Goal: Transaction & Acquisition: Purchase product/service

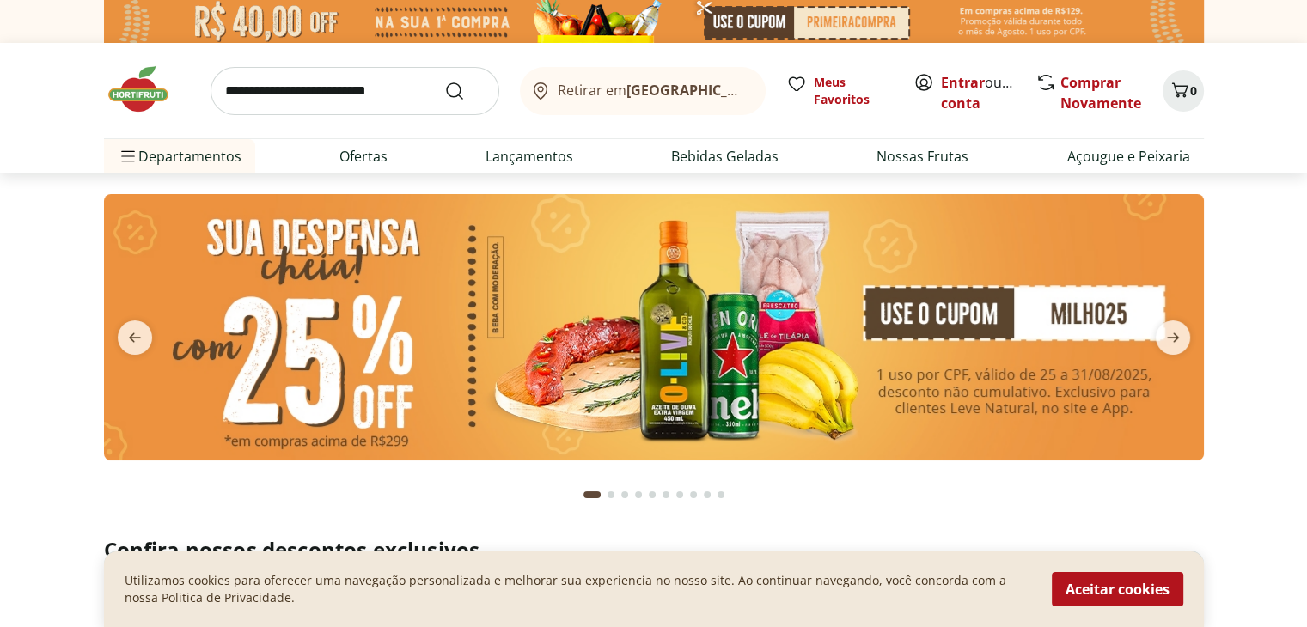
click at [973, 317] on img at bounding box center [654, 327] width 1100 height 266
click at [1118, 591] on button "Aceitar cookies" at bounding box center [1117, 589] width 131 height 34
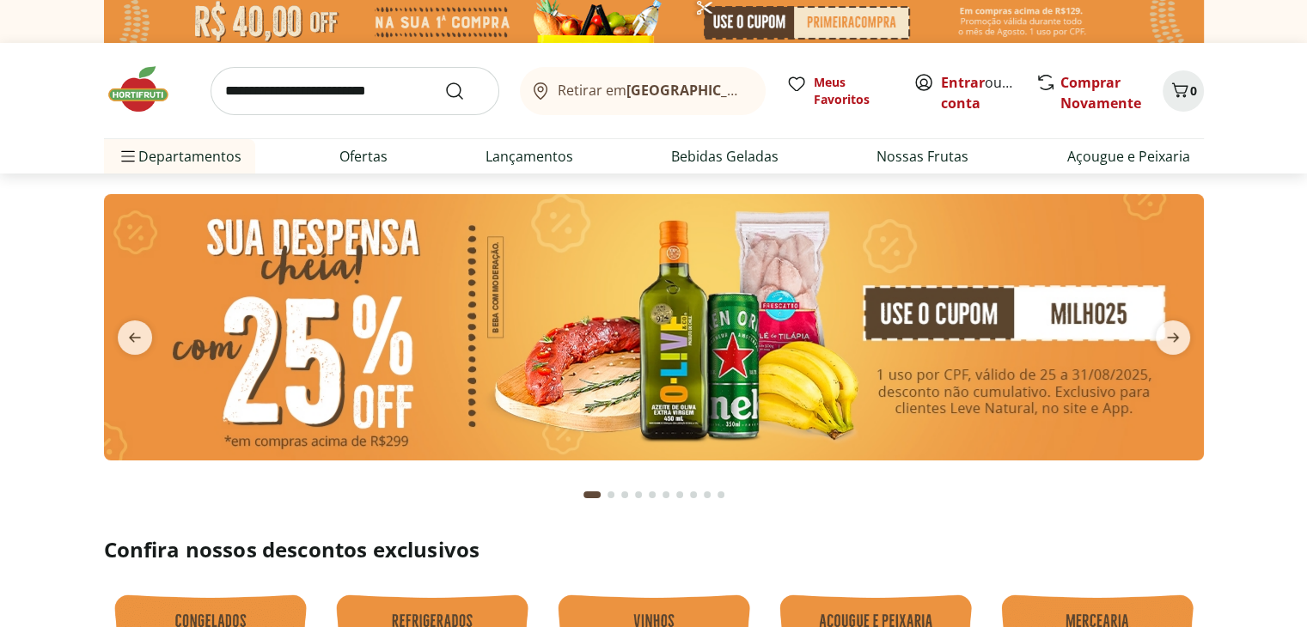
click at [803, 339] on img at bounding box center [654, 327] width 1100 height 266
click at [676, 320] on img at bounding box center [654, 327] width 1100 height 266
click at [579, 333] on img at bounding box center [654, 327] width 1100 height 266
click at [1001, 337] on img at bounding box center [654, 327] width 1100 height 266
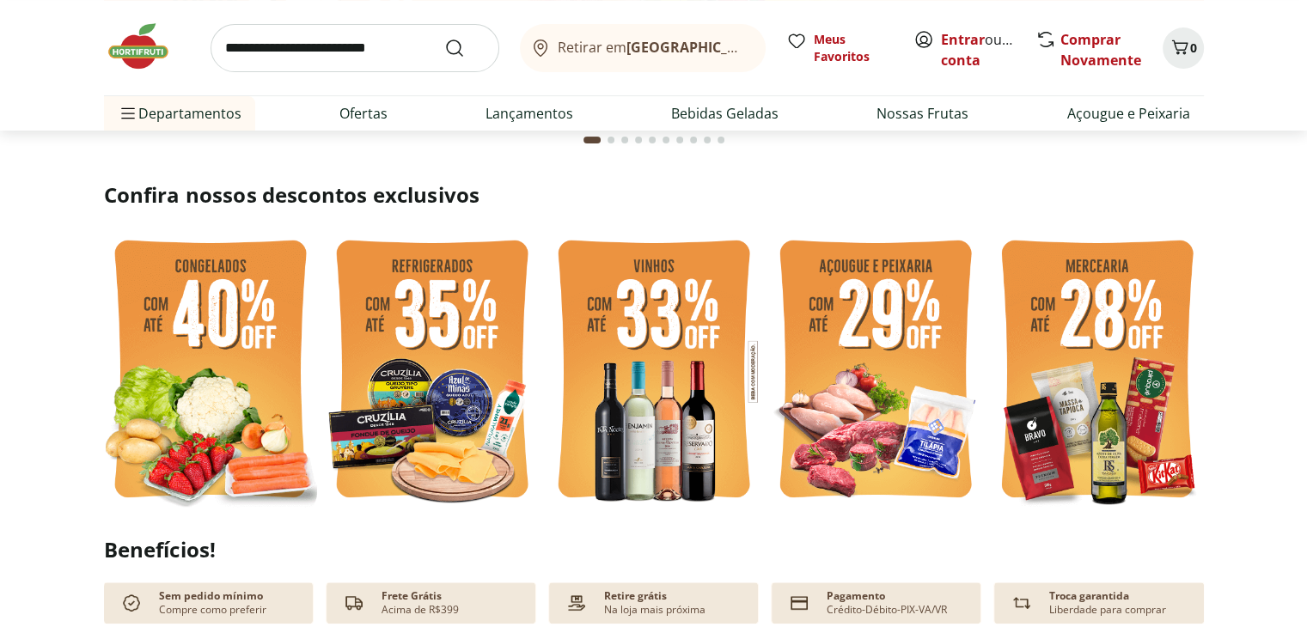
scroll to position [435, 0]
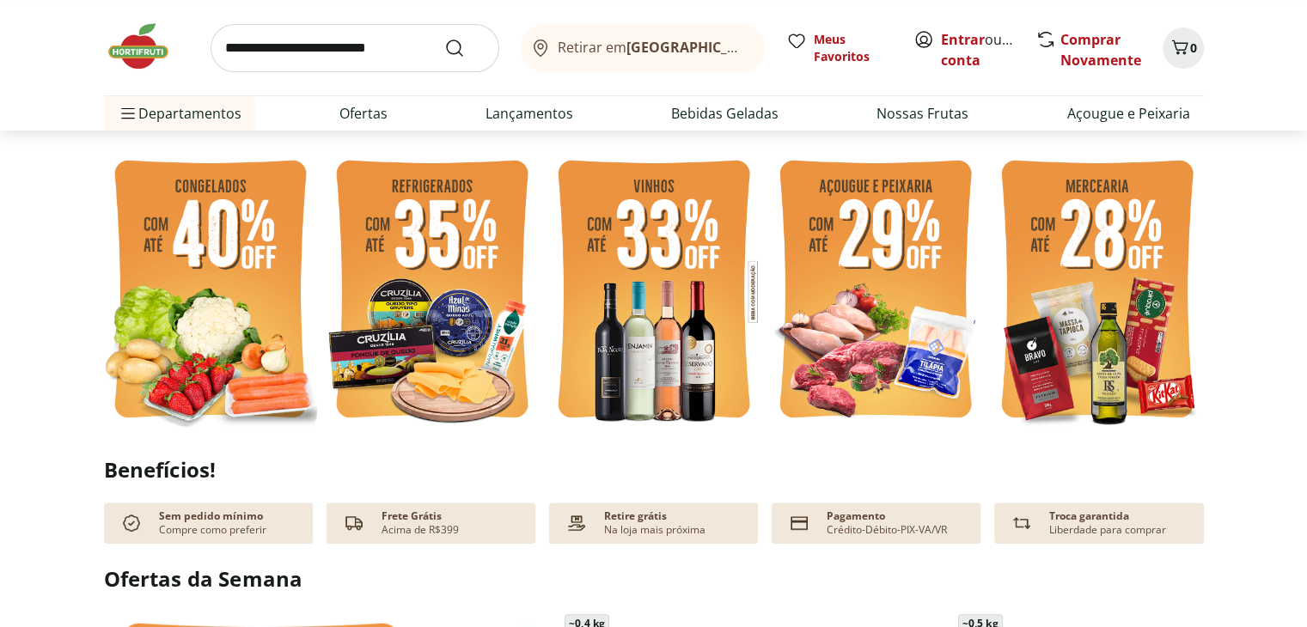
click at [203, 286] on img at bounding box center [210, 292] width 213 height 284
select select "**********"
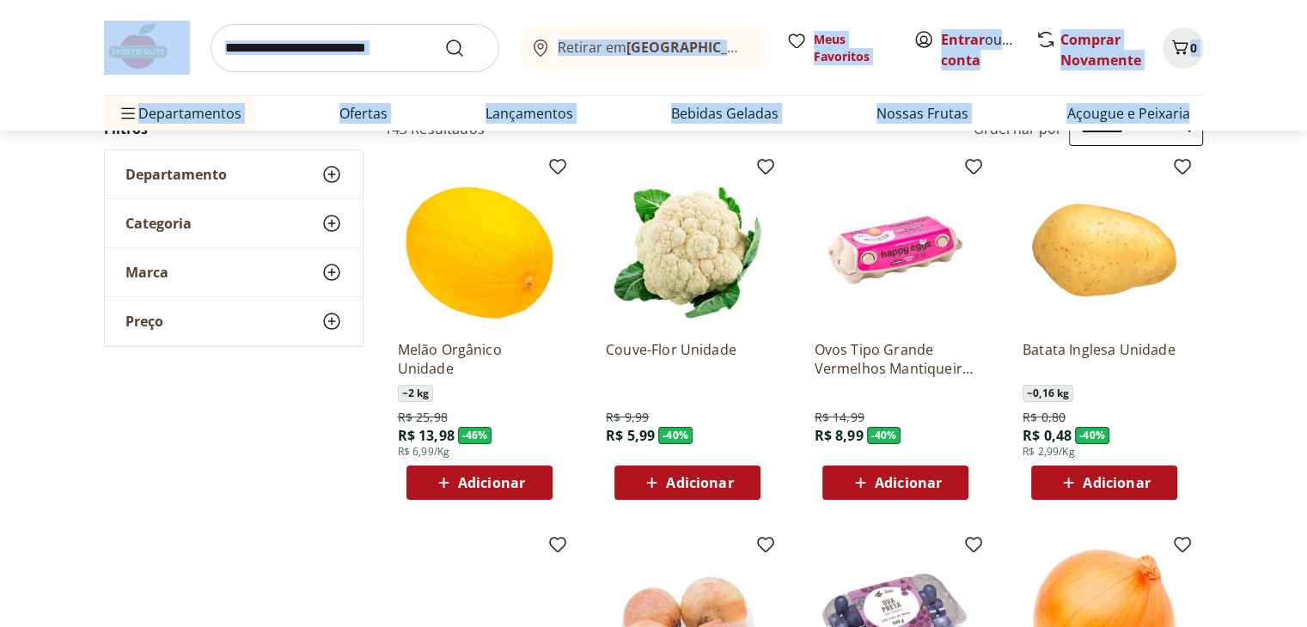
scroll to position [195, 0]
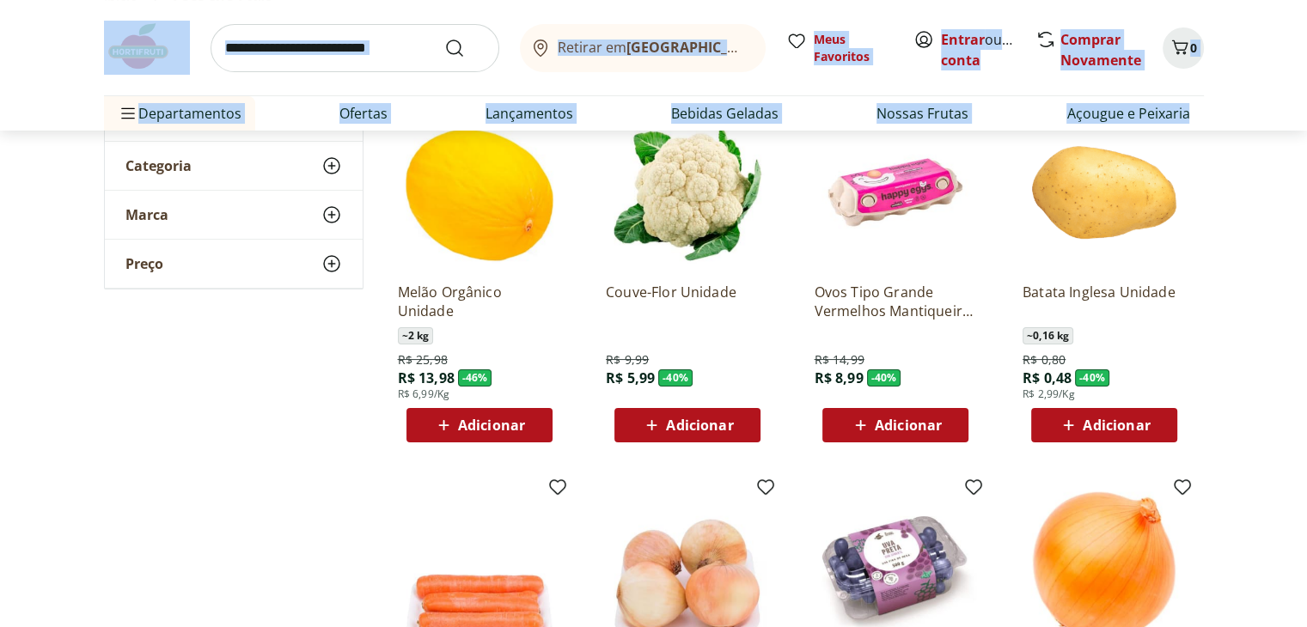
click at [1118, 424] on span "Adicionar" at bounding box center [1116, 425] width 67 height 14
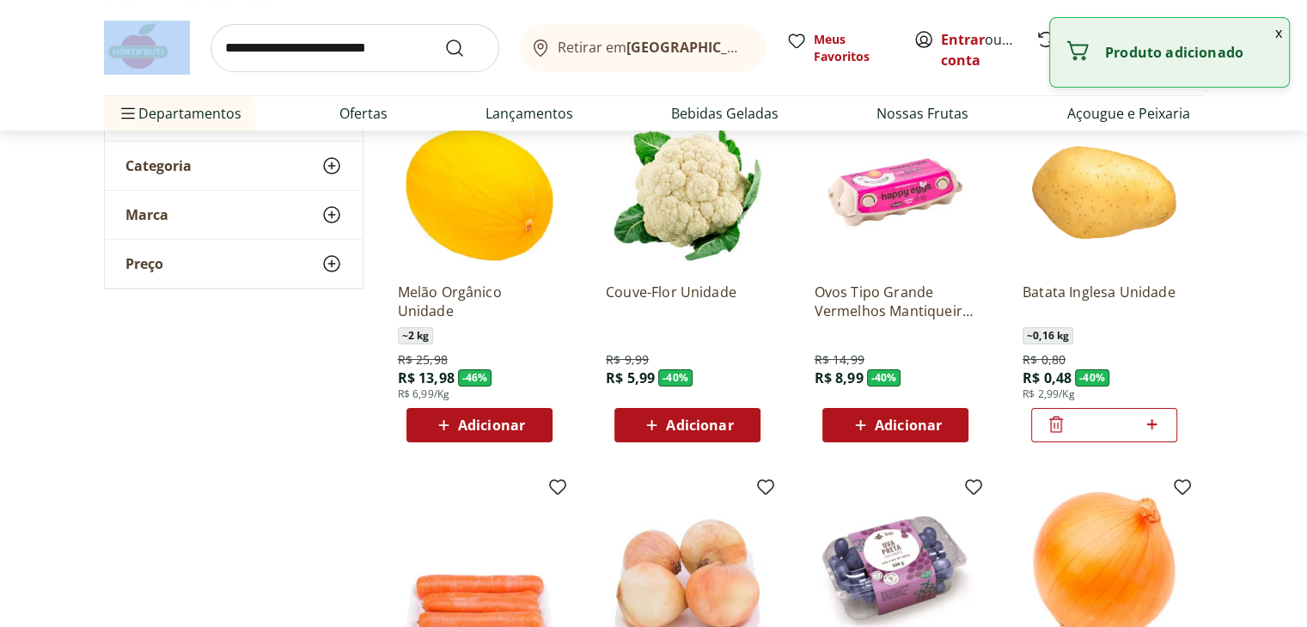
click at [1155, 426] on icon at bounding box center [1151, 424] width 21 height 21
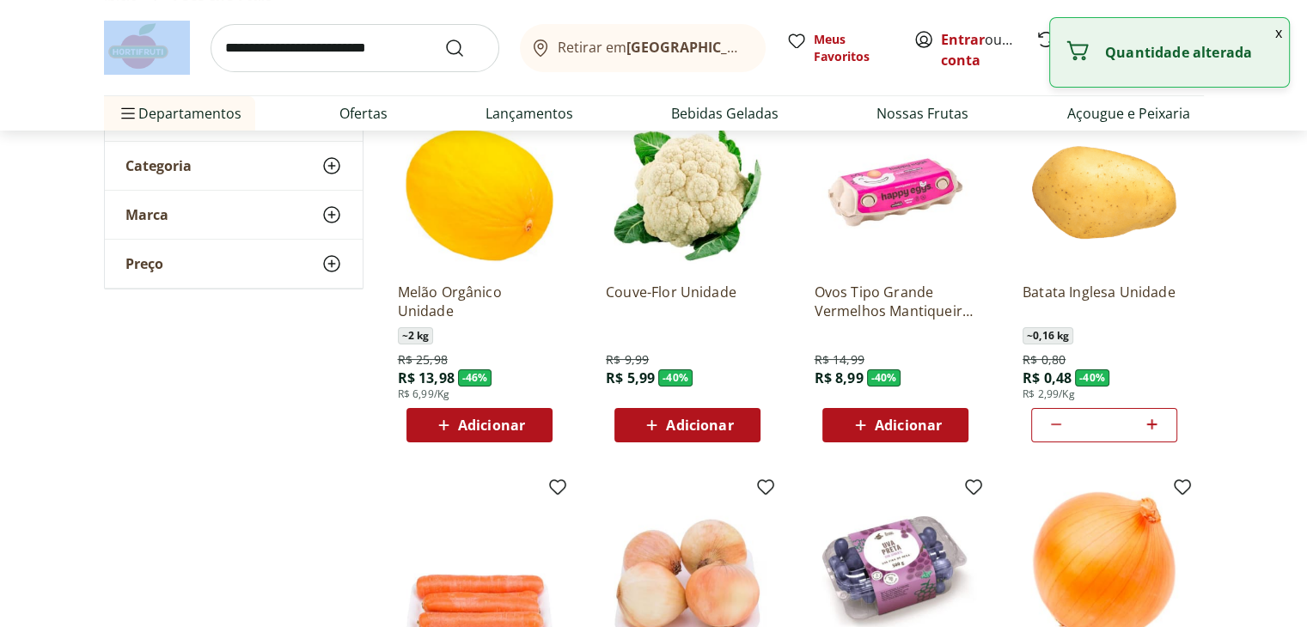
click at [1155, 426] on icon at bounding box center [1151, 424] width 21 height 21
type input "*"
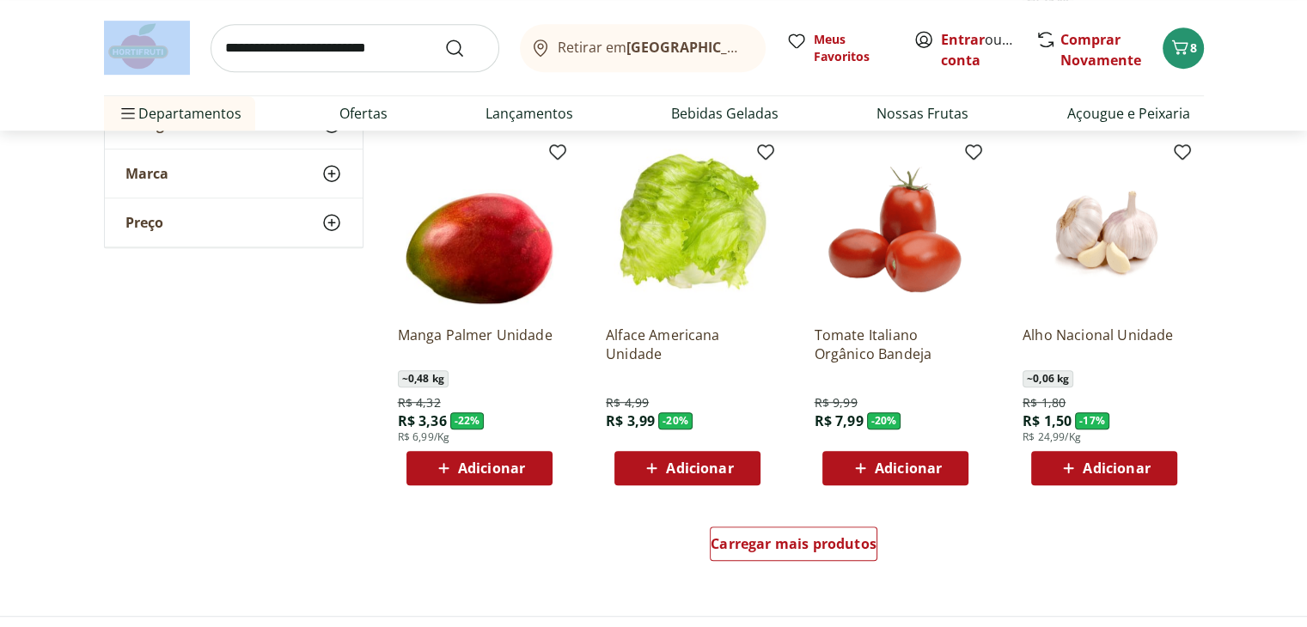
scroll to position [917, 0]
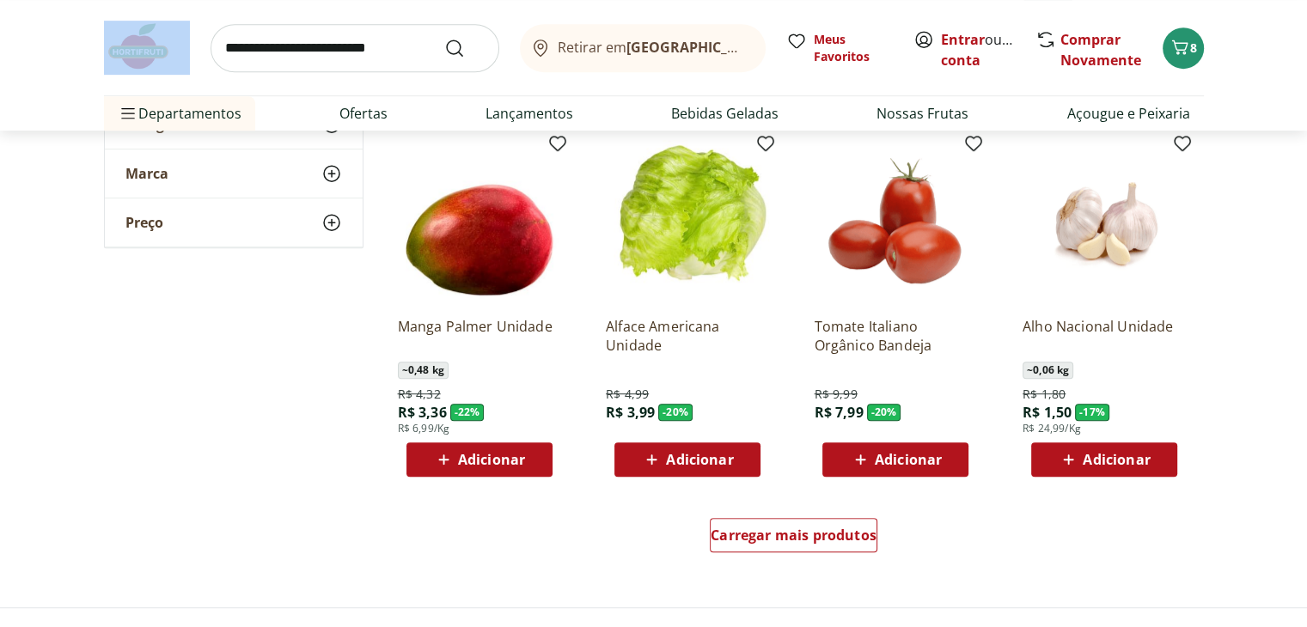
click at [519, 455] on span "Adicionar" at bounding box center [491, 460] width 67 height 14
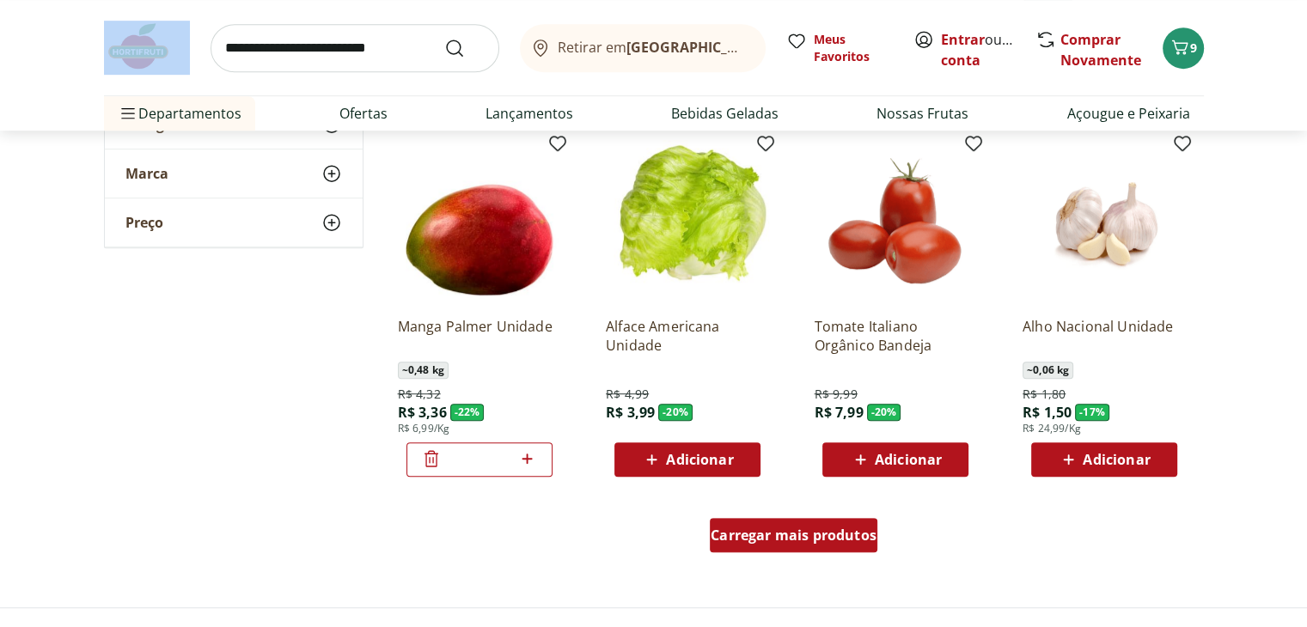
click at [846, 542] on span "Carregar mais produtos" at bounding box center [794, 535] width 166 height 14
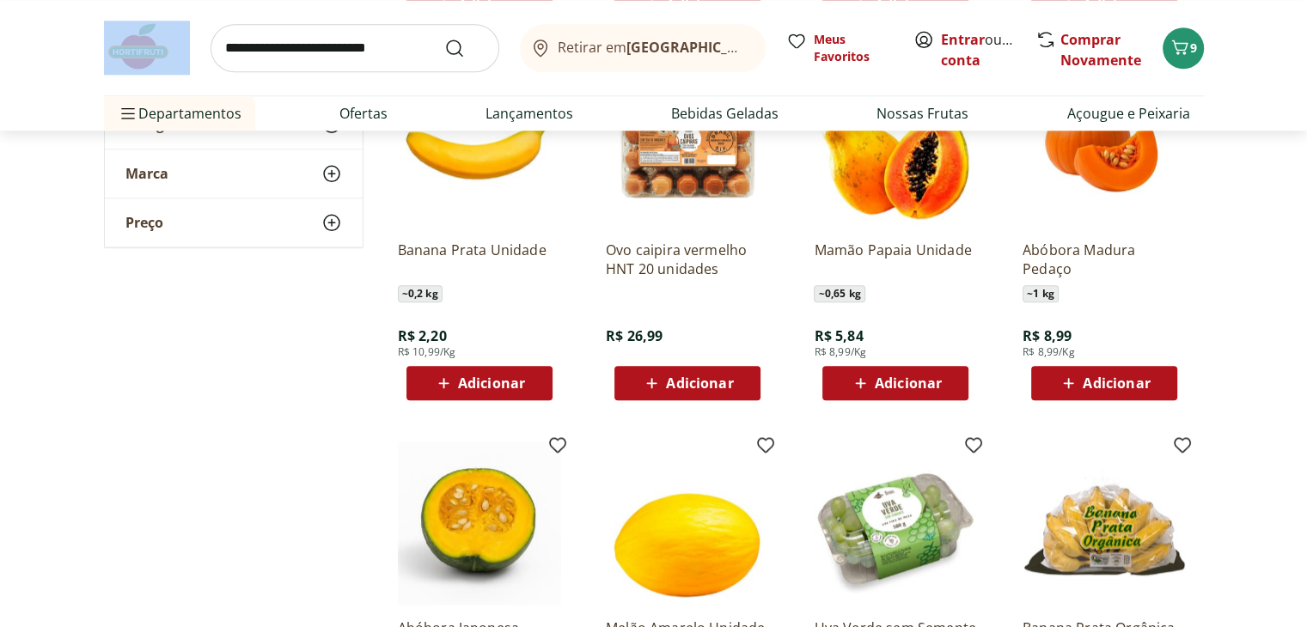
scroll to position [1742, 0]
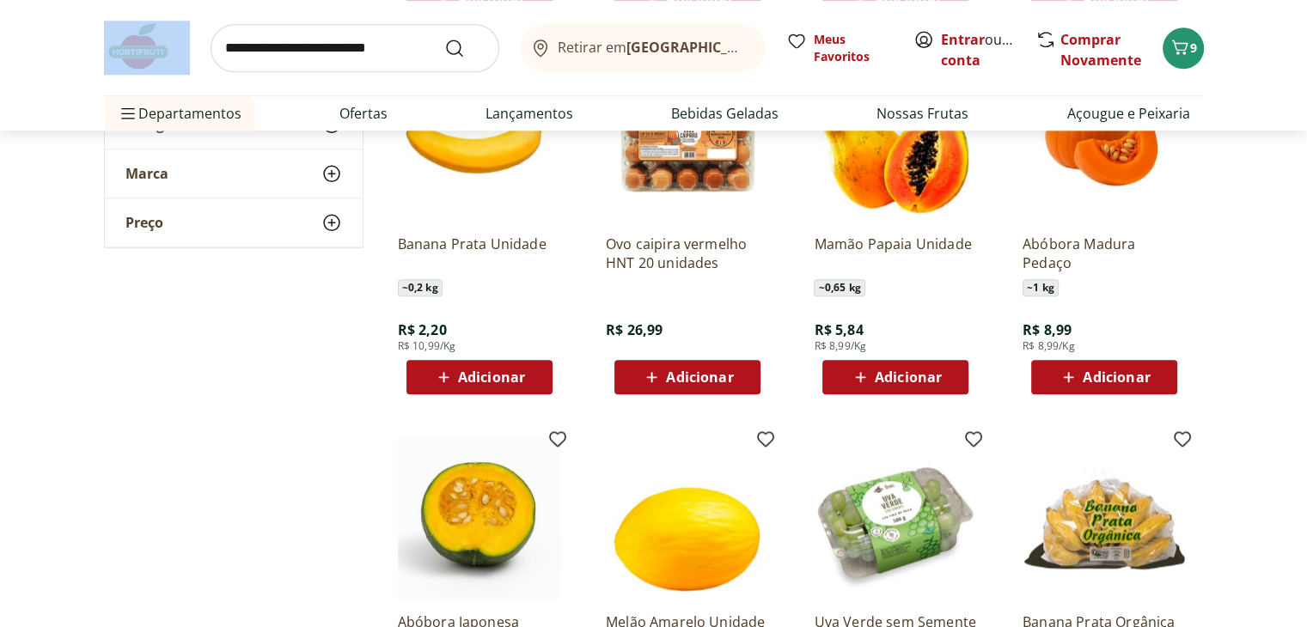
click at [948, 369] on div "Adicionar" at bounding box center [895, 377] width 119 height 31
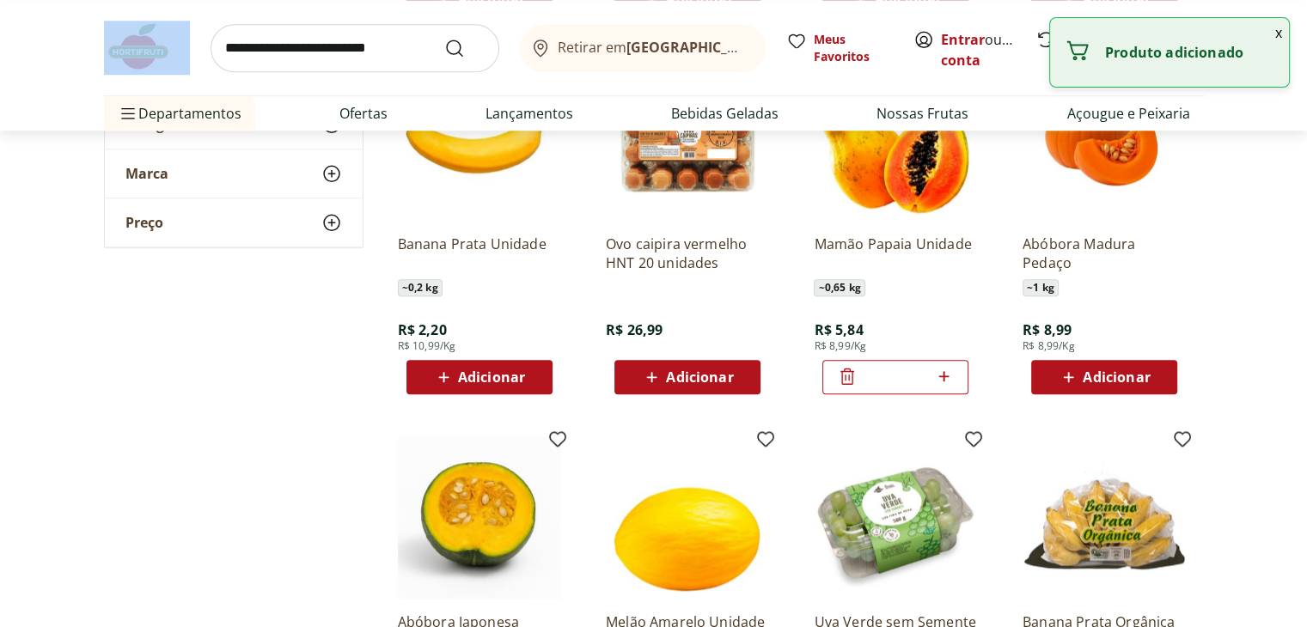
click at [948, 369] on icon at bounding box center [943, 376] width 21 height 21
type input "*"
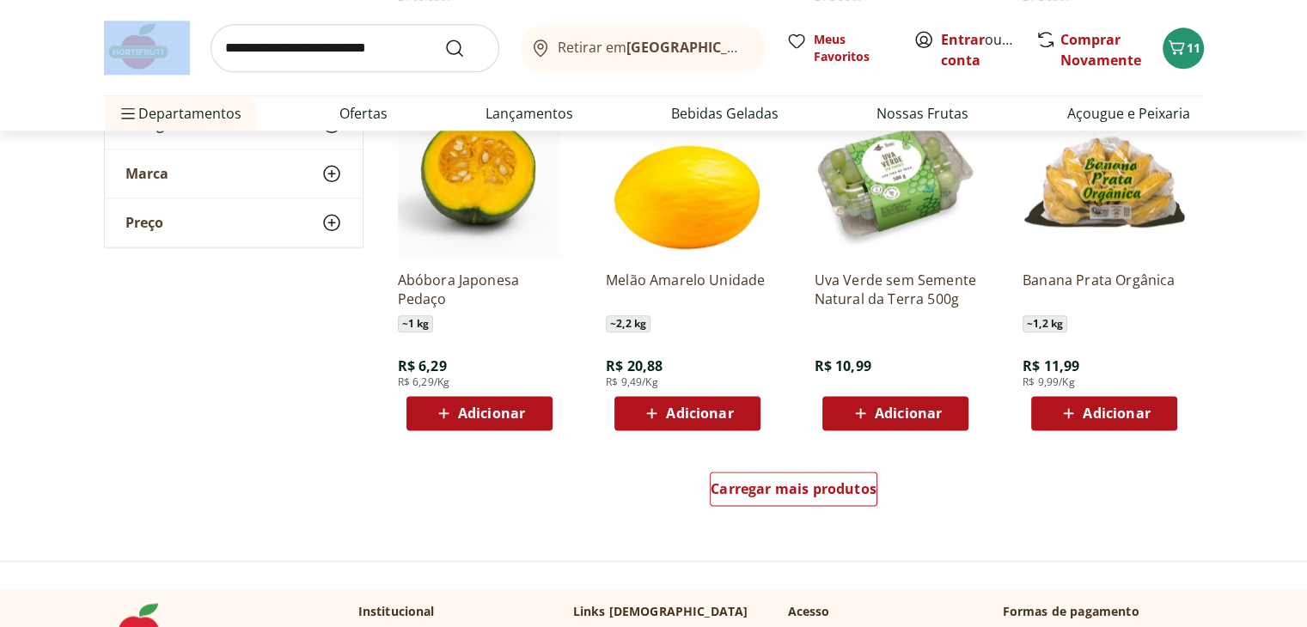
scroll to position [2085, 0]
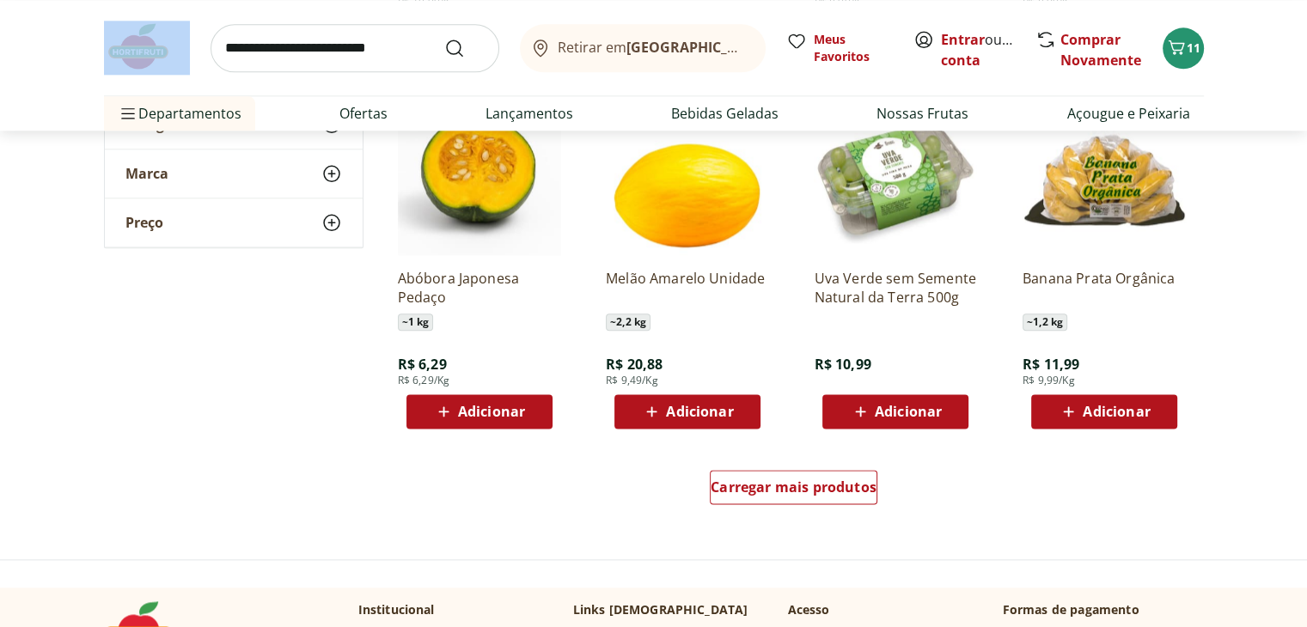
click at [1162, 412] on div "Adicionar" at bounding box center [1104, 411] width 119 height 31
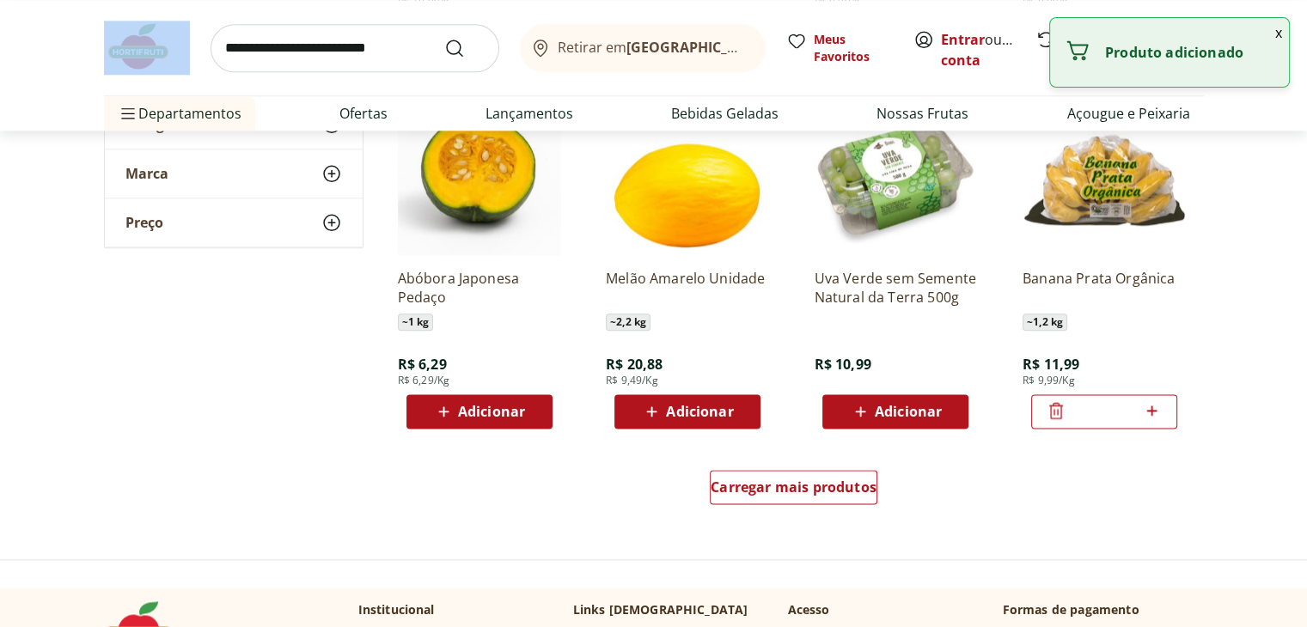
click at [958, 406] on button "Adicionar" at bounding box center [895, 411] width 146 height 34
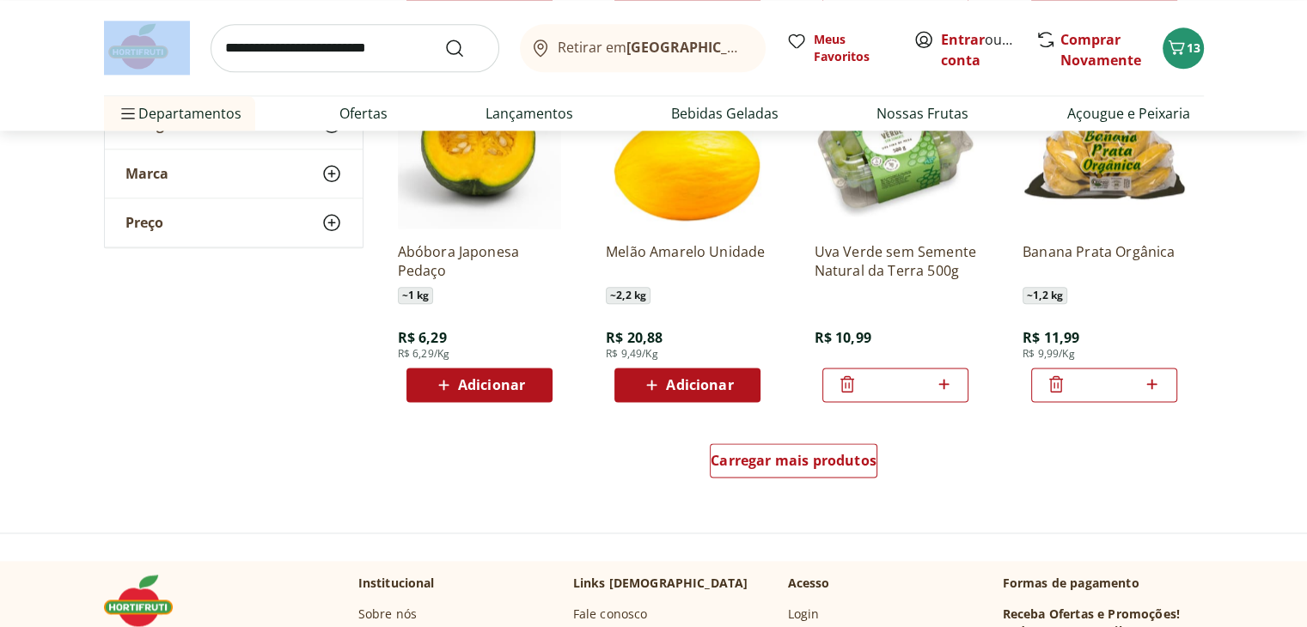
scroll to position [2120, 0]
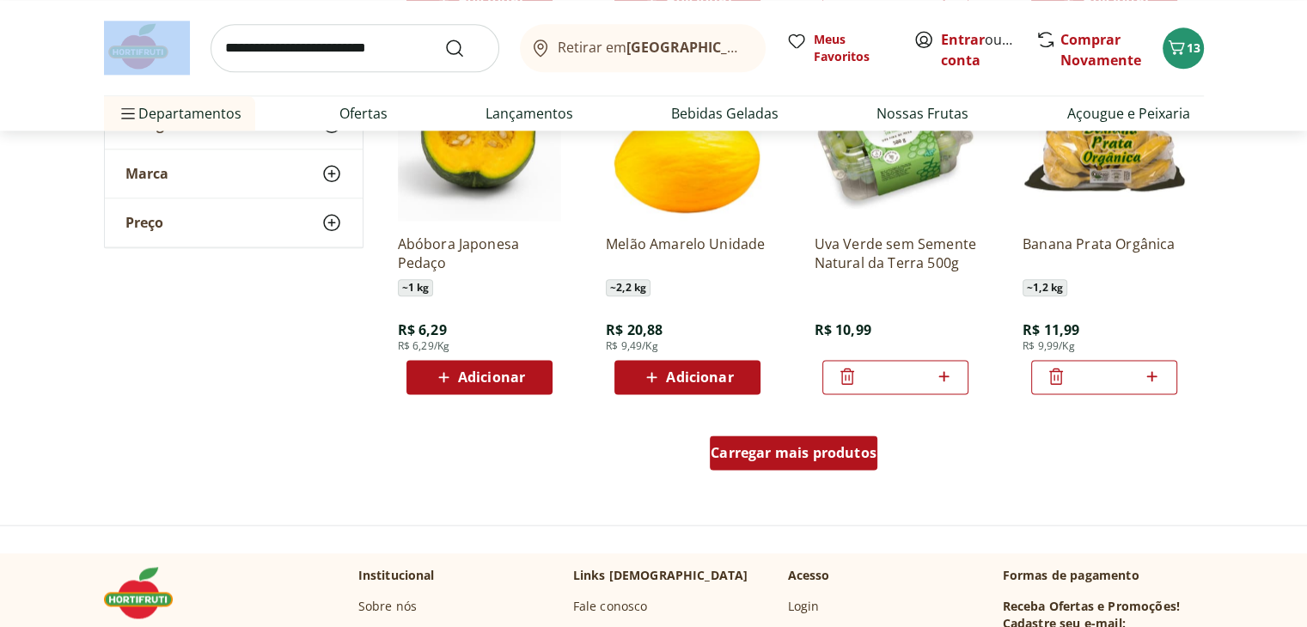
click at [826, 460] on span "Carregar mais produtos" at bounding box center [794, 453] width 166 height 14
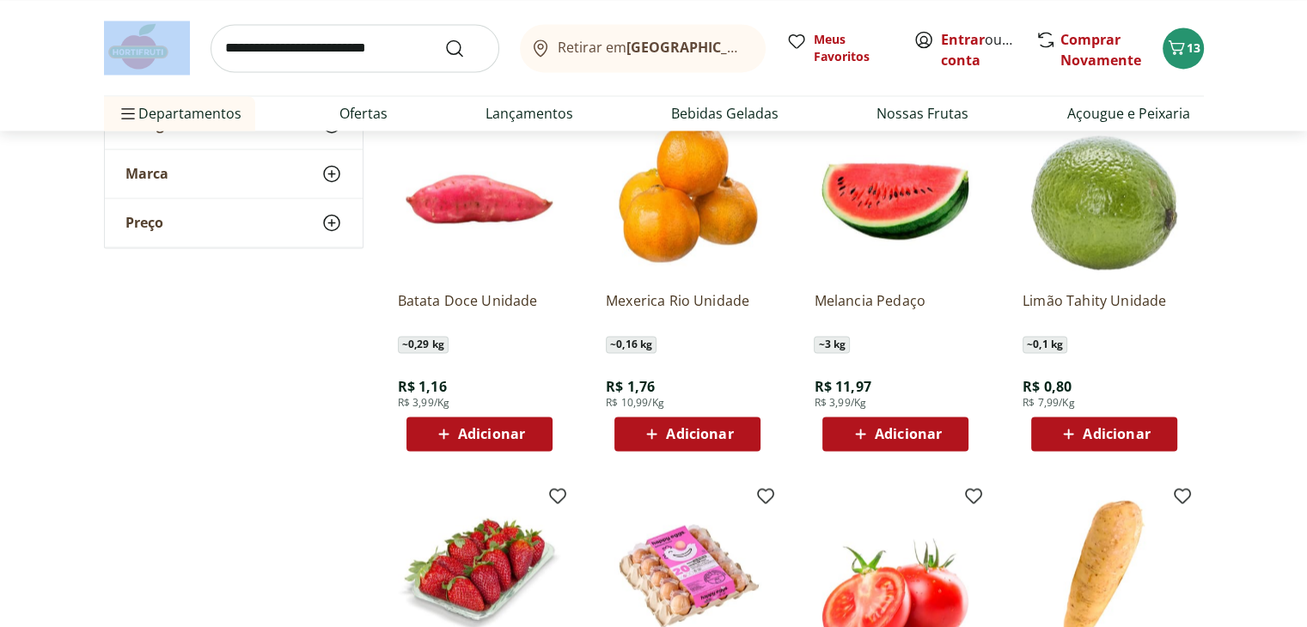
scroll to position [2807, 0]
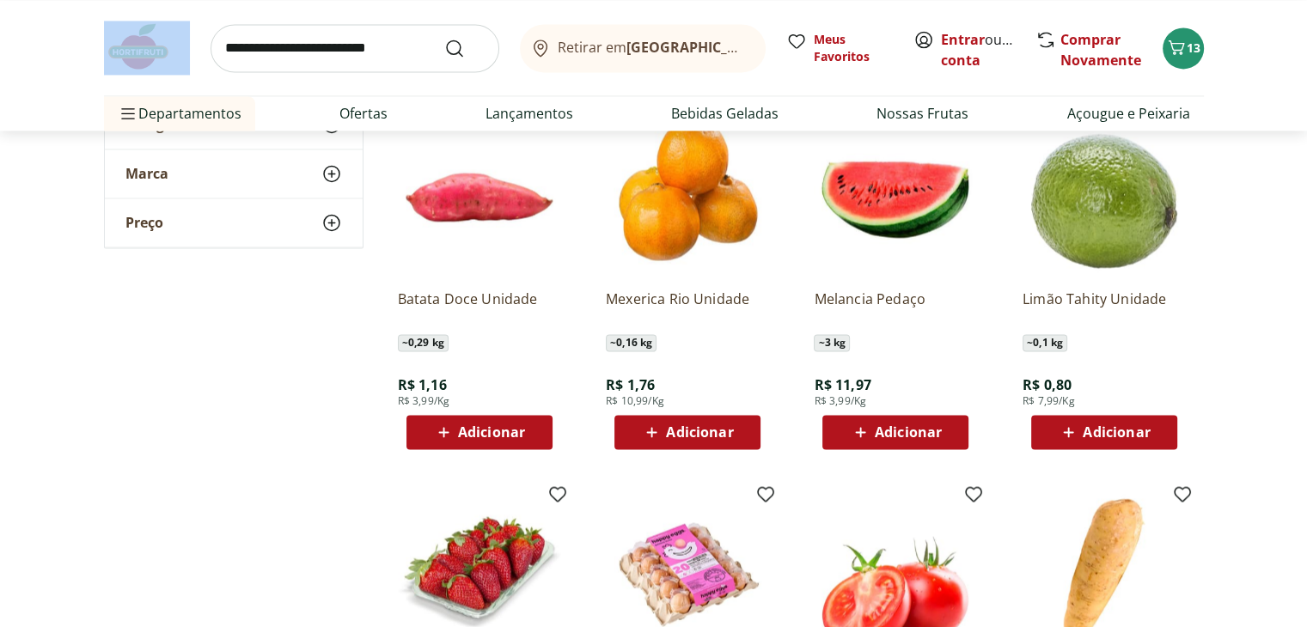
click at [536, 423] on div "Adicionar" at bounding box center [479, 432] width 119 height 31
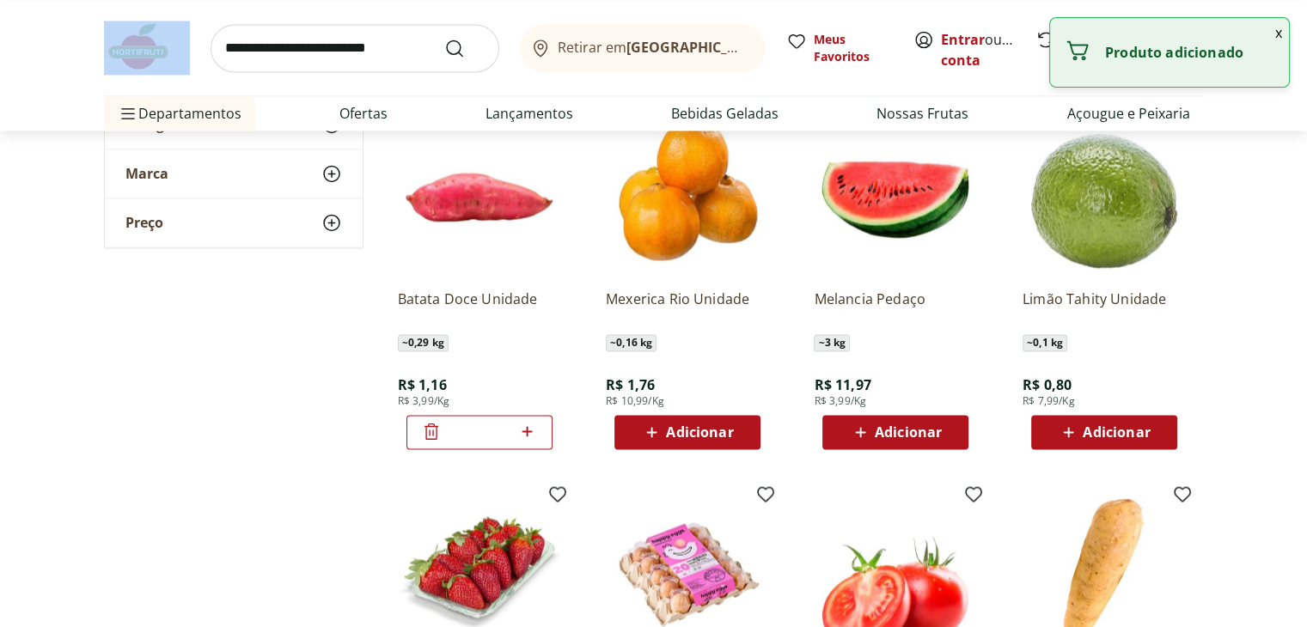
click at [536, 423] on icon at bounding box center [526, 431] width 21 height 21
click at [526, 433] on icon at bounding box center [526, 431] width 21 height 21
type input "*"
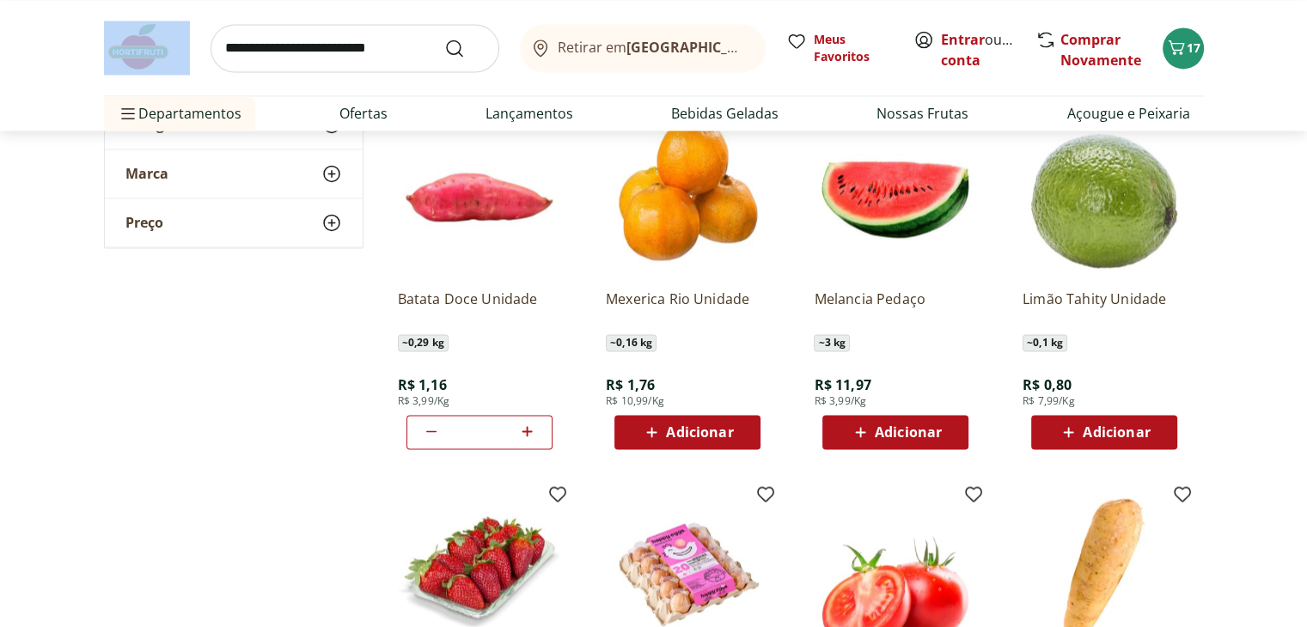
click at [1151, 430] on div "Adicionar" at bounding box center [1104, 432] width 119 height 31
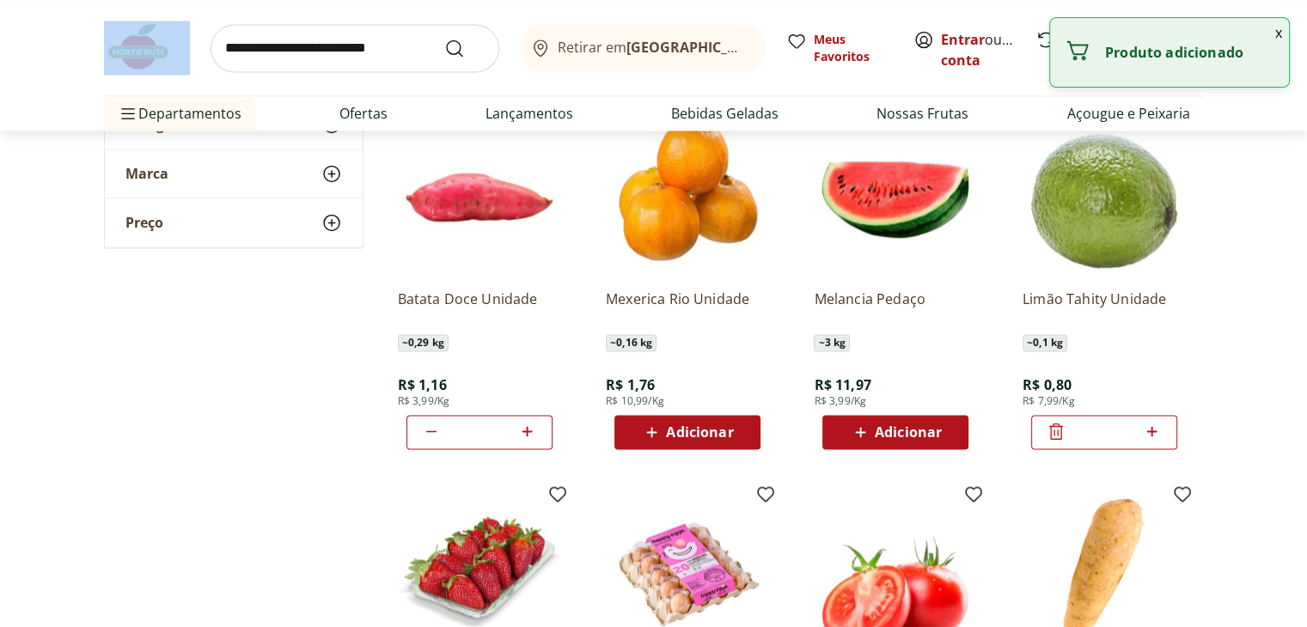
click at [1151, 430] on icon at bounding box center [1152, 431] width 10 height 10
type input "*"
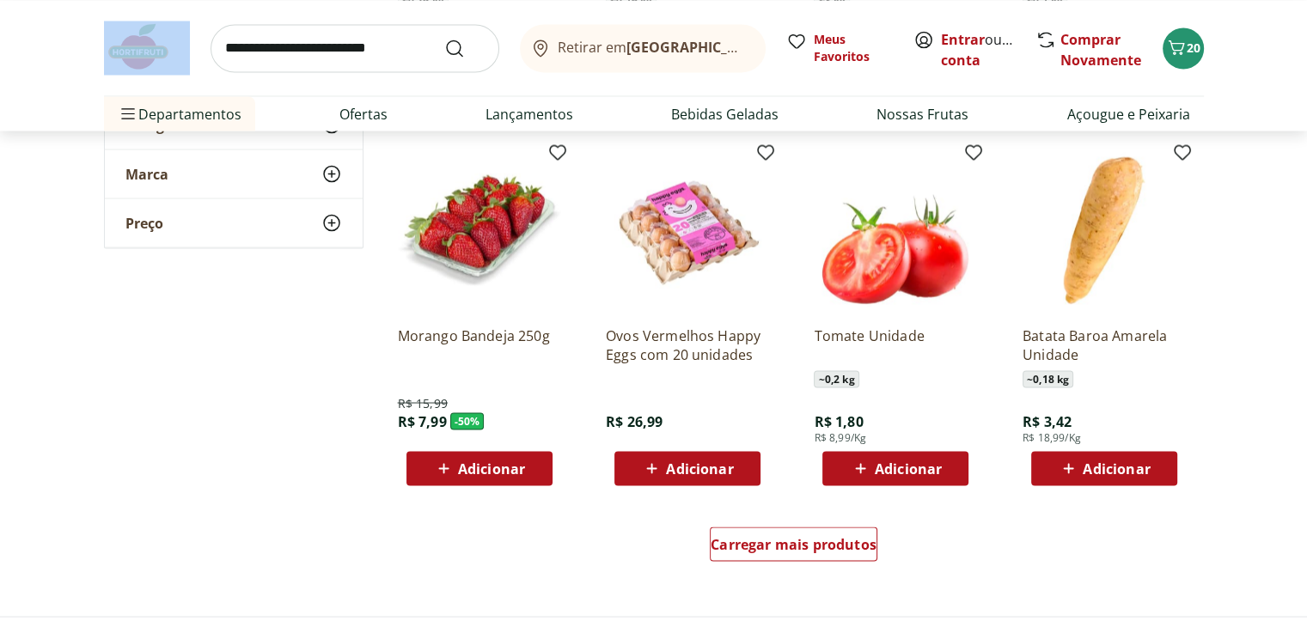
scroll to position [3151, 0]
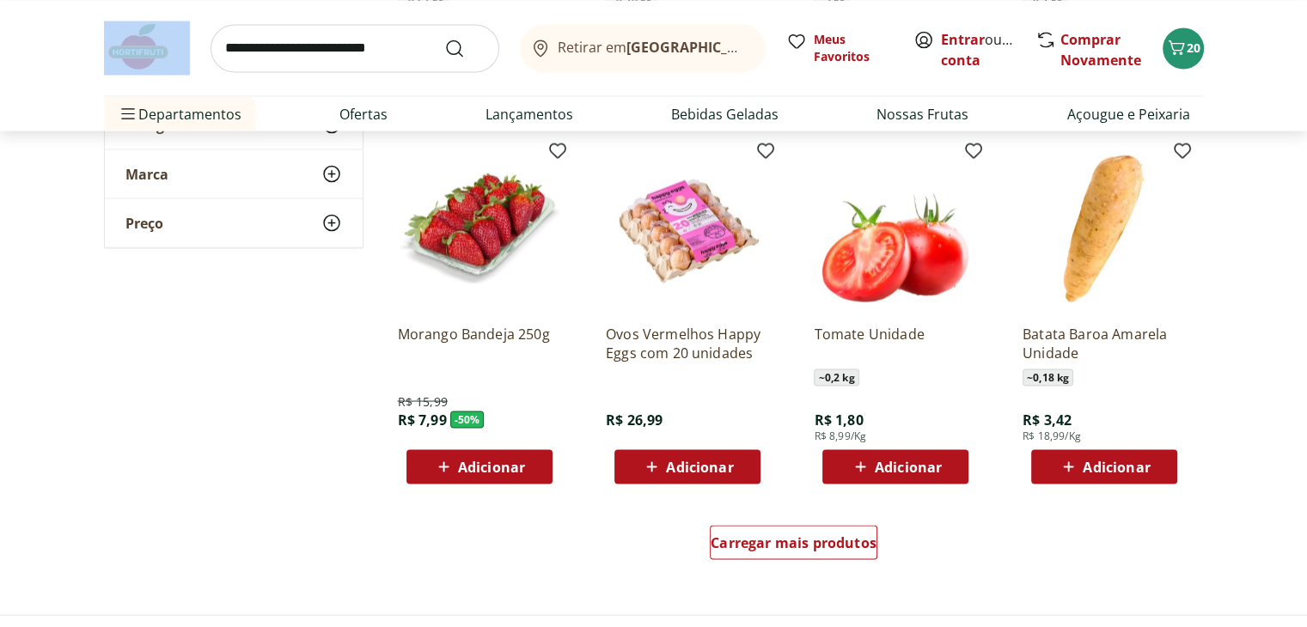
click at [531, 460] on div "Adicionar" at bounding box center [479, 466] width 119 height 31
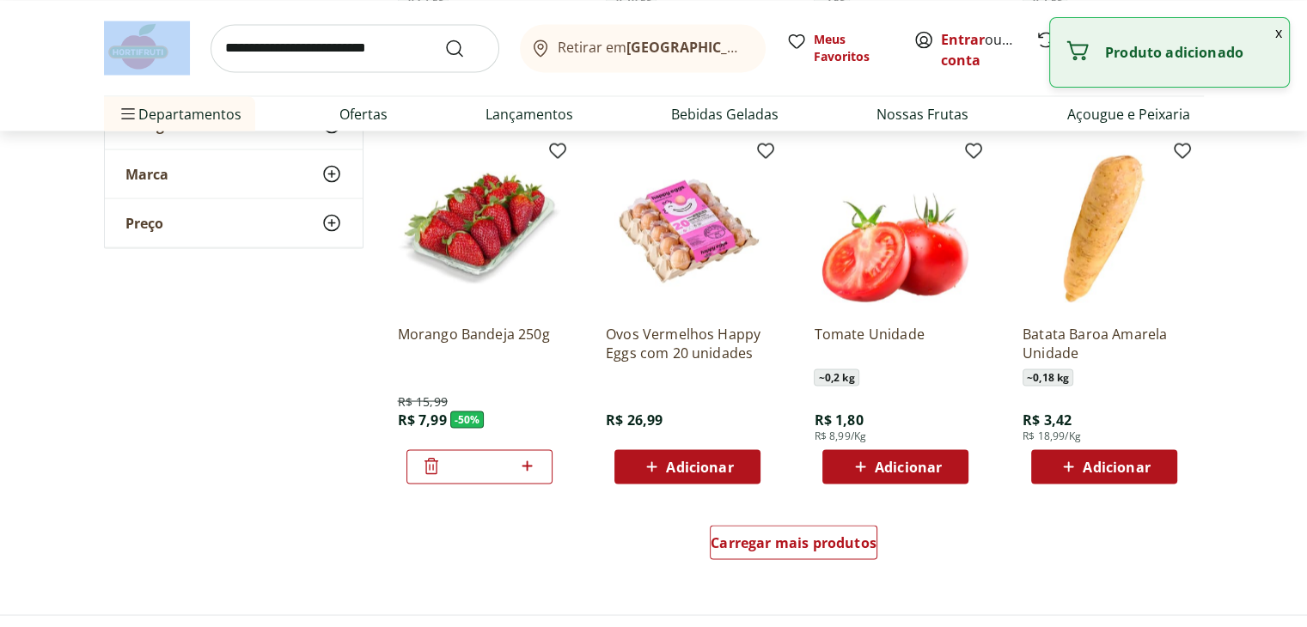
click at [531, 460] on icon at bounding box center [526, 465] width 21 height 21
type input "*"
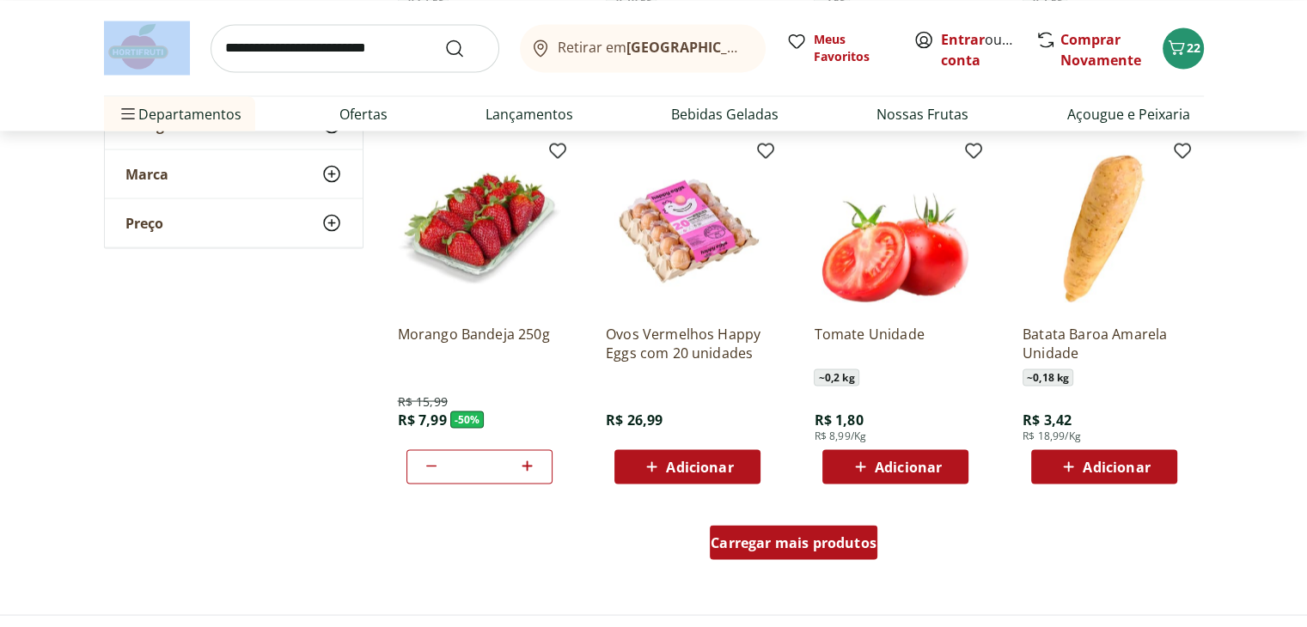
click at [845, 540] on span "Carregar mais produtos" at bounding box center [794, 542] width 166 height 14
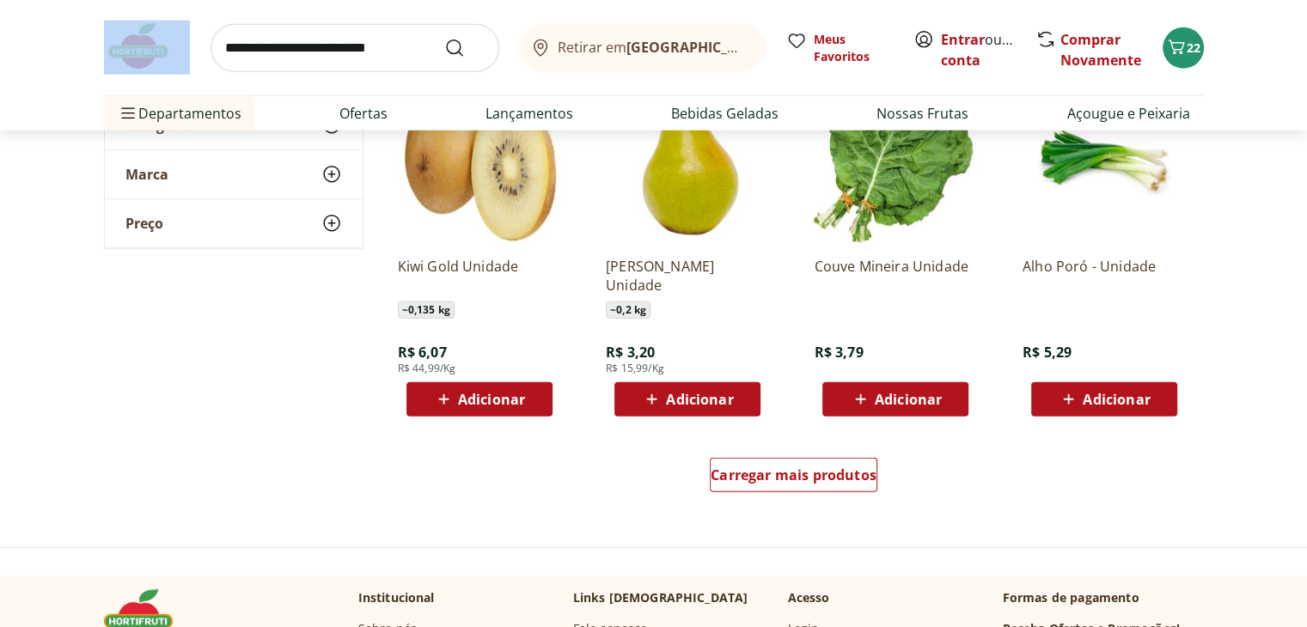
scroll to position [4354, 0]
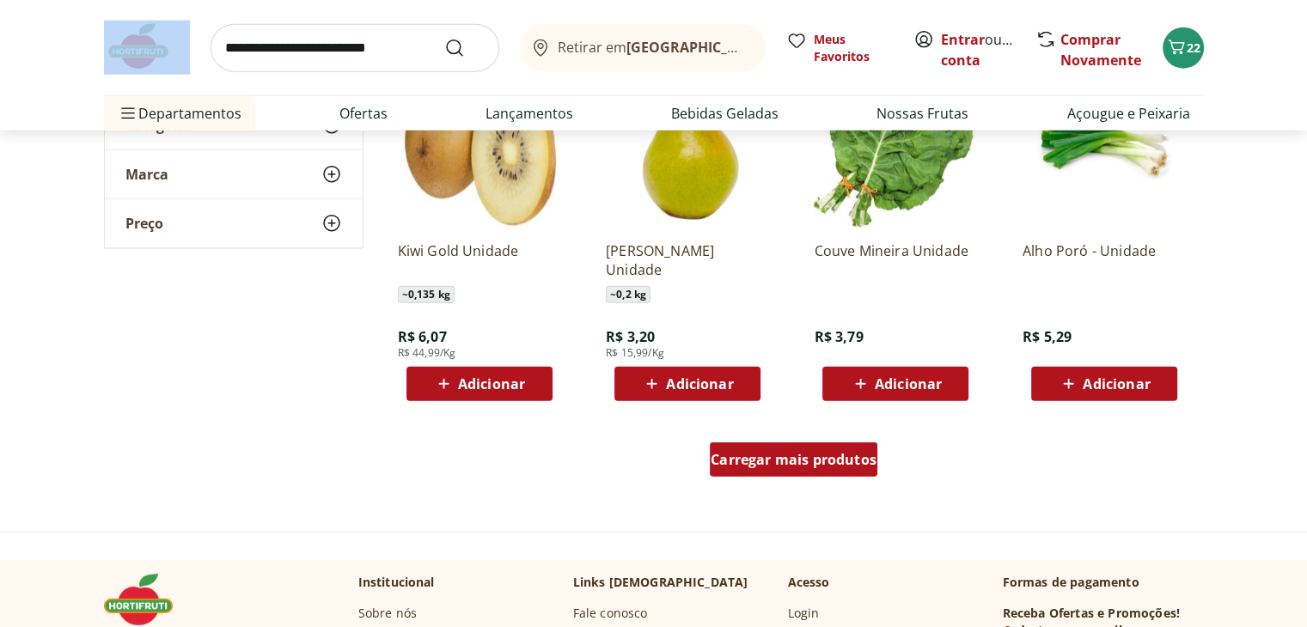
click at [841, 453] on span "Carregar mais produtos" at bounding box center [794, 460] width 166 height 14
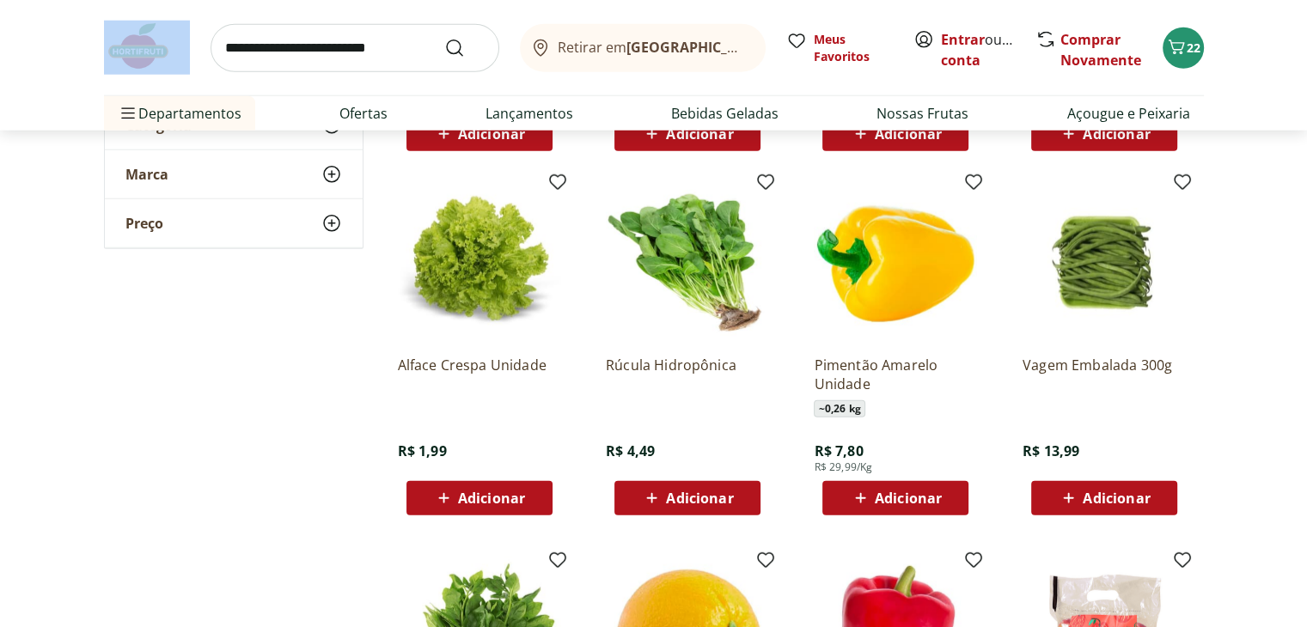
scroll to position [4629, 0]
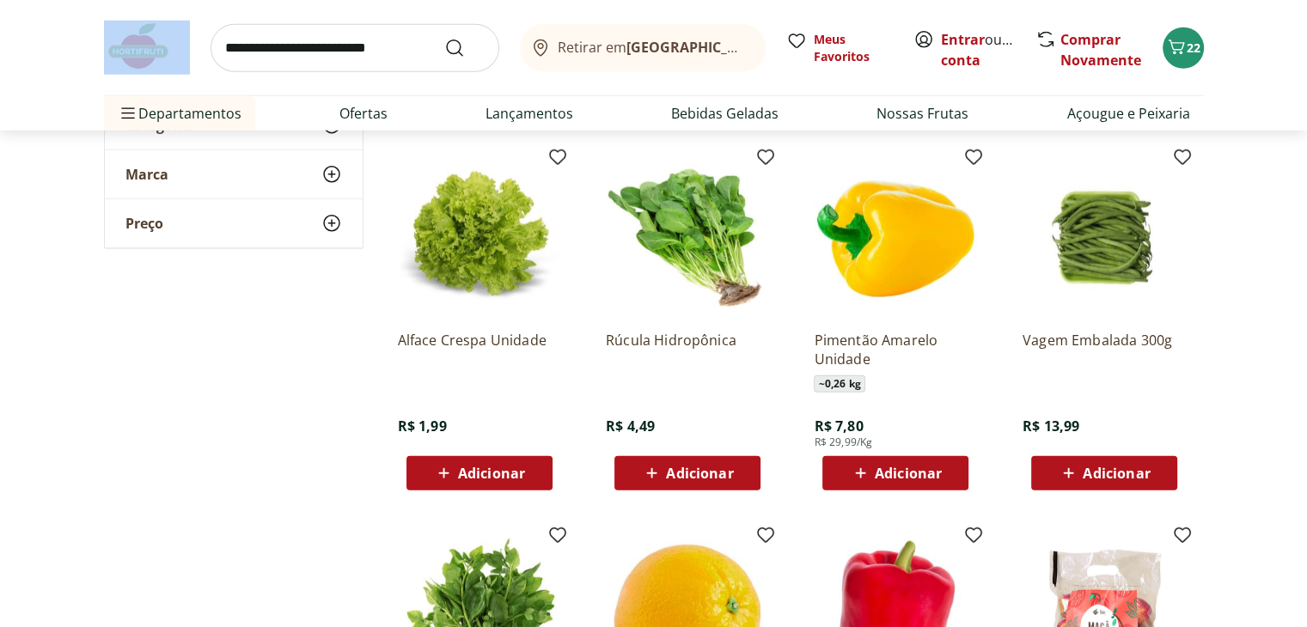
click at [533, 468] on div "Adicionar" at bounding box center [479, 473] width 119 height 31
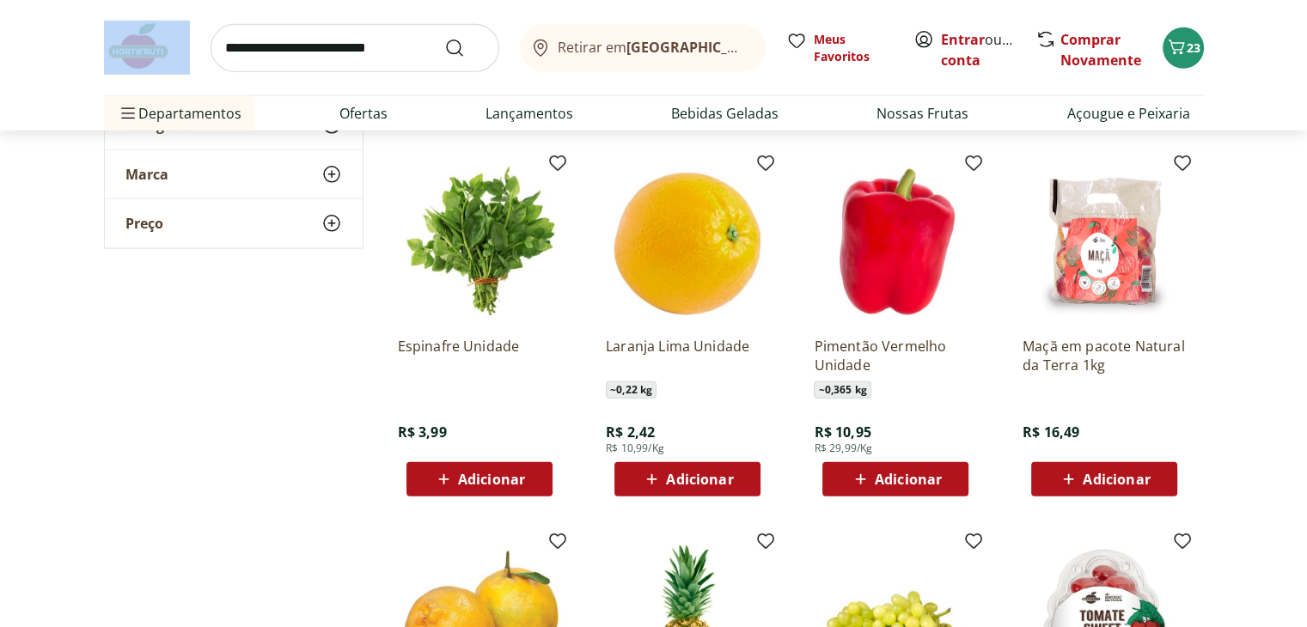
scroll to position [5007, 0]
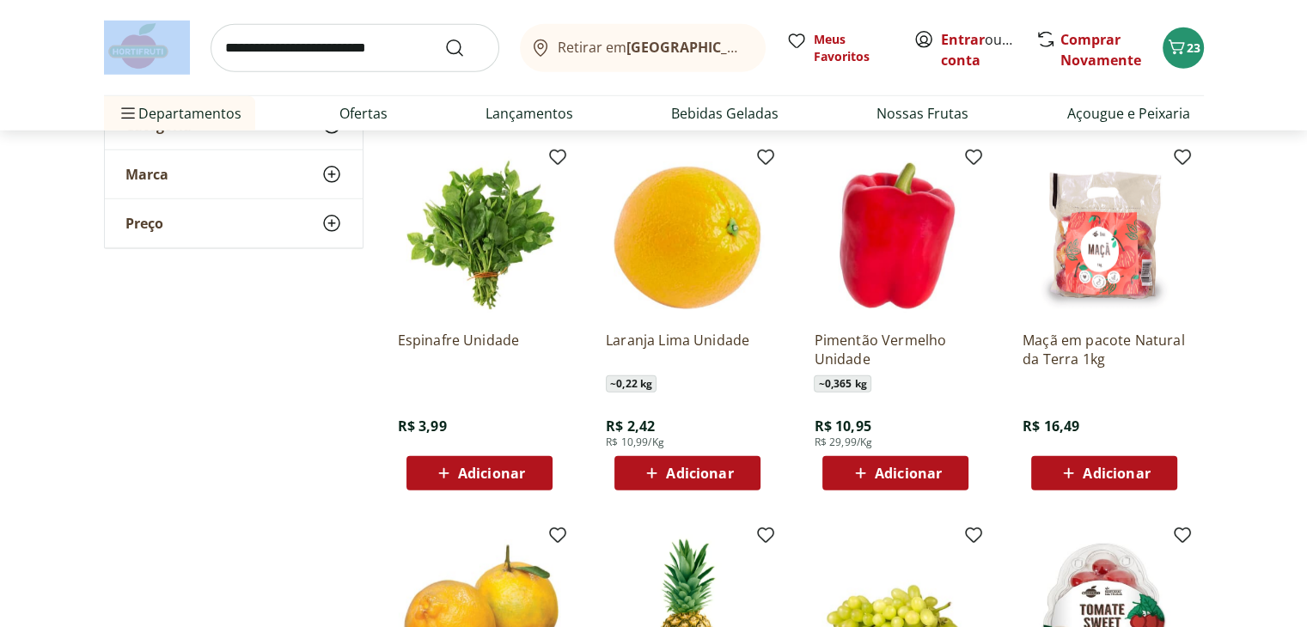
click at [1162, 474] on div "Adicionar" at bounding box center [1104, 473] width 119 height 31
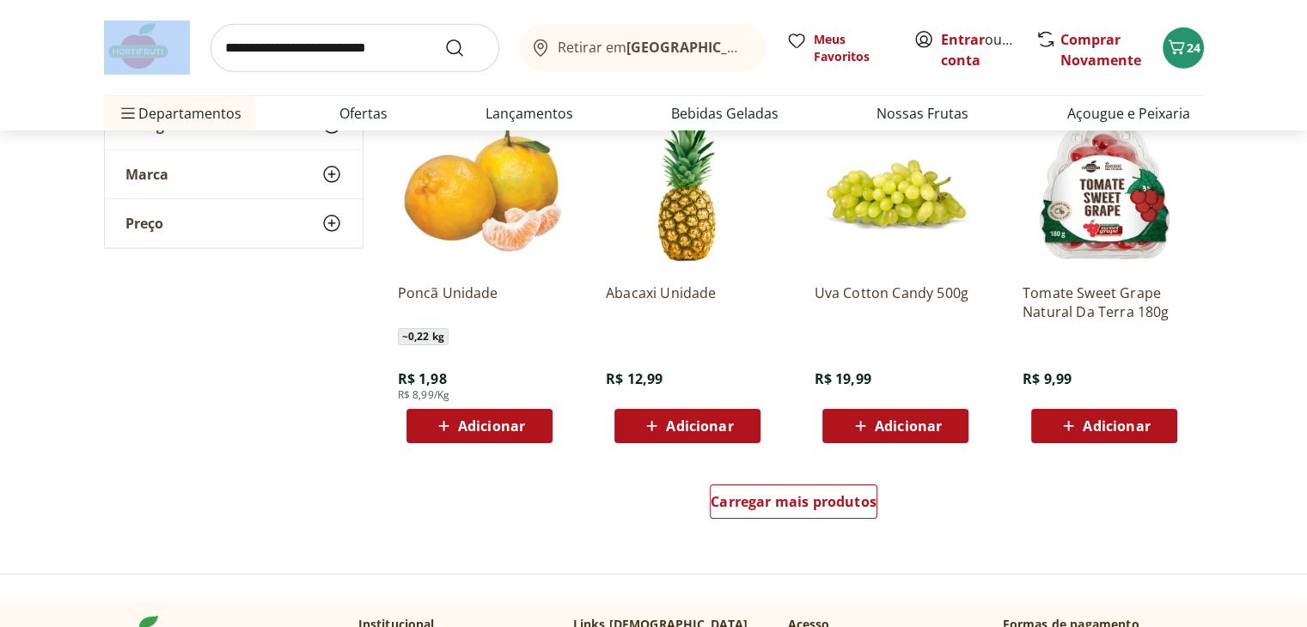
scroll to position [5454, 0]
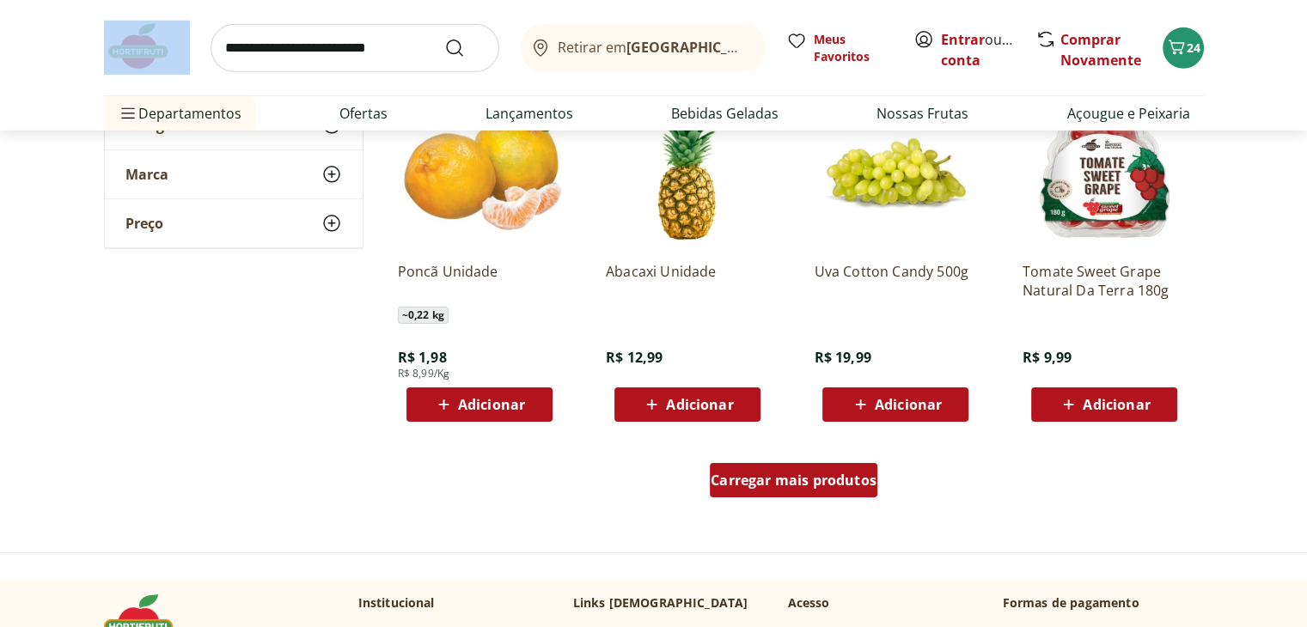
click at [839, 477] on span "Carregar mais produtos" at bounding box center [794, 480] width 166 height 14
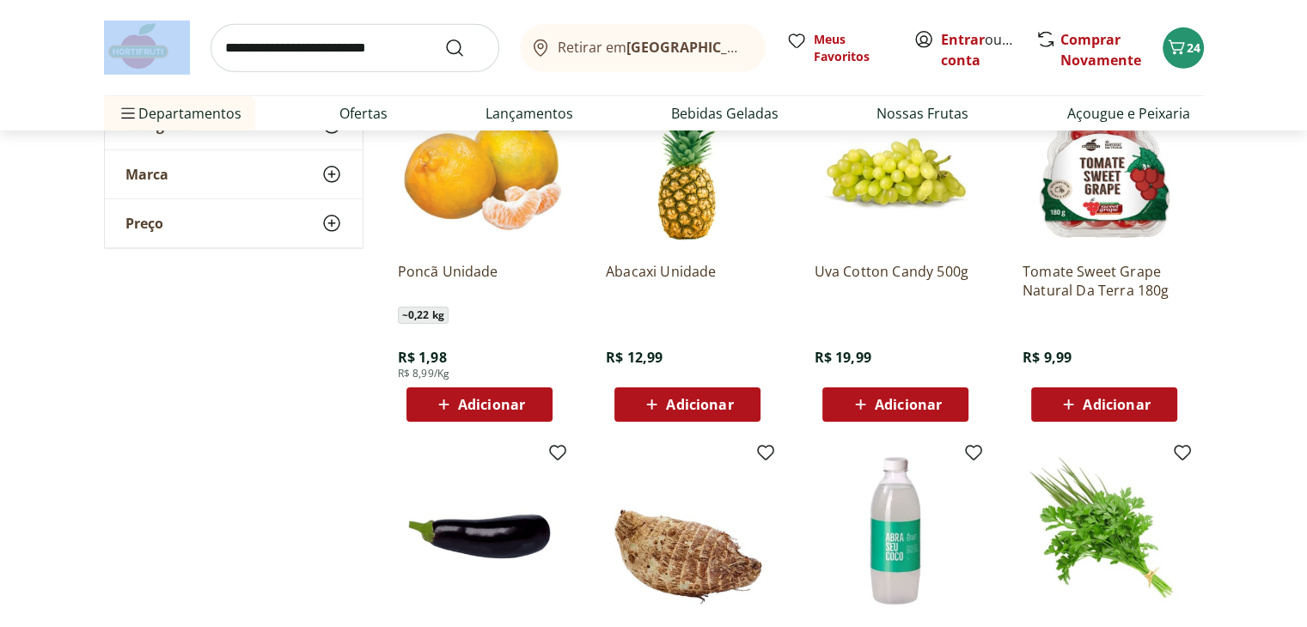
click at [839, 477] on img at bounding box center [895, 530] width 163 height 163
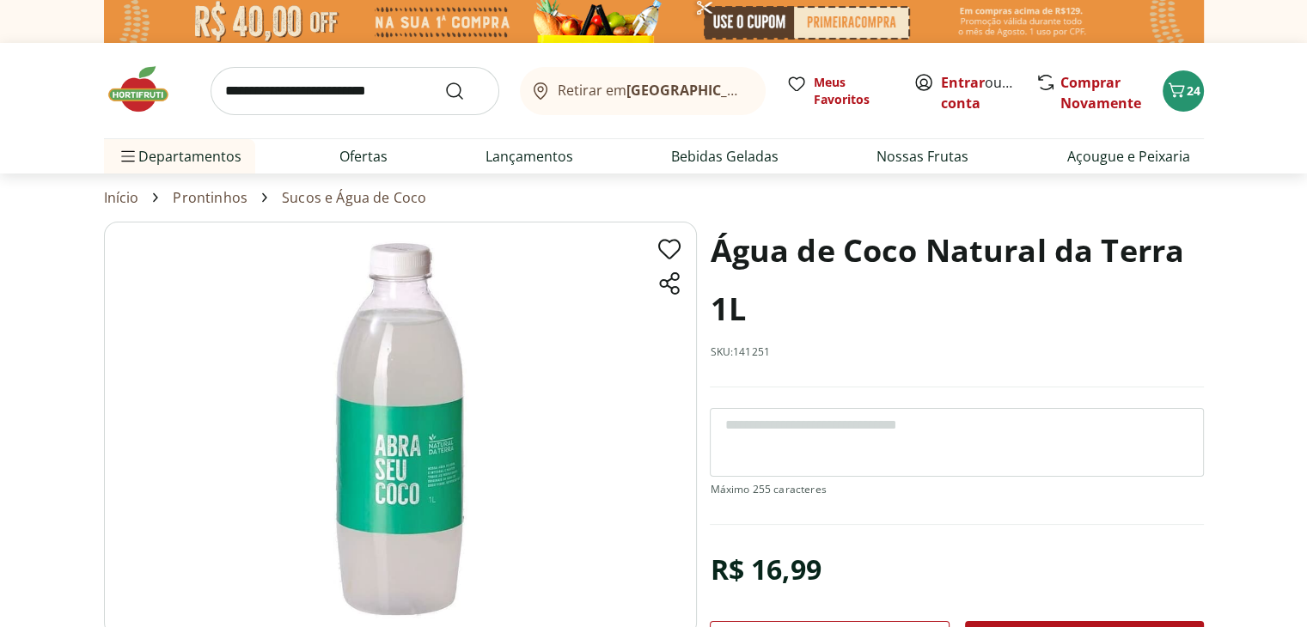
select select "**********"
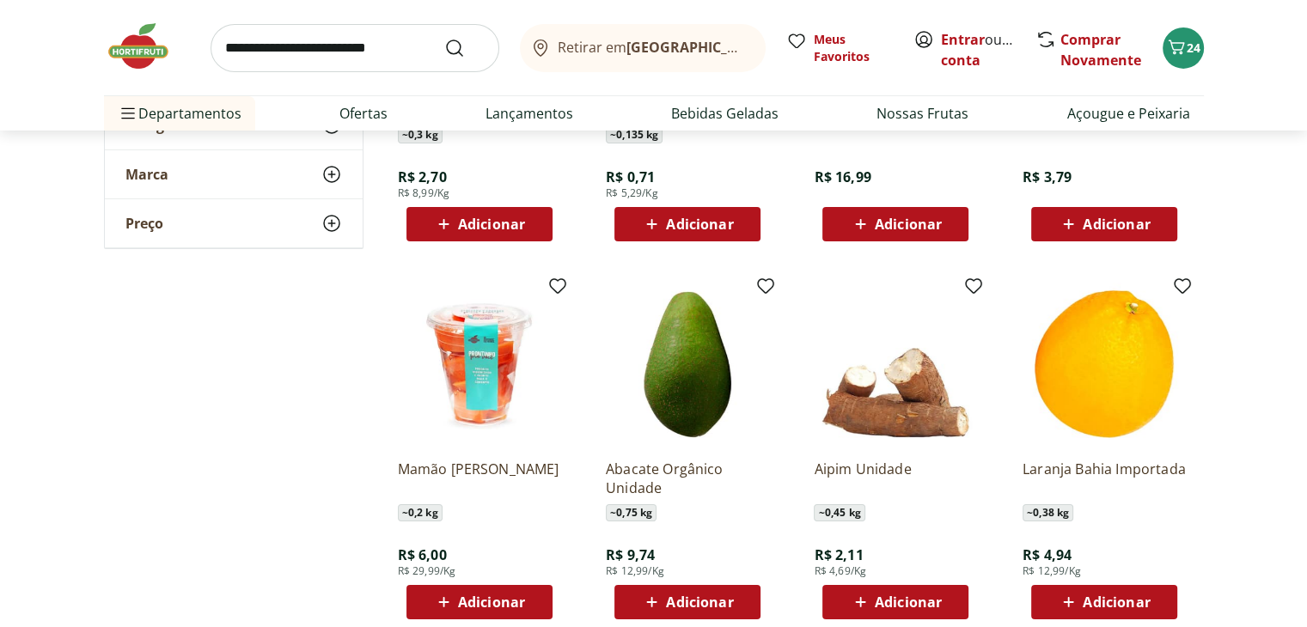
scroll to position [6547, 0]
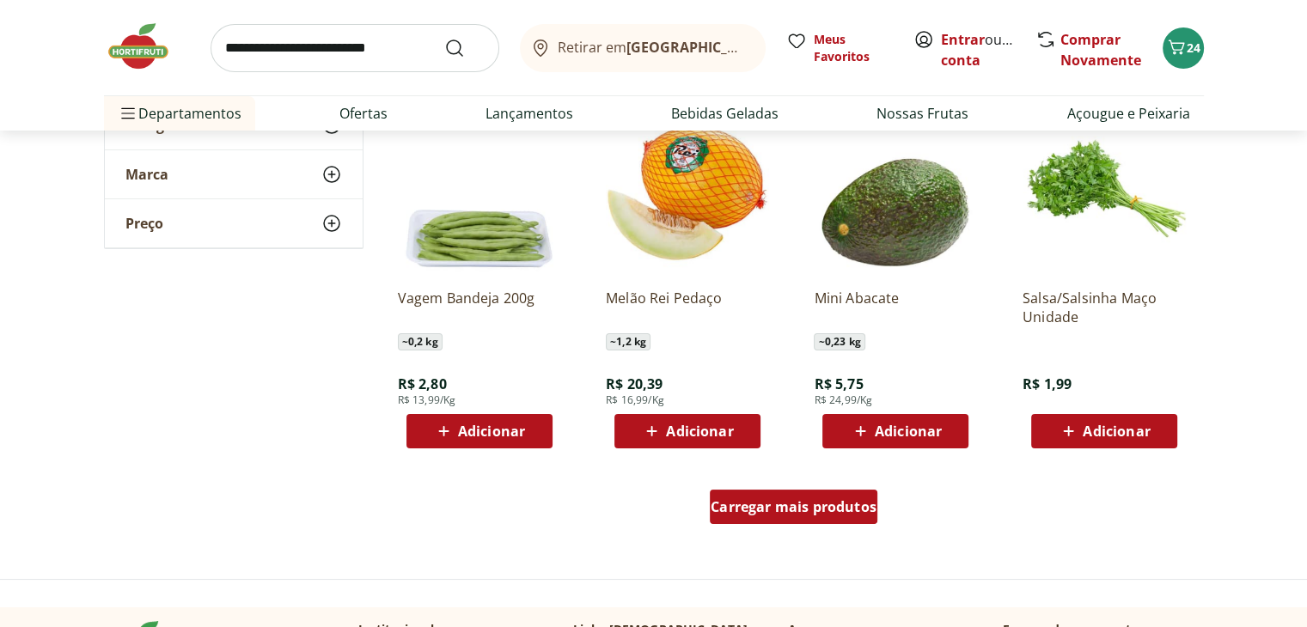
click at [813, 506] on span "Carregar mais produtos" at bounding box center [794, 507] width 166 height 14
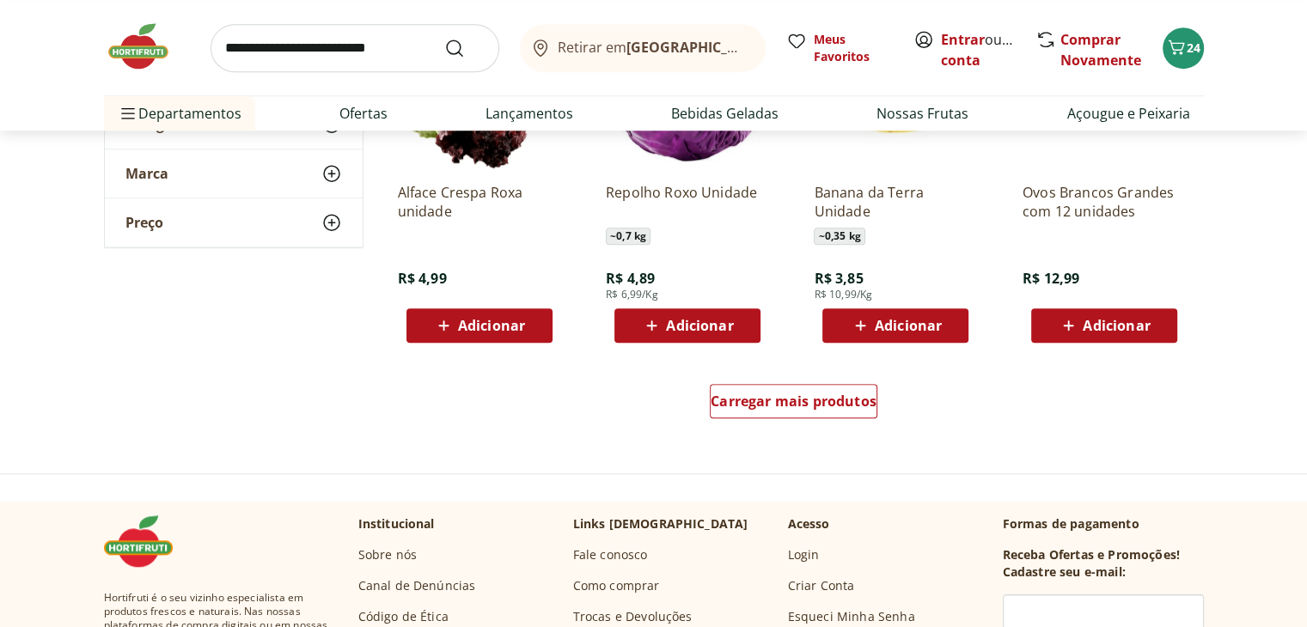
scroll to position [7808, 0]
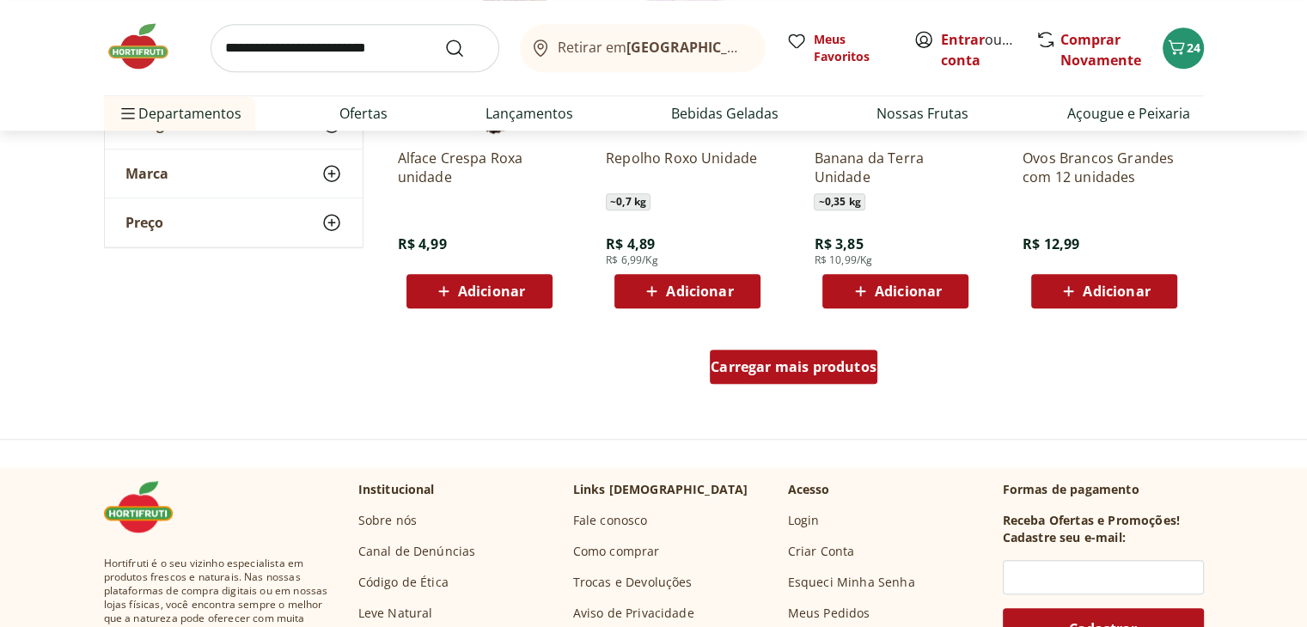
click at [825, 355] on div "Carregar mais produtos" at bounding box center [794, 367] width 168 height 34
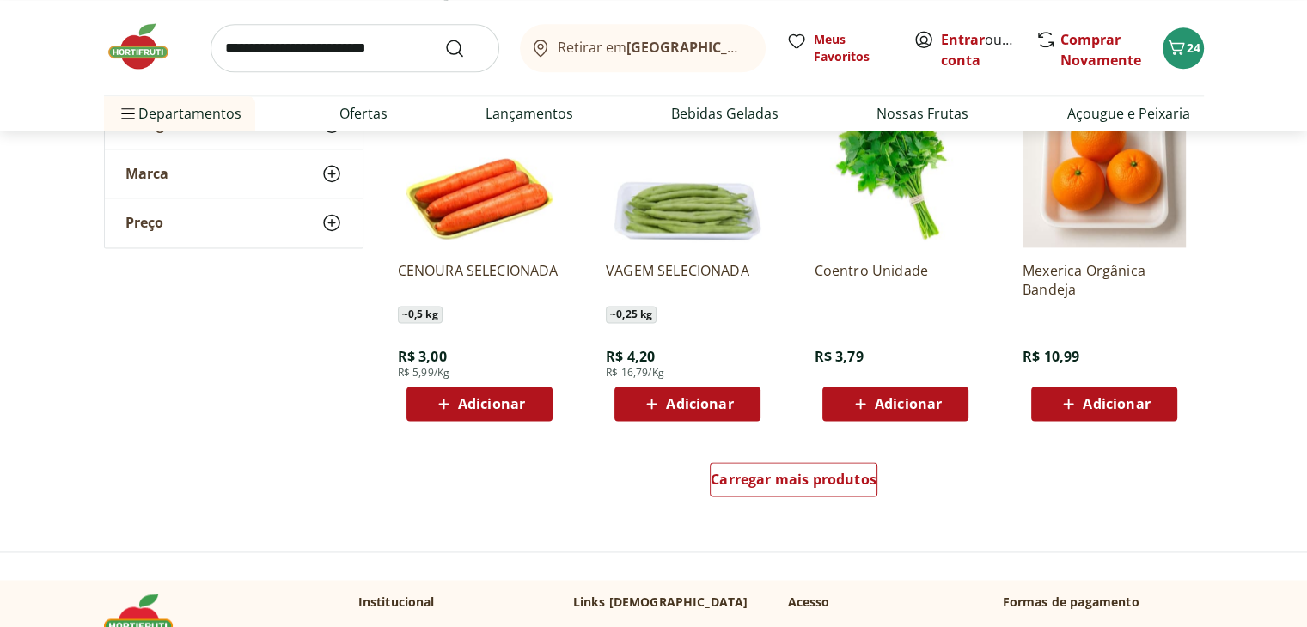
scroll to position [8828, 0]
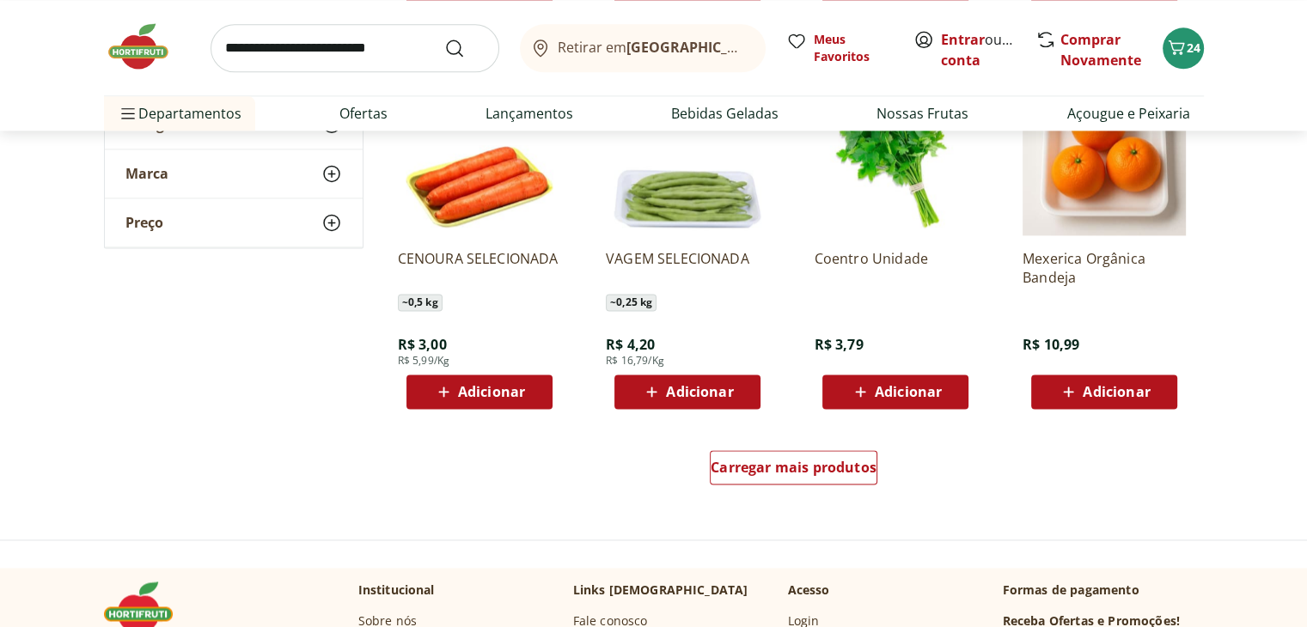
click at [541, 388] on button "Adicionar" at bounding box center [479, 392] width 146 height 34
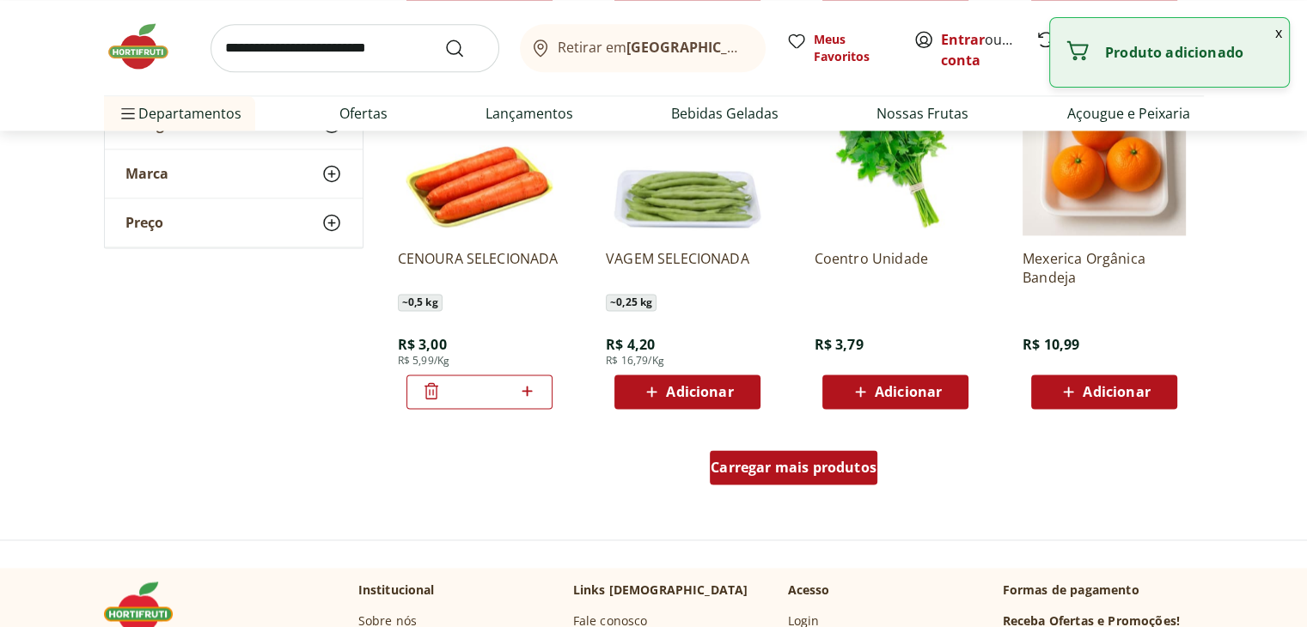
click at [829, 467] on span "Carregar mais produtos" at bounding box center [794, 468] width 166 height 14
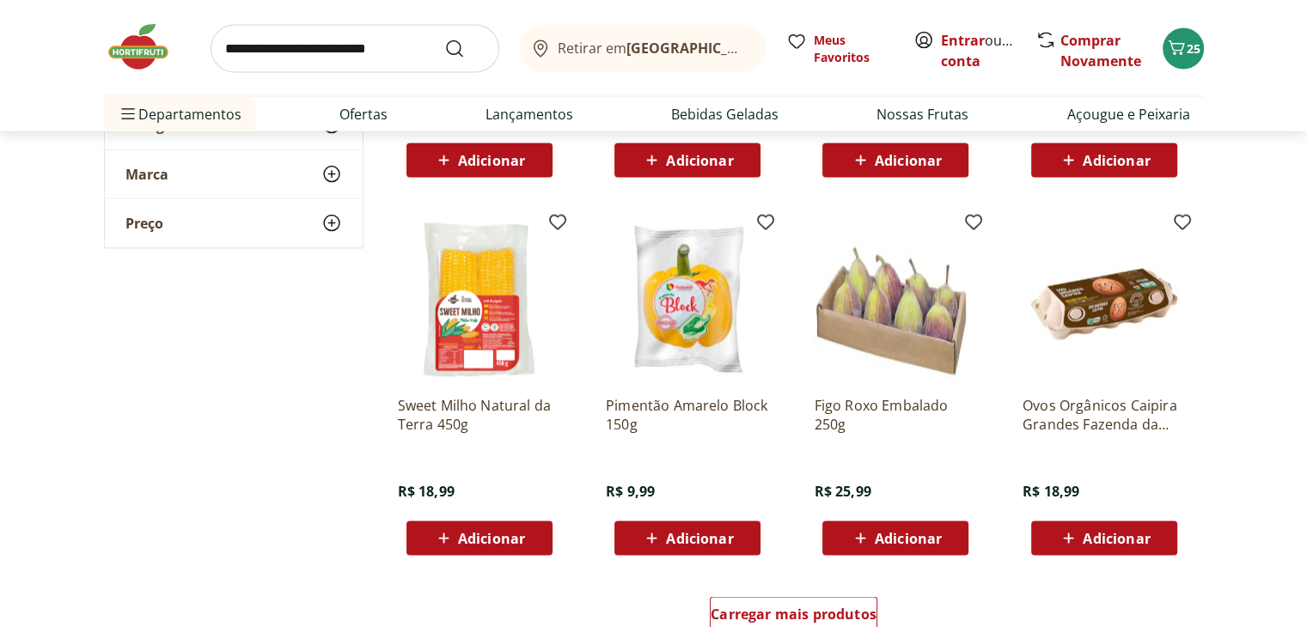
scroll to position [9812, 0]
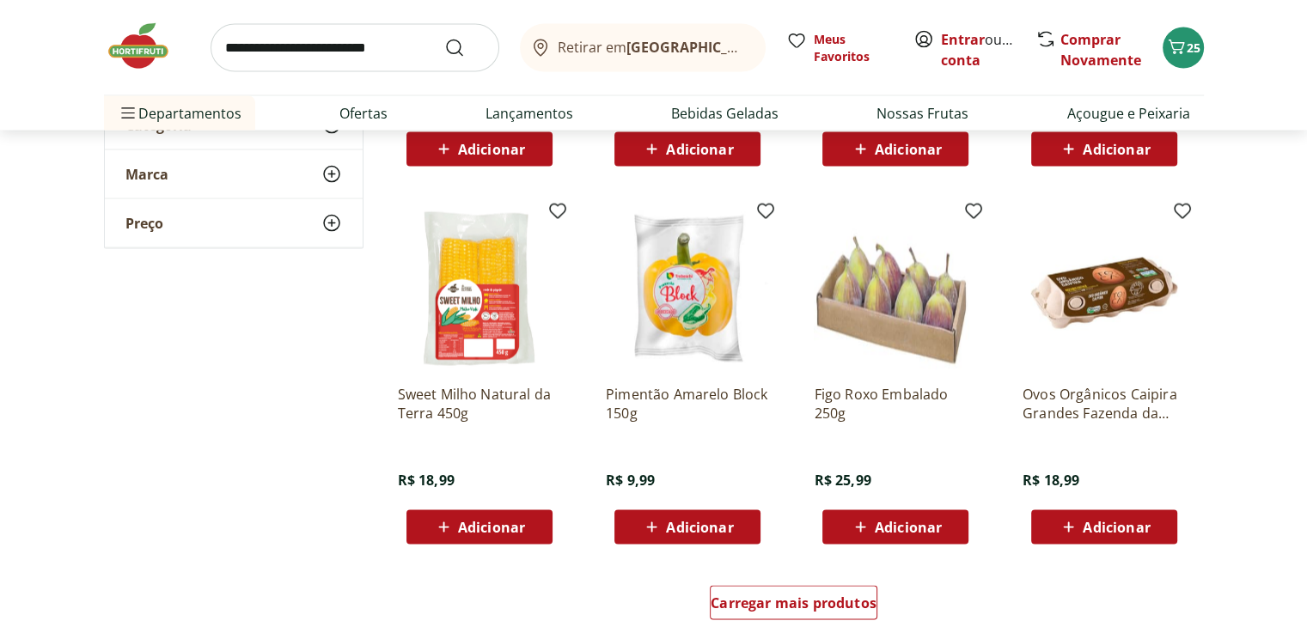
click at [398, 51] on input "search" at bounding box center [355, 48] width 289 height 48
type input "******"
click at [444, 38] on button "Submit Search" at bounding box center [464, 48] width 41 height 21
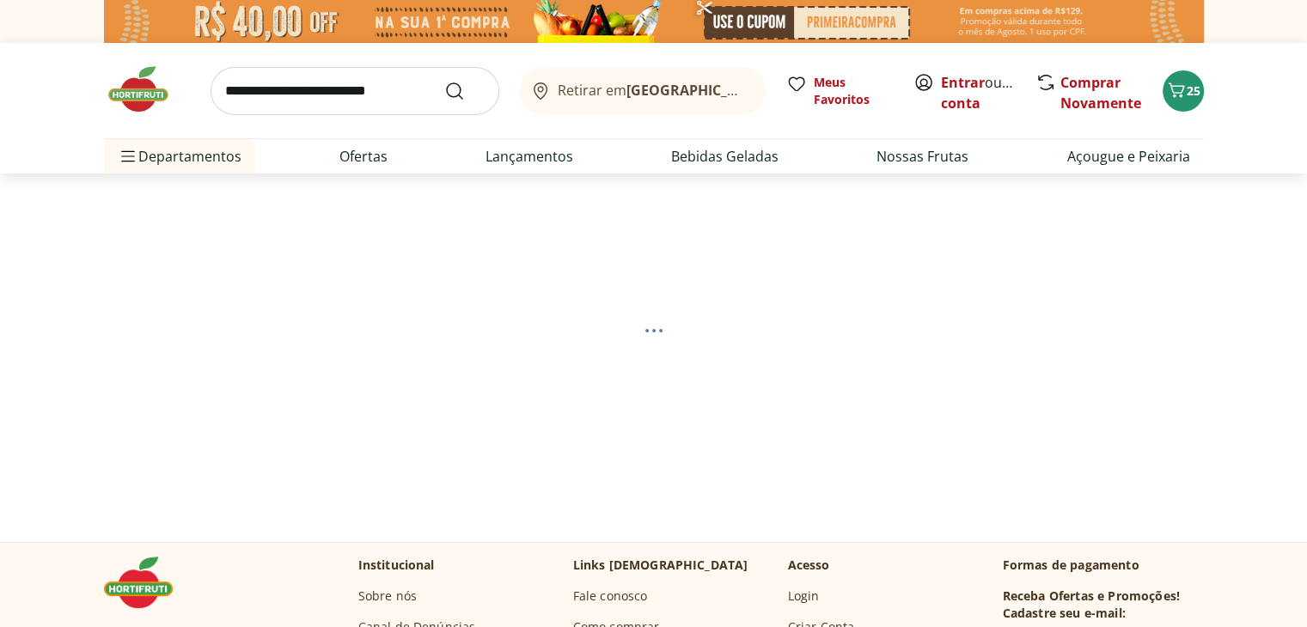
select select "**********"
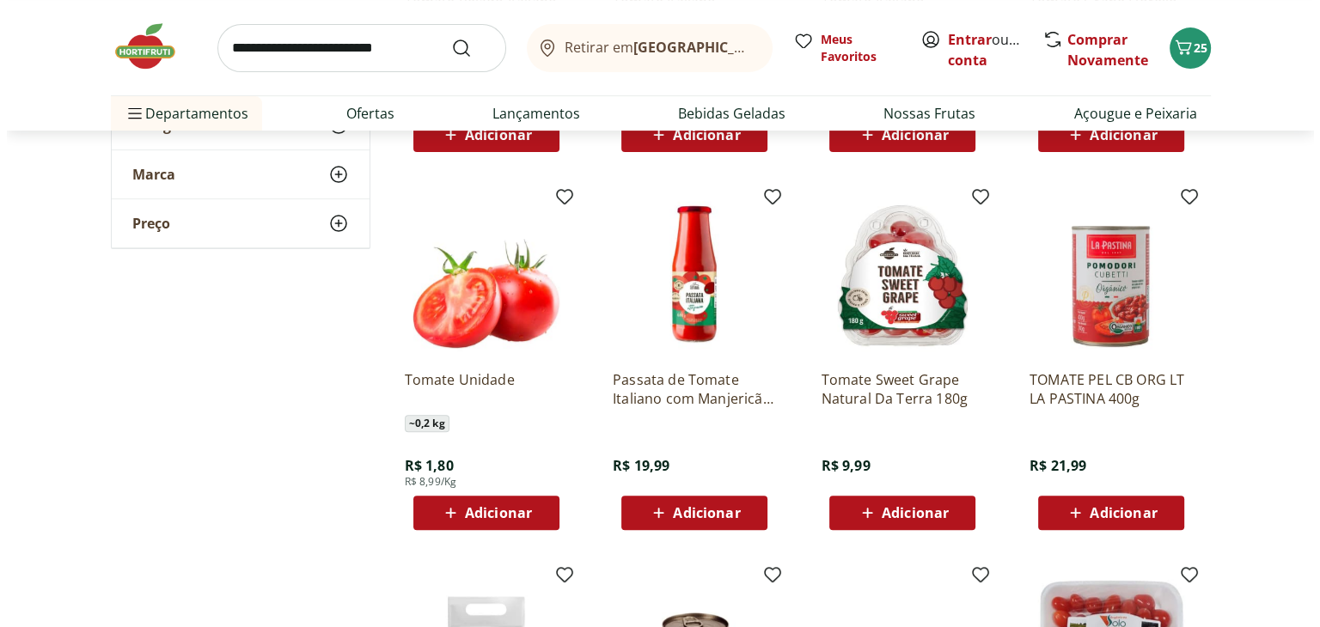
scroll to position [1096, 0]
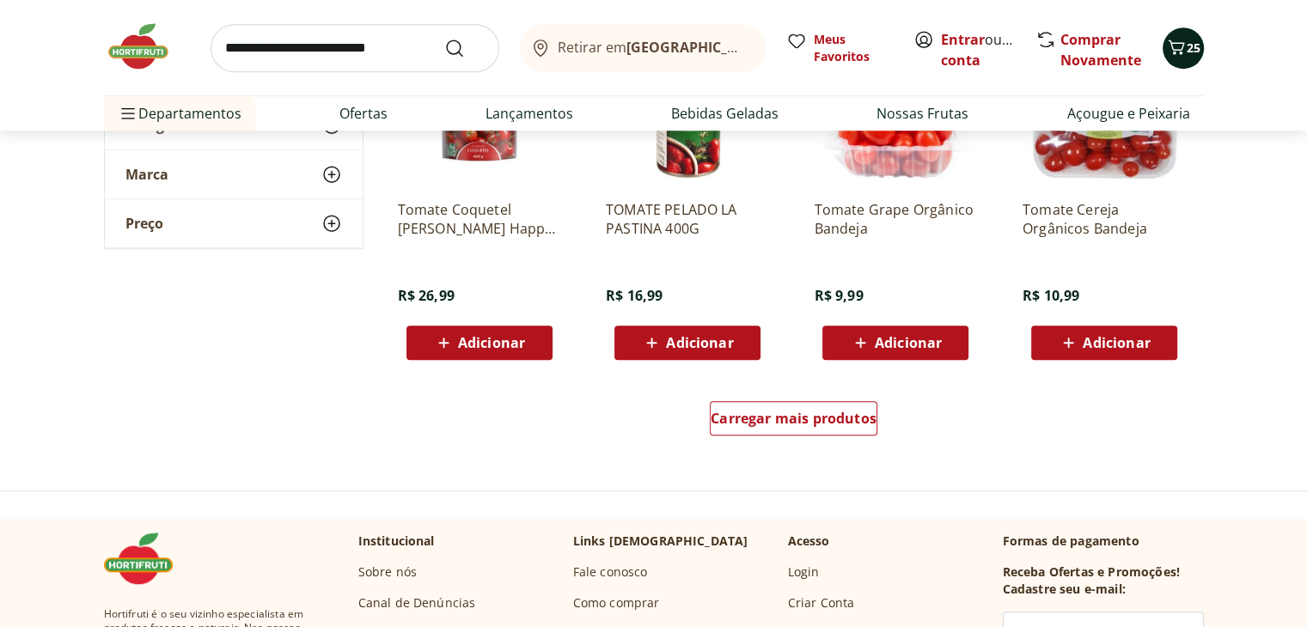
click at [1187, 43] on span "25" at bounding box center [1194, 48] width 14 height 16
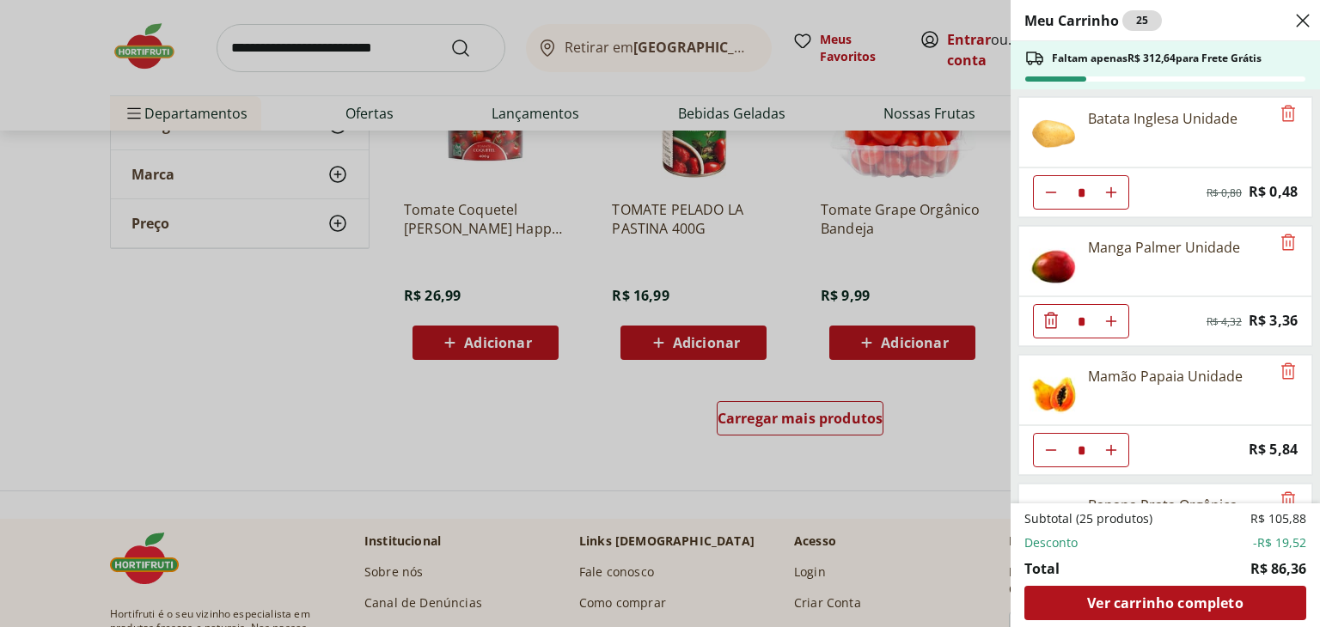
click at [1306, 471] on div "Meu Carrinho 25 Faltam apenas R$ 312,64 para Frete Grátis Batata Inglesa Unidad…" at bounding box center [1164, 313] width 309 height 627
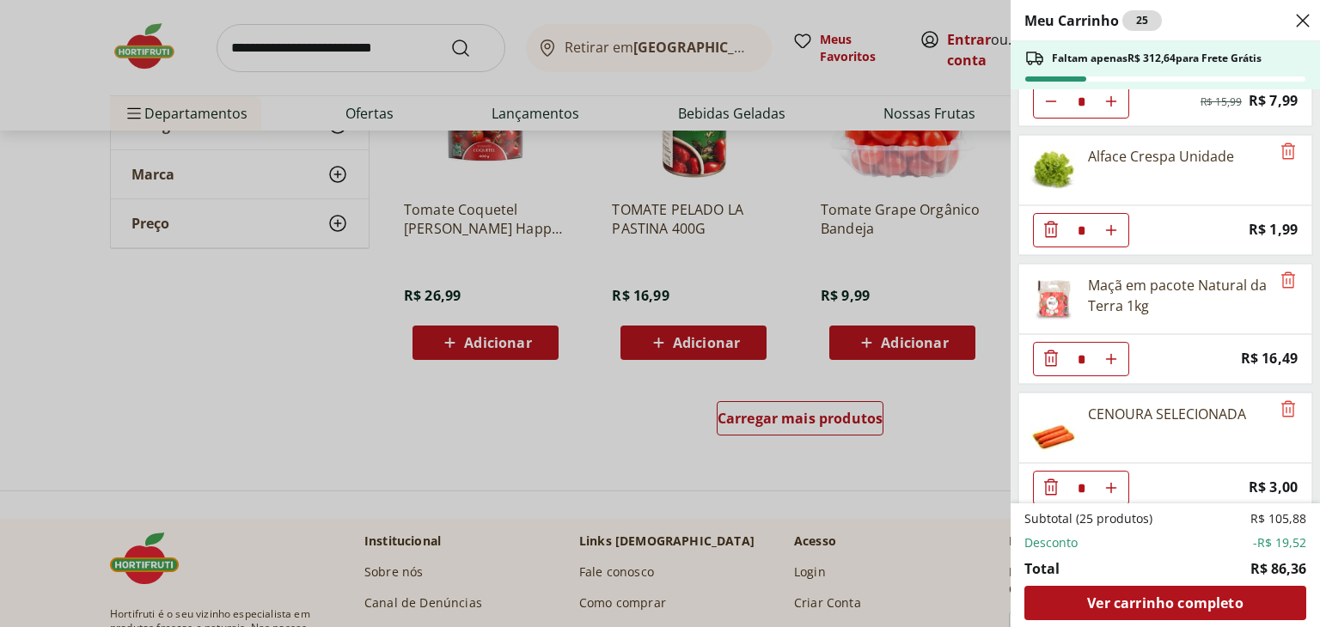
scroll to position [999, 0]
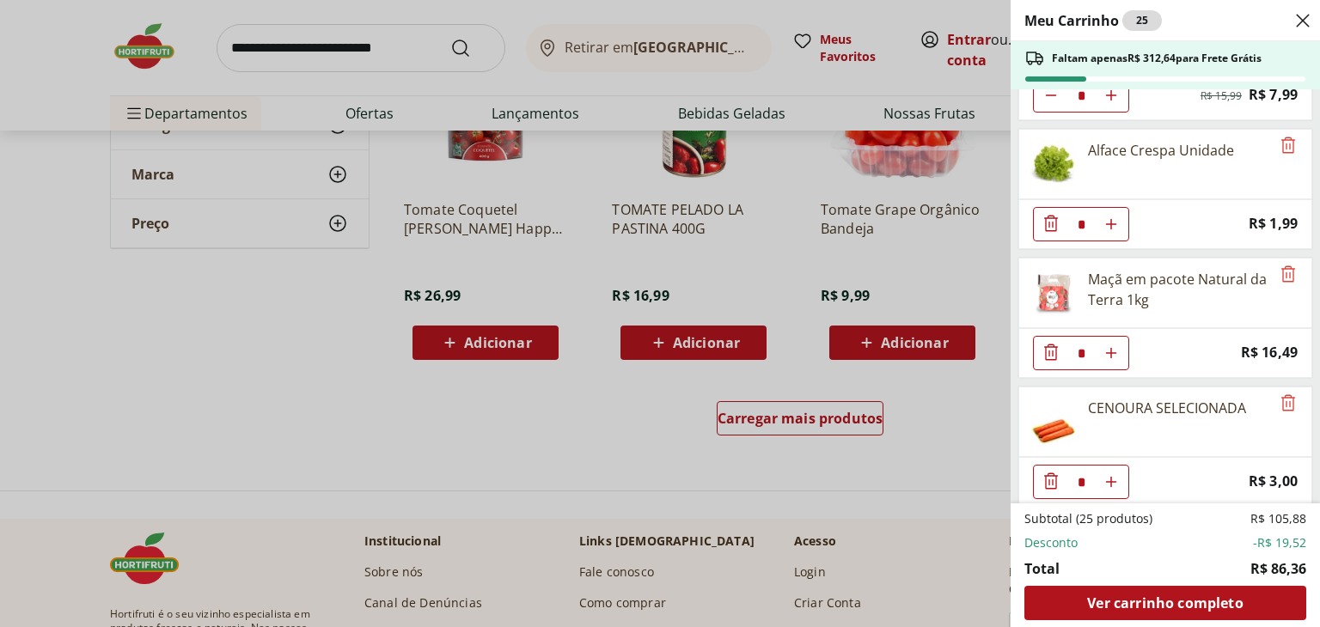
click at [1306, 114] on div "Meu Carrinho 25 Faltam apenas R$ 312,64 para Frete Grátis Batata Inglesa Unidad…" at bounding box center [1164, 313] width 309 height 627
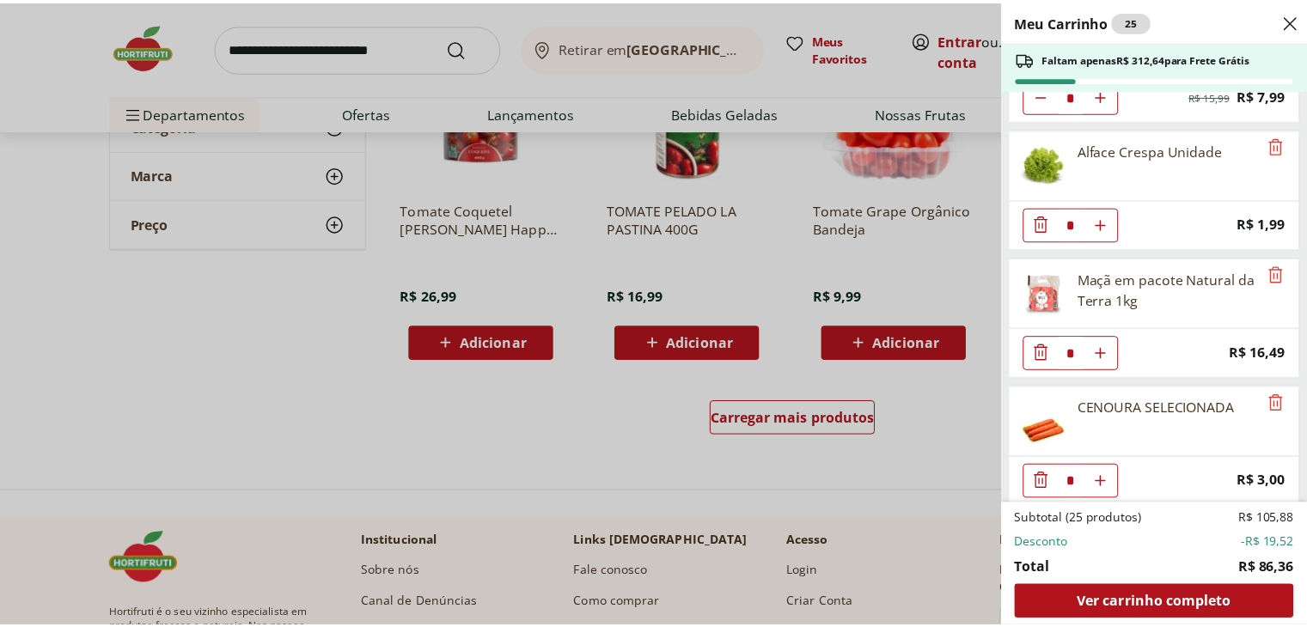
scroll to position [637, 0]
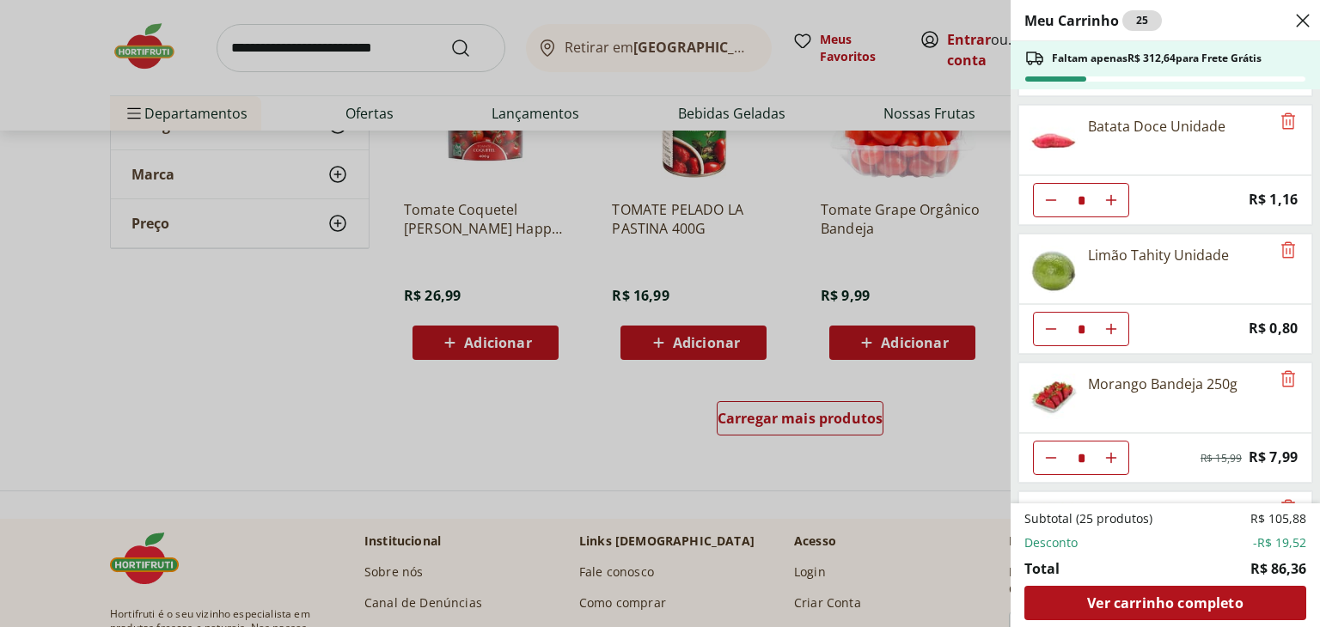
click at [1303, 18] on use "Close" at bounding box center [1302, 20] width 21 height 21
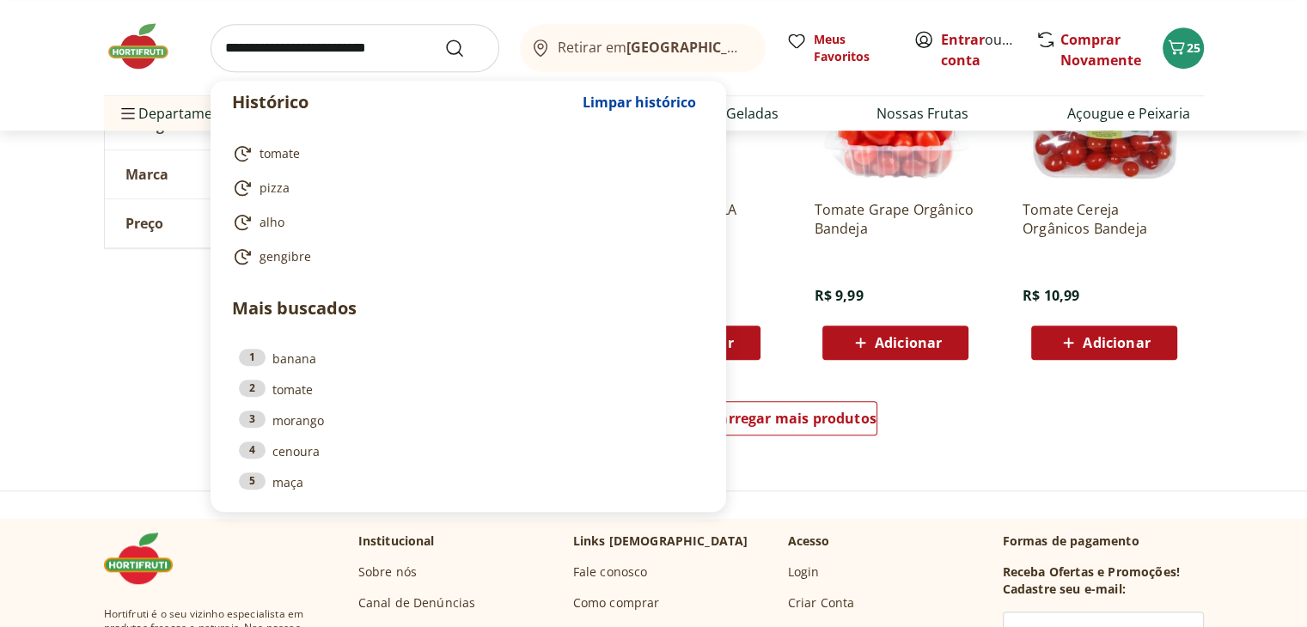
click at [330, 48] on input "search" at bounding box center [355, 48] width 289 height 48
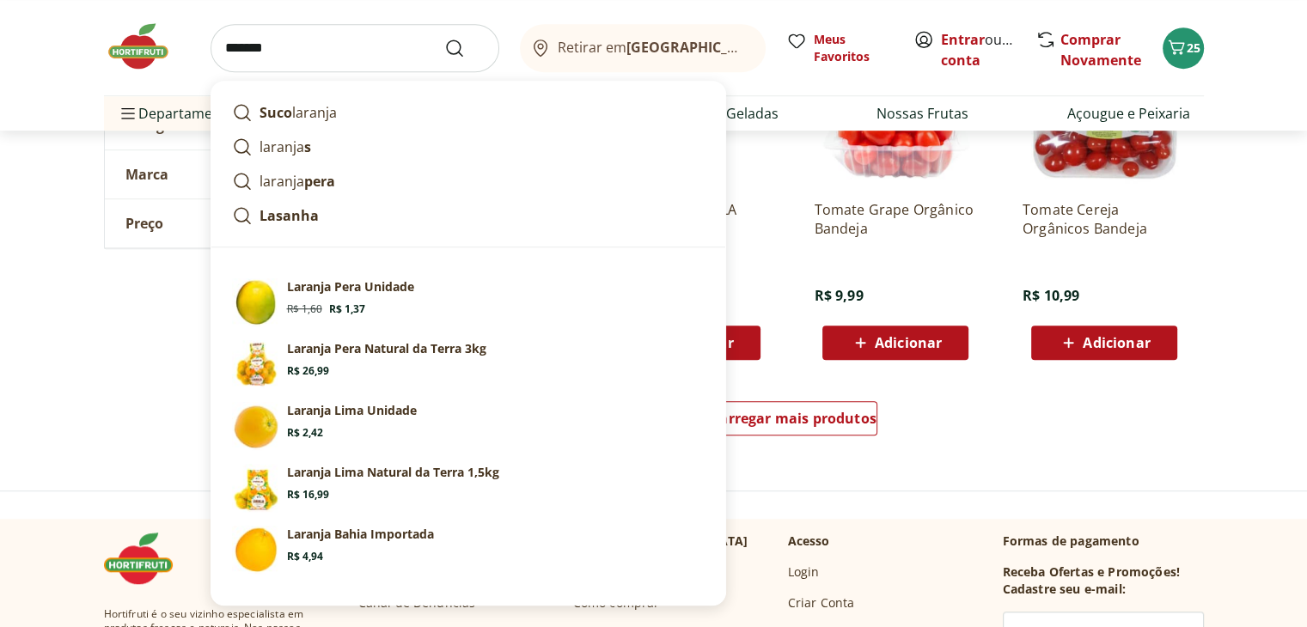
type input "*******"
click at [444, 38] on button "Submit Search" at bounding box center [464, 48] width 41 height 21
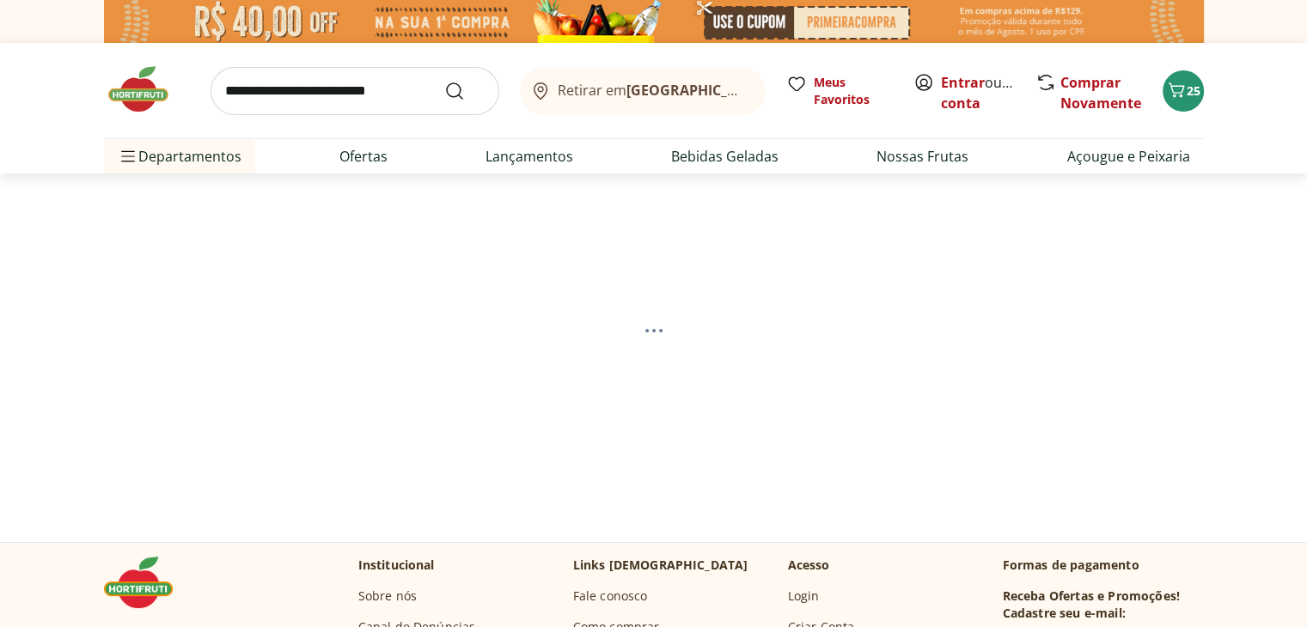
select select "**********"
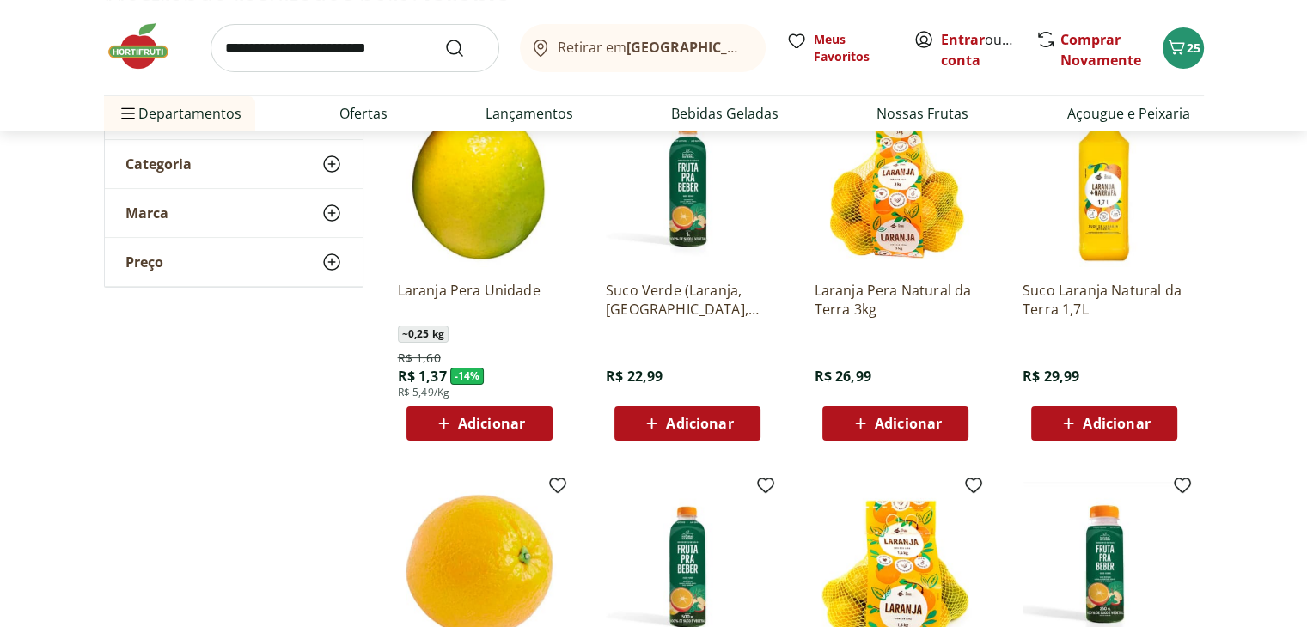
scroll to position [275, 0]
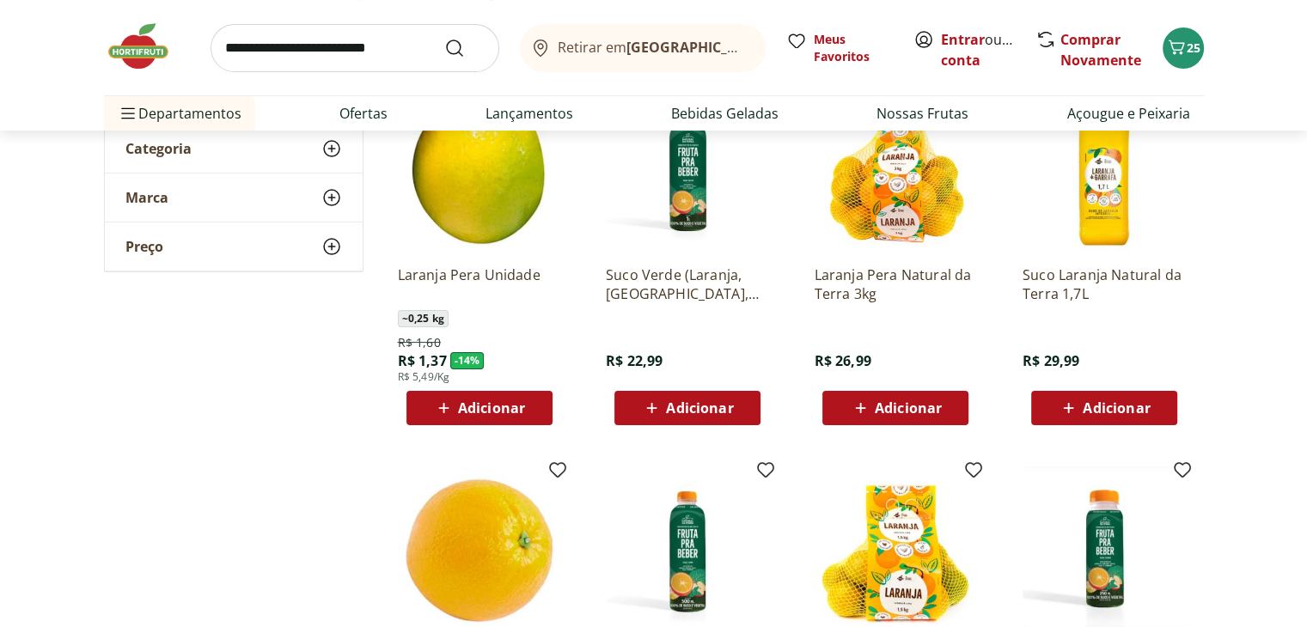
click at [531, 405] on div "Adicionar" at bounding box center [479, 408] width 119 height 31
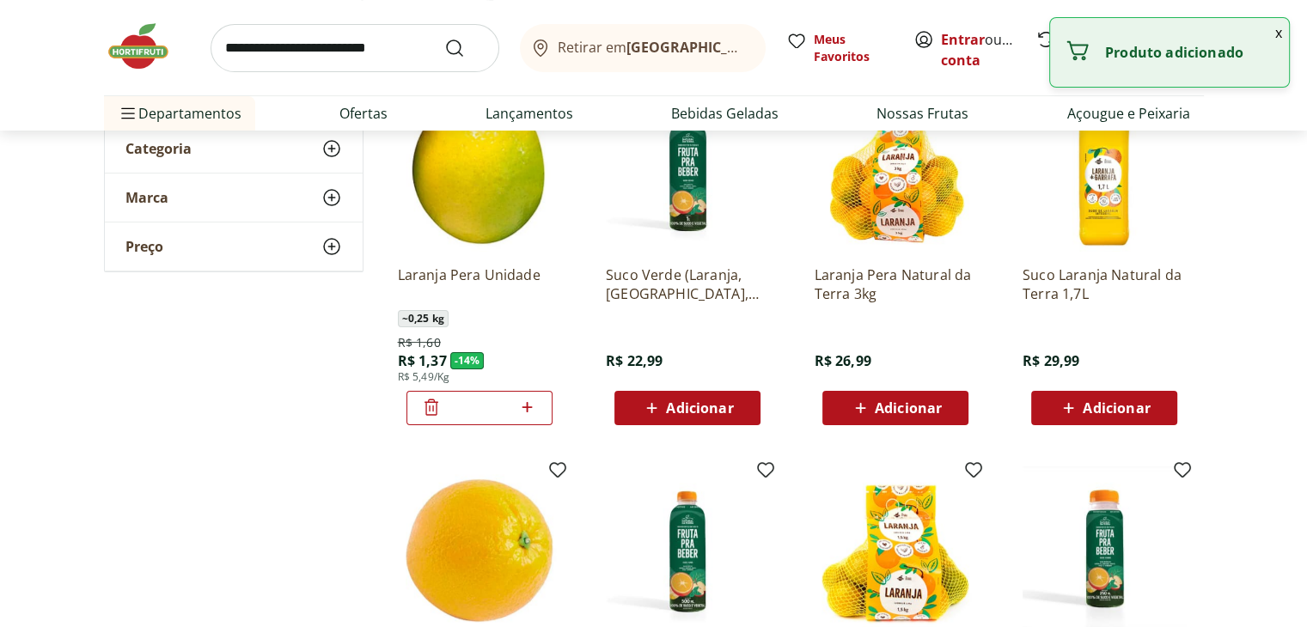
click at [531, 405] on icon at bounding box center [526, 407] width 21 height 21
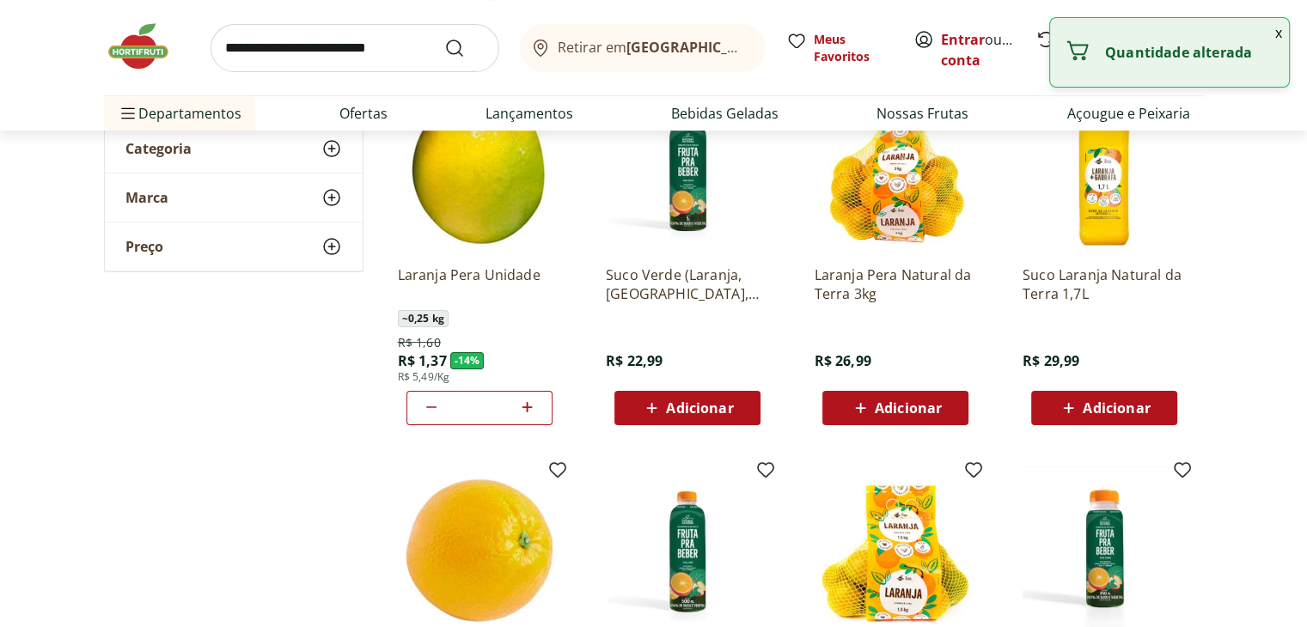
click at [531, 405] on icon at bounding box center [526, 407] width 21 height 21
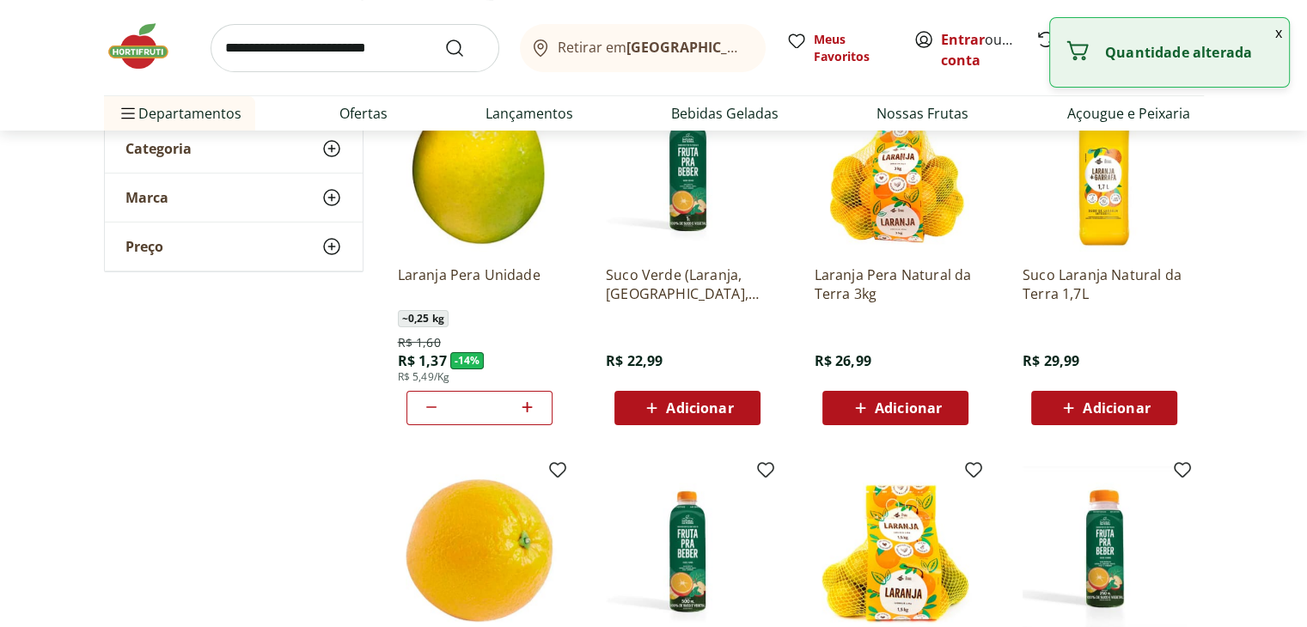
click at [531, 405] on icon at bounding box center [526, 407] width 21 height 21
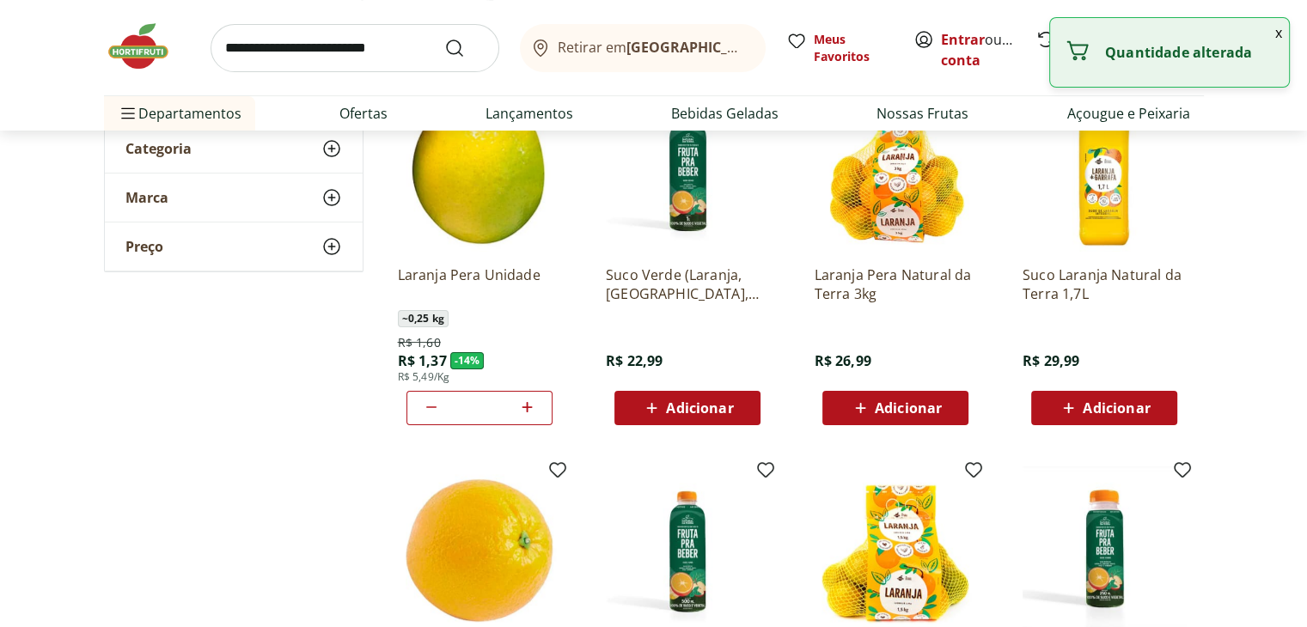
click at [531, 405] on icon at bounding box center [526, 407] width 21 height 21
click at [426, 406] on icon at bounding box center [431, 407] width 21 height 21
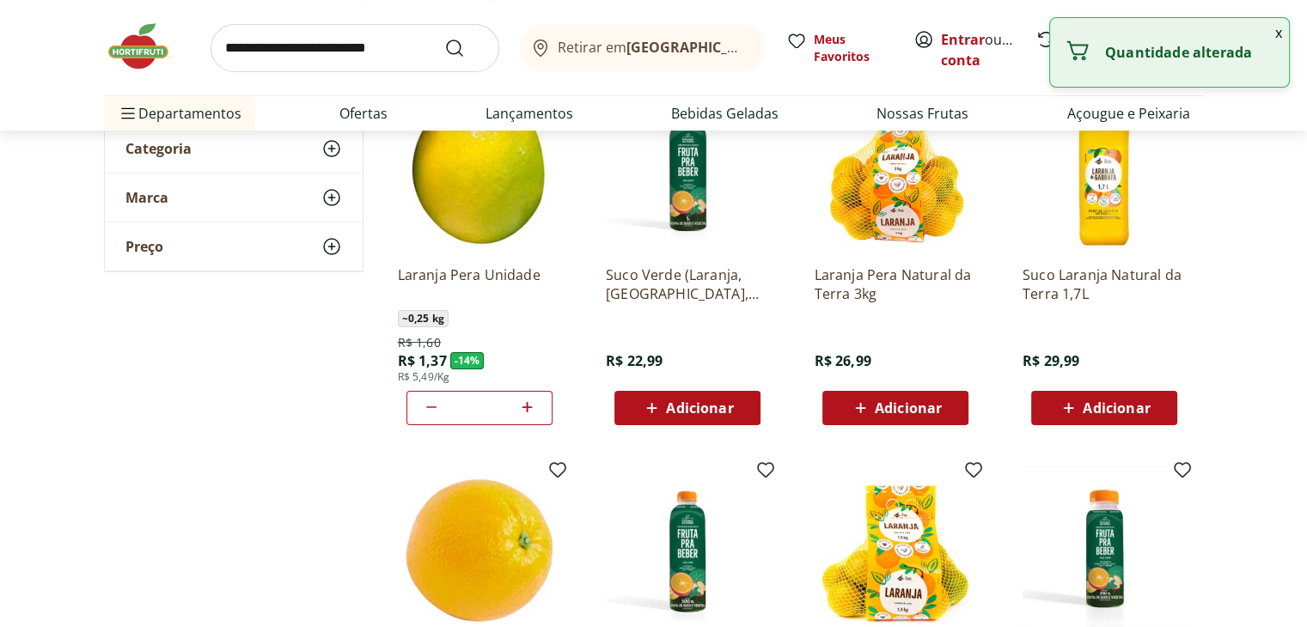
click at [426, 406] on icon at bounding box center [431, 407] width 21 height 21
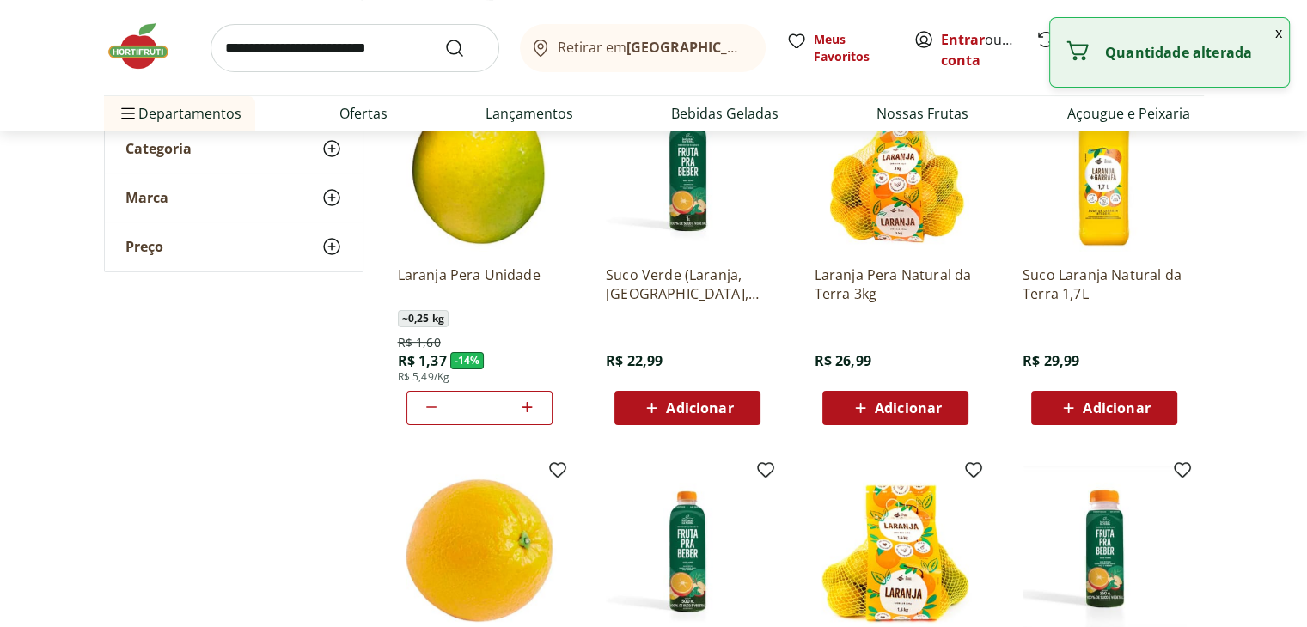
click at [426, 406] on icon at bounding box center [431, 407] width 21 height 21
type input "*"
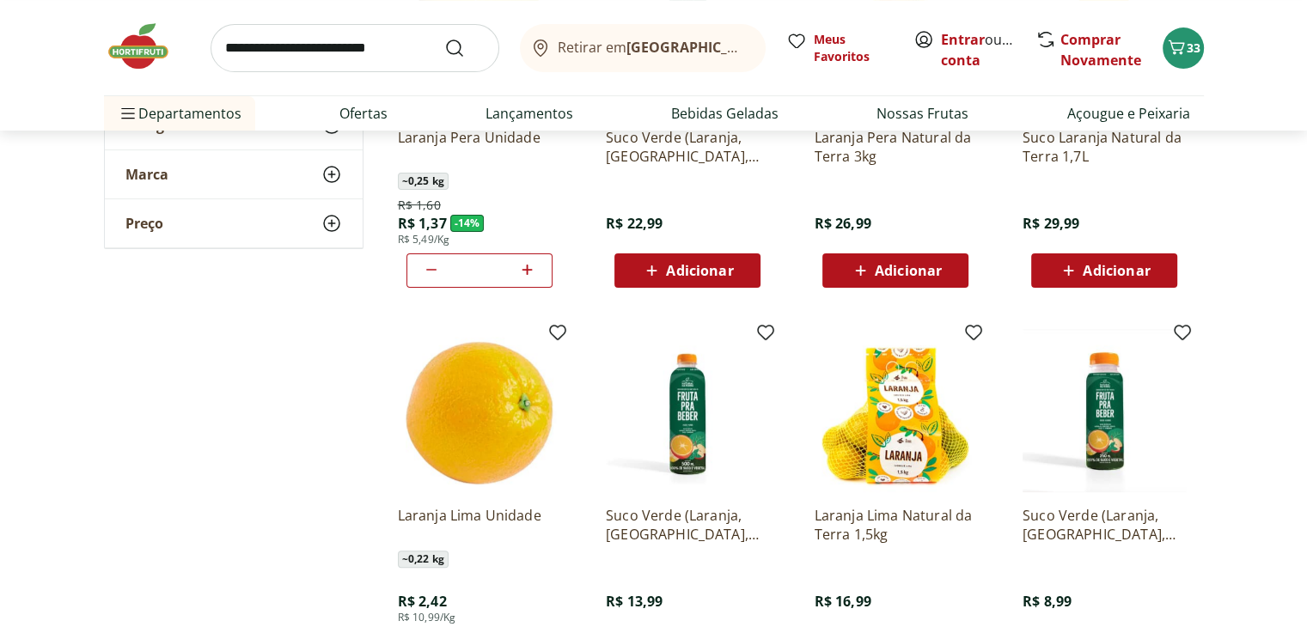
scroll to position [447, 0]
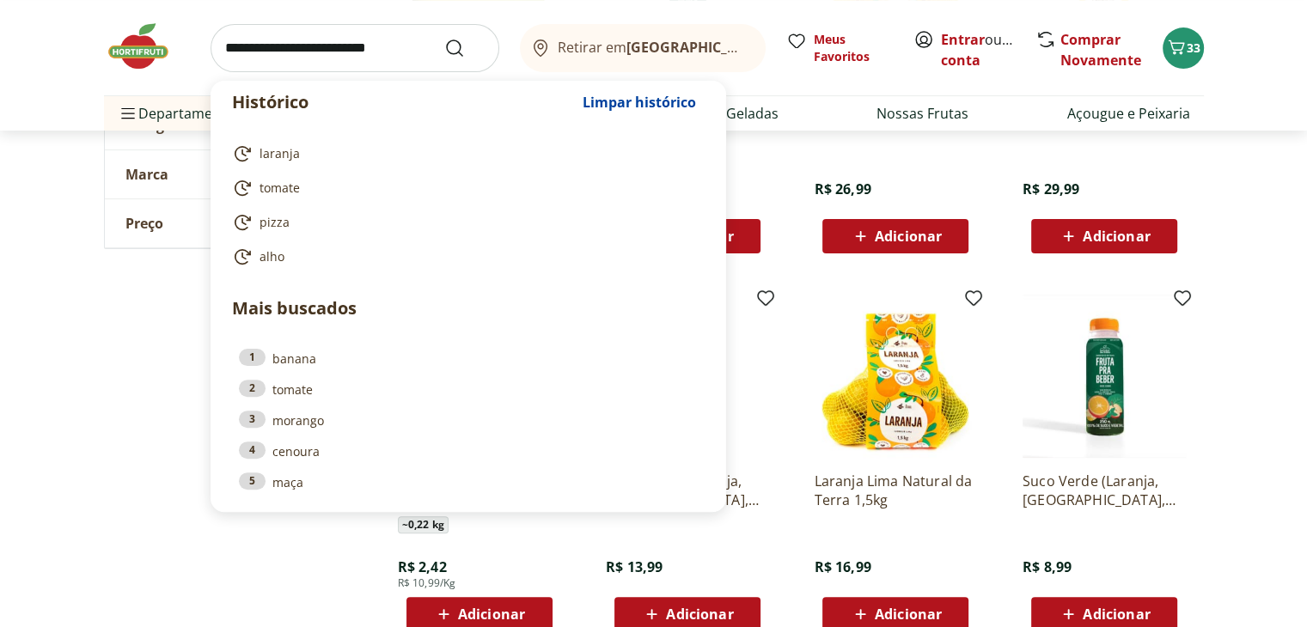
click at [401, 52] on input "search" at bounding box center [355, 48] width 289 height 48
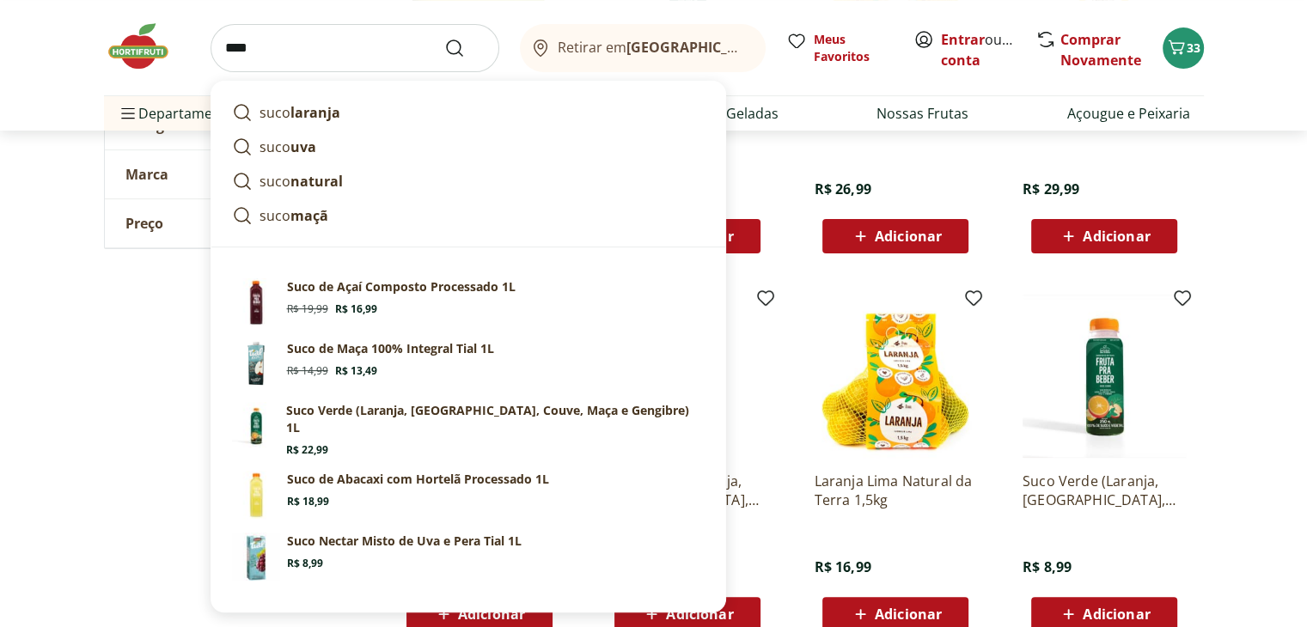
type input "****"
click at [444, 38] on button "Submit Search" at bounding box center [464, 48] width 41 height 21
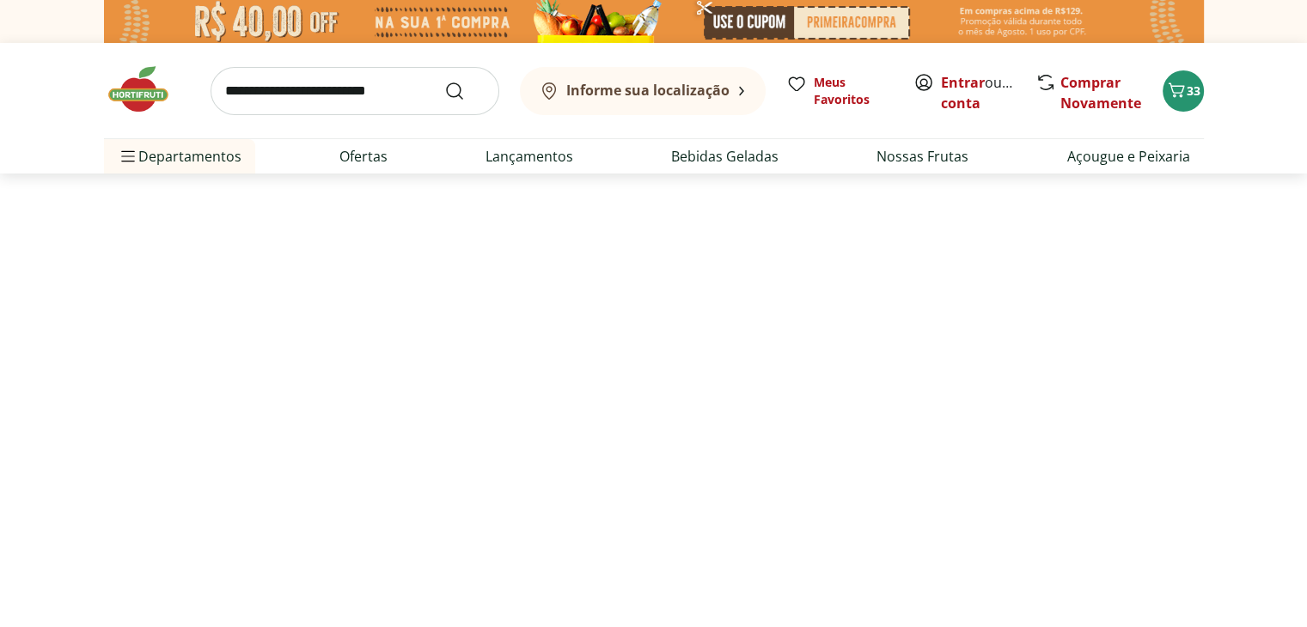
select select "**********"
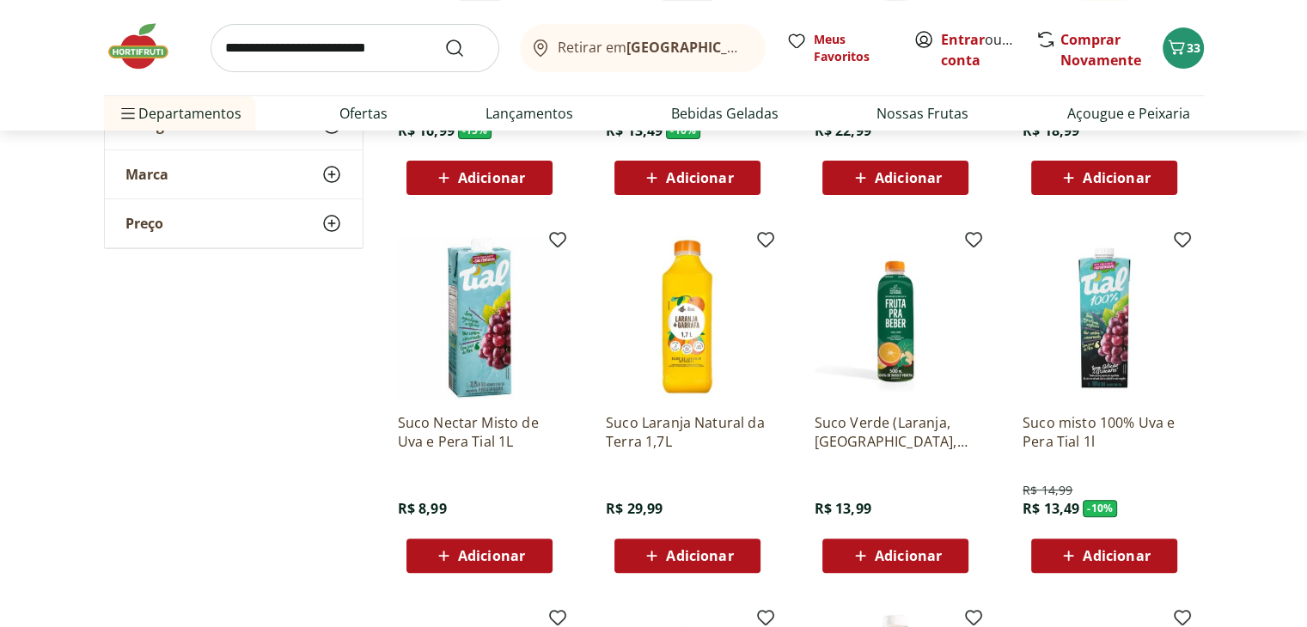
scroll to position [516, 0]
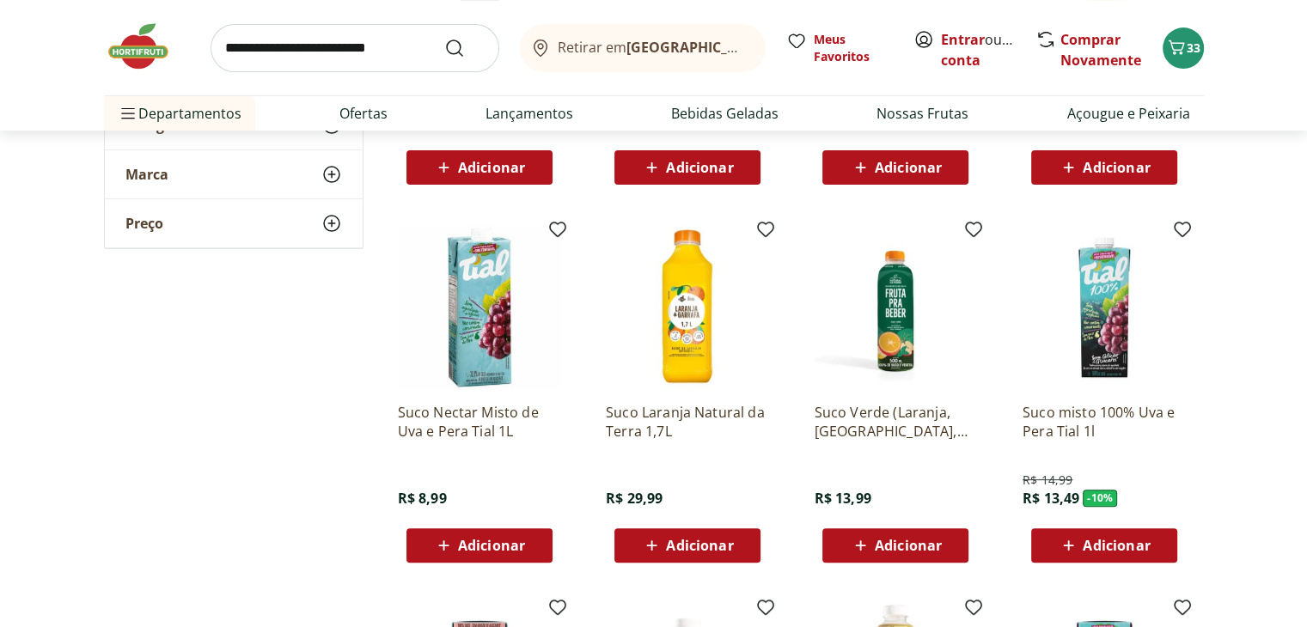
click at [529, 545] on div "Adicionar" at bounding box center [479, 545] width 119 height 31
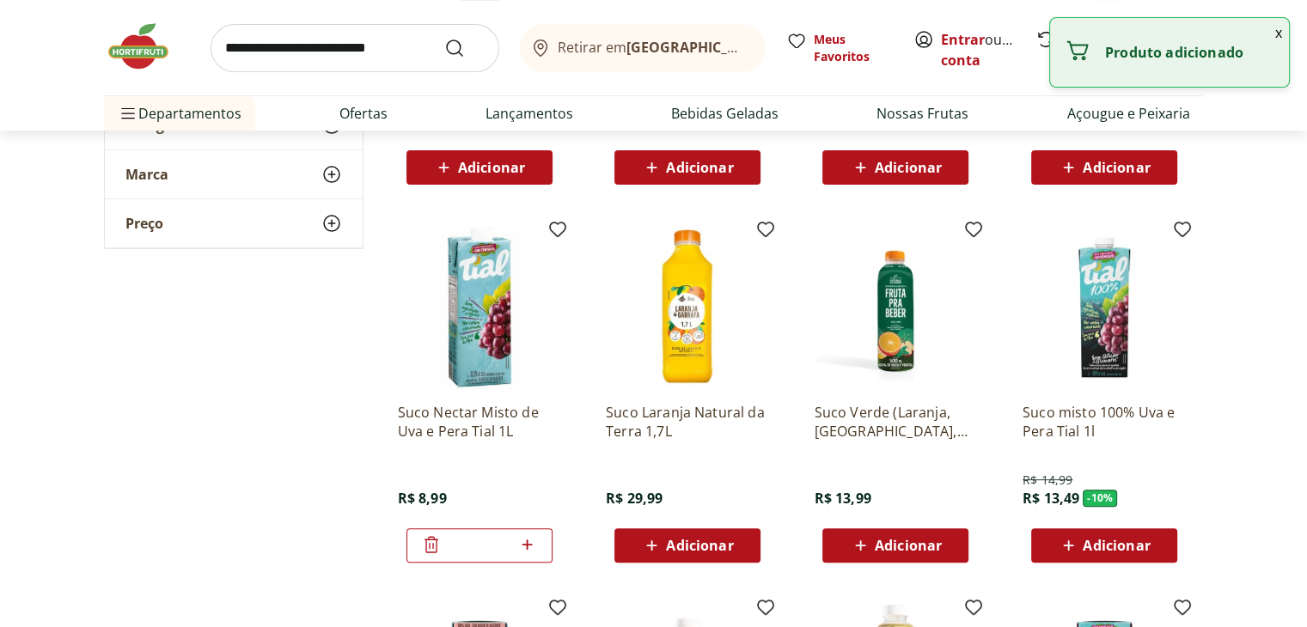
click at [529, 545] on icon at bounding box center [526, 544] width 21 height 21
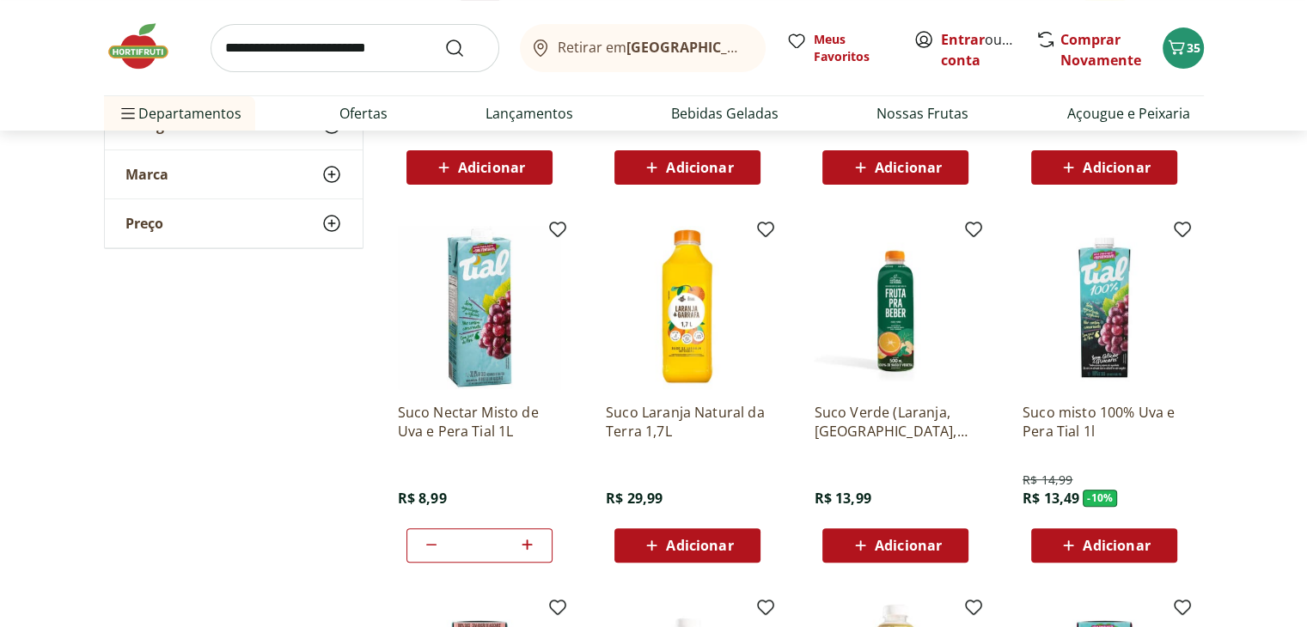
click at [430, 544] on icon at bounding box center [431, 544] width 21 height 21
type input "*"
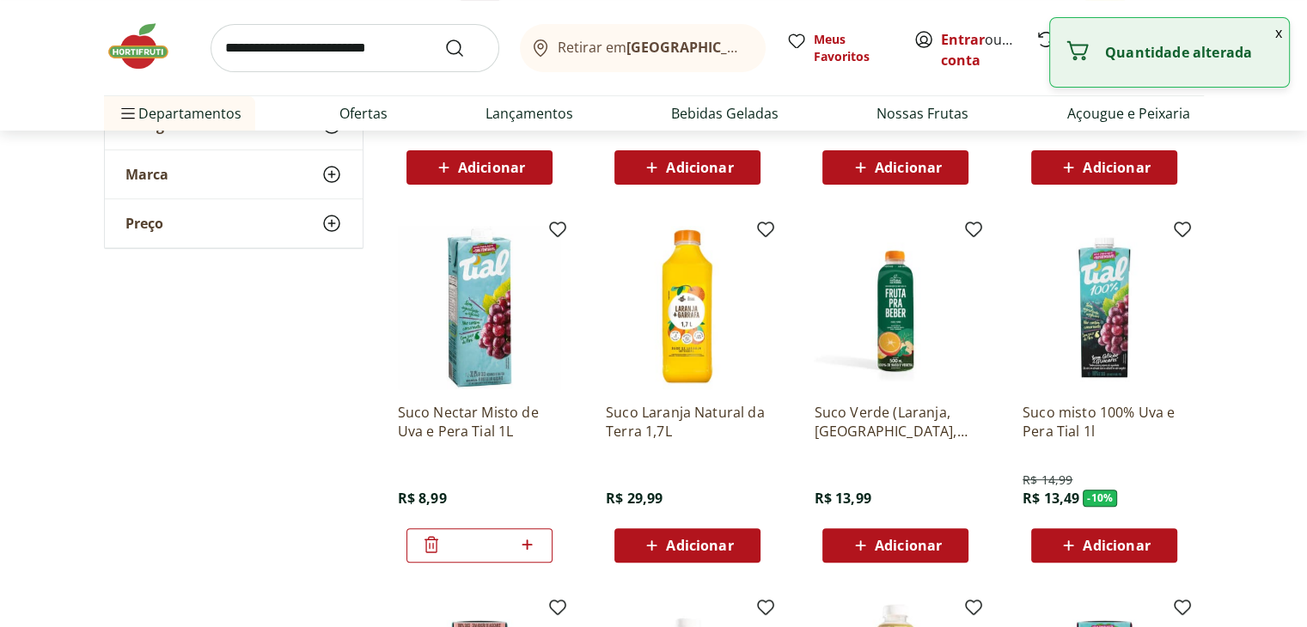
click at [430, 544] on icon at bounding box center [431, 544] width 21 height 21
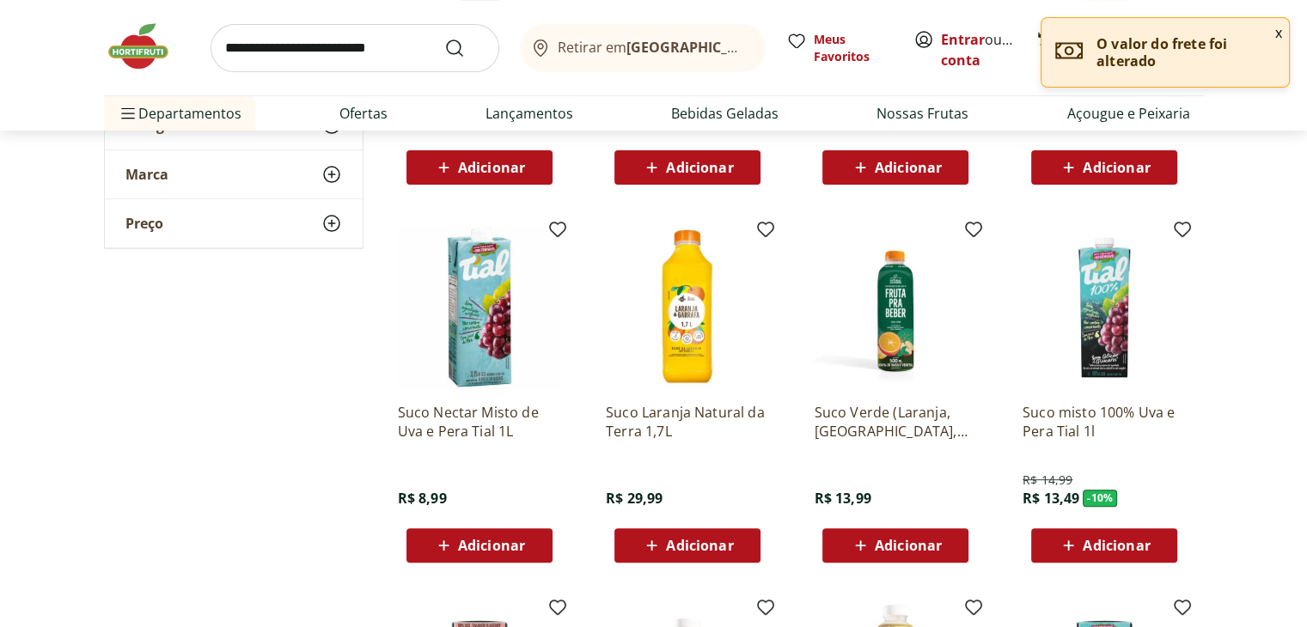
click at [1146, 544] on span "Adicionar" at bounding box center [1116, 546] width 67 height 14
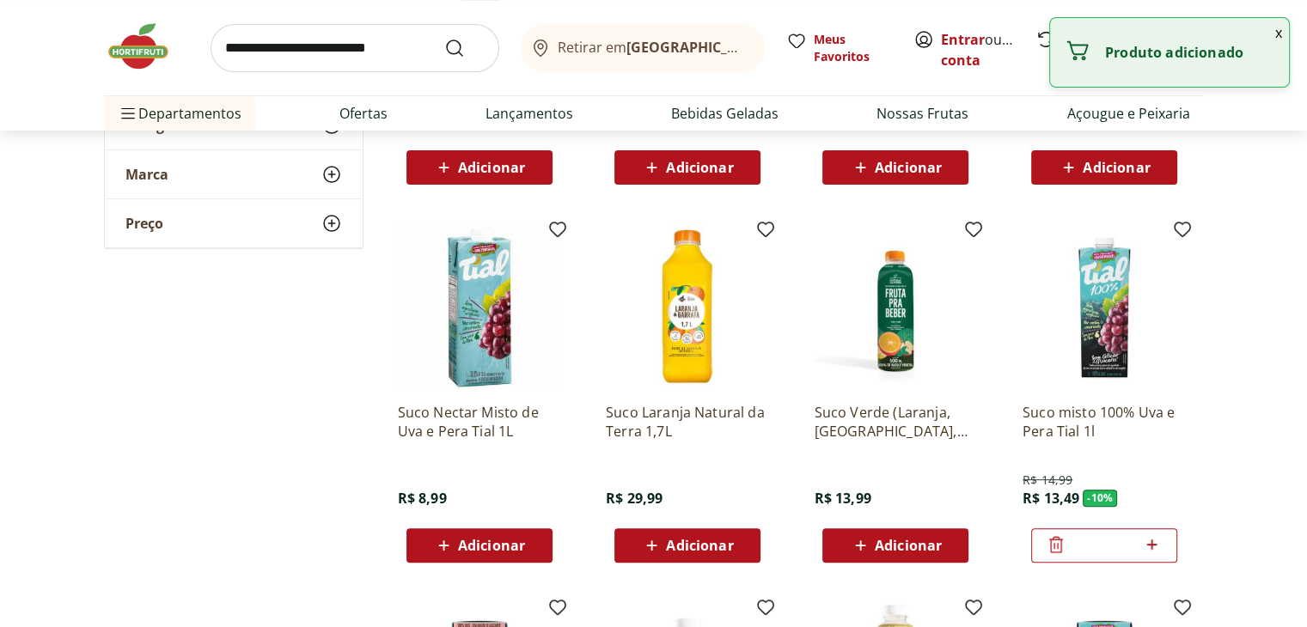
click at [1146, 544] on icon at bounding box center [1151, 544] width 21 height 21
type input "*"
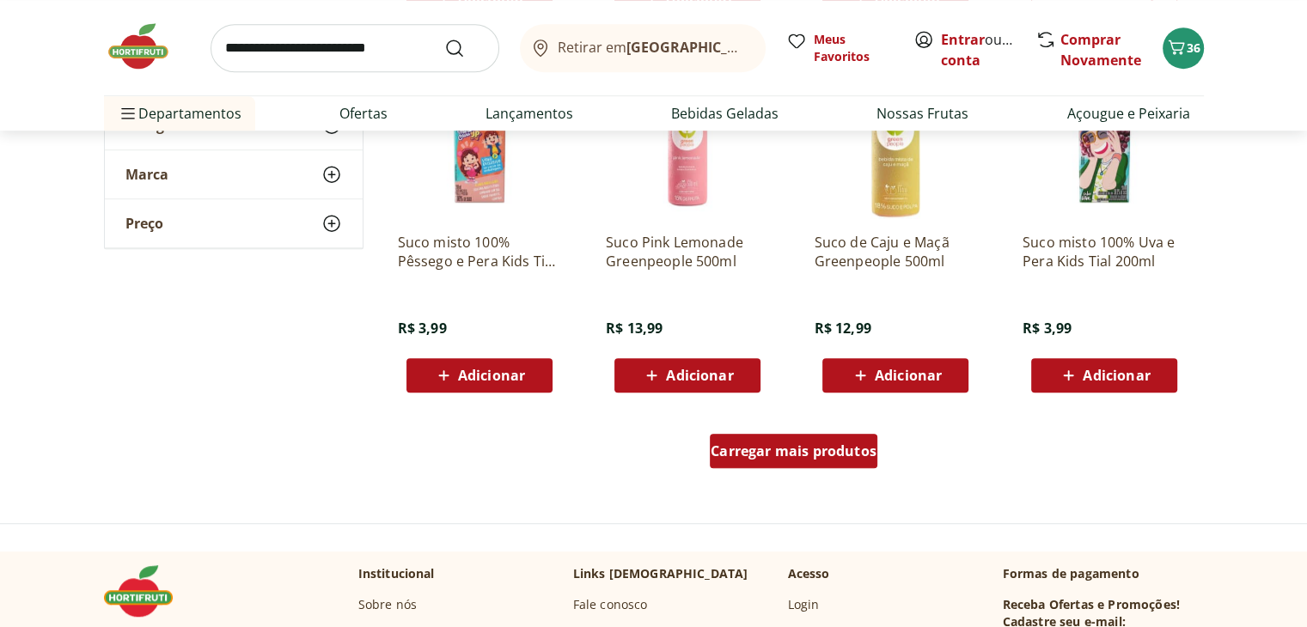
click at [813, 454] on span "Carregar mais produtos" at bounding box center [794, 451] width 166 height 14
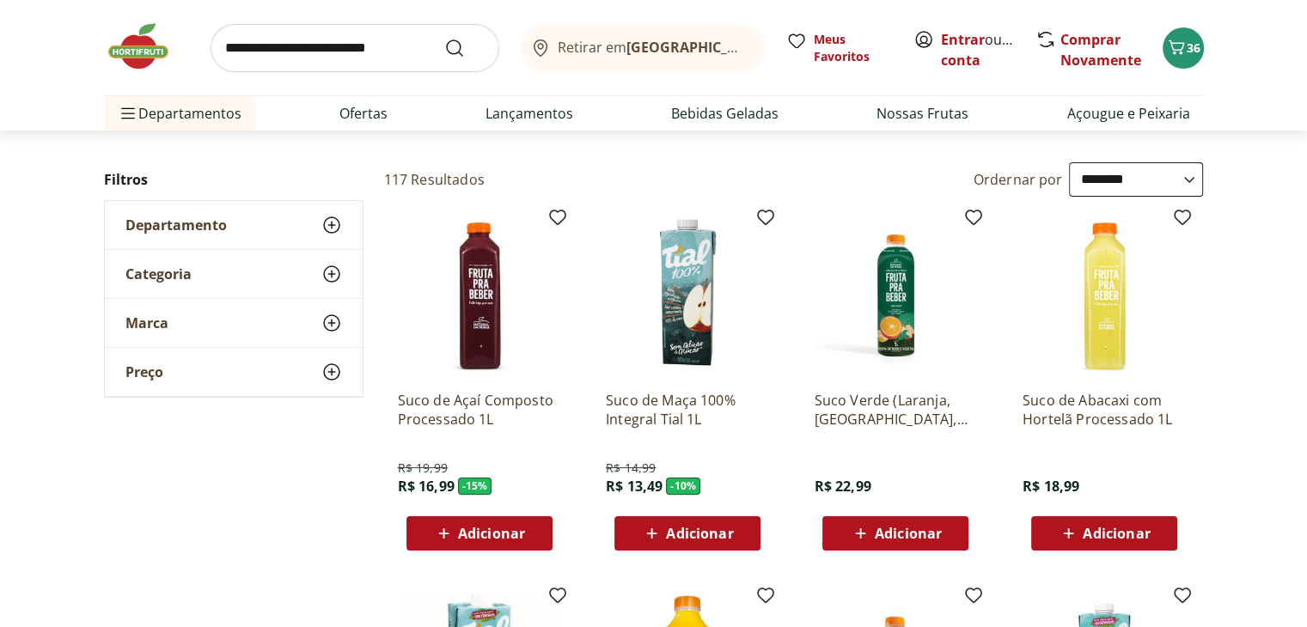
scroll to position [0, 0]
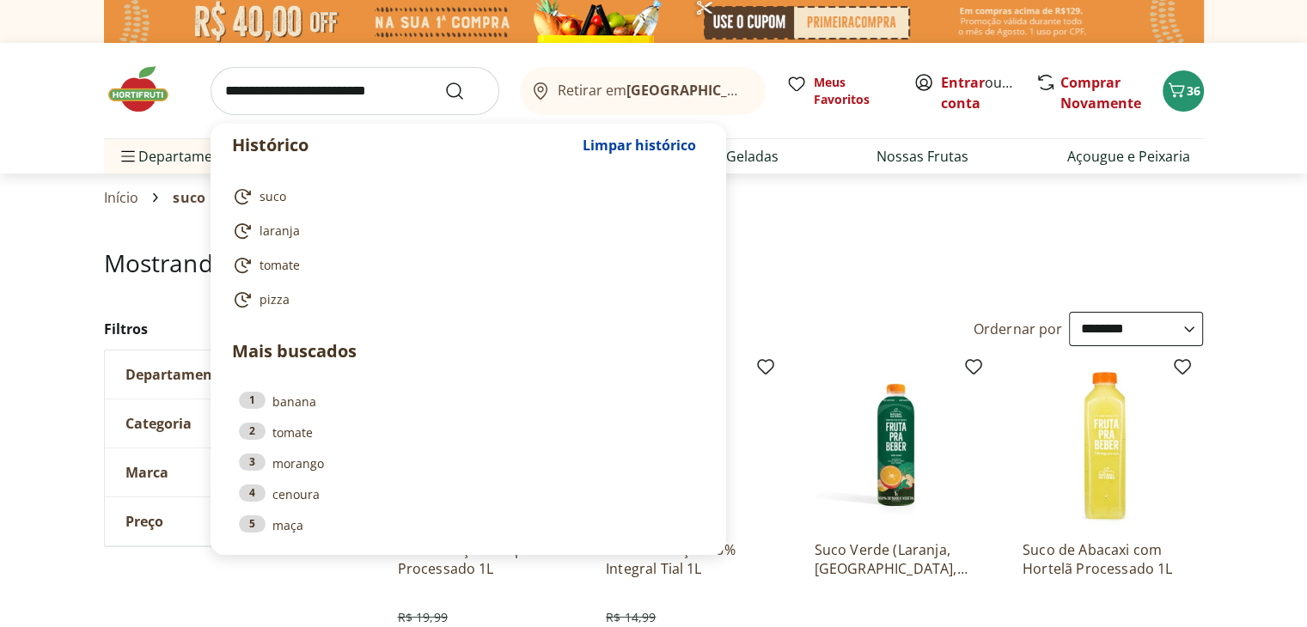
click at [400, 85] on input "search" at bounding box center [355, 91] width 289 height 48
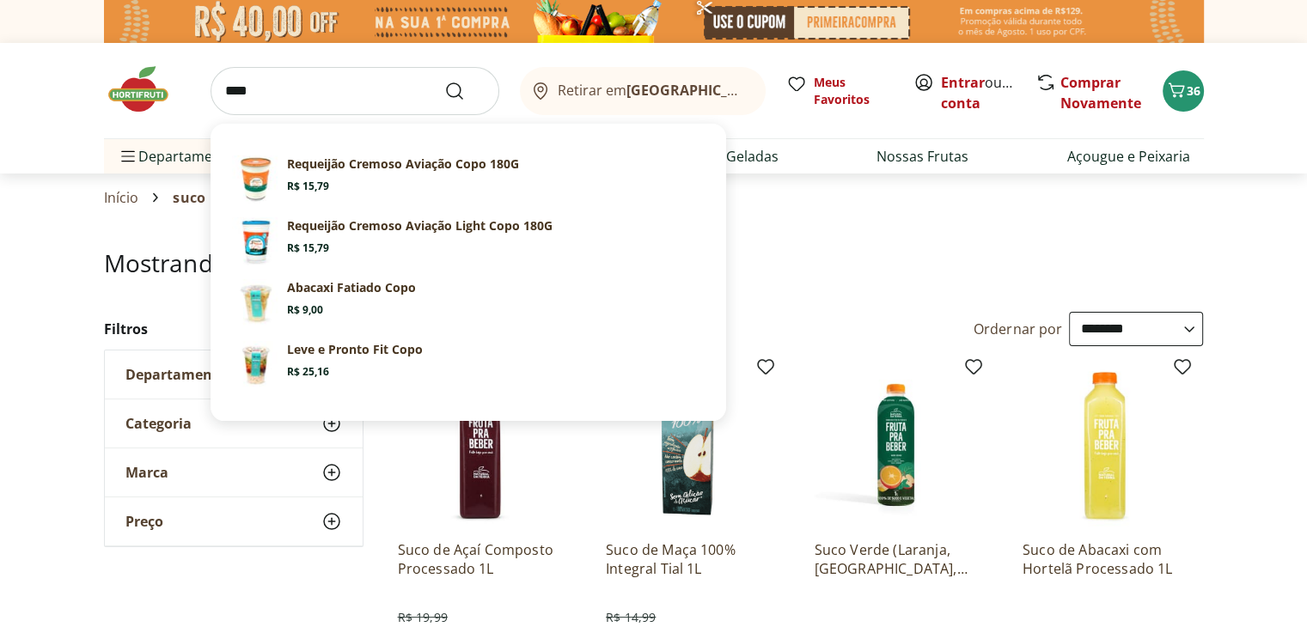
type input "****"
click at [444, 81] on button "Submit Search" at bounding box center [464, 91] width 41 height 21
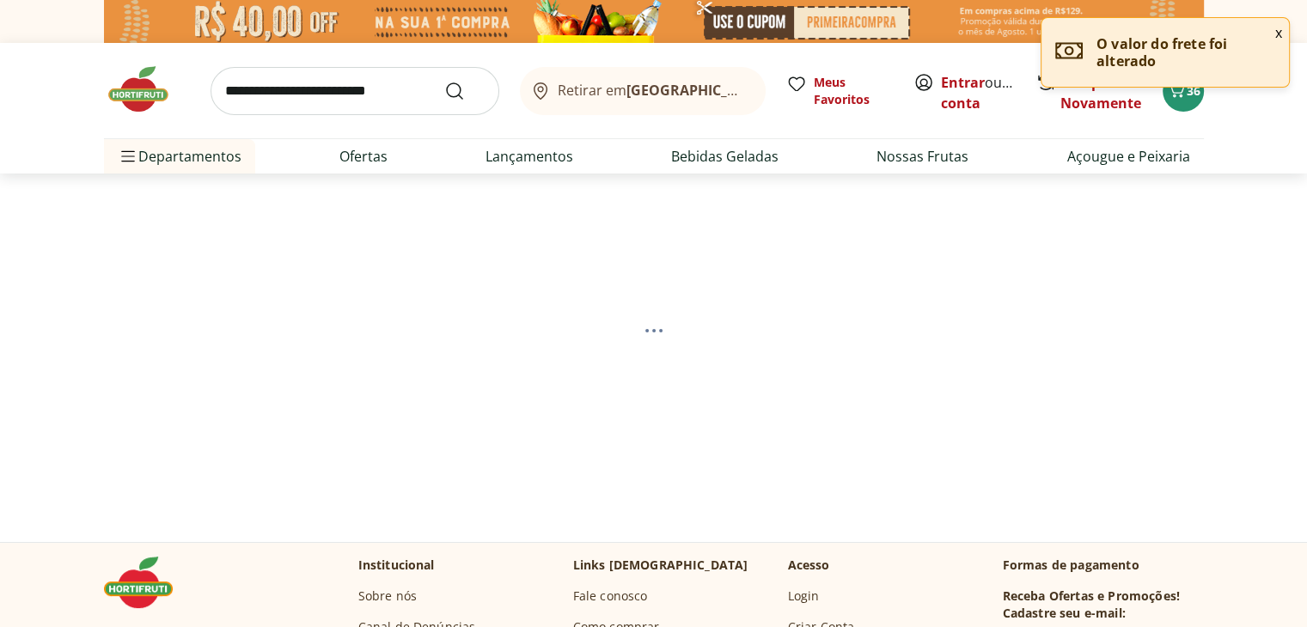
select select "**********"
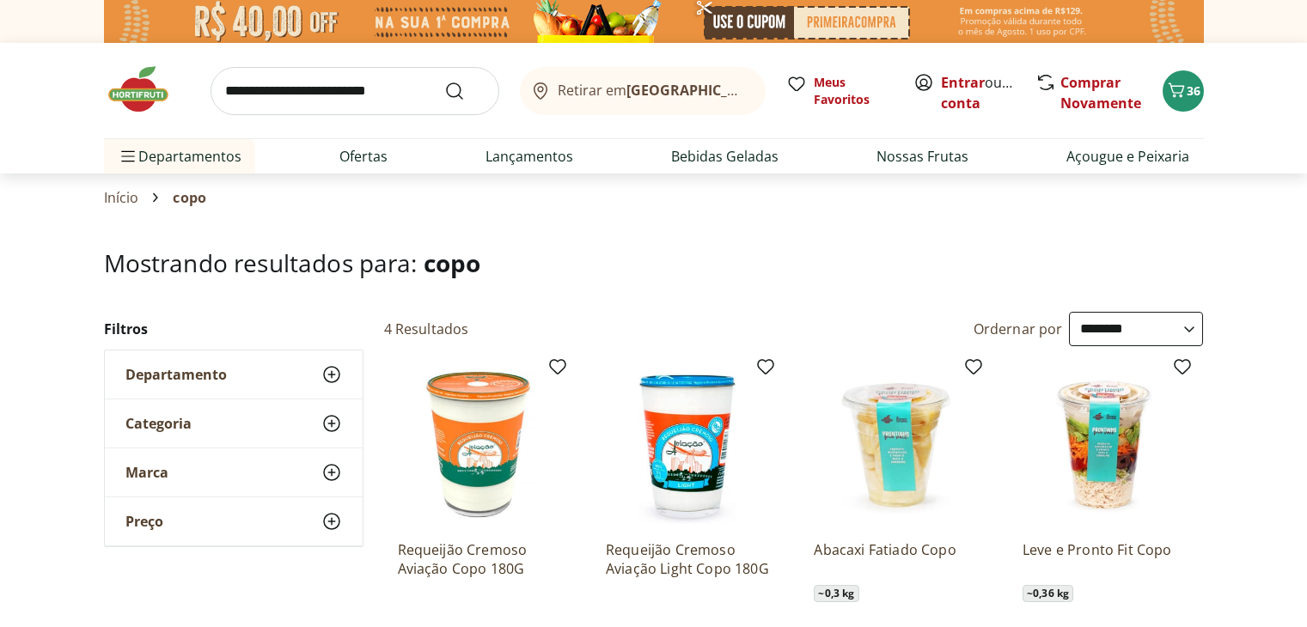
select select "**********"
click at [147, 97] on img at bounding box center [147, 90] width 86 height 52
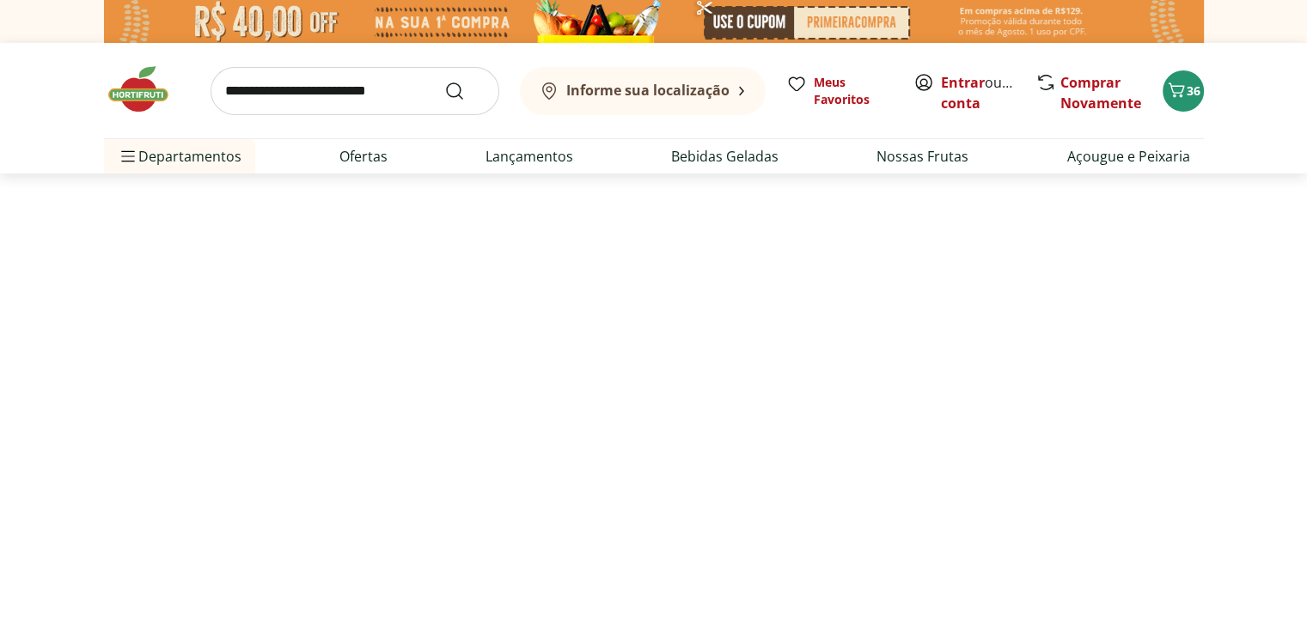
type input "*"
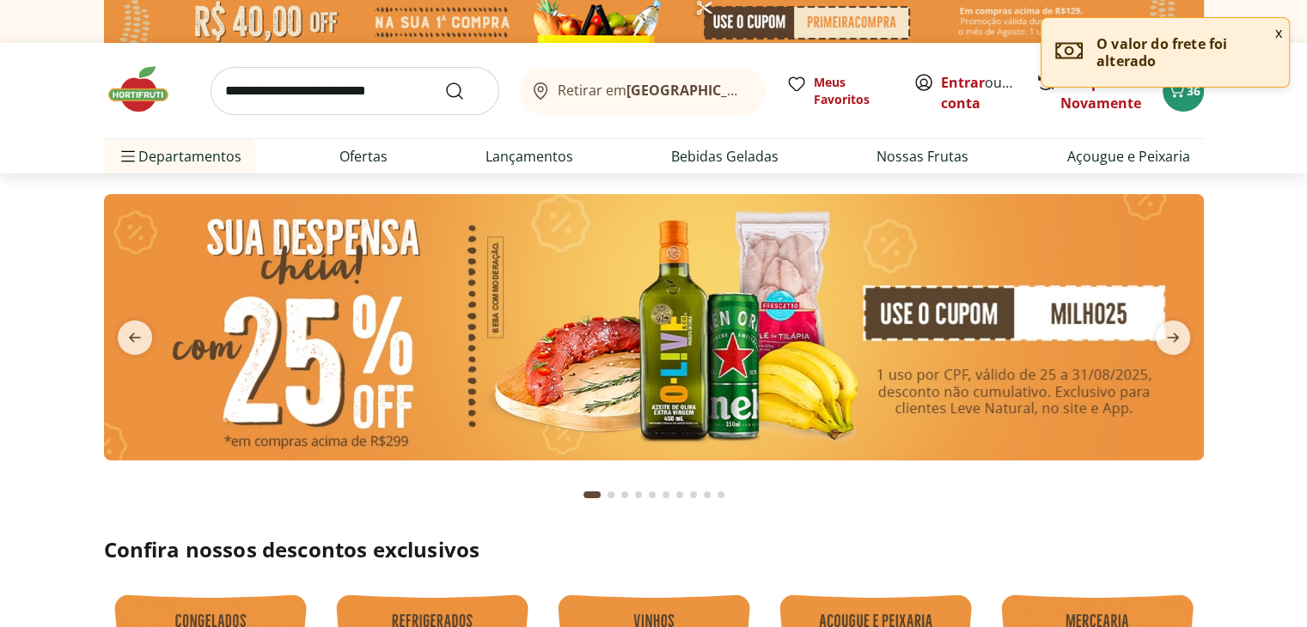
click at [427, 320] on img at bounding box center [654, 327] width 1100 height 266
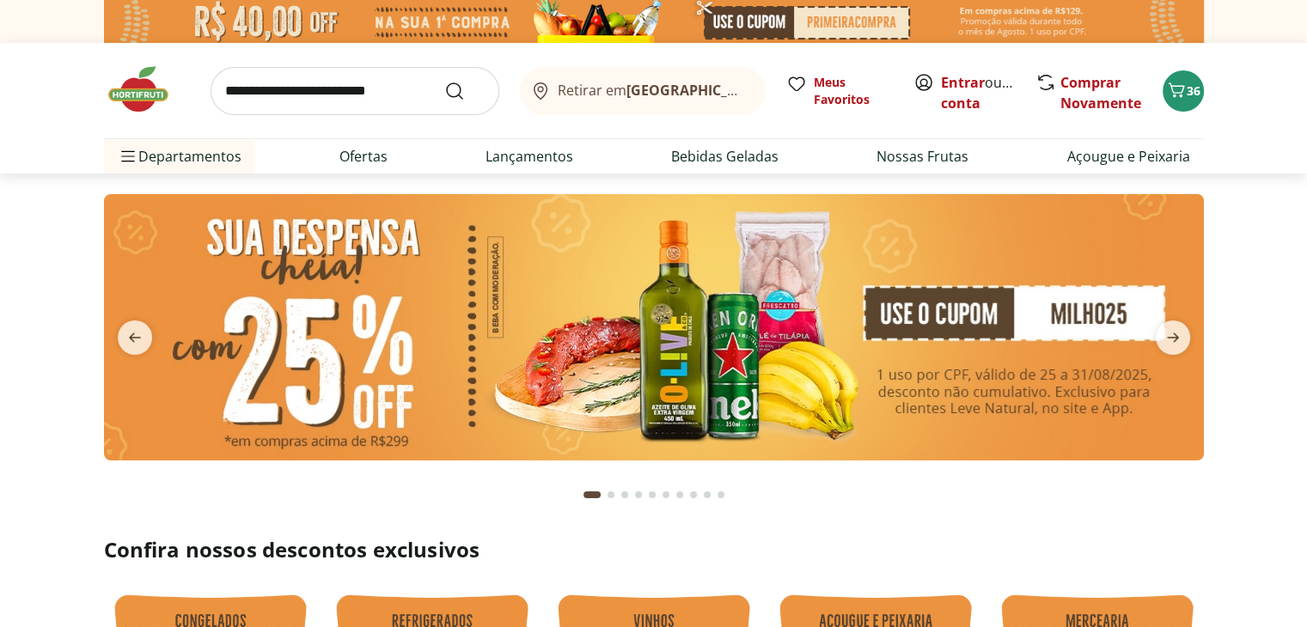
click at [785, 340] on img at bounding box center [654, 327] width 1100 height 266
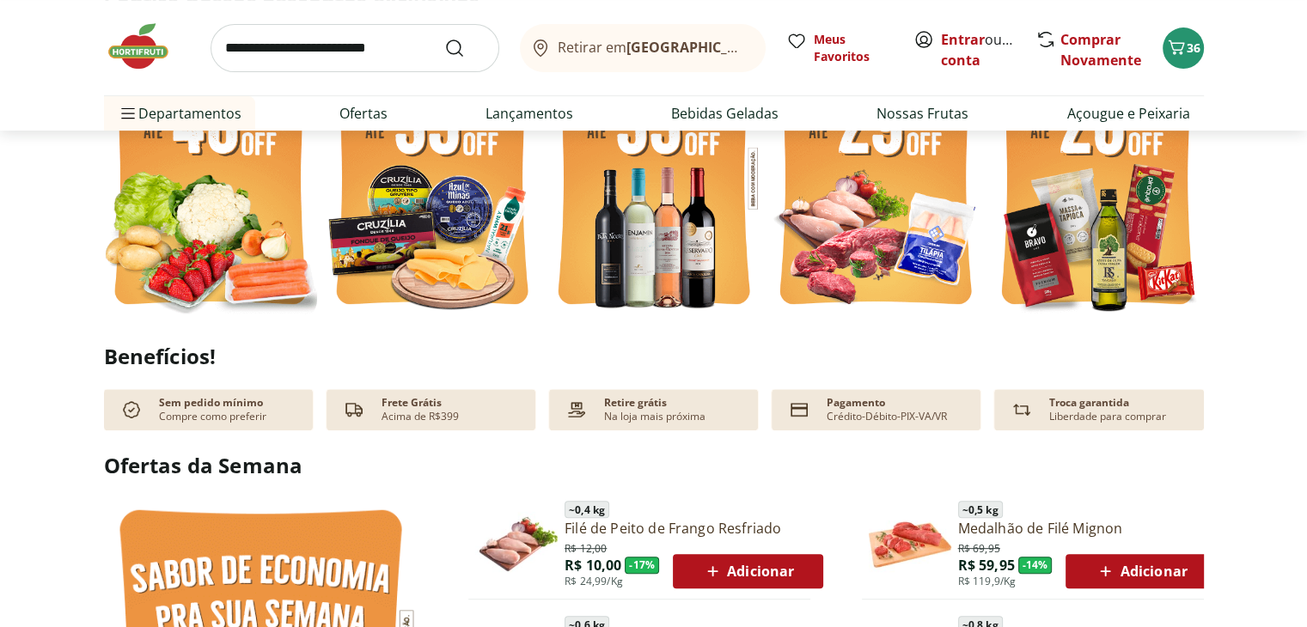
click at [482, 180] on img at bounding box center [432, 178] width 213 height 284
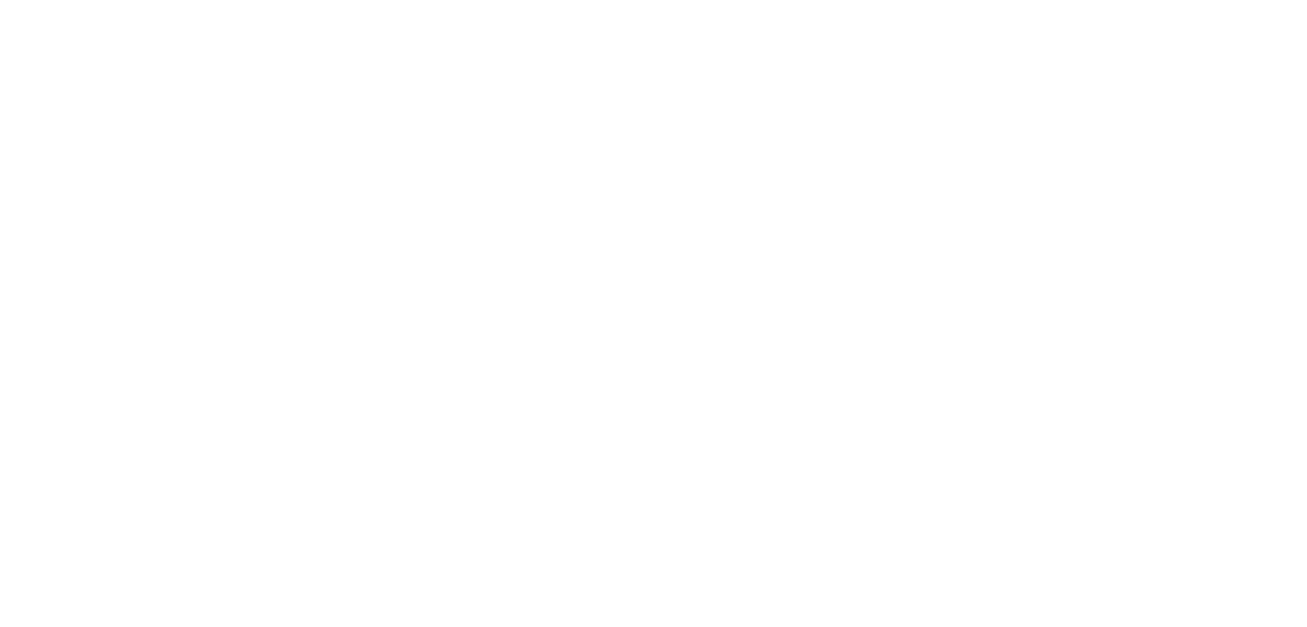
select select "**********"
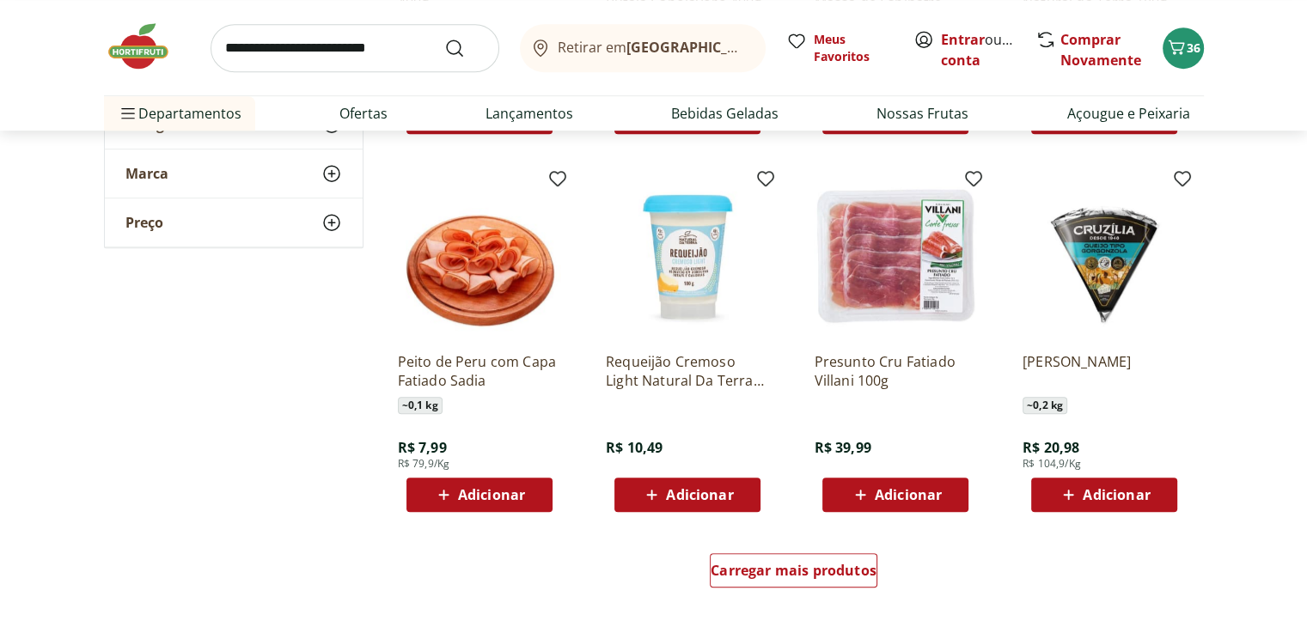
scroll to position [950, 0]
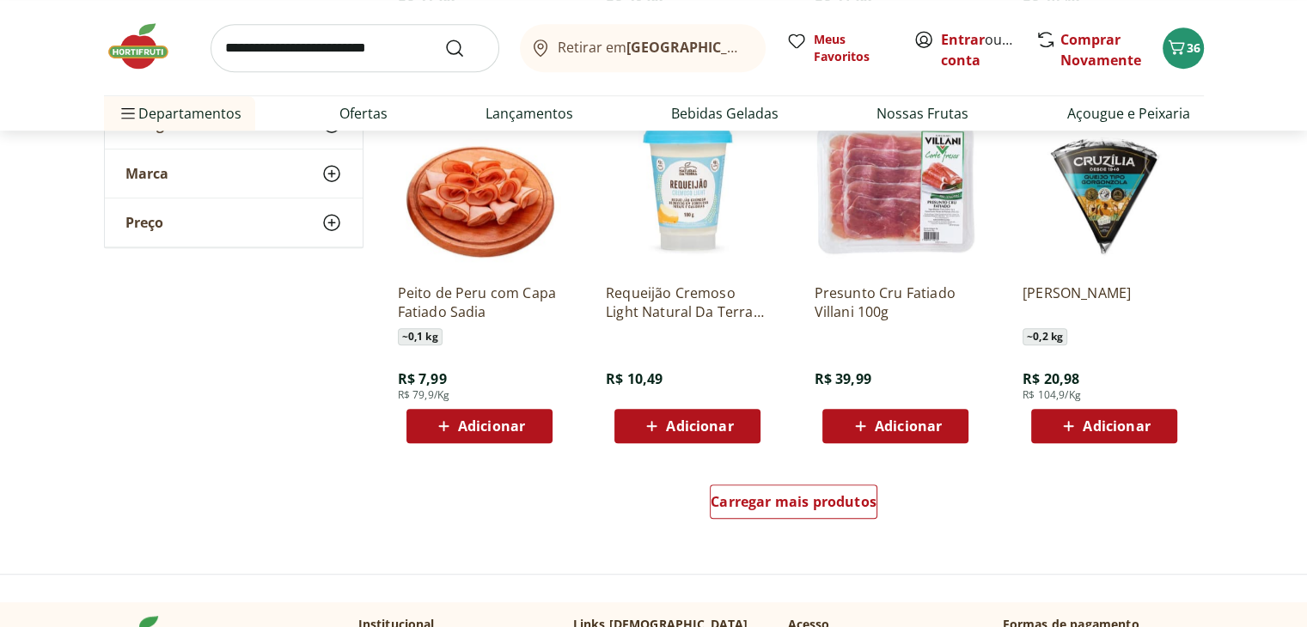
click at [523, 424] on span "Adicionar" at bounding box center [491, 426] width 67 height 14
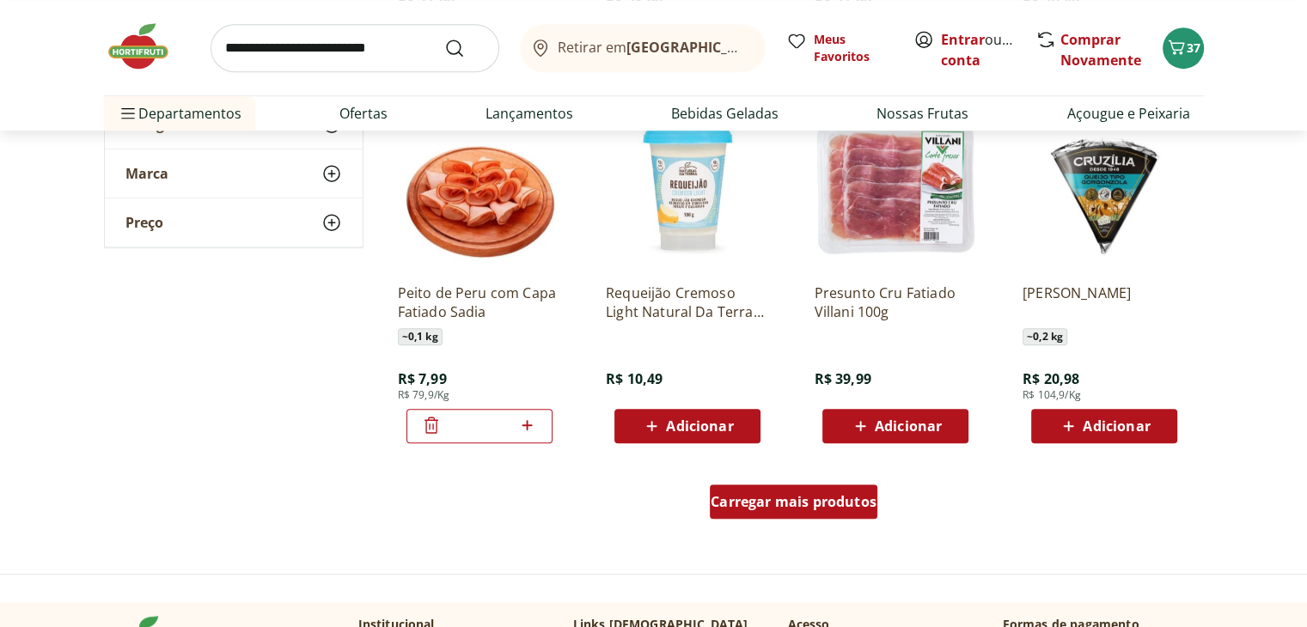
click at [783, 505] on span "Carregar mais produtos" at bounding box center [794, 502] width 166 height 14
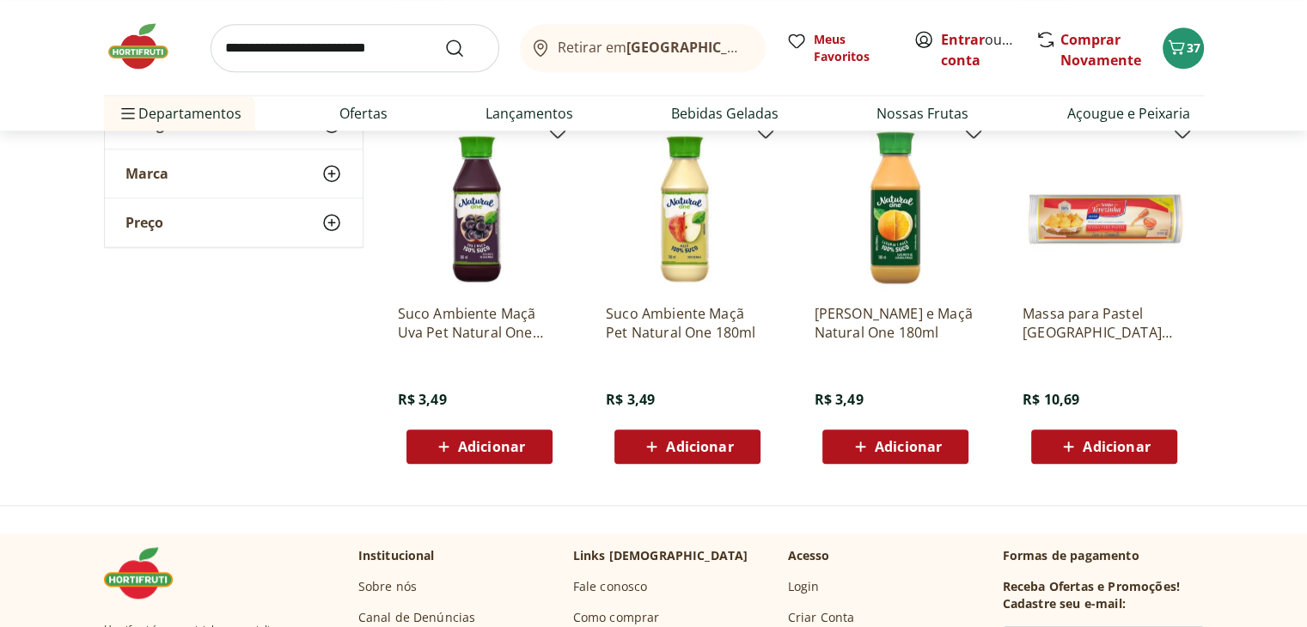
scroll to position [1363, 0]
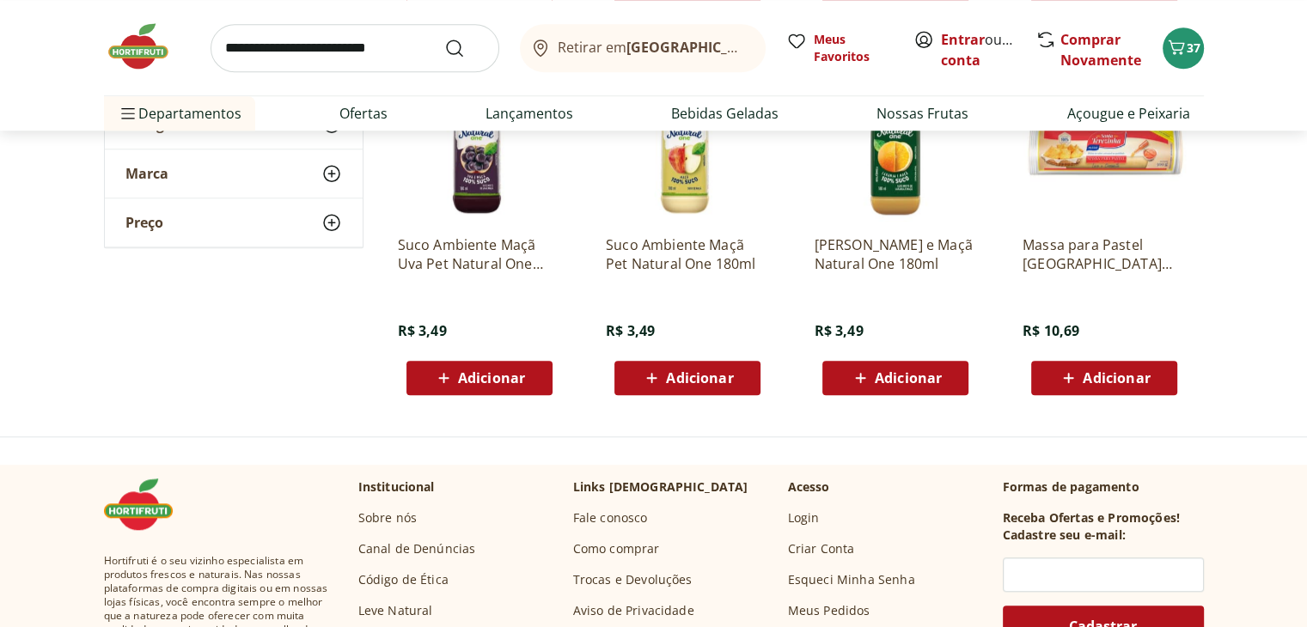
click at [127, 58] on img at bounding box center [147, 47] width 86 height 52
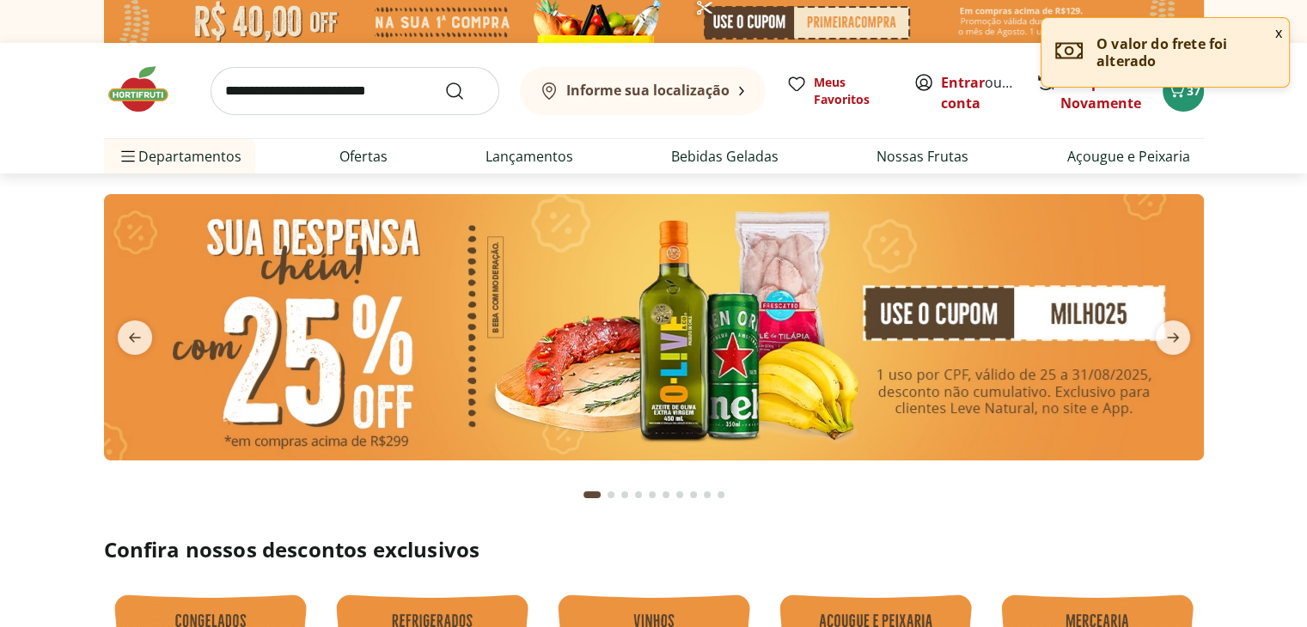
type input "*"
click at [1174, 329] on icon "next" at bounding box center [1173, 337] width 21 height 21
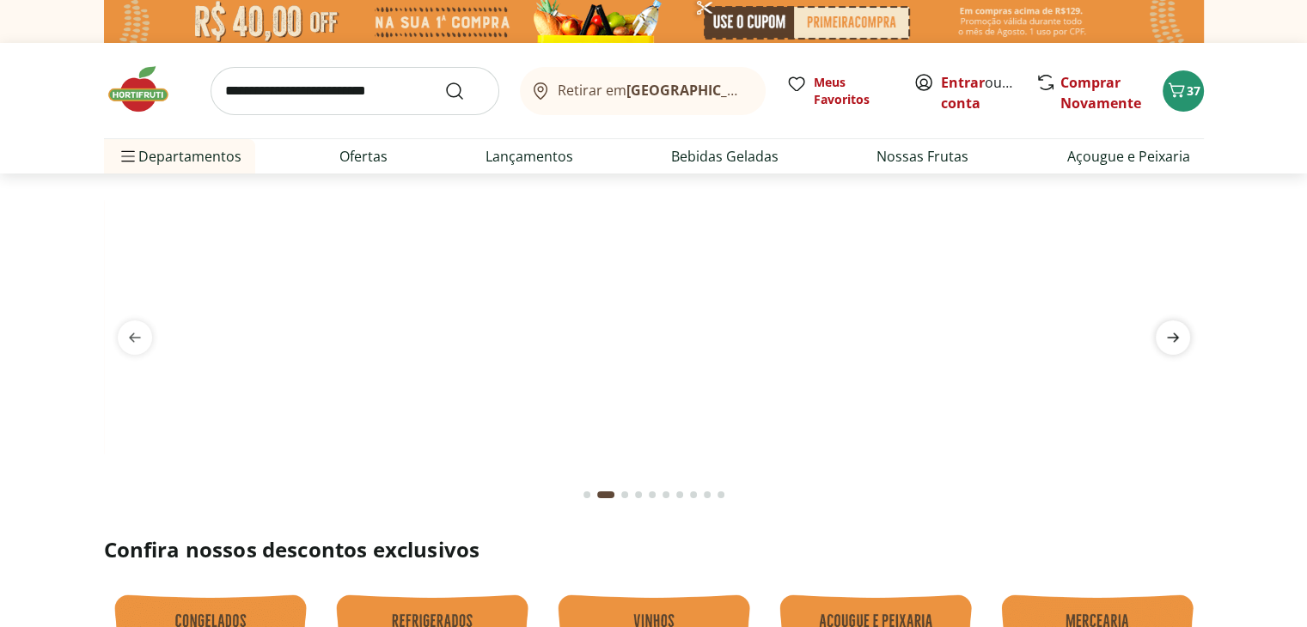
click at [1174, 329] on icon "next" at bounding box center [1173, 337] width 21 height 21
click at [674, 194] on img at bounding box center [654, 194] width 1100 height 0
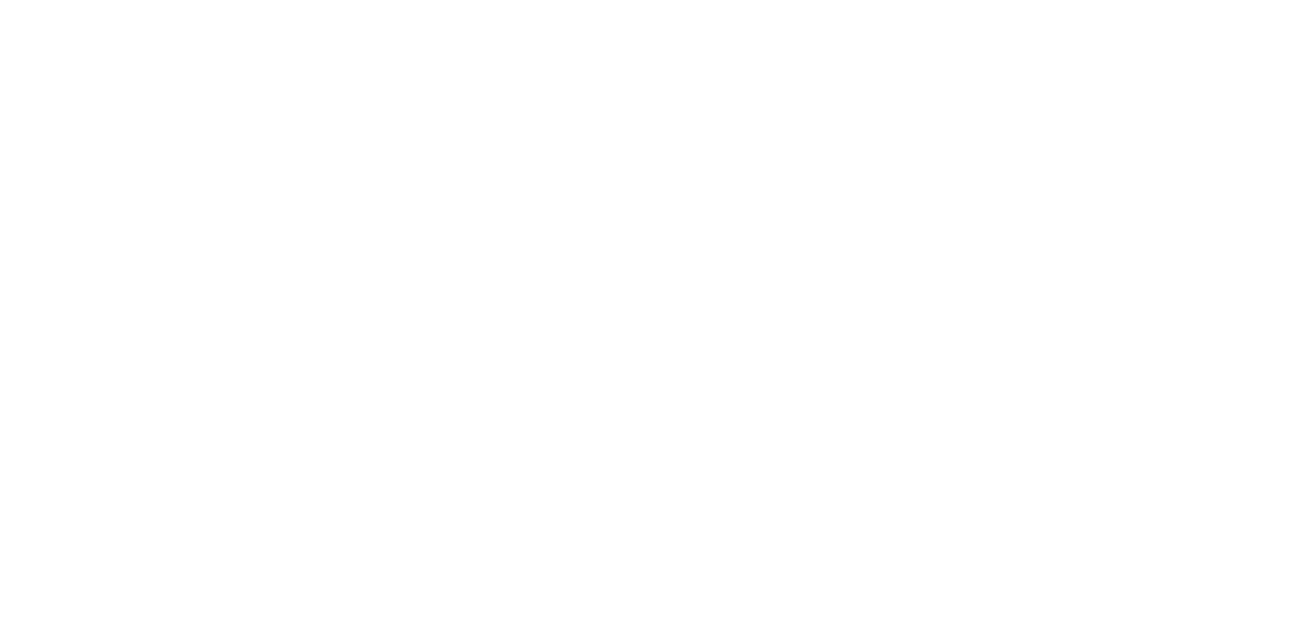
select select "**********"
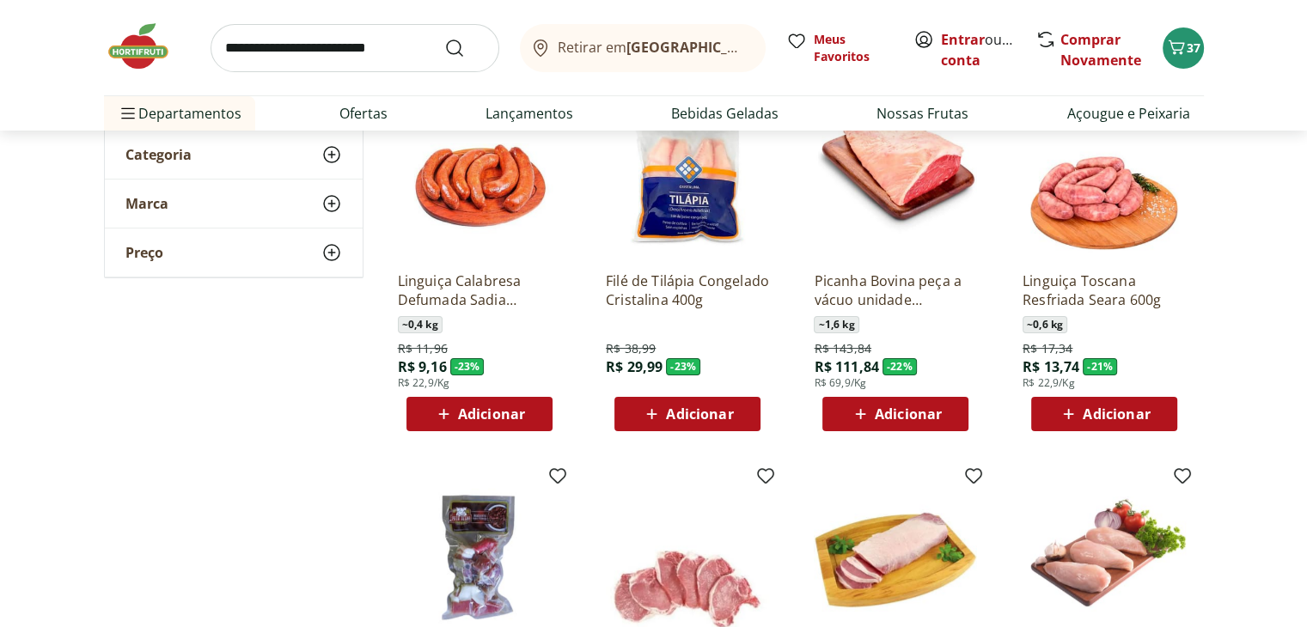
scroll to position [241, 0]
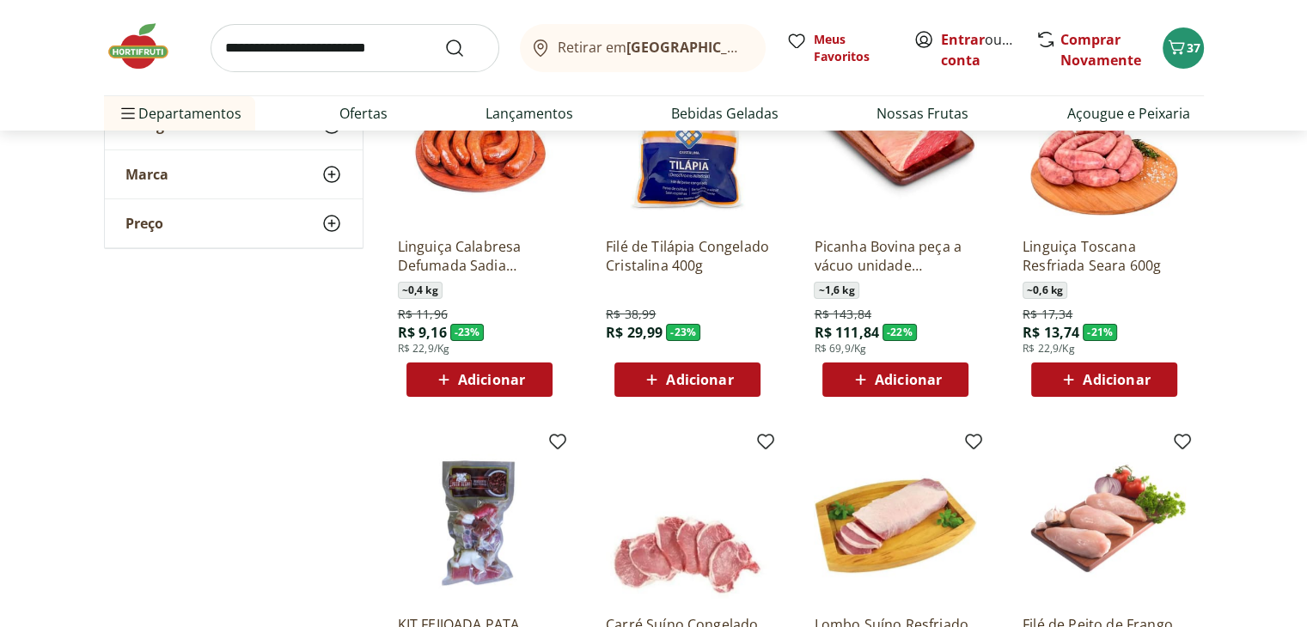
click at [705, 374] on span "Adicionar" at bounding box center [699, 380] width 67 height 14
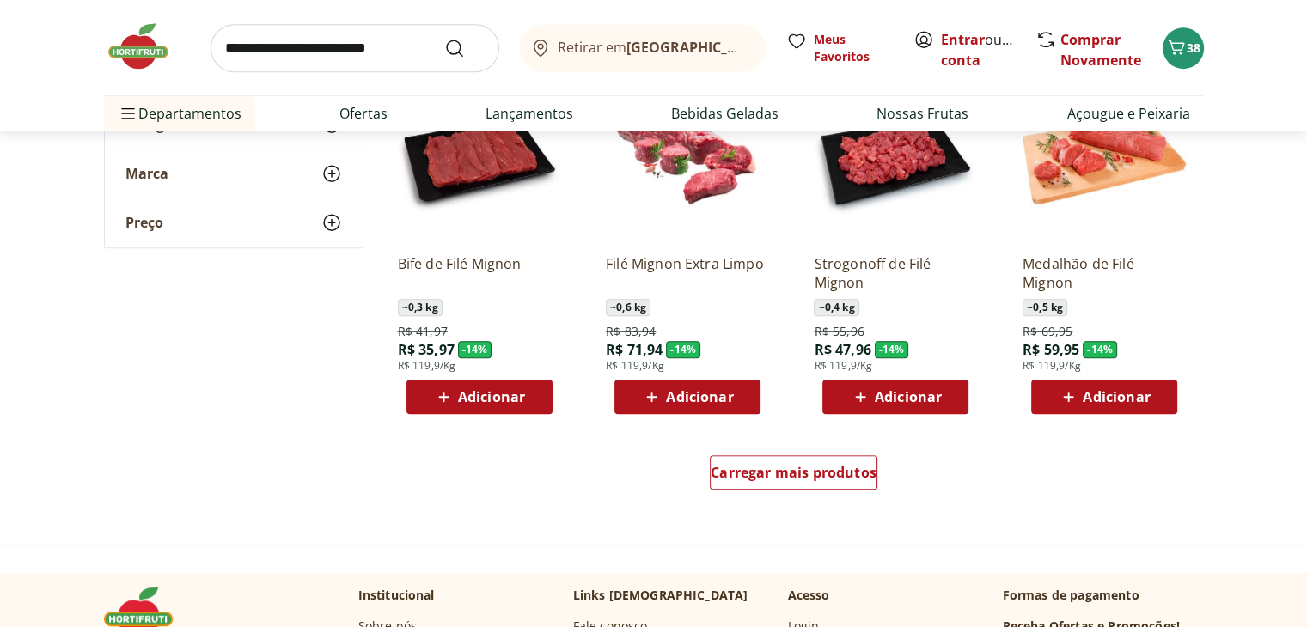
scroll to position [997, 0]
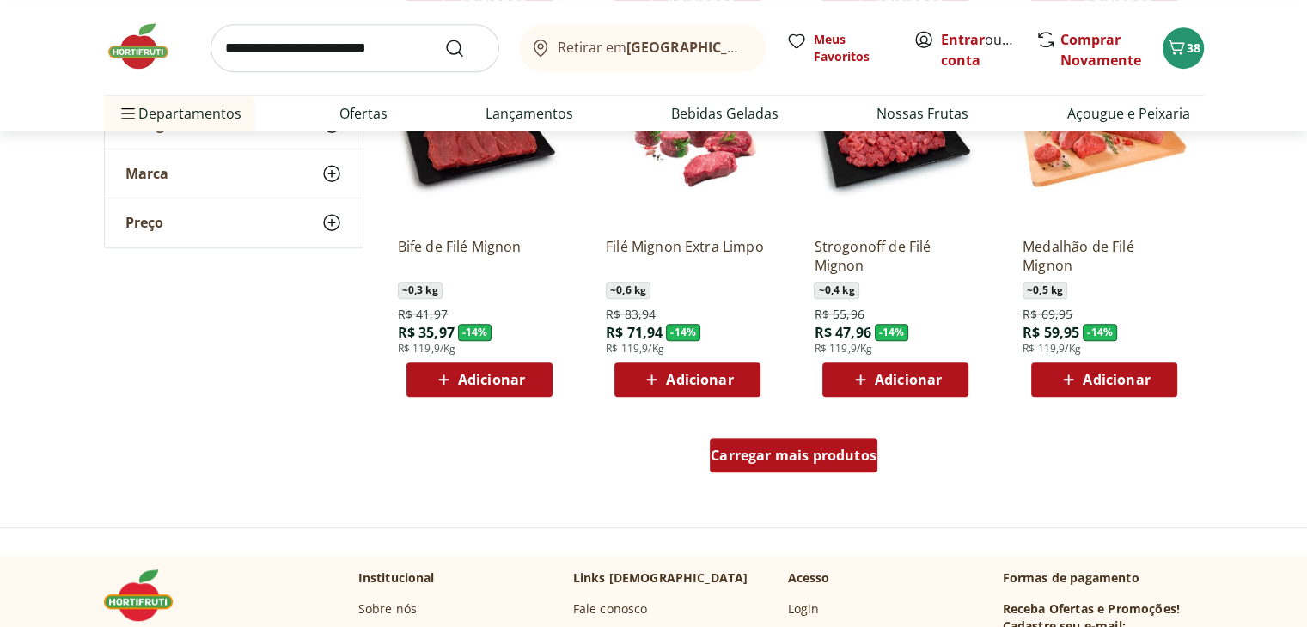
click at [791, 453] on span "Carregar mais produtos" at bounding box center [794, 456] width 166 height 14
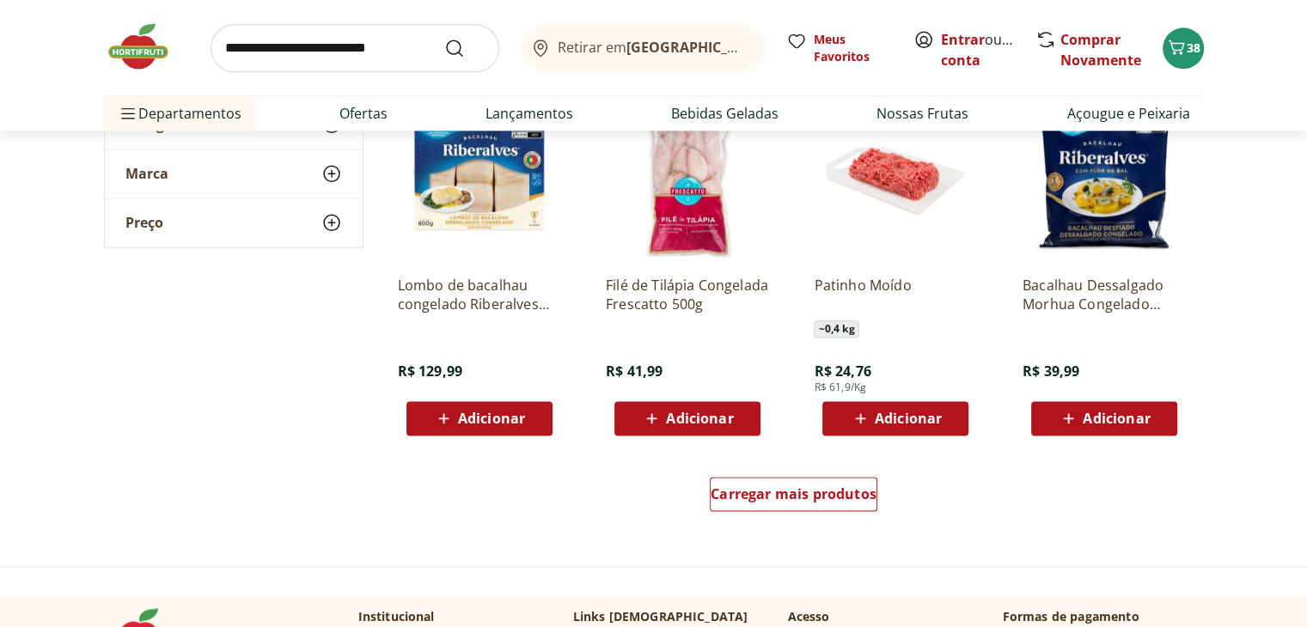
scroll to position [2085, 0]
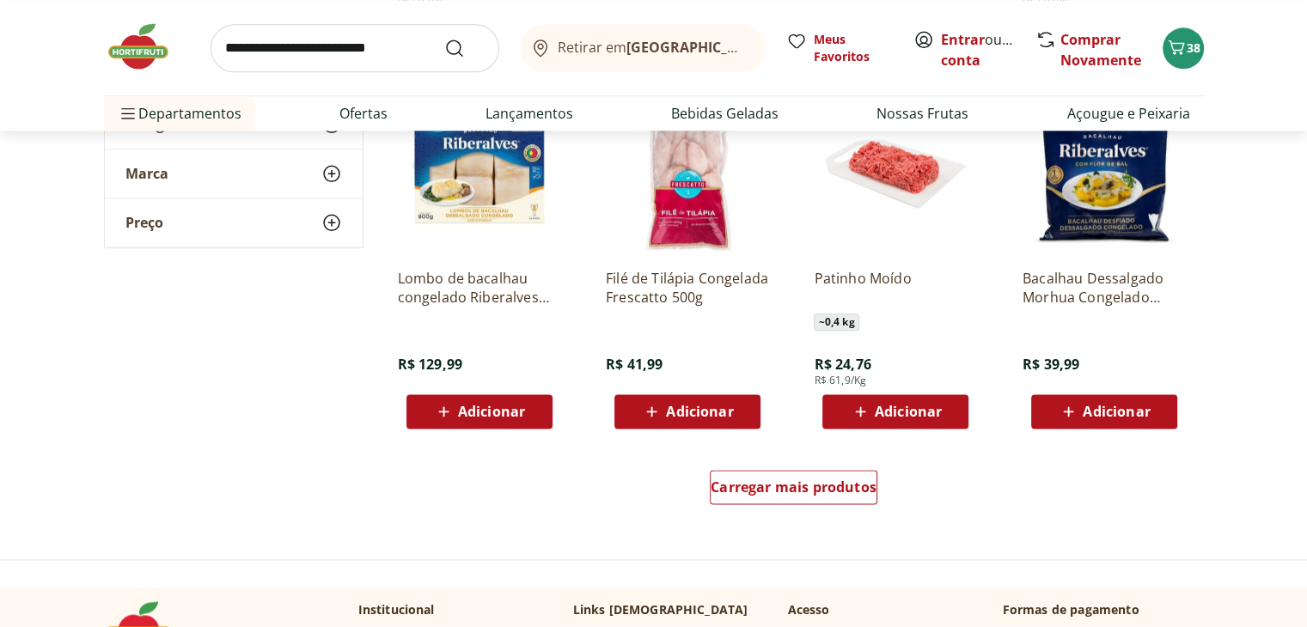
click at [137, 53] on img at bounding box center [147, 47] width 86 height 52
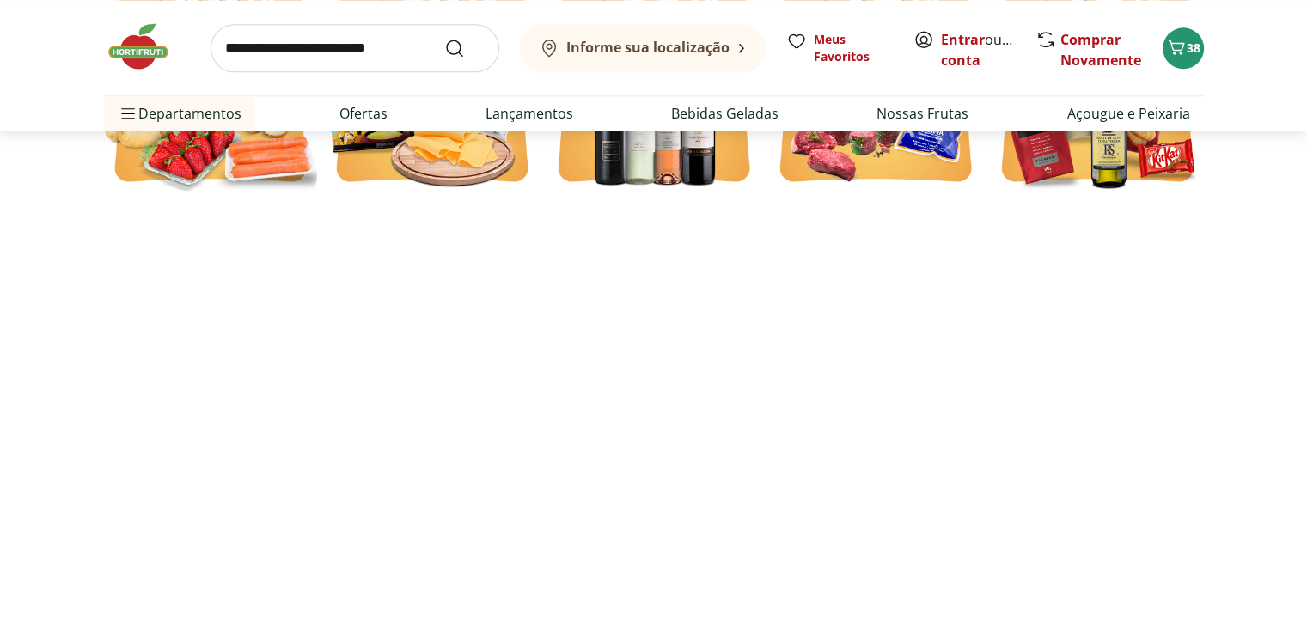
type input "*"
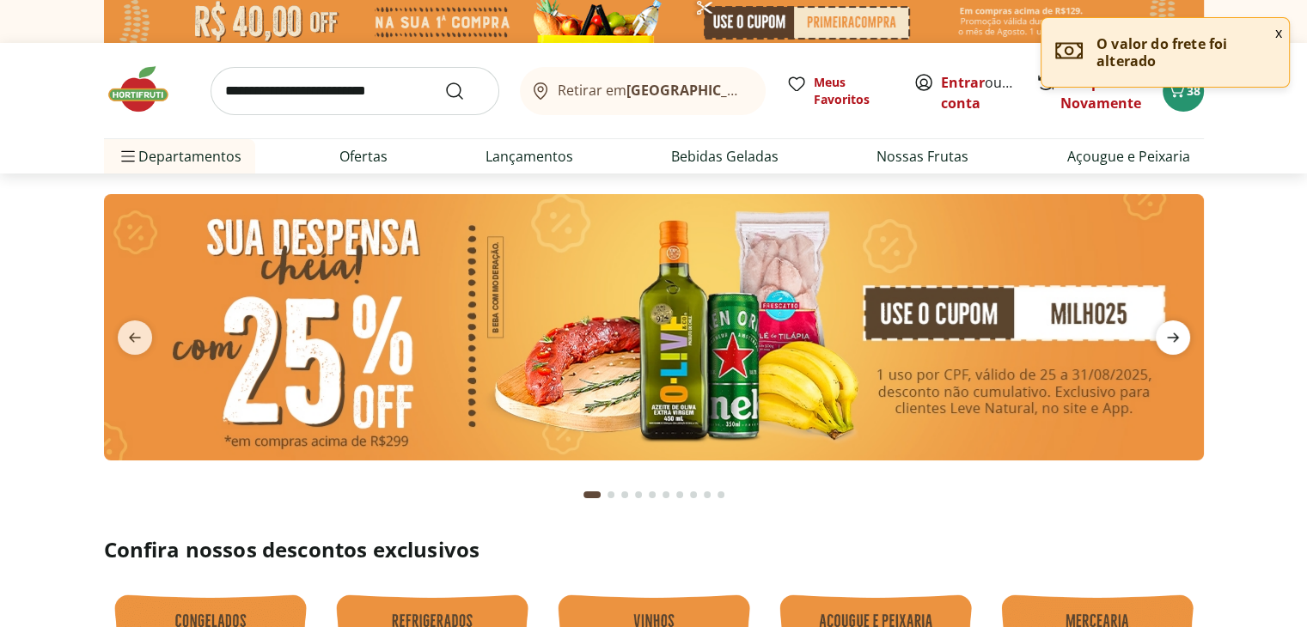
click at [1173, 334] on icon "next" at bounding box center [1173, 337] width 12 height 9
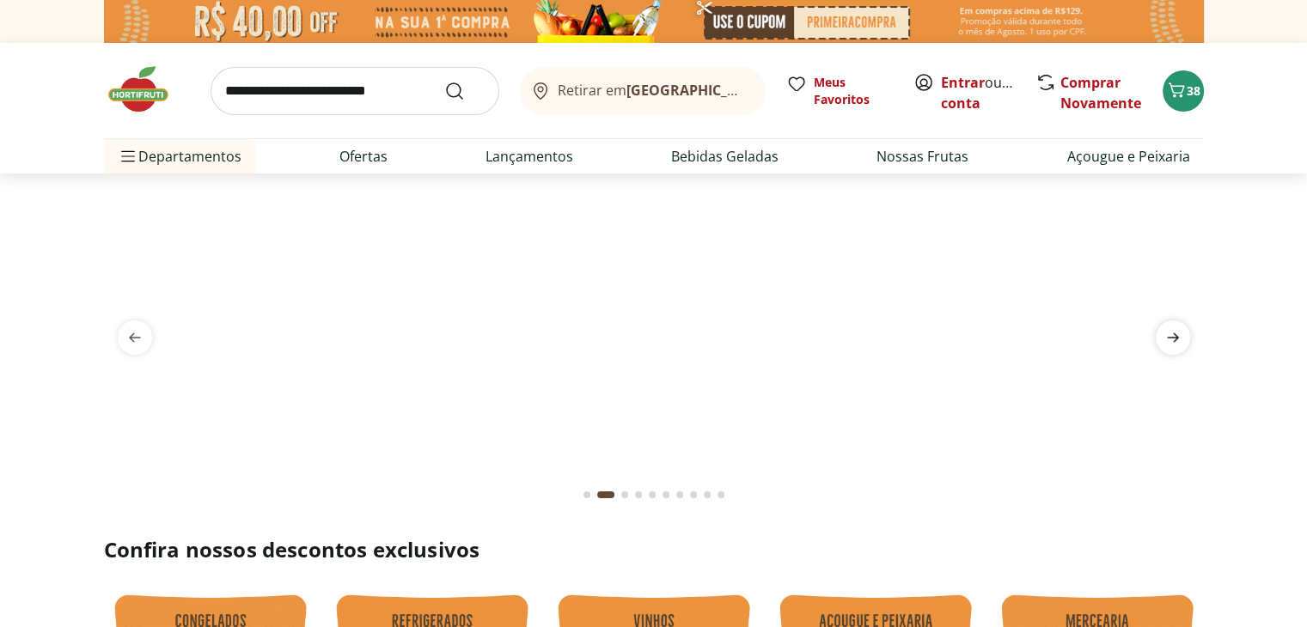
click at [1173, 334] on icon "next" at bounding box center [1173, 337] width 12 height 9
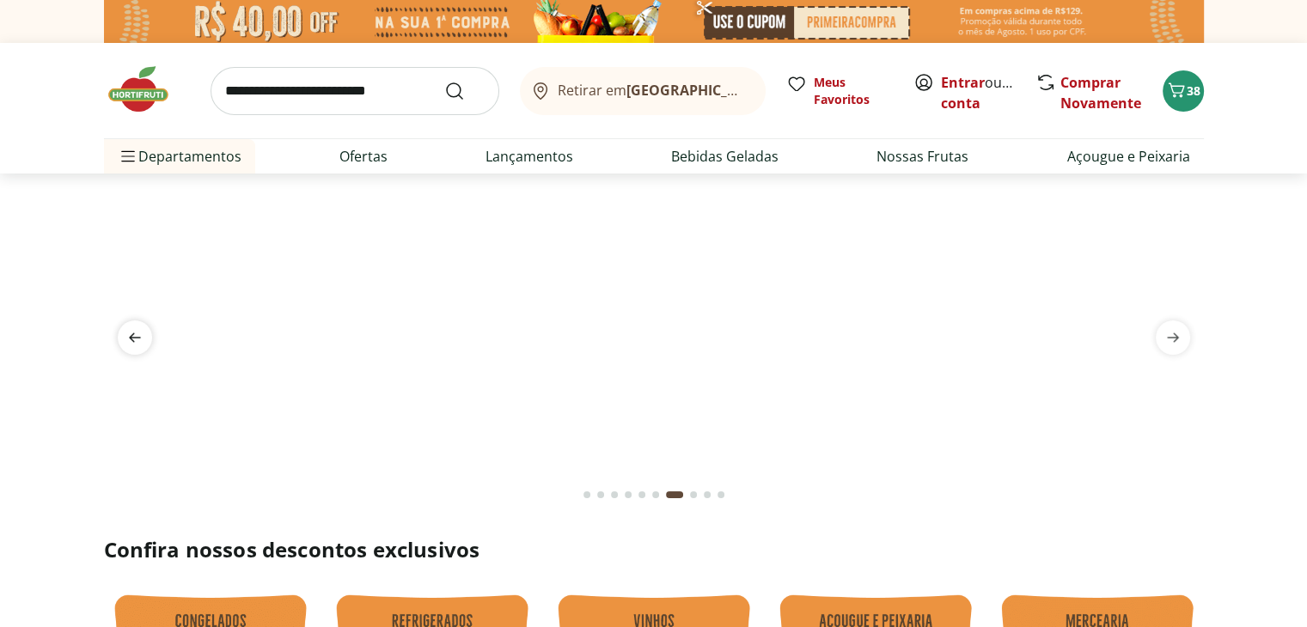
click at [141, 326] on span "previous" at bounding box center [135, 337] width 34 height 34
click at [1165, 337] on icon "next" at bounding box center [1173, 337] width 21 height 21
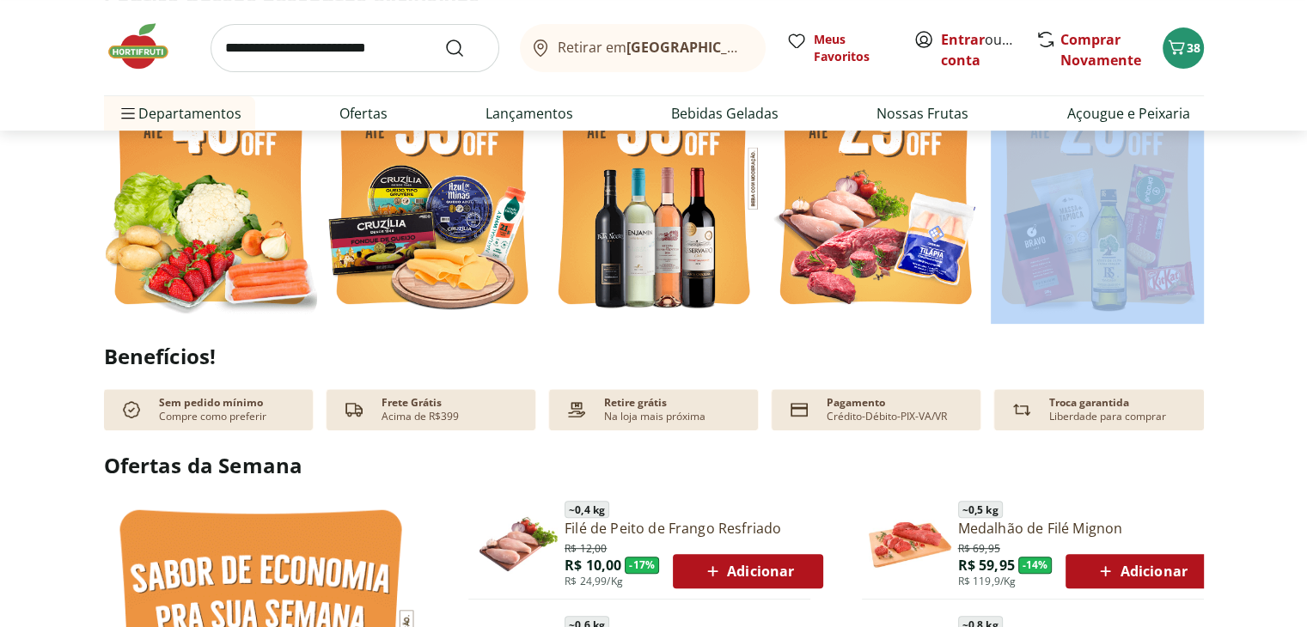
click at [1093, 207] on img at bounding box center [1097, 178] width 213 height 284
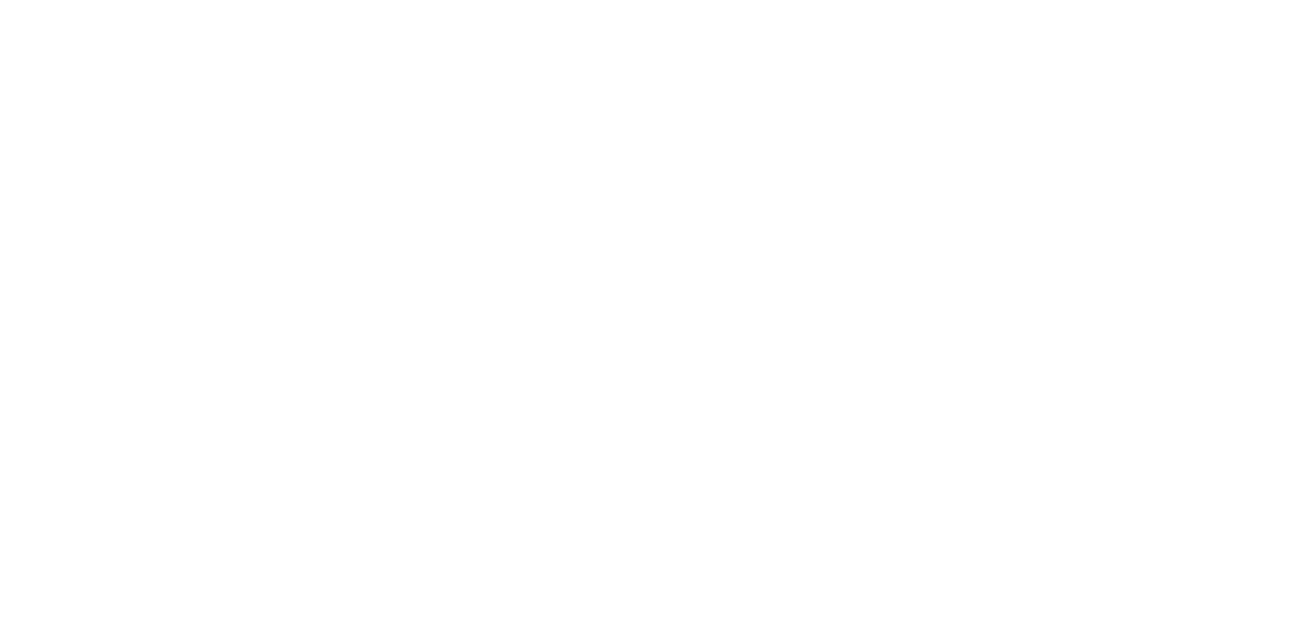
select select "**********"
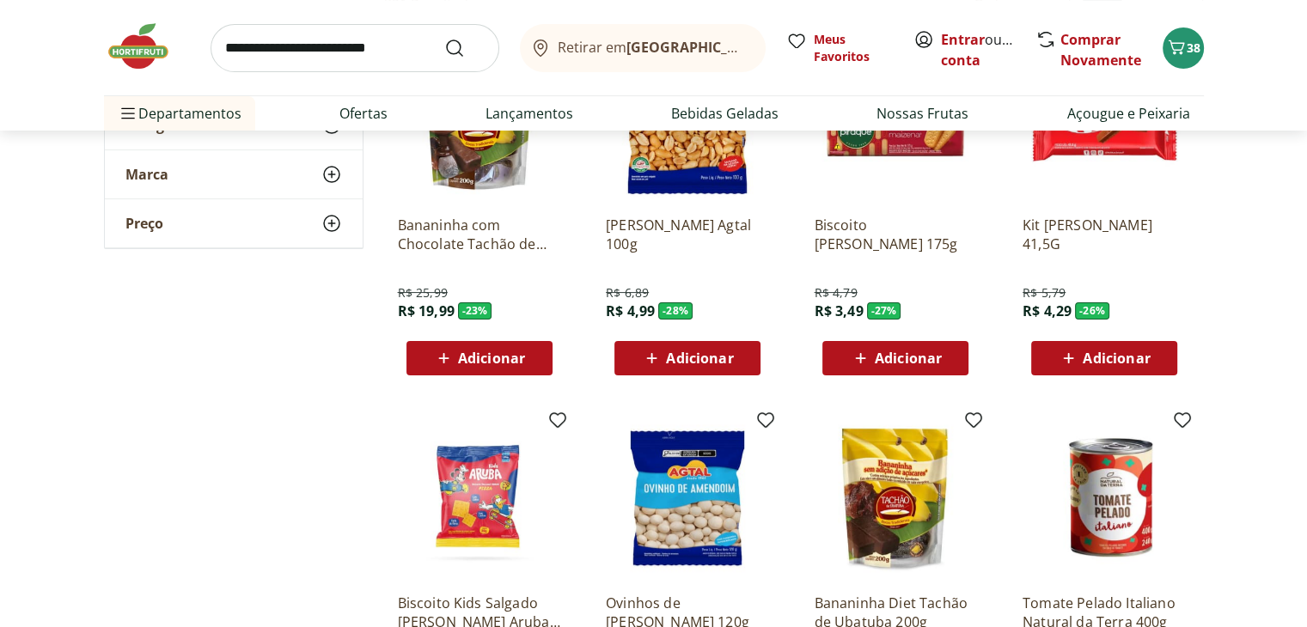
scroll to position [275, 0]
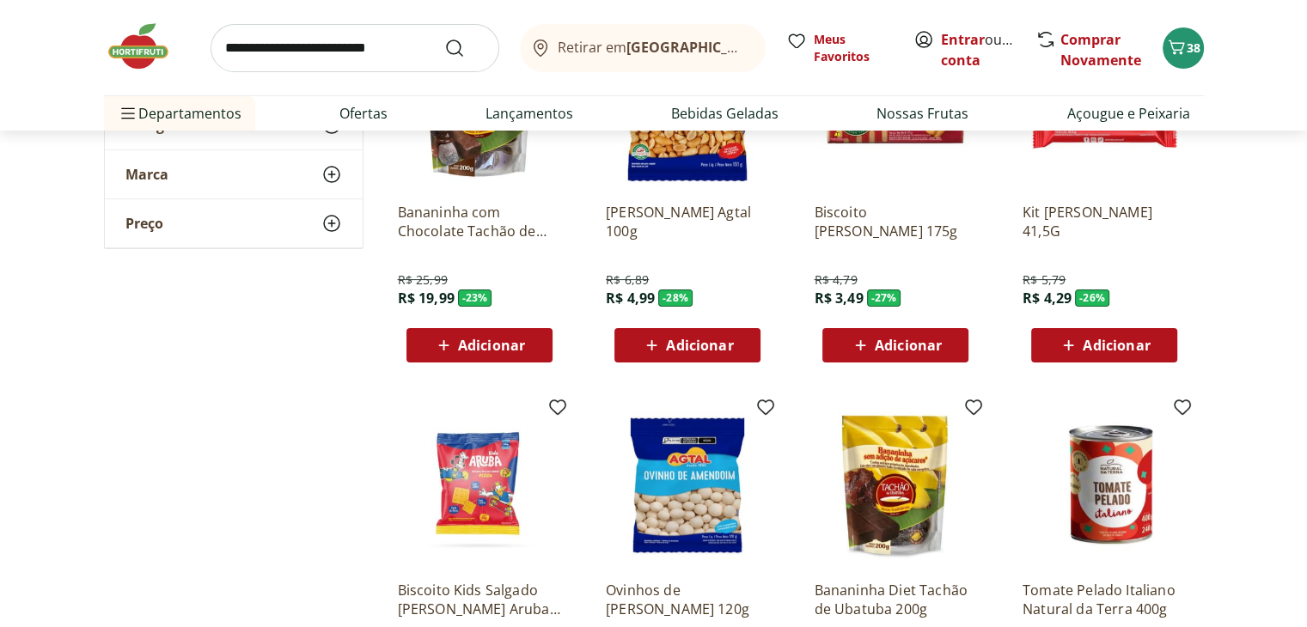
click at [1153, 348] on div "Adicionar" at bounding box center [1104, 345] width 119 height 31
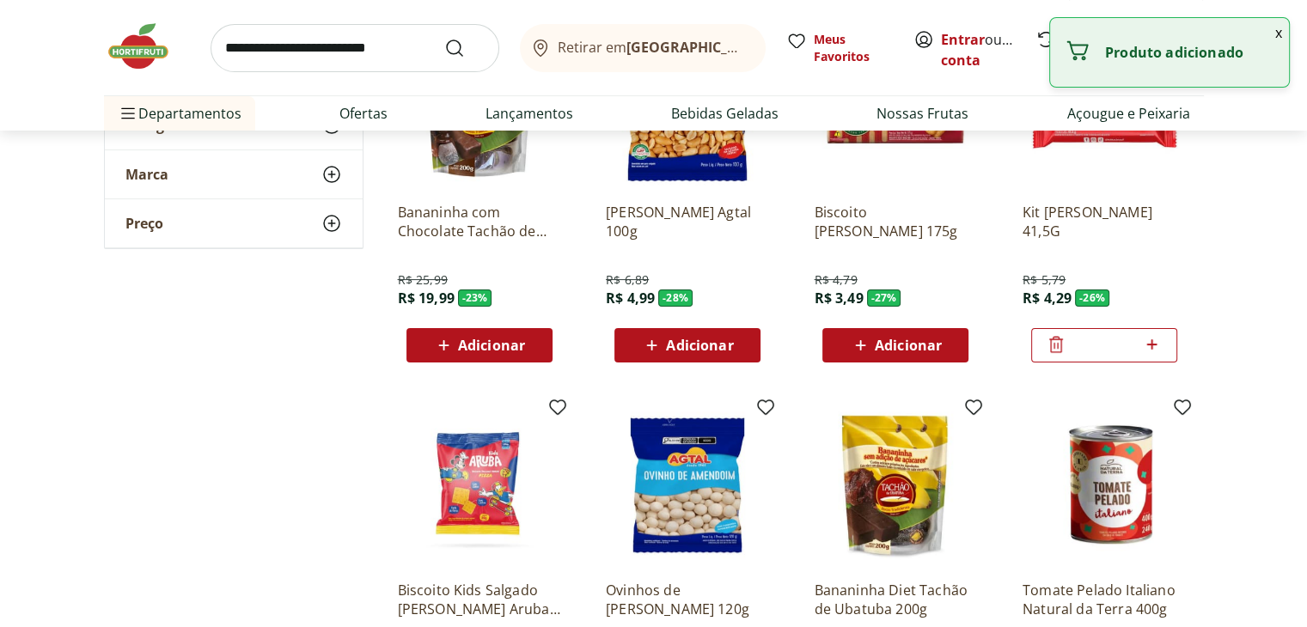
click at [1153, 348] on icon at bounding box center [1151, 344] width 21 height 21
type input "*"
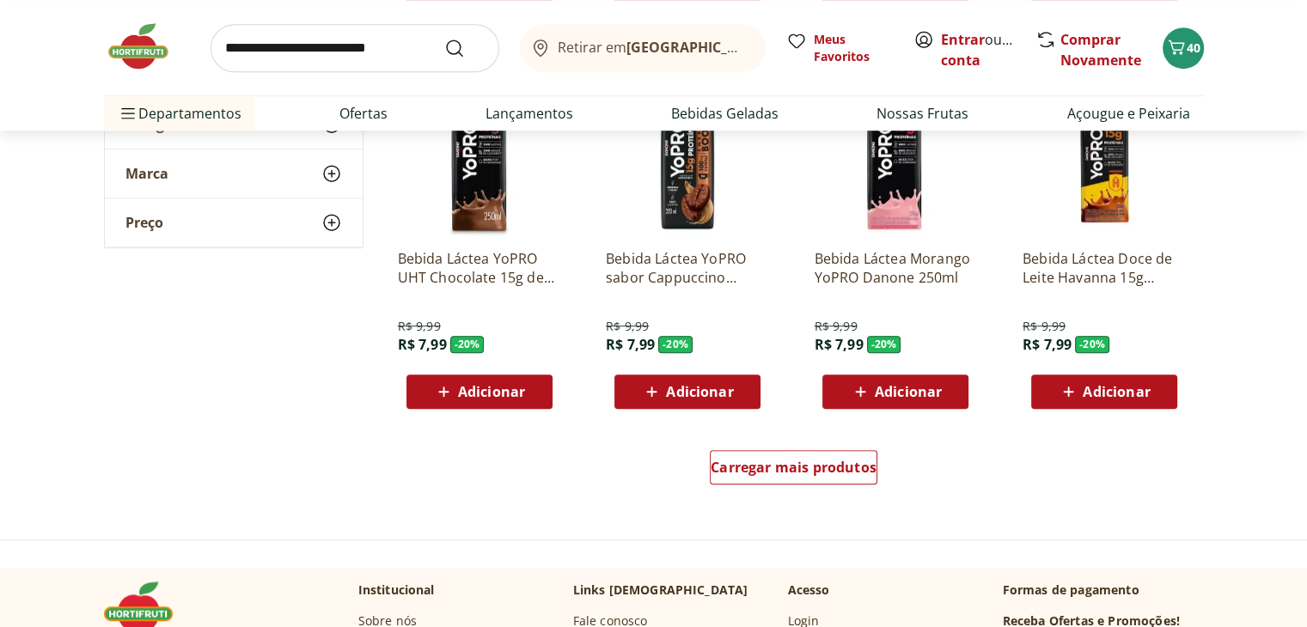
scroll to position [1042, 0]
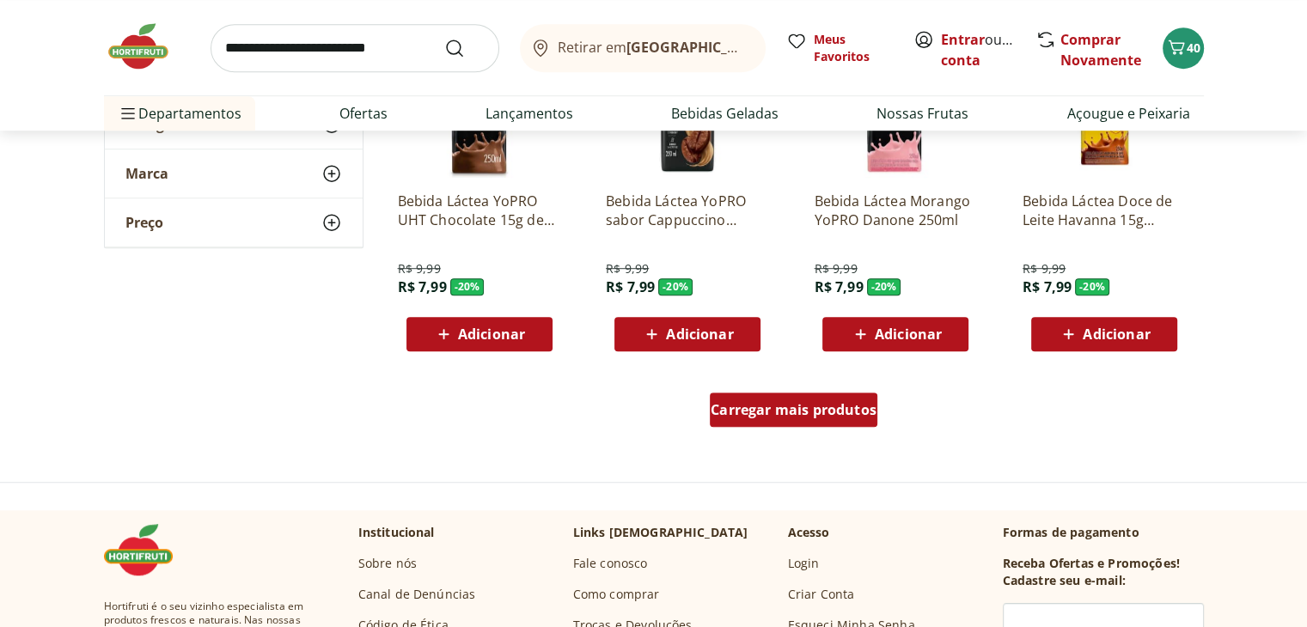
click at [780, 409] on span "Carregar mais produtos" at bounding box center [794, 410] width 166 height 14
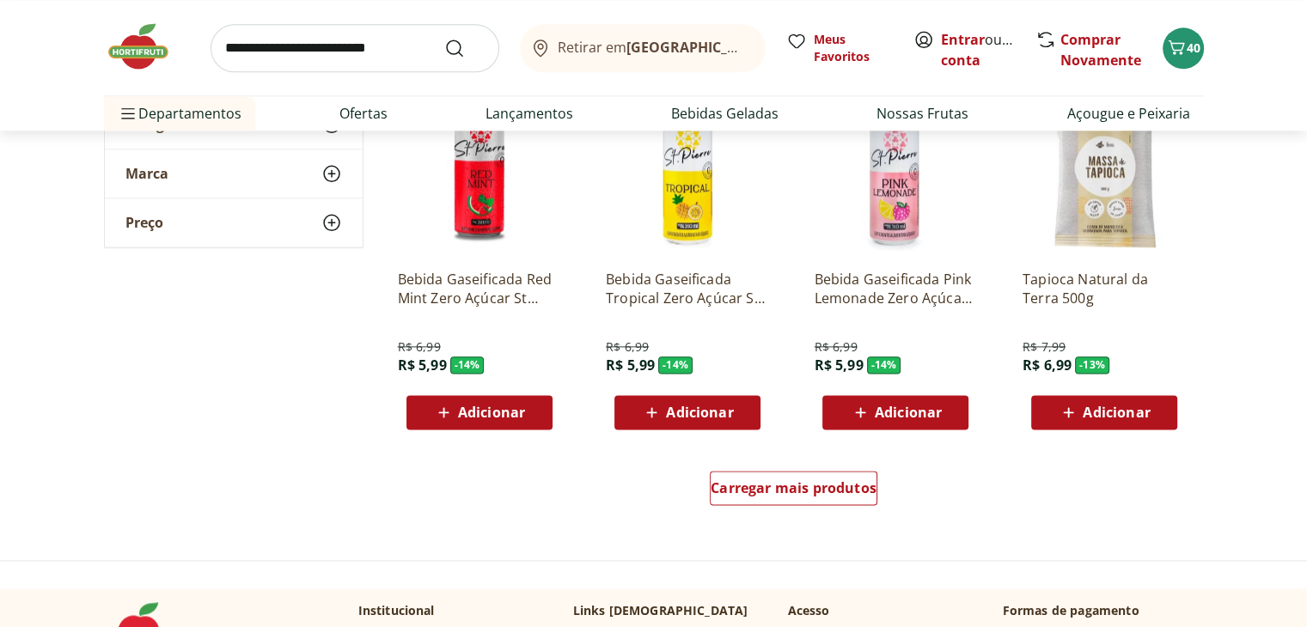
scroll to position [2131, 0]
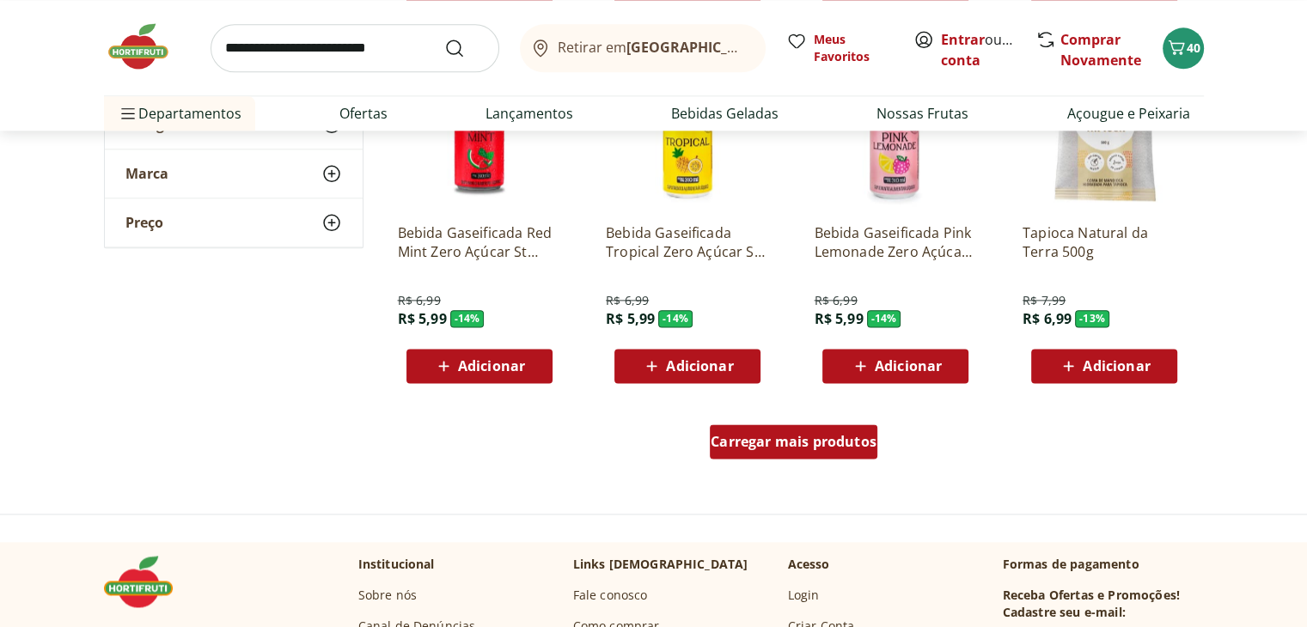
click at [784, 448] on span "Carregar mais produtos" at bounding box center [794, 442] width 166 height 14
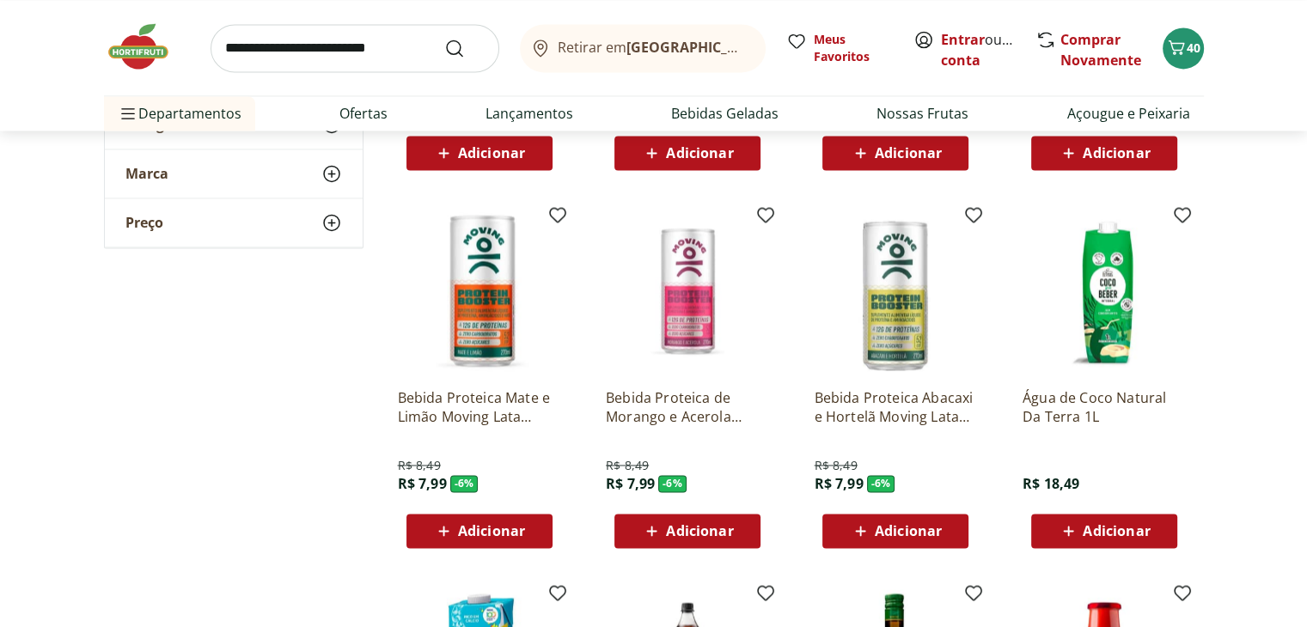
scroll to position [2715, 0]
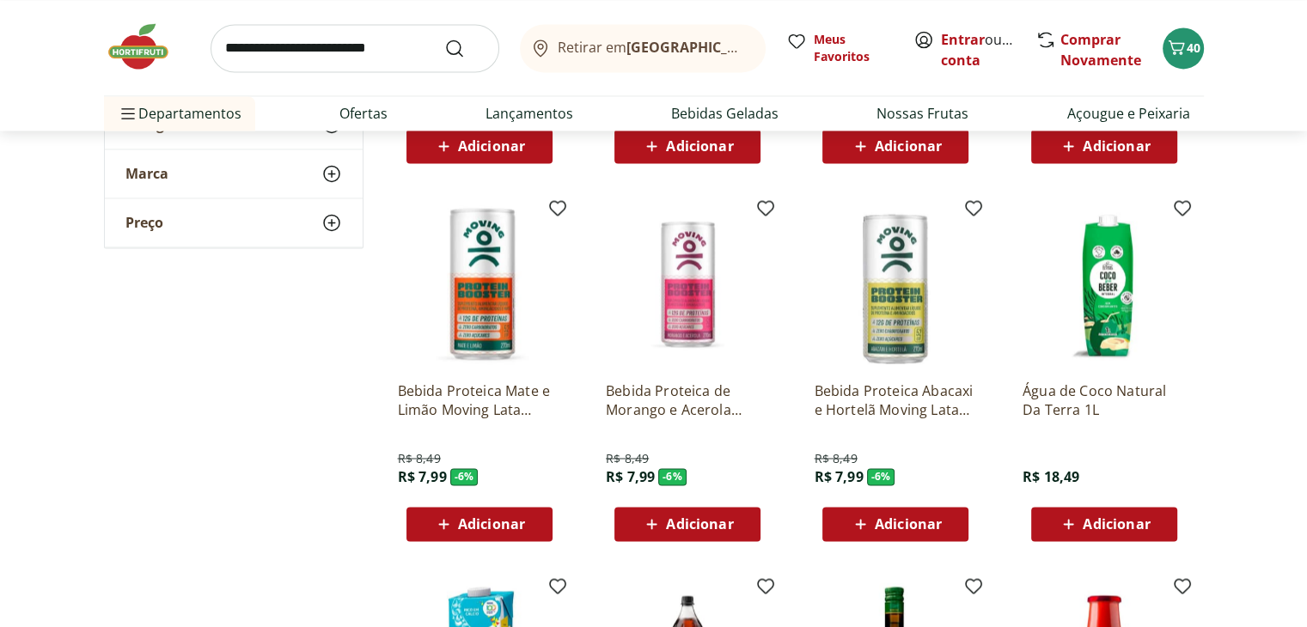
click at [535, 523] on div "Adicionar" at bounding box center [479, 524] width 119 height 31
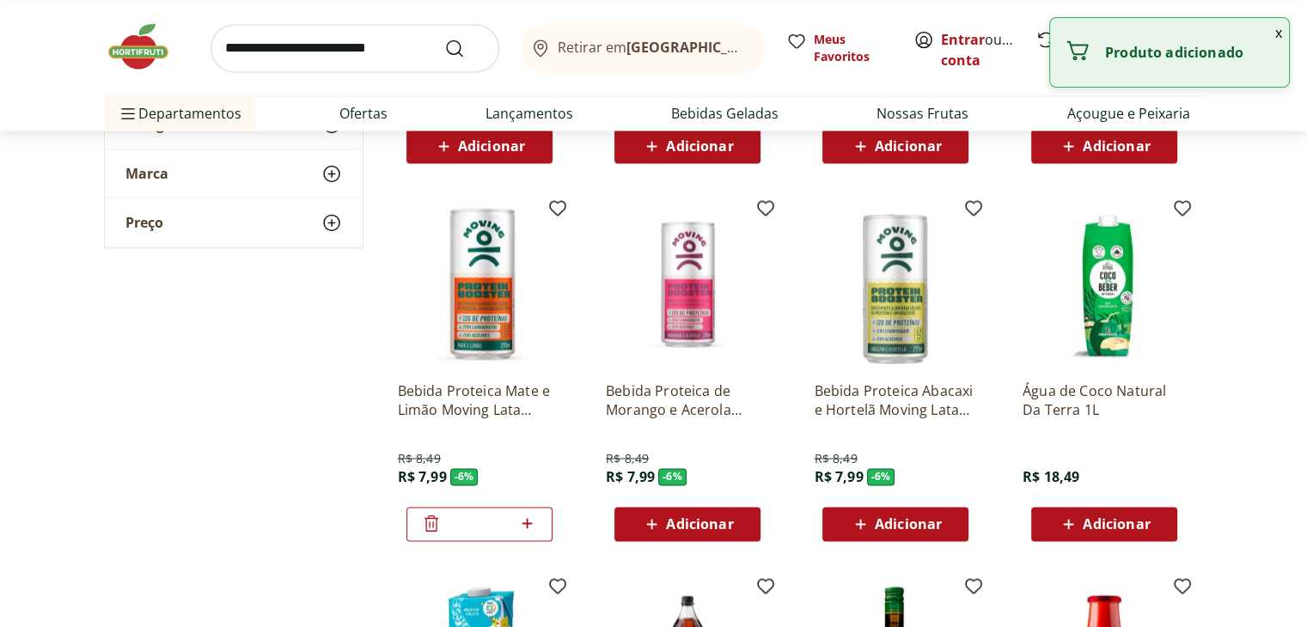
click at [535, 523] on icon at bounding box center [526, 523] width 21 height 21
type input "*"
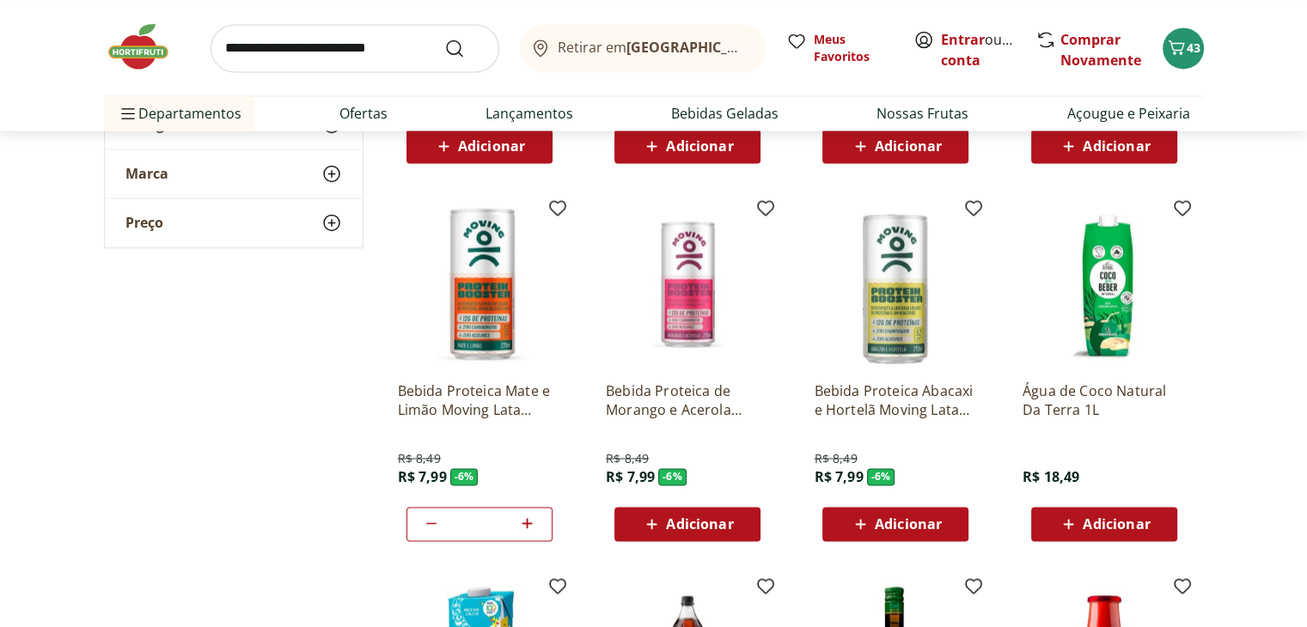
click at [951, 527] on div "Adicionar" at bounding box center [895, 524] width 119 height 31
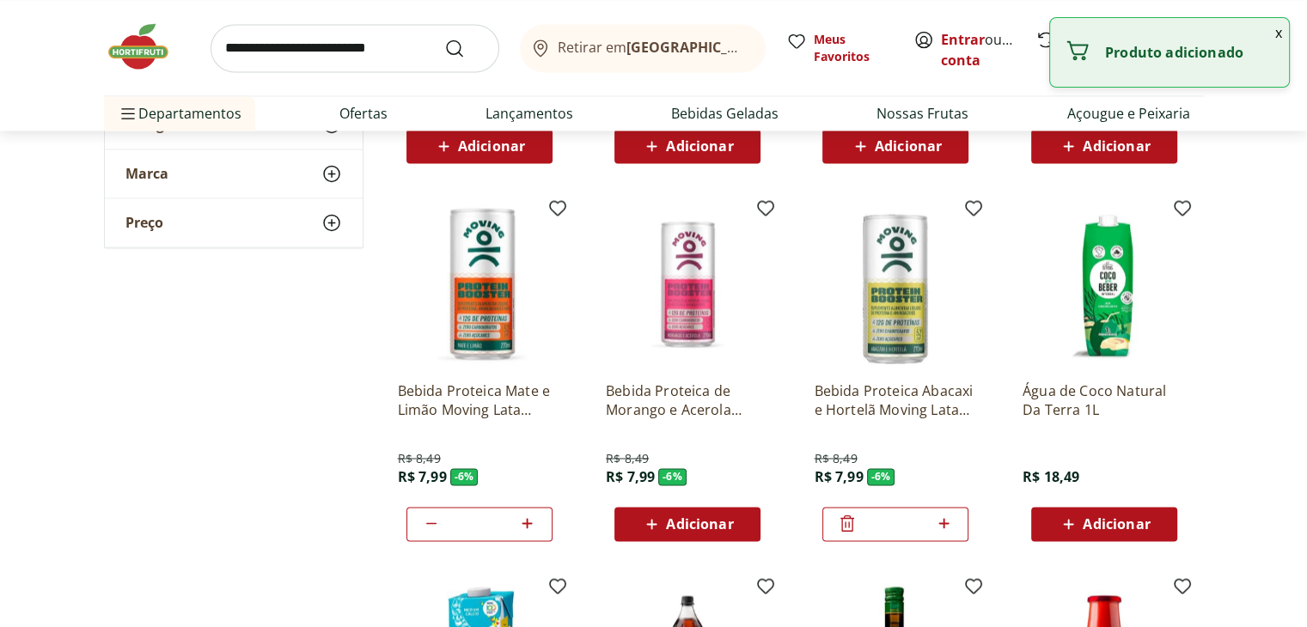
click at [951, 527] on icon at bounding box center [943, 523] width 21 height 21
type input "*"
click at [522, 518] on icon at bounding box center [526, 523] width 21 height 21
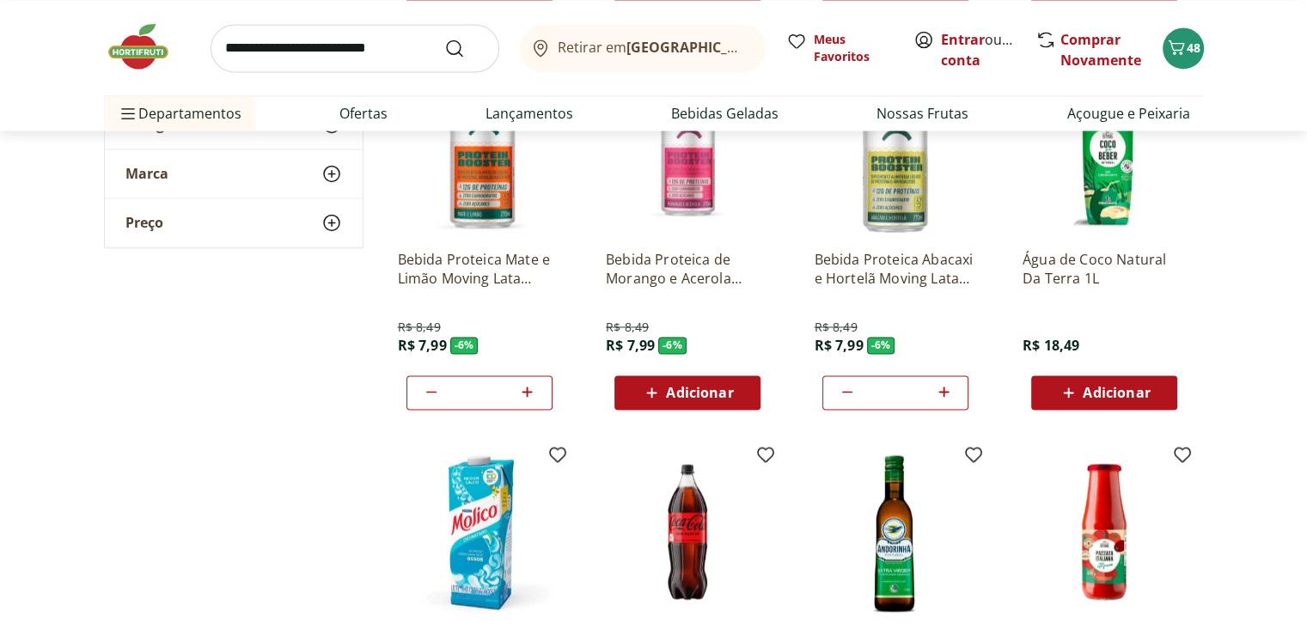
scroll to position [2853, 0]
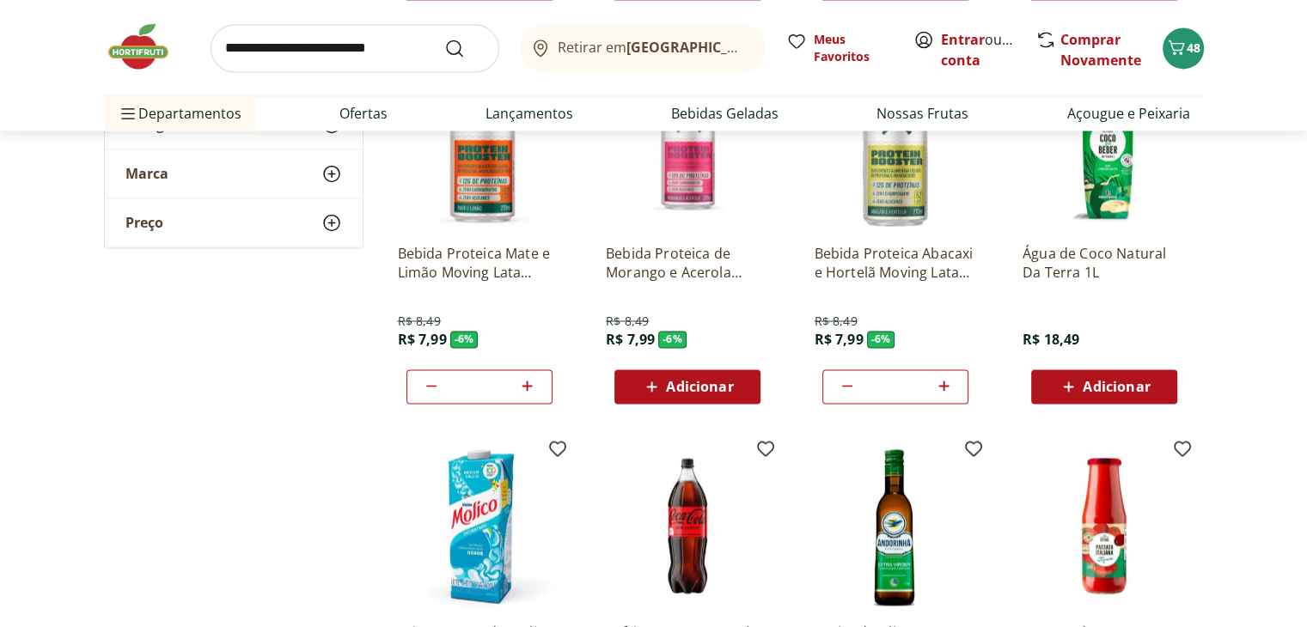
click at [527, 382] on icon at bounding box center [527, 386] width 10 height 10
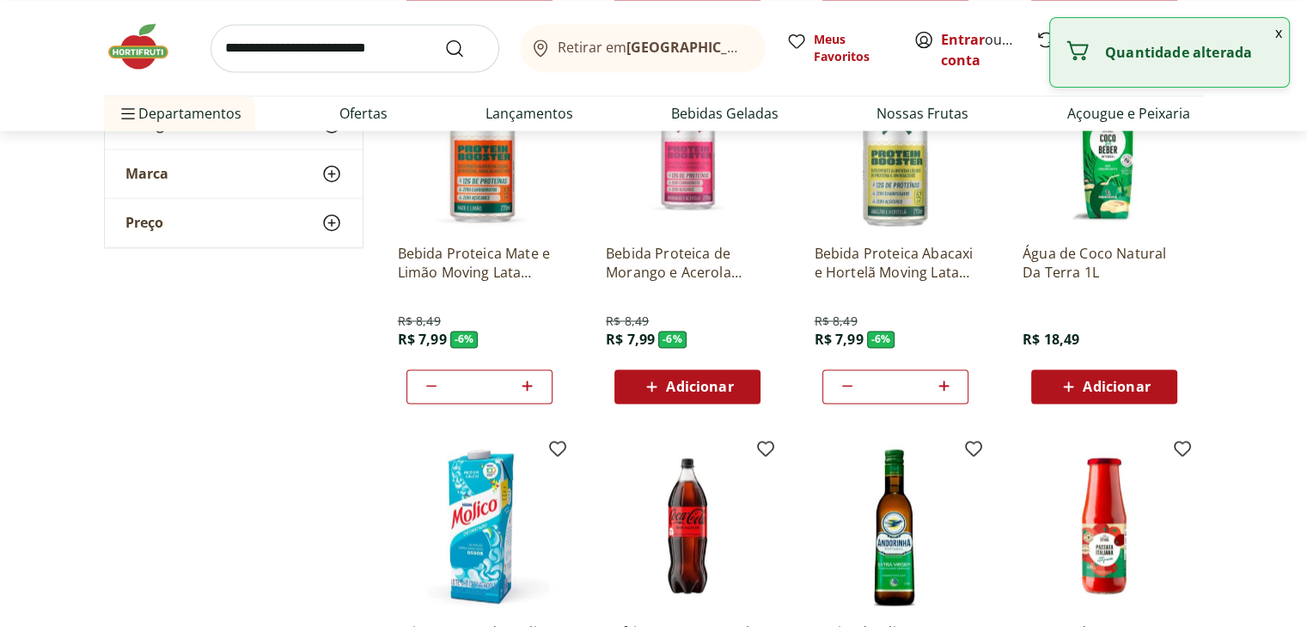
click at [527, 382] on icon at bounding box center [527, 386] width 10 height 10
type input "*"
click at [948, 387] on icon at bounding box center [943, 385] width 21 height 21
type input "*"
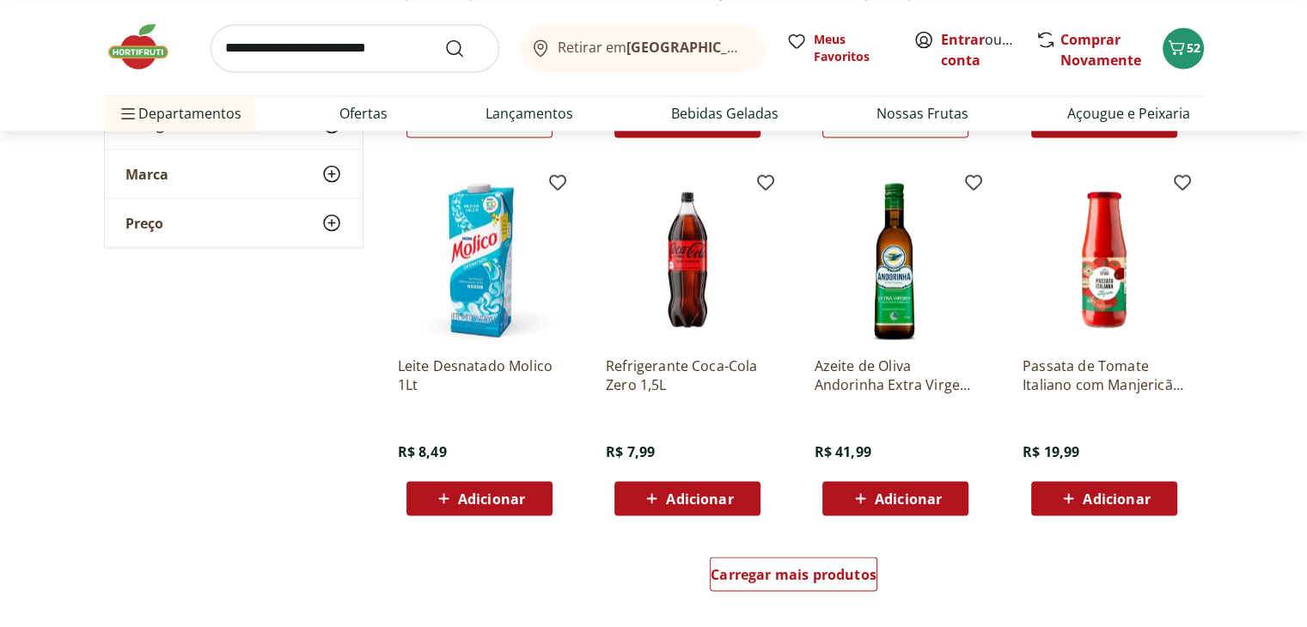
scroll to position [3128, 0]
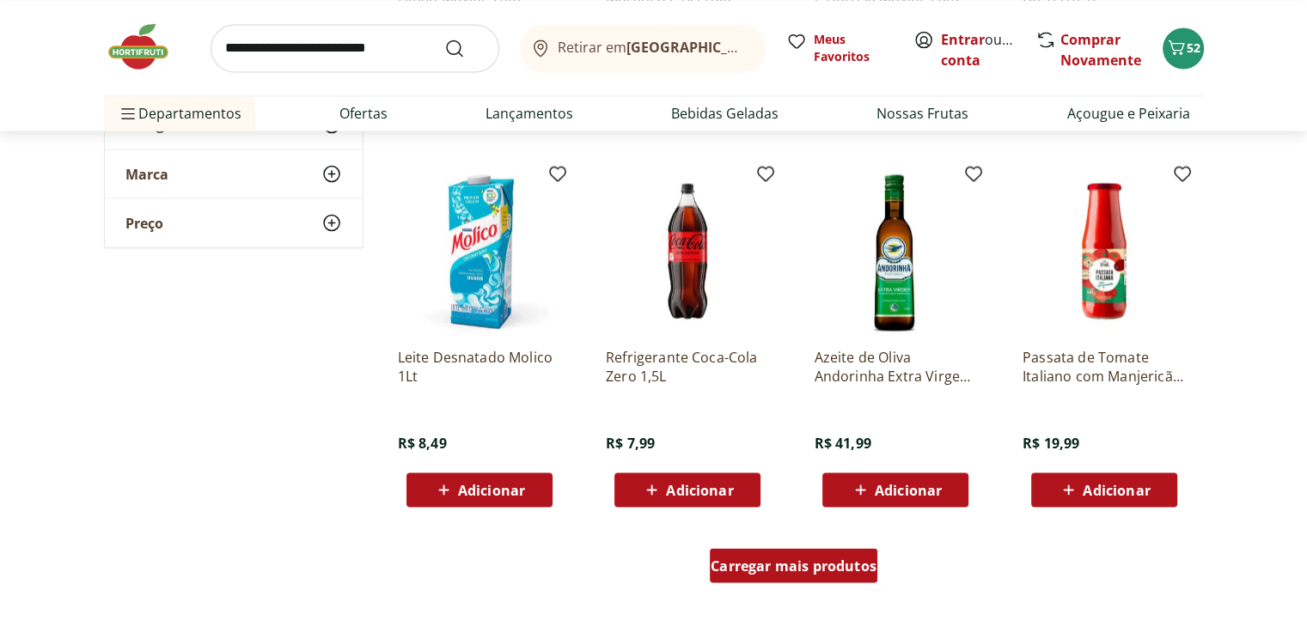
click at [826, 561] on span "Carregar mais produtos" at bounding box center [794, 565] width 166 height 14
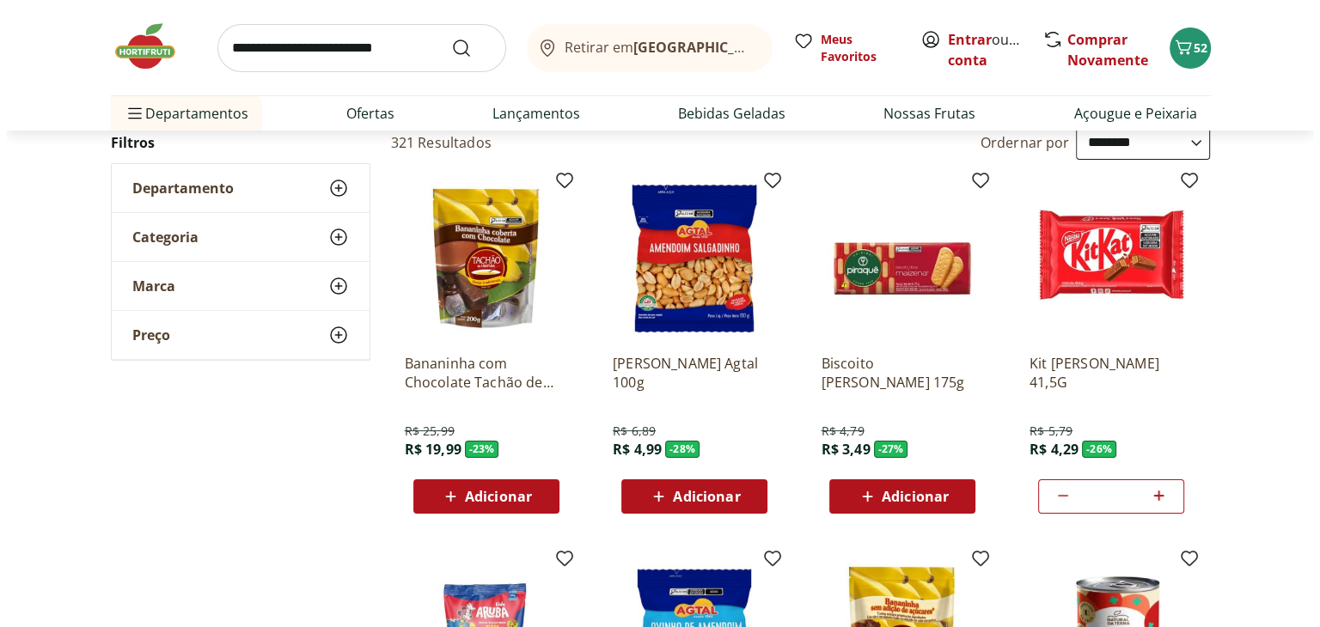
scroll to position [0, 0]
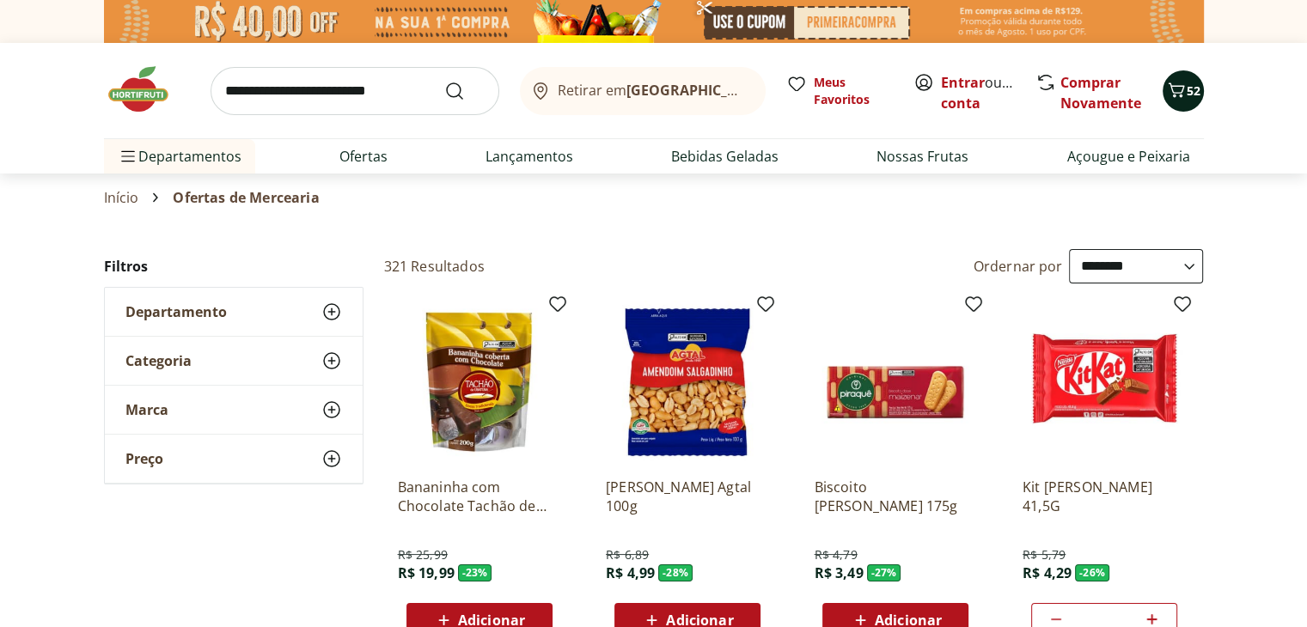
click at [1187, 95] on span "52" at bounding box center [1194, 90] width 14 height 16
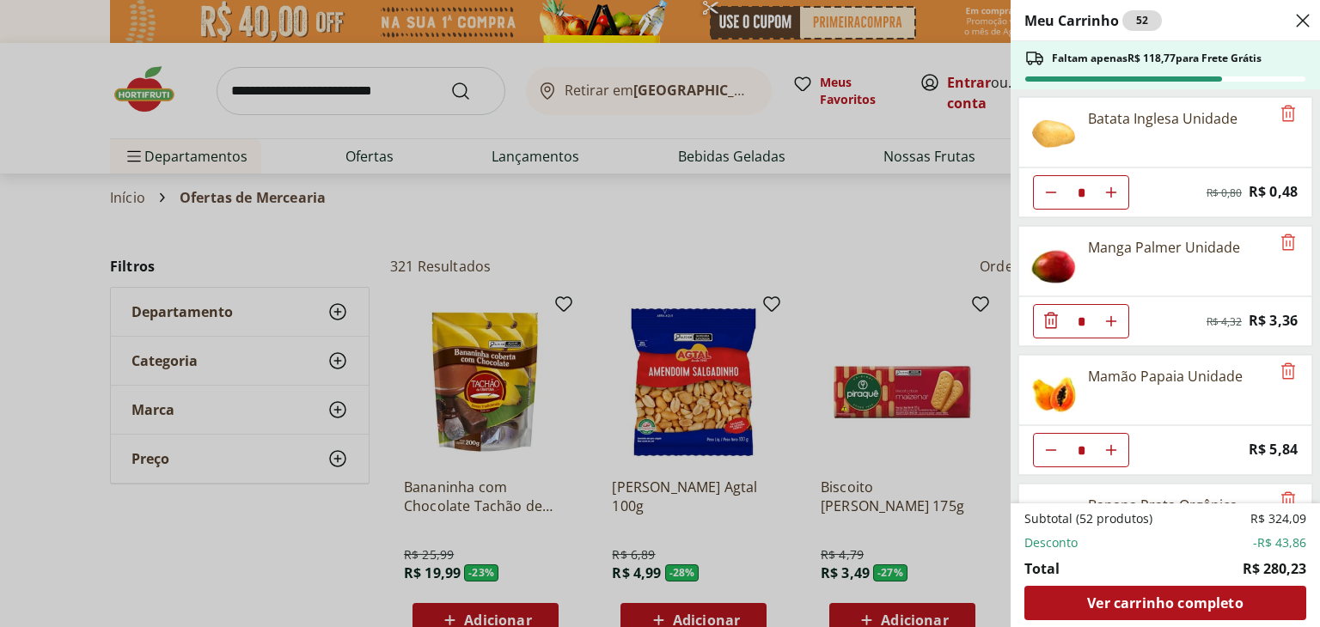
click at [1306, 480] on ul "Batata Inglesa Unidade * Original price: R$ 0,80 Price: R$ 0,48 Manga Palmer Un…" at bounding box center [1163, 296] width 306 height 414
click at [433, 199] on div "Meu Carrinho 52 Faltam apenas R$ 118,77 para Frete Grátis Batata Inglesa Unidad…" at bounding box center [660, 313] width 1320 height 627
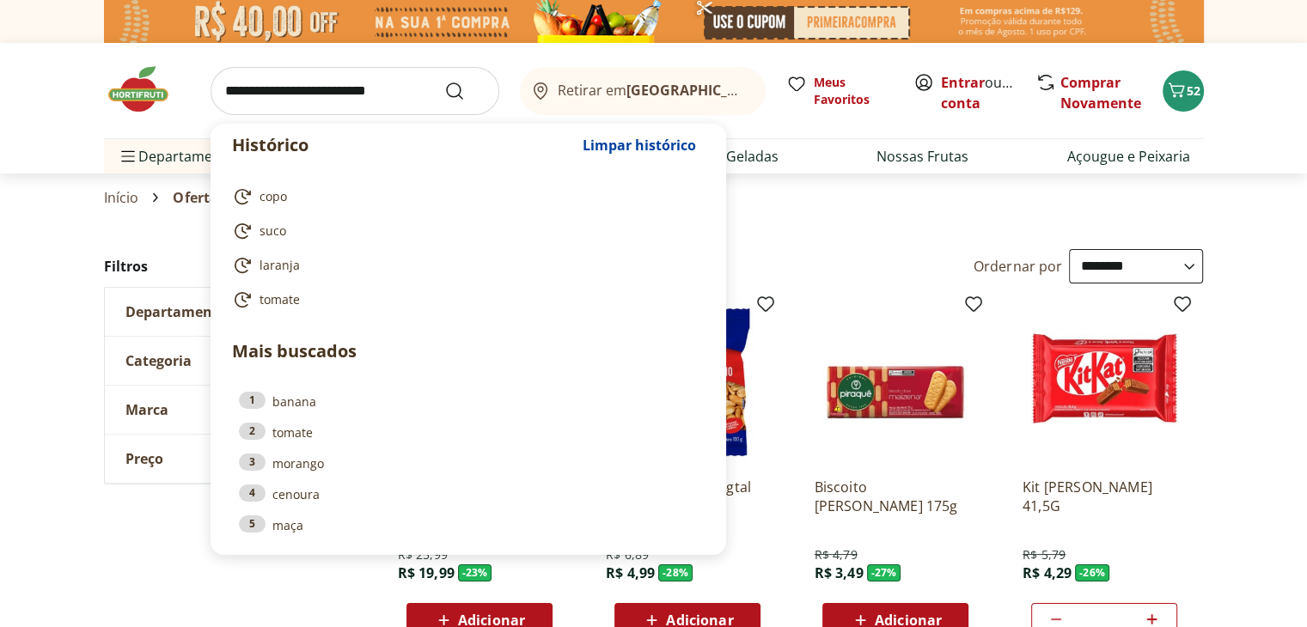
click at [348, 91] on input "search" at bounding box center [355, 91] width 289 height 48
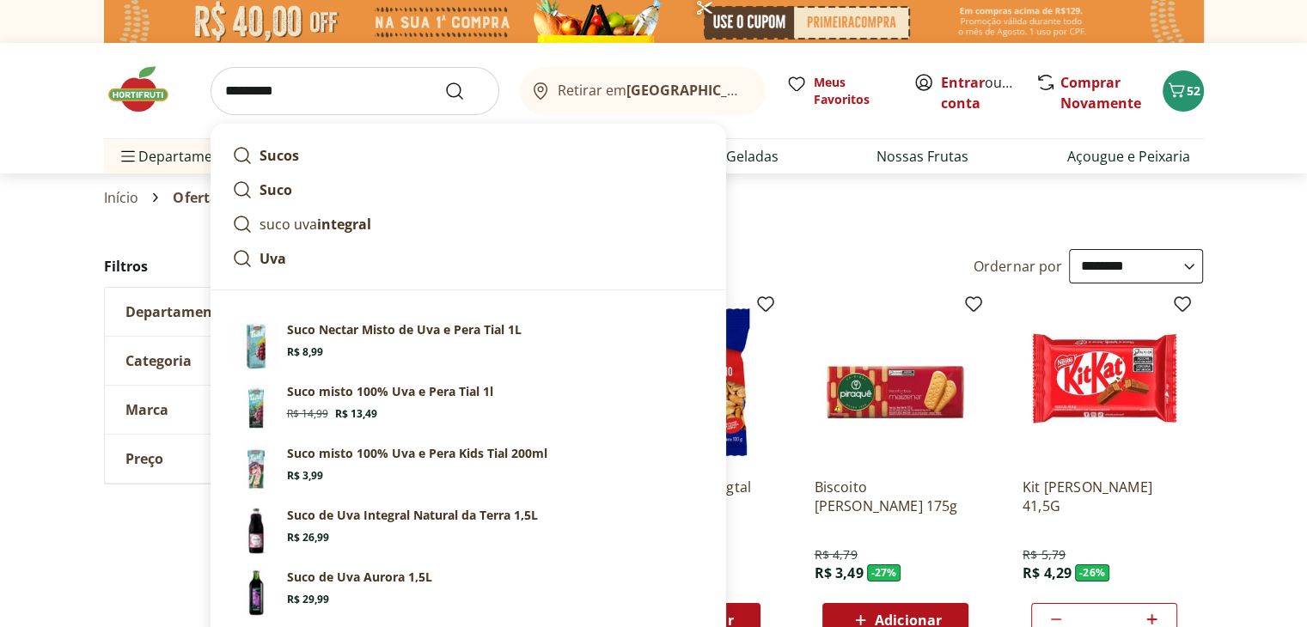
type input "********"
click at [722, 592] on ol "Suco Nectar Misto de Uva e Pera Tial 1L Price: R$ 8,99 Suco misto 100% Uva e Pe…" at bounding box center [468, 469] width 514 height 337
click at [351, 88] on input "********" at bounding box center [355, 91] width 289 height 48
click at [444, 81] on button "Submit Search" at bounding box center [464, 91] width 41 height 21
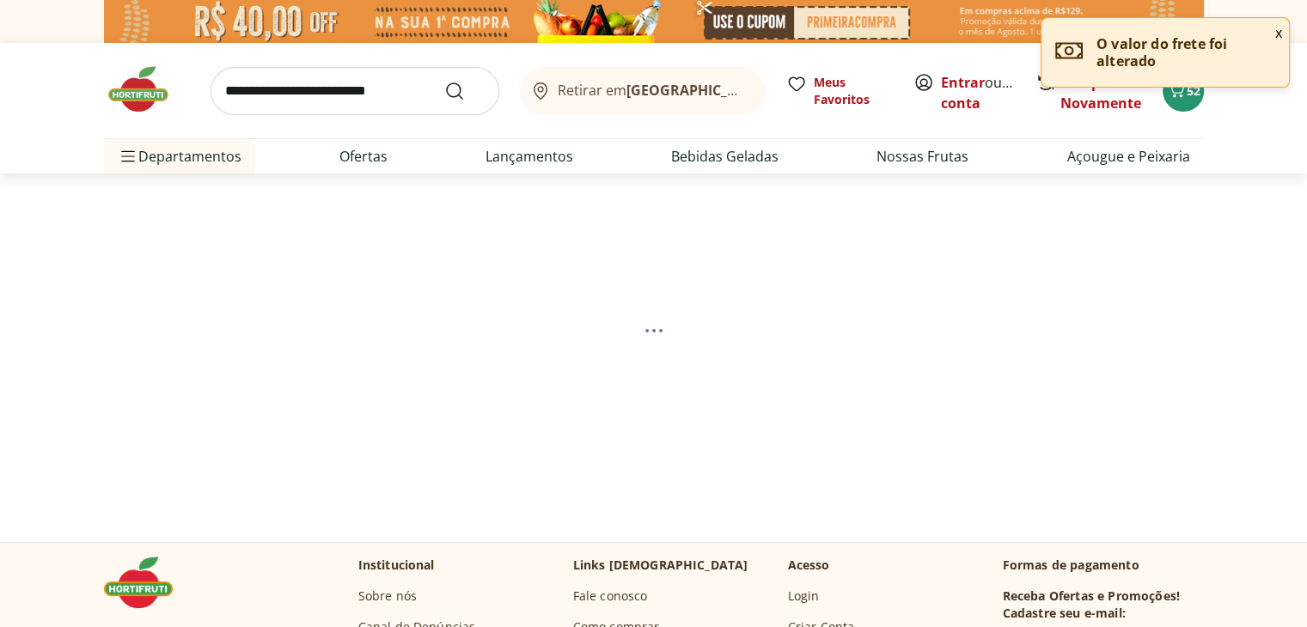
select select "**********"
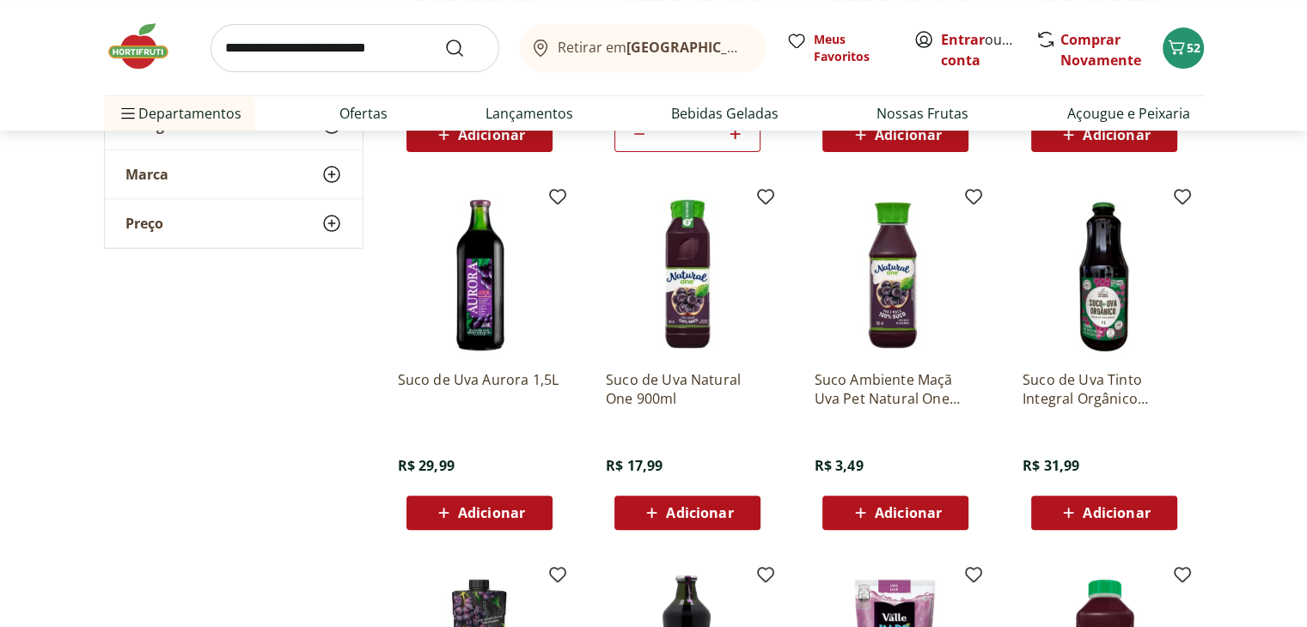
scroll to position [1096, 0]
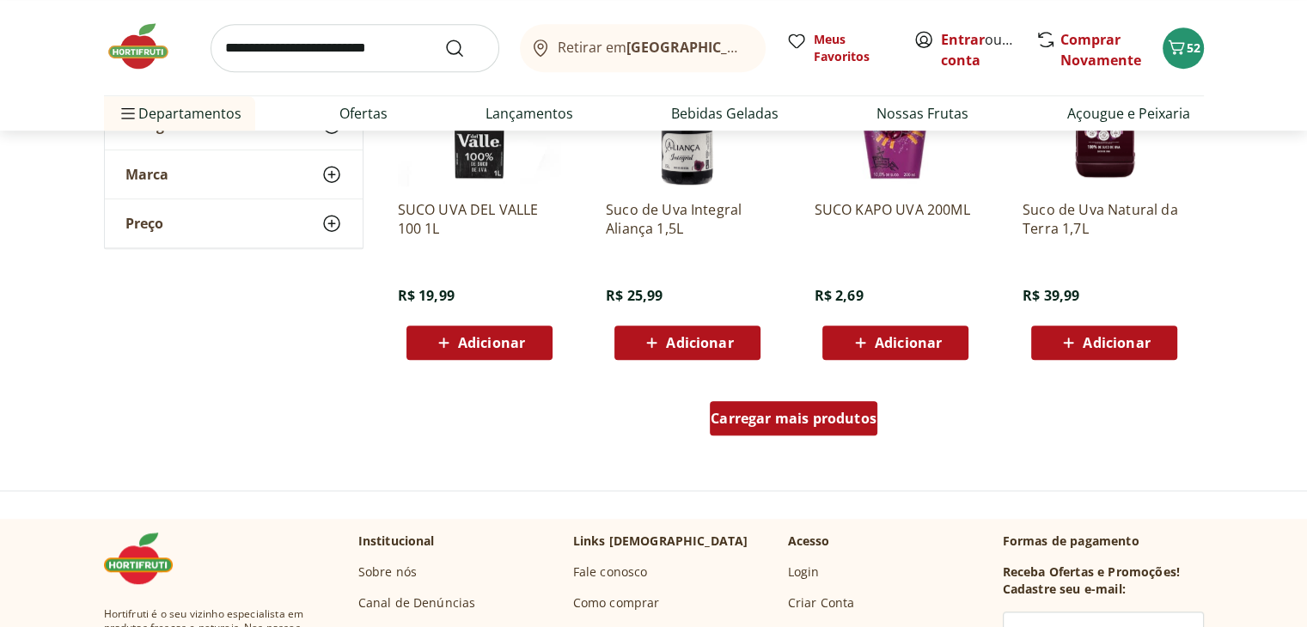
click at [791, 424] on span "Carregar mais produtos" at bounding box center [794, 419] width 166 height 14
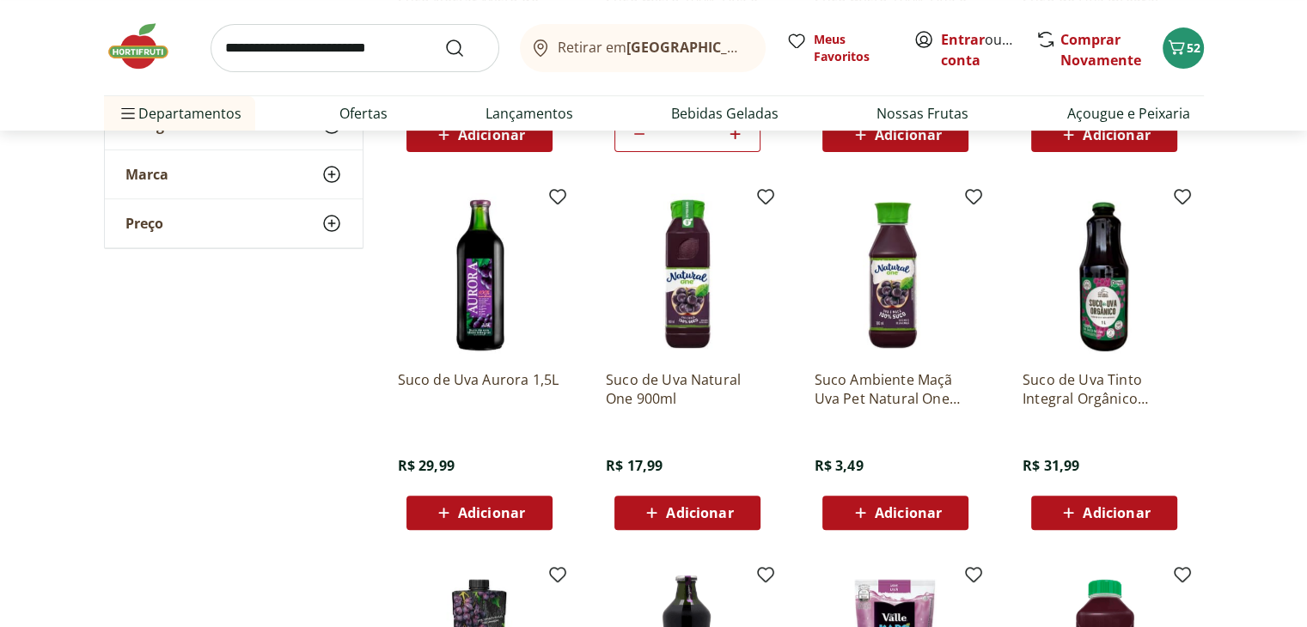
scroll to position [0, 0]
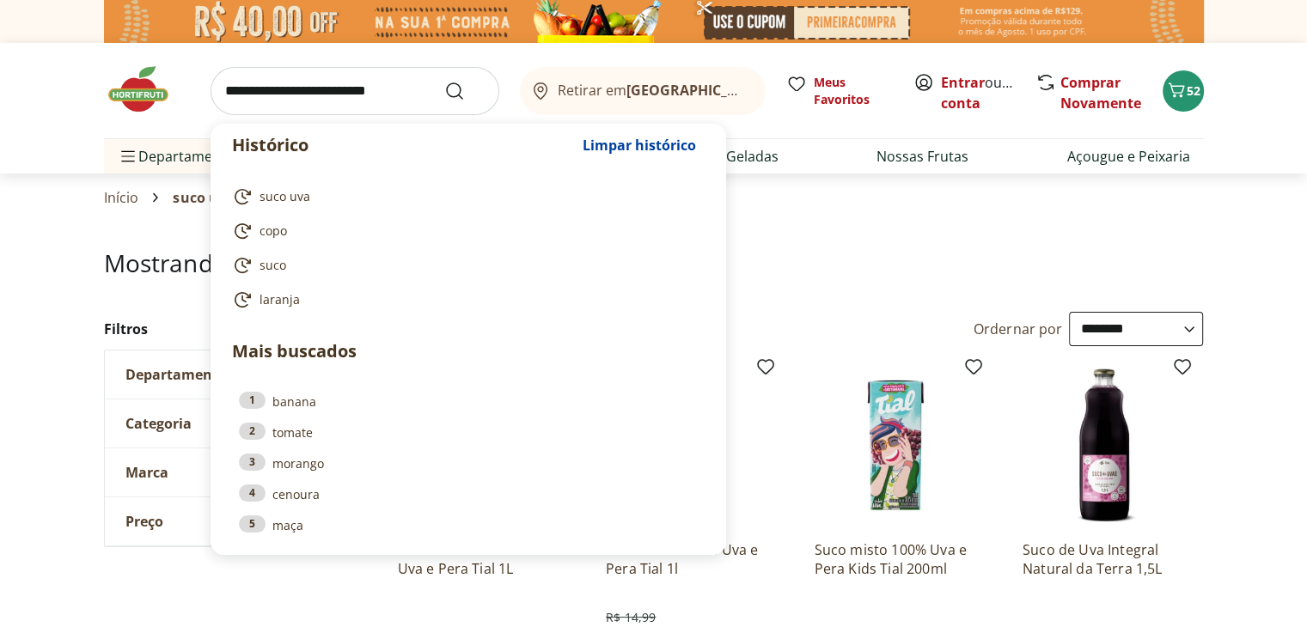
click at [320, 97] on input "search" at bounding box center [355, 91] width 289 height 48
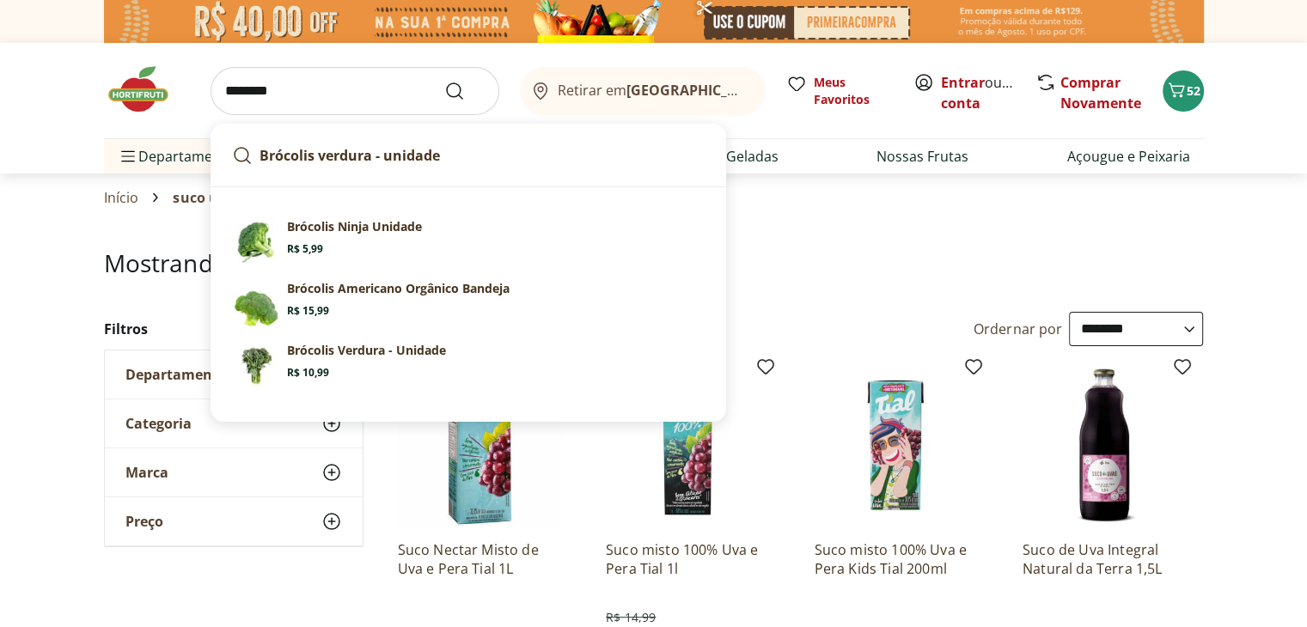
type input "********"
click at [444, 81] on button "Submit Search" at bounding box center [464, 91] width 41 height 21
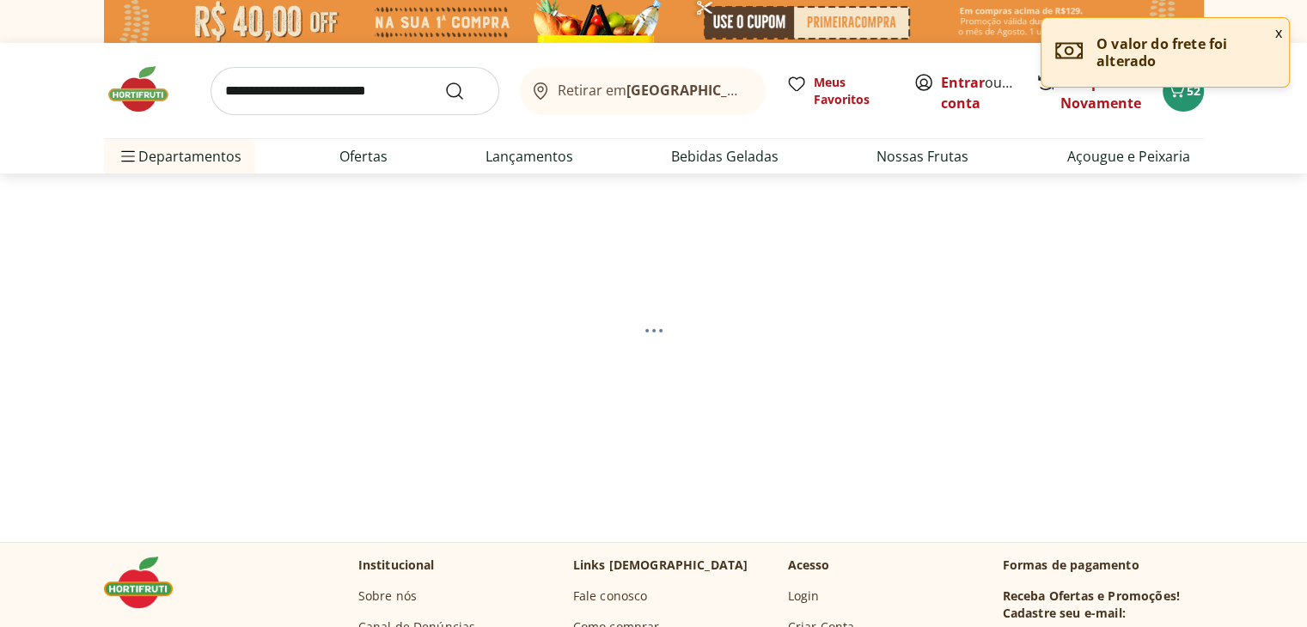
select select "**********"
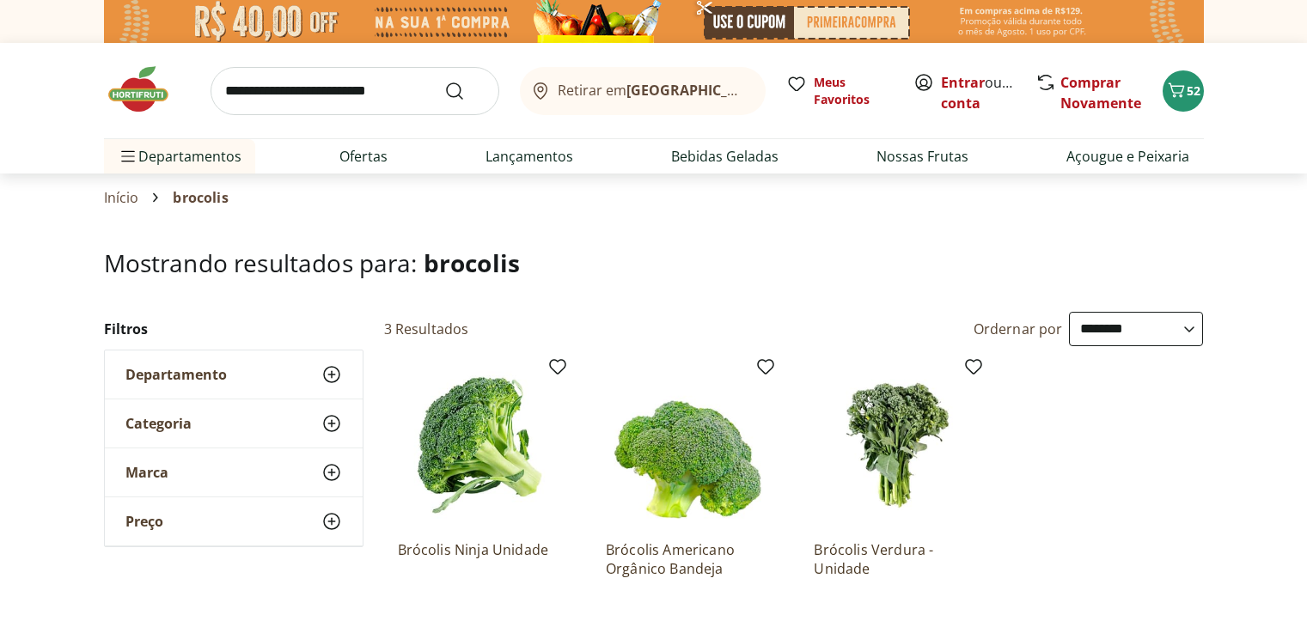
select select "**********"
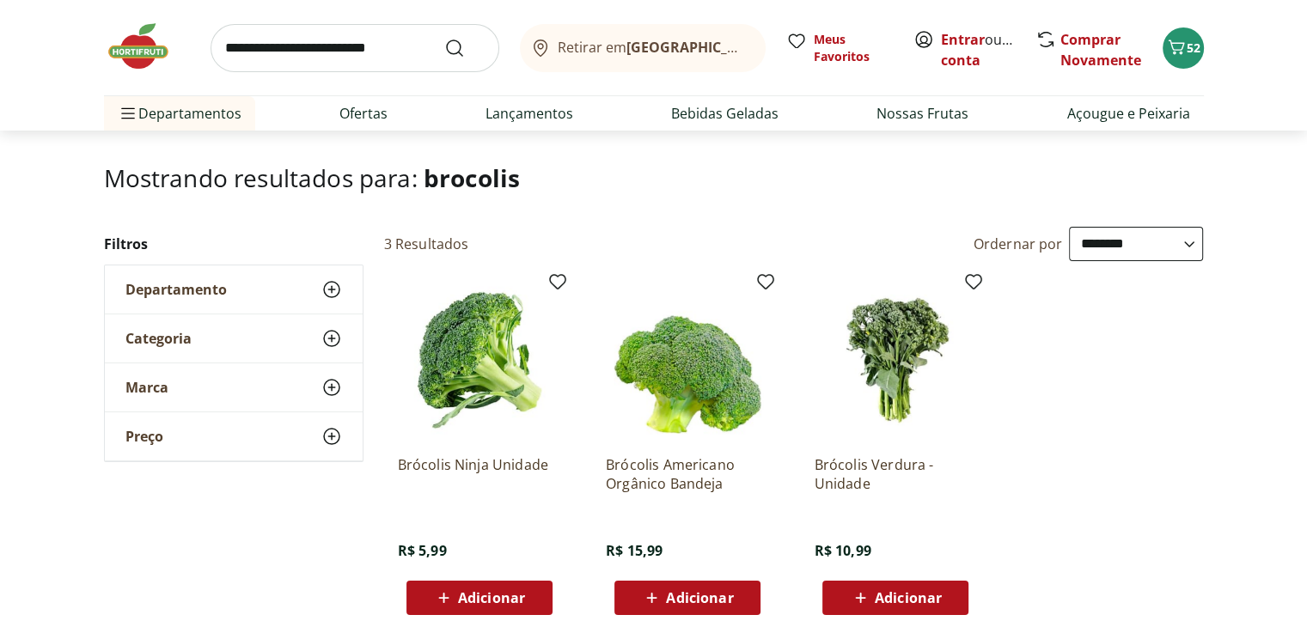
scroll to position [69, 0]
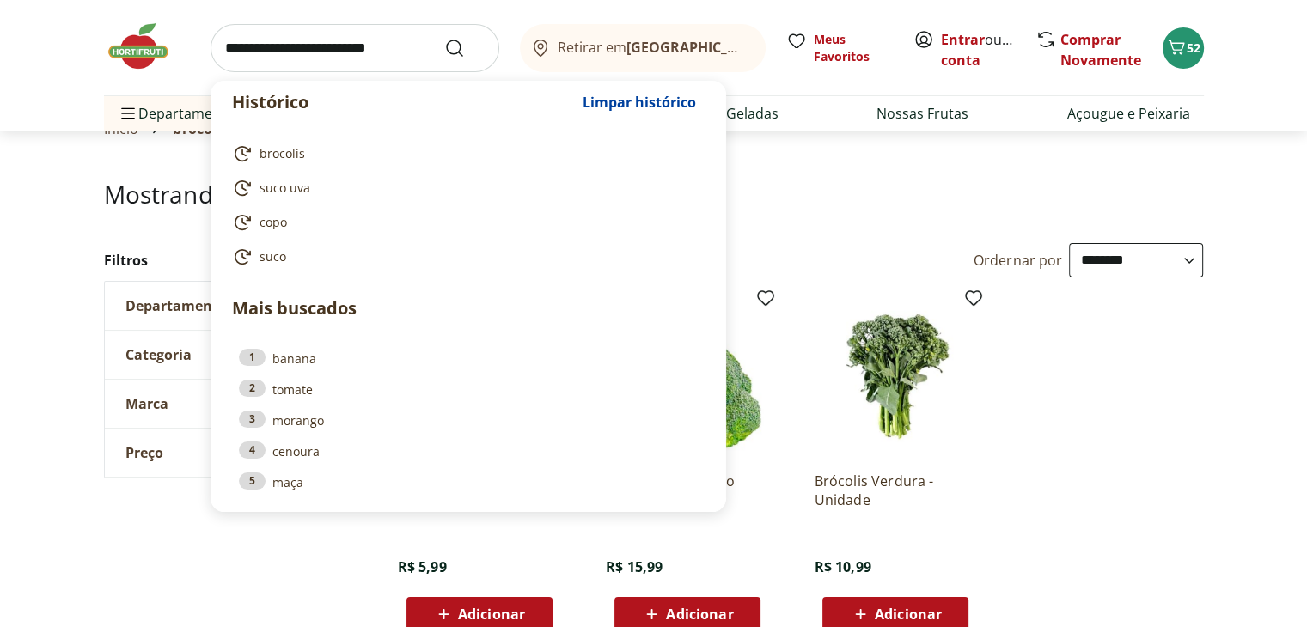
click at [311, 58] on input "search" at bounding box center [355, 48] width 289 height 48
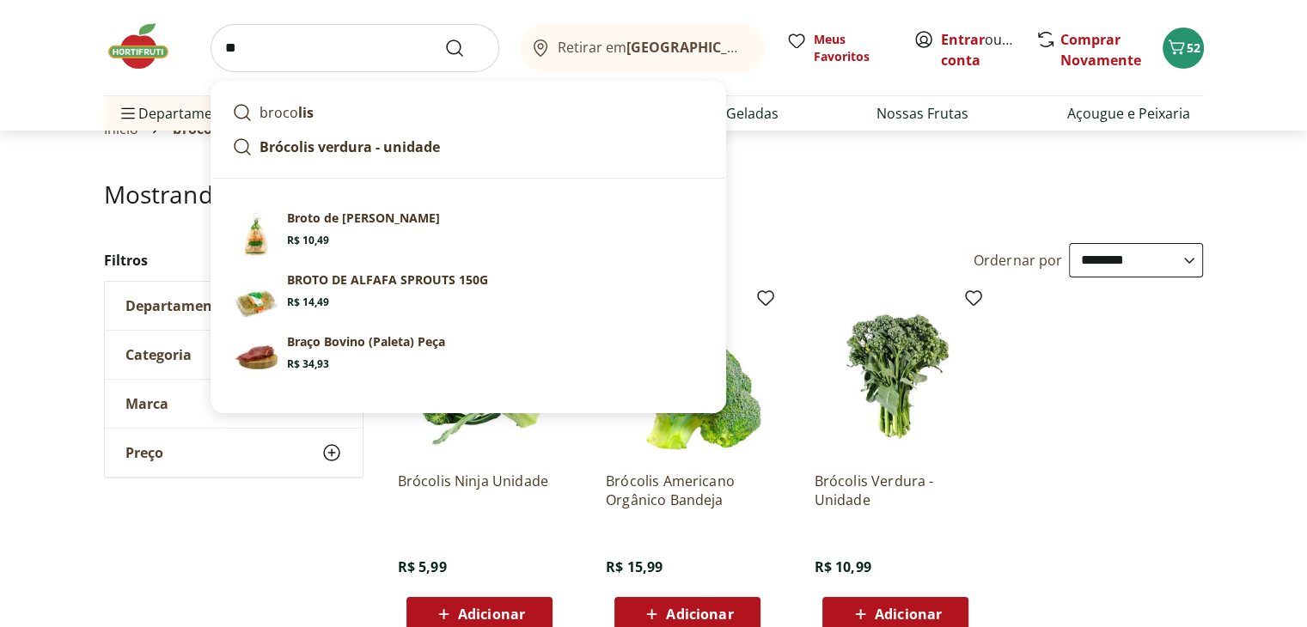
type input "*"
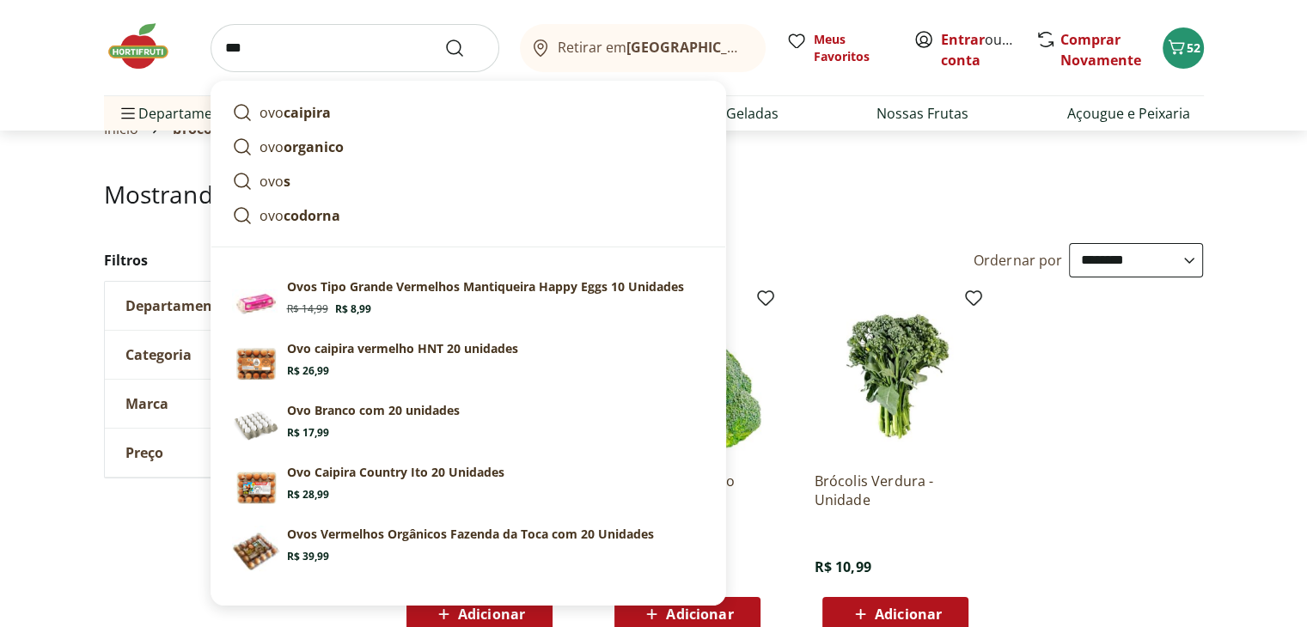
type input "***"
click at [444, 38] on button "Submit Search" at bounding box center [464, 48] width 41 height 21
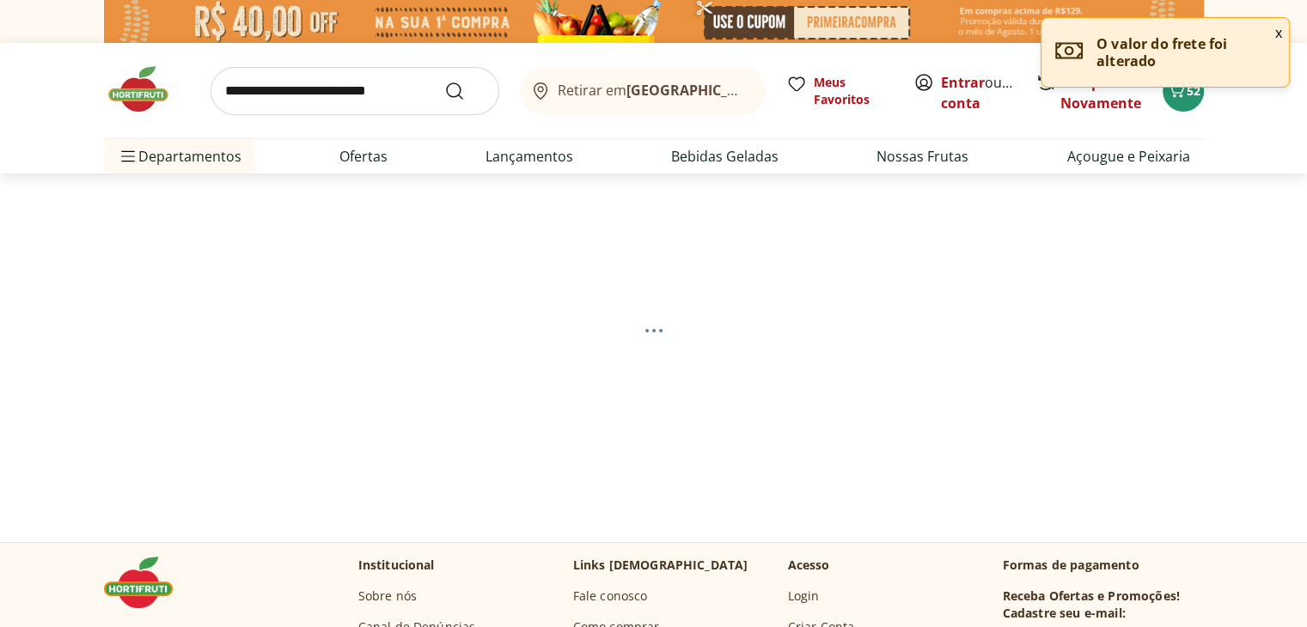
select select "**********"
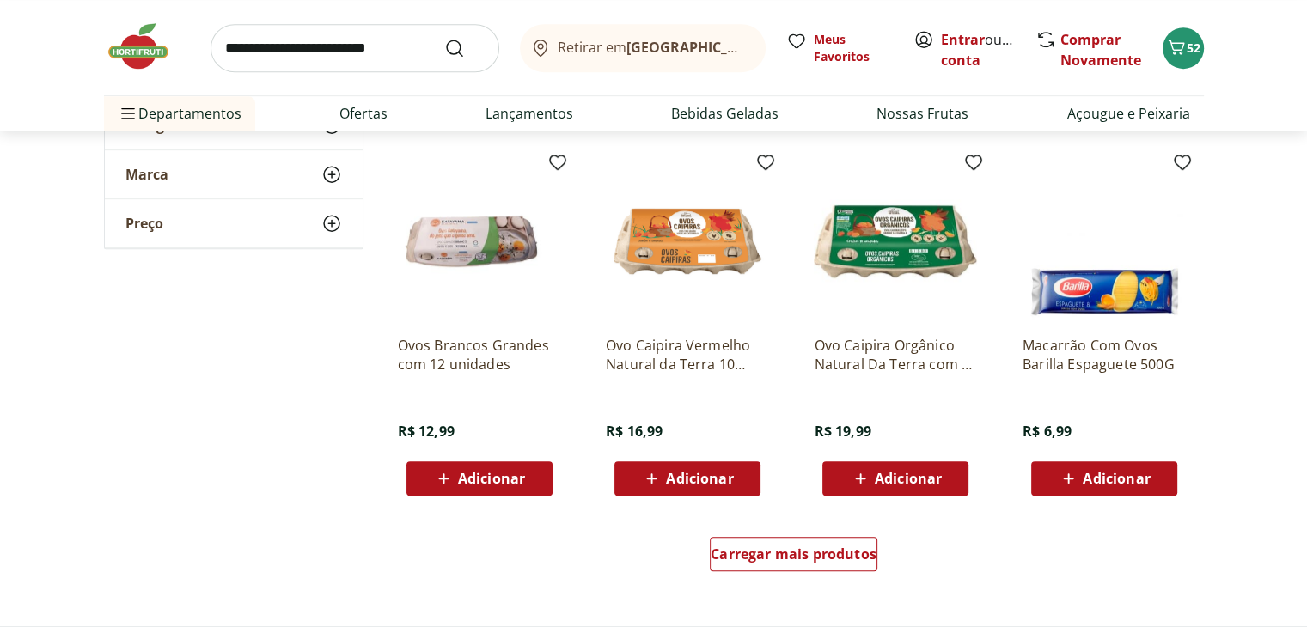
scroll to position [962, 0]
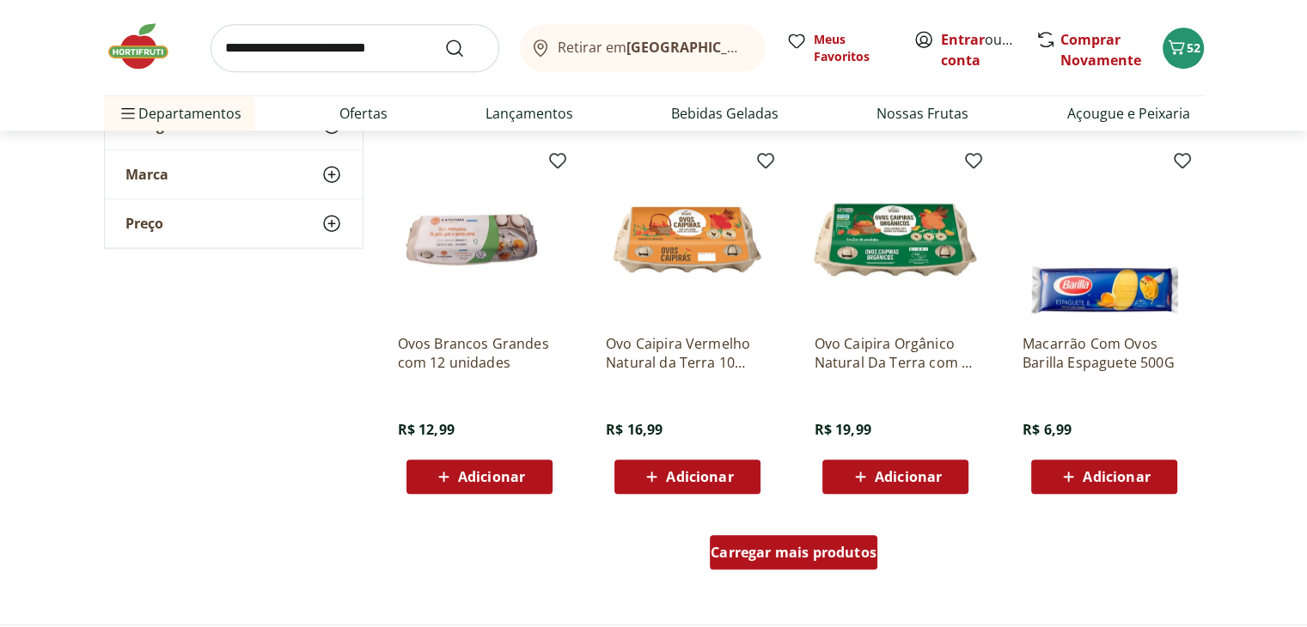
click at [760, 561] on div "Carregar mais produtos" at bounding box center [794, 552] width 168 height 34
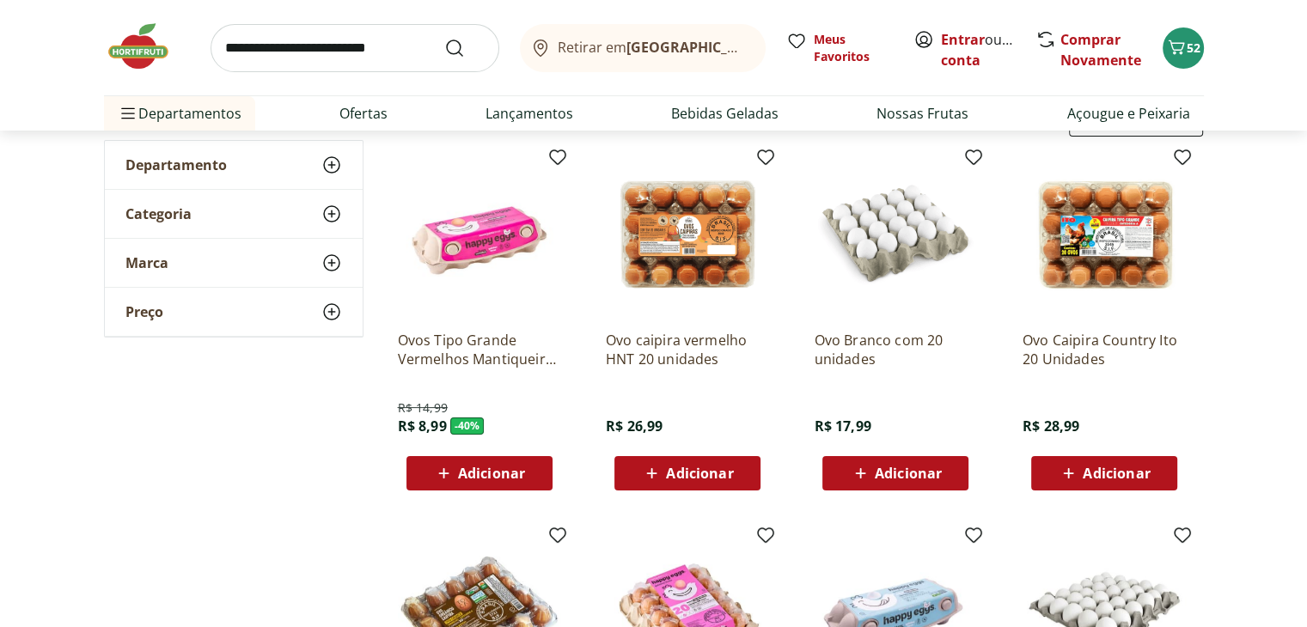
scroll to position [206, 0]
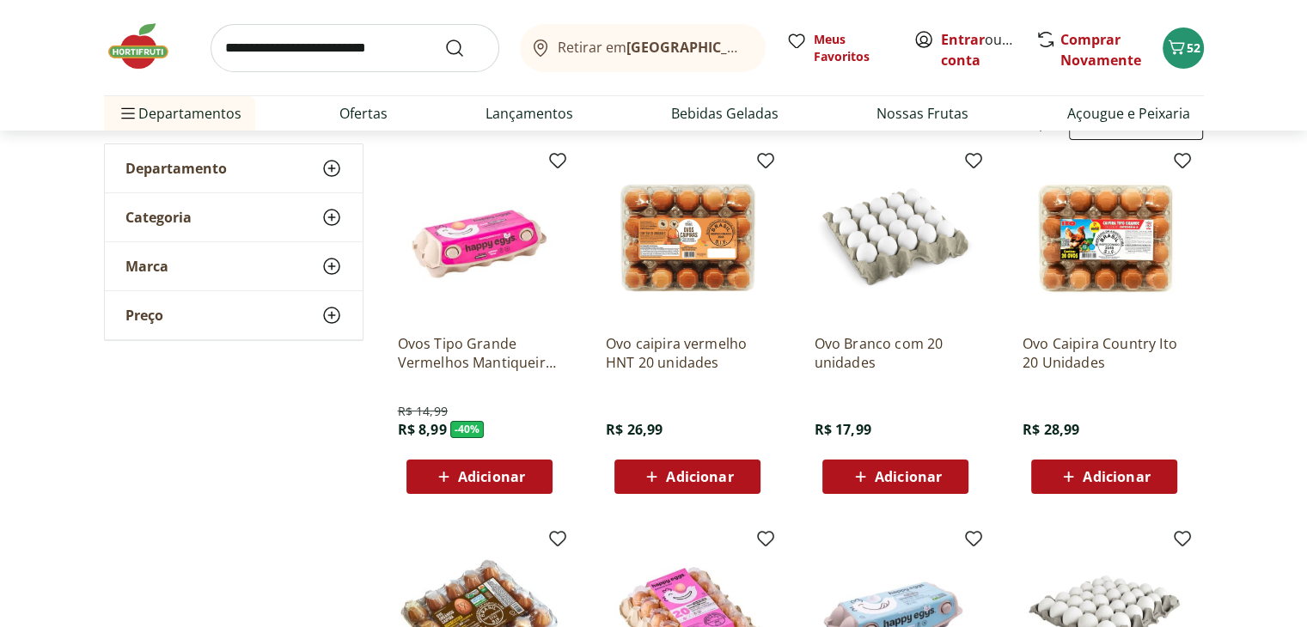
click at [727, 475] on span "Adicionar" at bounding box center [699, 477] width 67 height 14
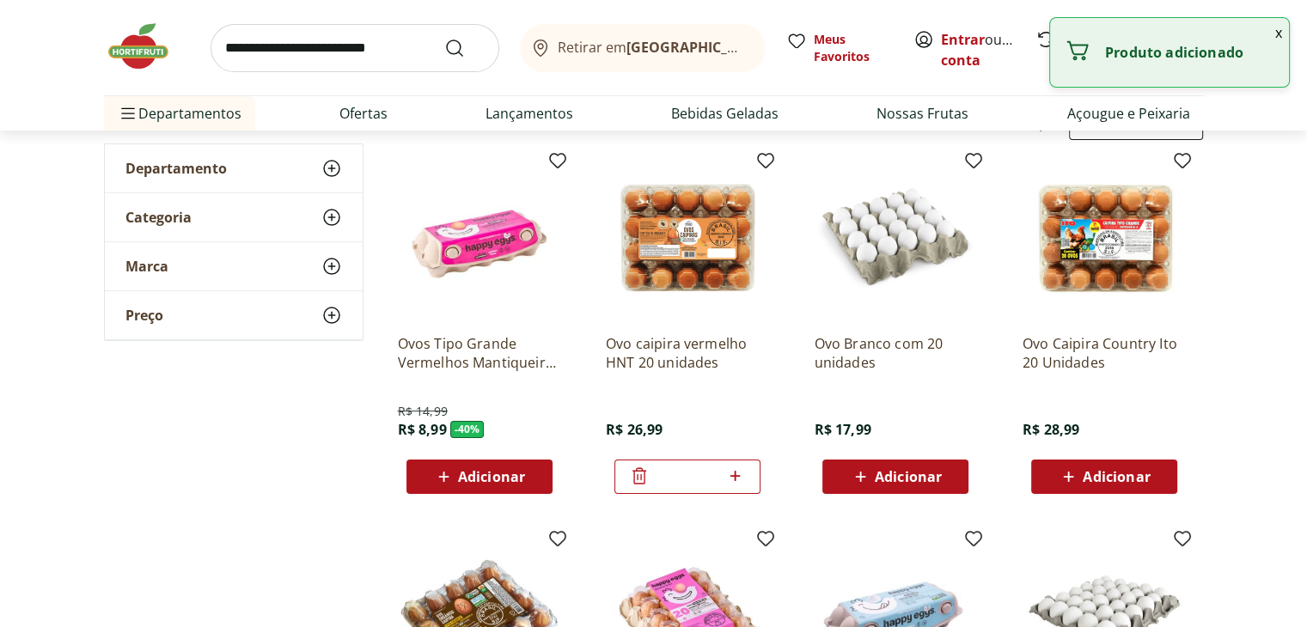
click at [727, 475] on icon at bounding box center [734, 476] width 21 height 21
type input "*"
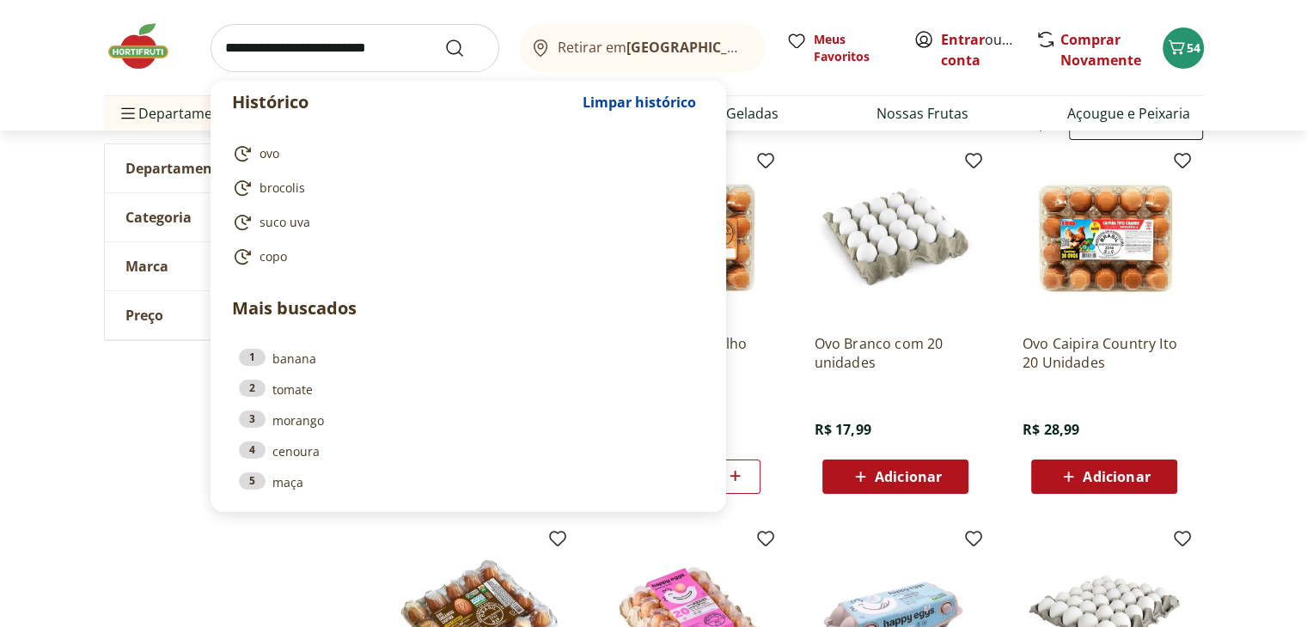
click at [363, 47] on input "search" at bounding box center [355, 48] width 289 height 48
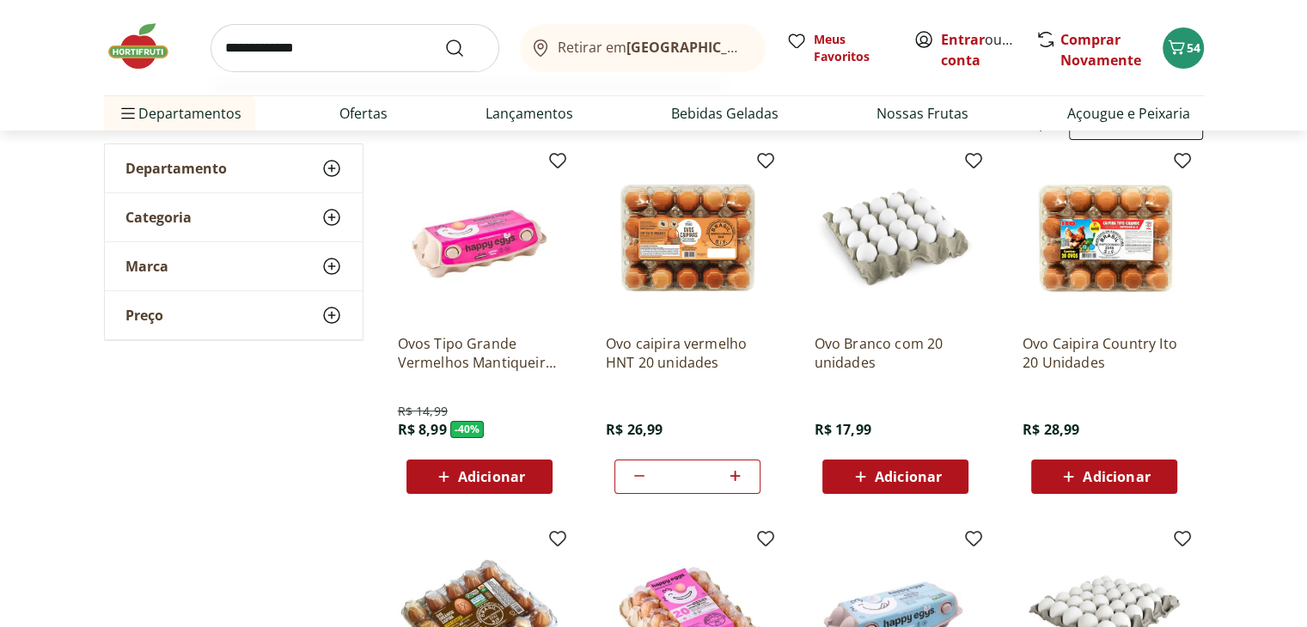
type input "**********"
click at [444, 38] on button "Submit Search" at bounding box center [464, 48] width 41 height 21
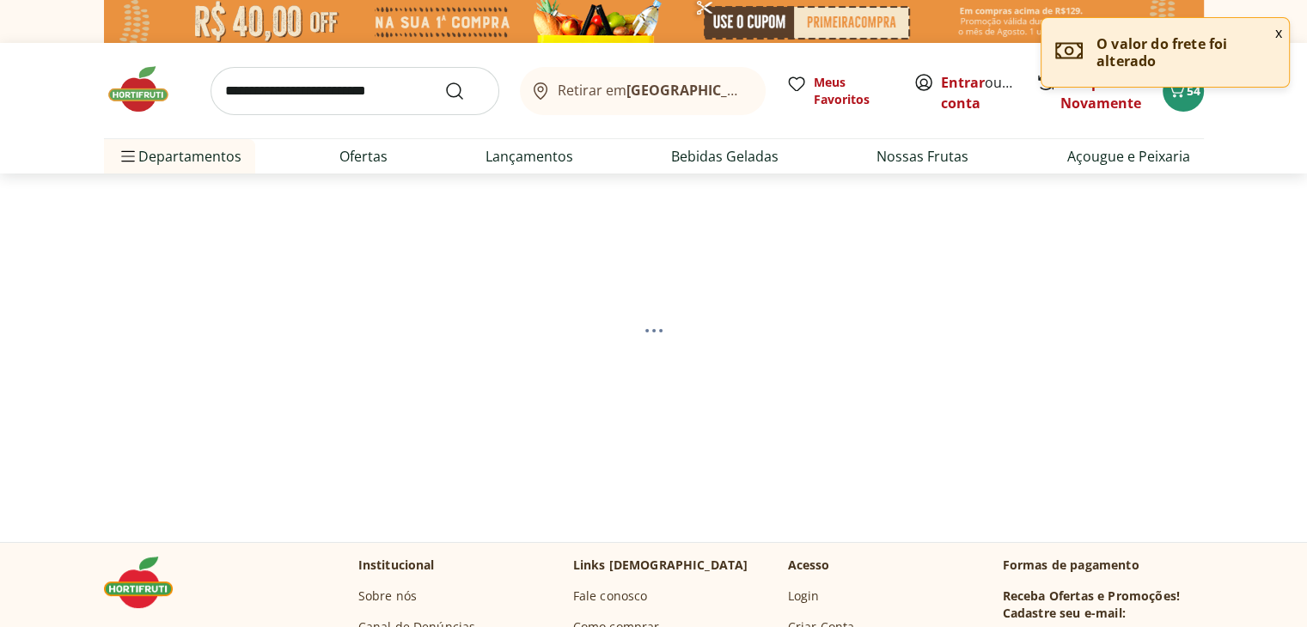
select select "**********"
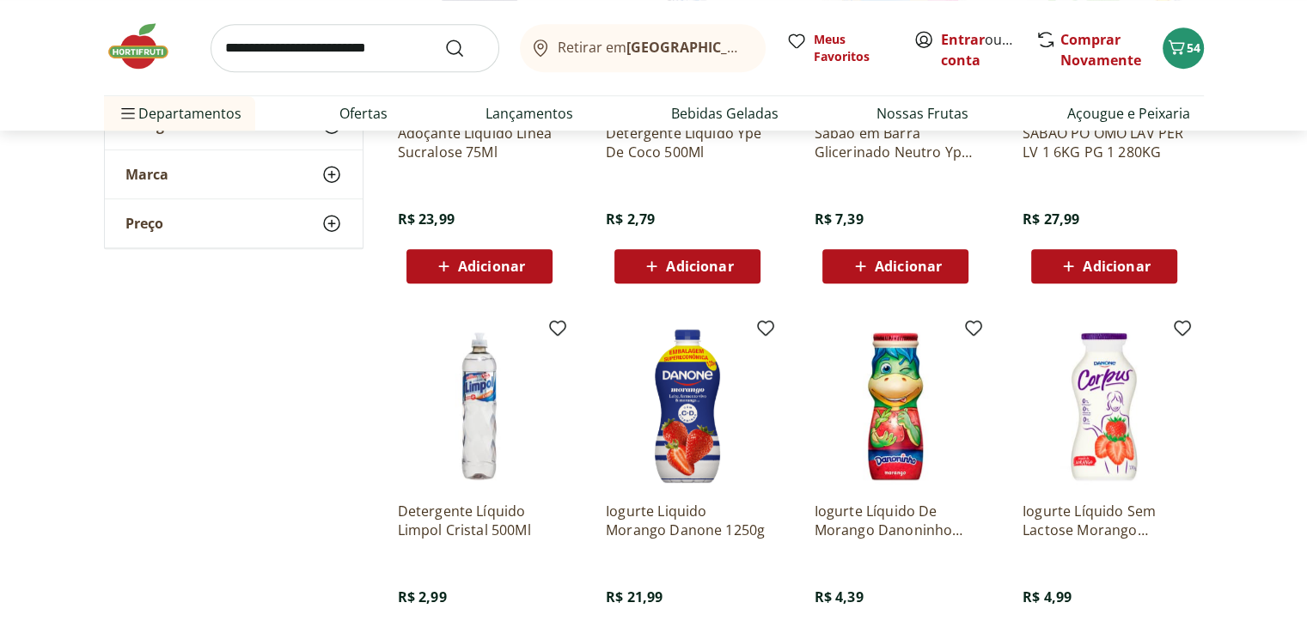
scroll to position [790, 0]
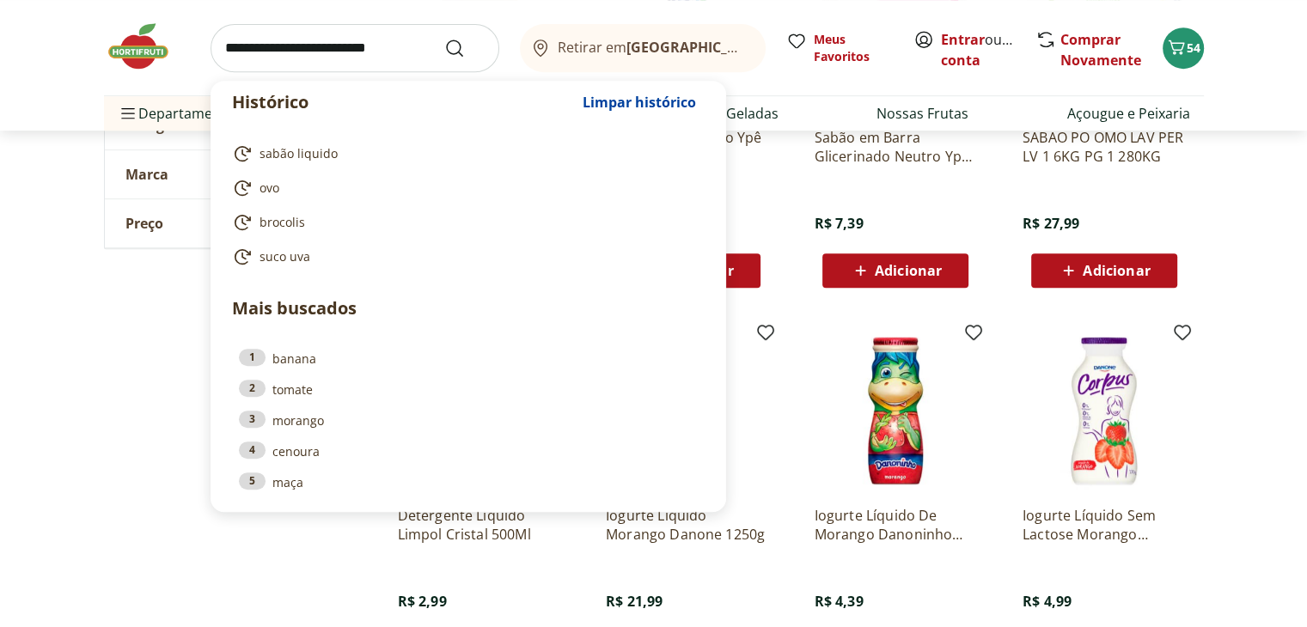
click at [327, 44] on input "search" at bounding box center [355, 48] width 289 height 48
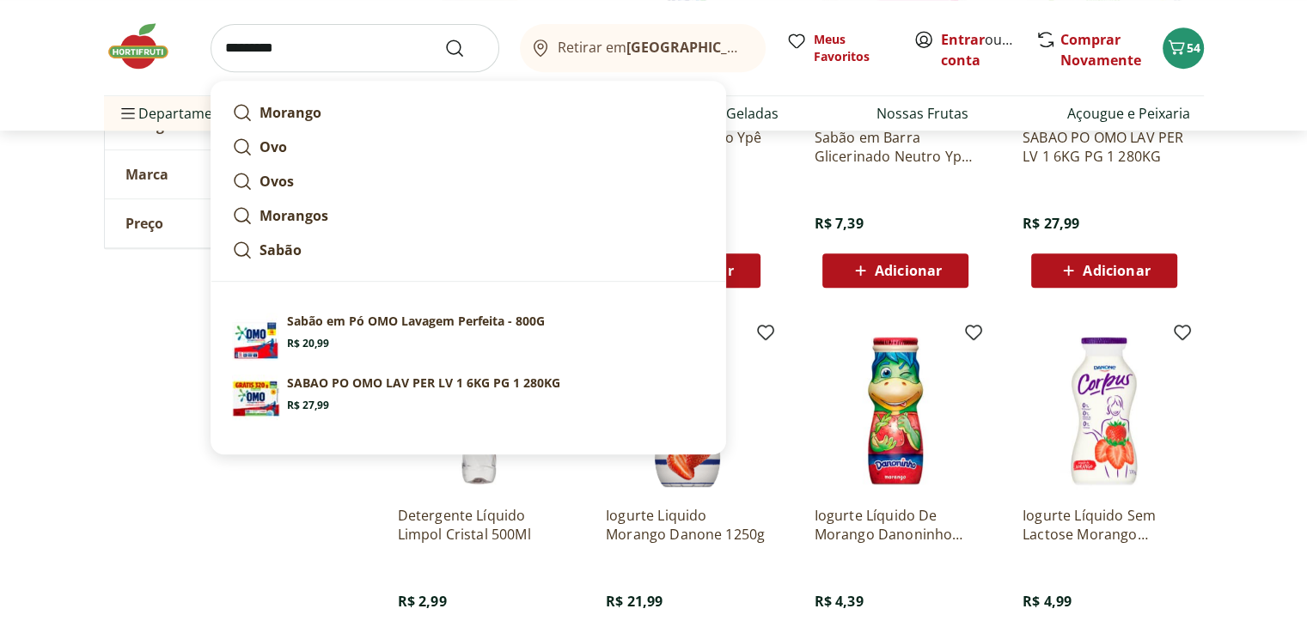
type input "*********"
click at [444, 38] on button "Submit Search" at bounding box center [464, 48] width 41 height 21
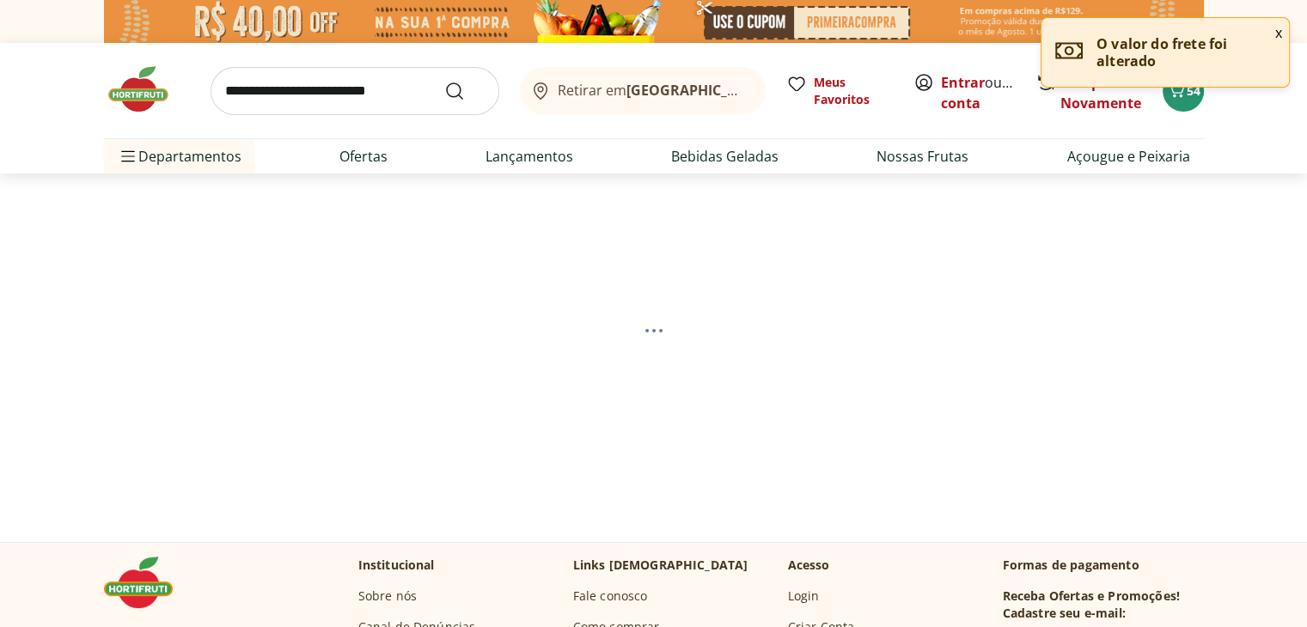
select select "**********"
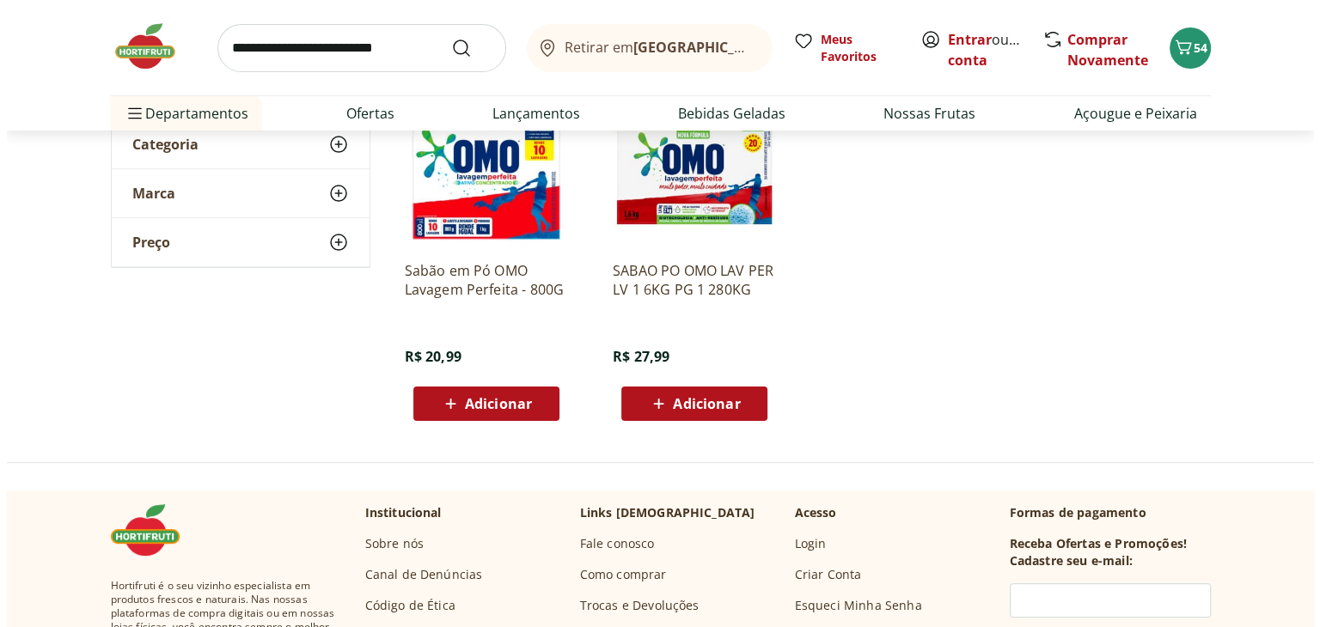
scroll to position [69, 0]
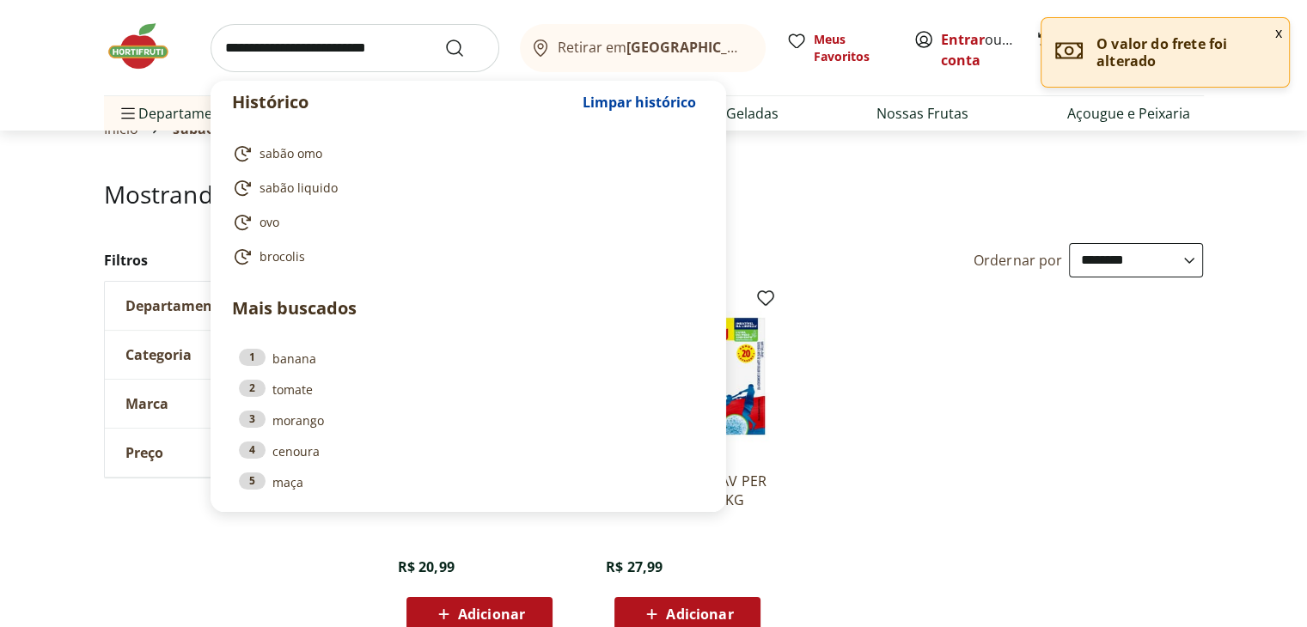
click at [382, 53] on input "search" at bounding box center [355, 48] width 289 height 48
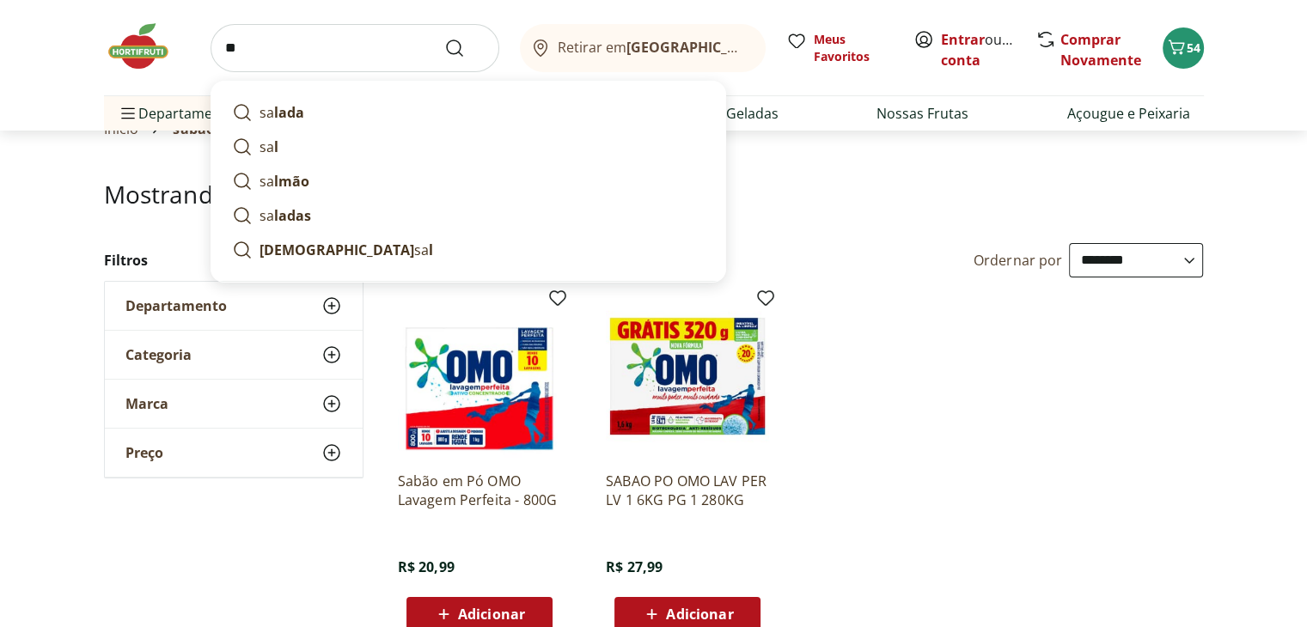
type input "*"
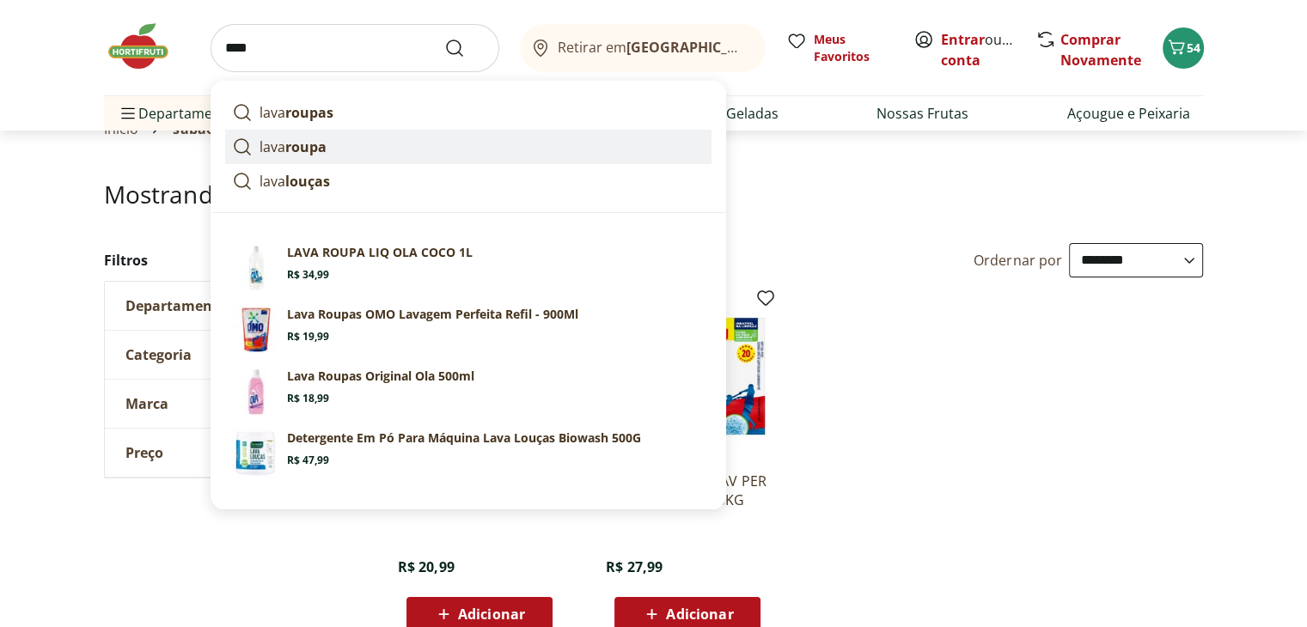
click at [316, 147] on strong "roupa" at bounding box center [305, 146] width 41 height 19
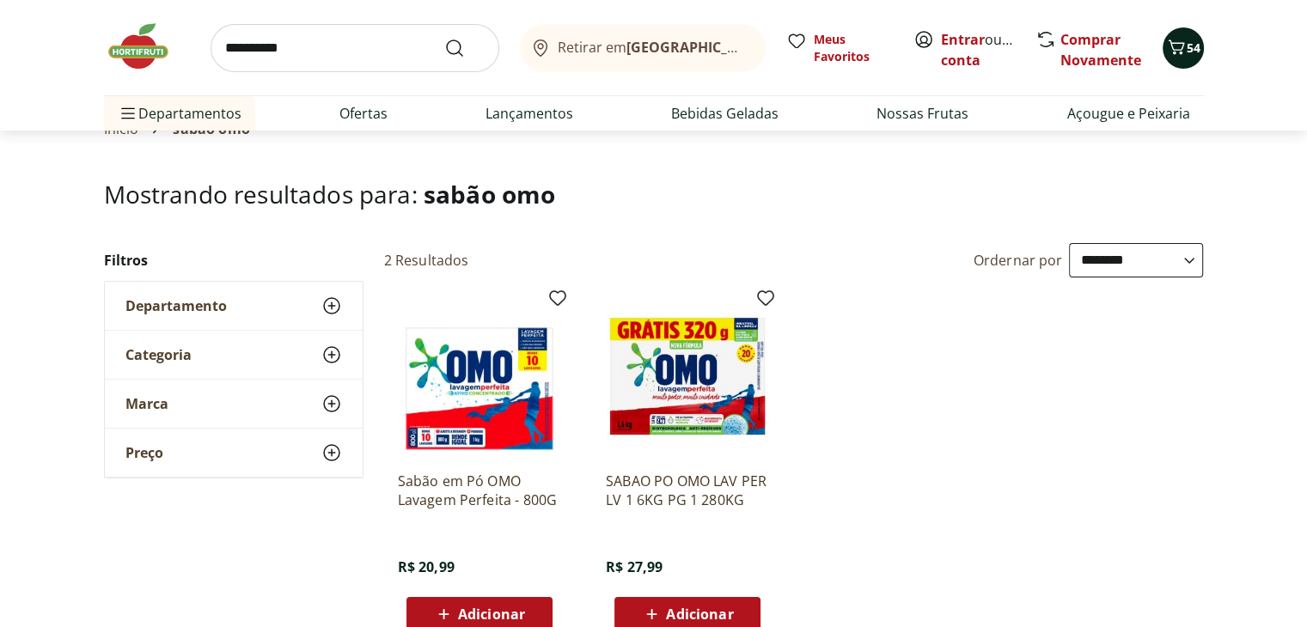
click at [1184, 44] on icon "Carrinho" at bounding box center [1176, 47] width 21 height 21
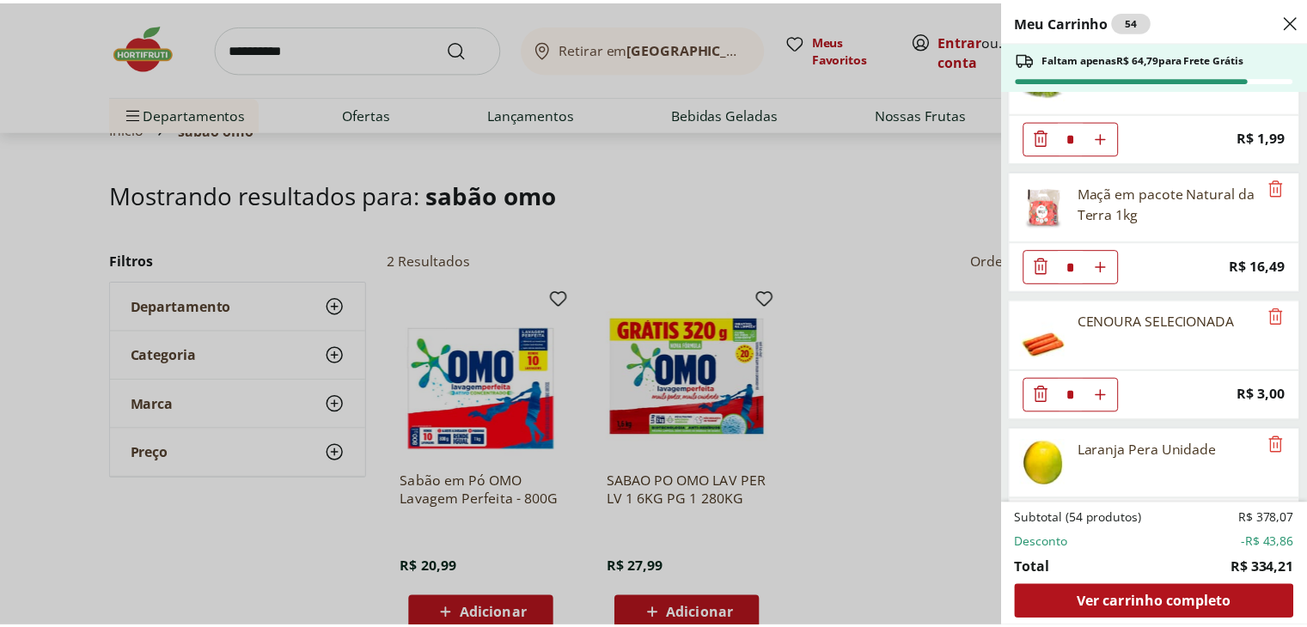
scroll to position [1448, 0]
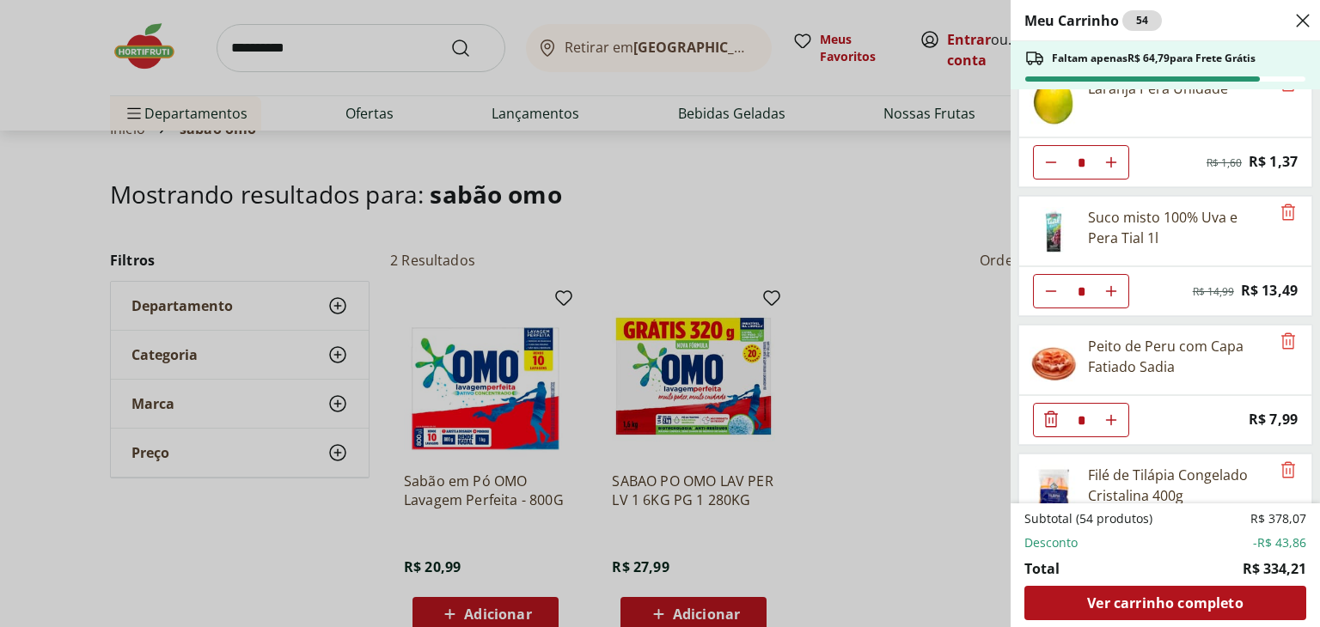
click at [358, 42] on div "Meu Carrinho 54 Faltam apenas R$ 64,79 para Frete Grátis Batata Inglesa Unidade…" at bounding box center [660, 313] width 1320 height 627
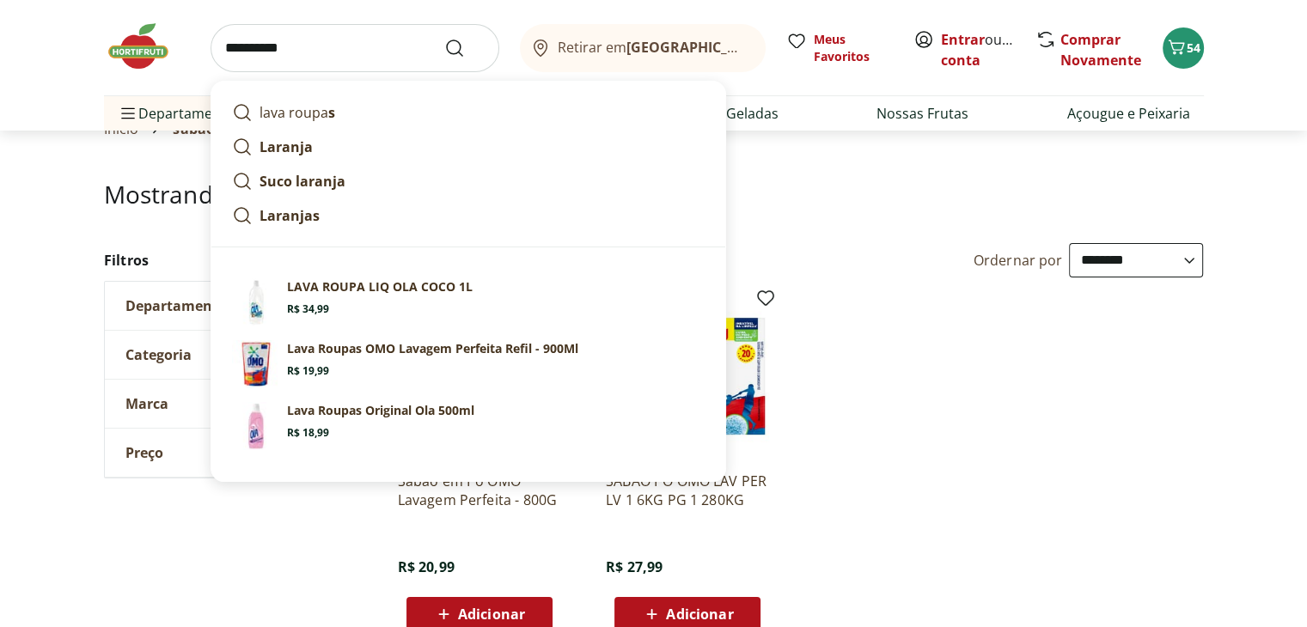
click at [384, 43] on input "**********" at bounding box center [355, 48] width 289 height 48
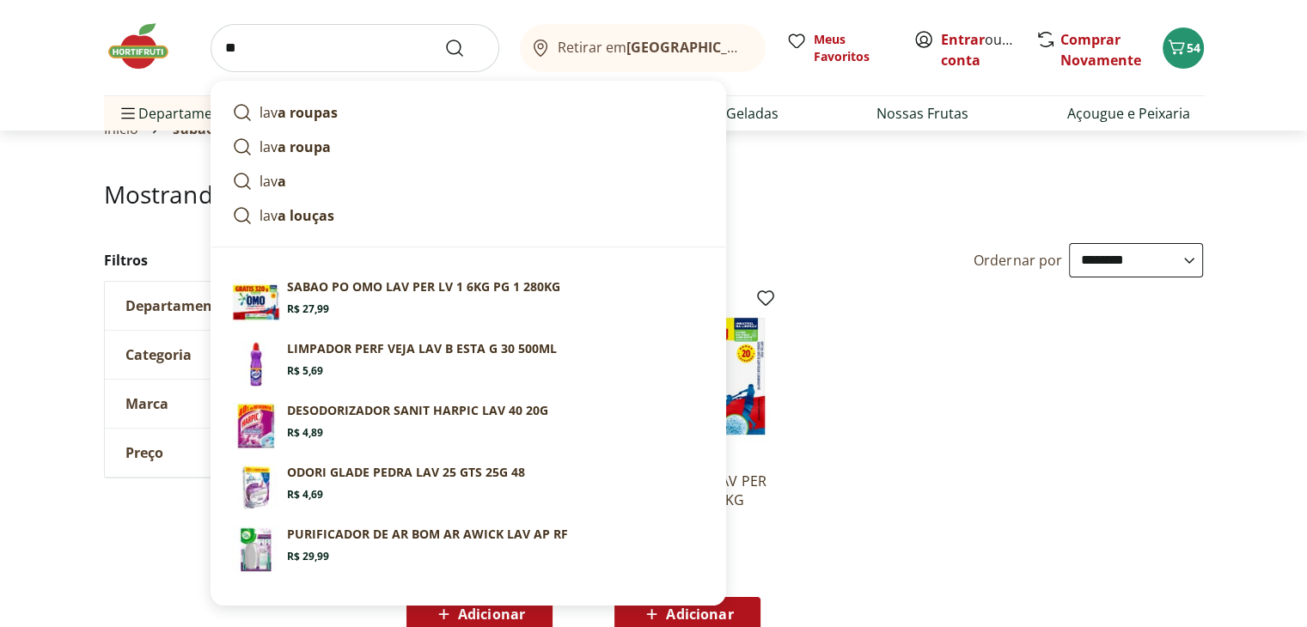
type input "*"
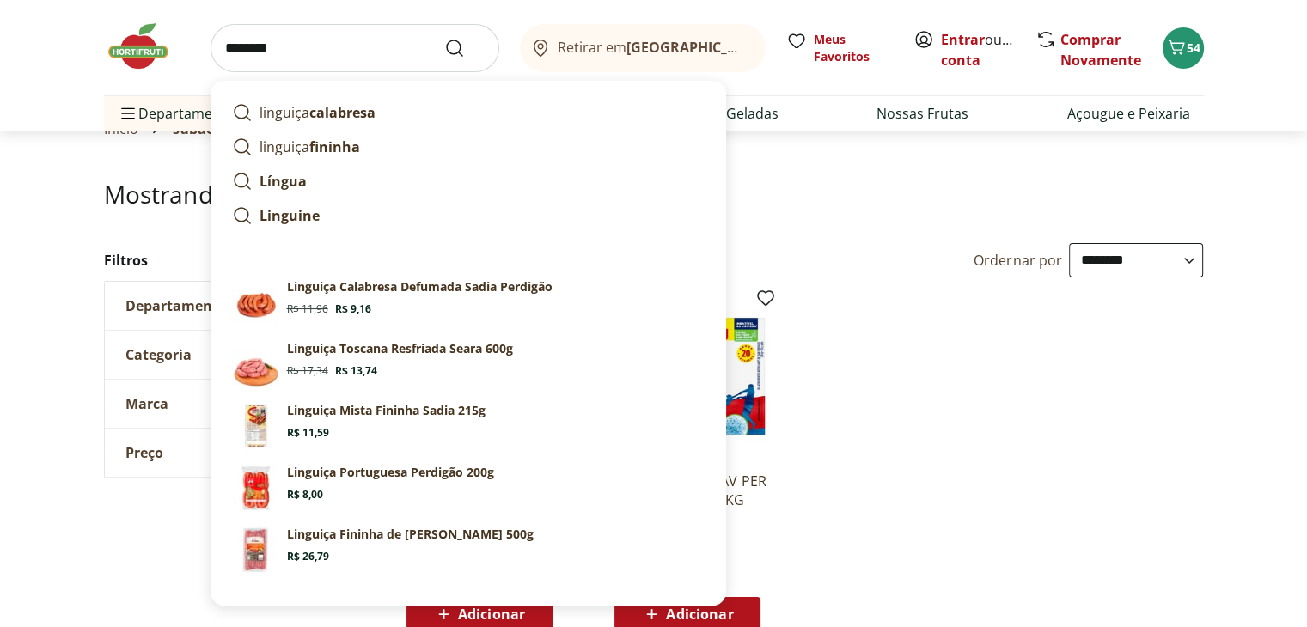
type input "********"
click at [444, 38] on button "Submit Search" at bounding box center [464, 48] width 41 height 21
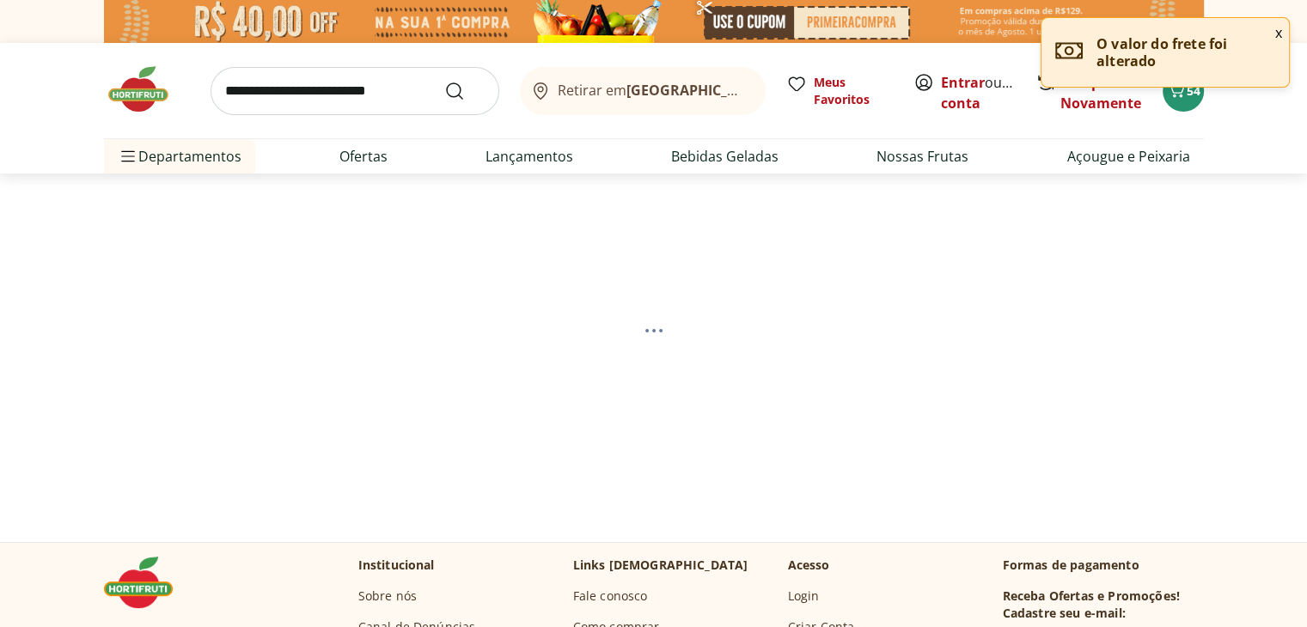
select select "**********"
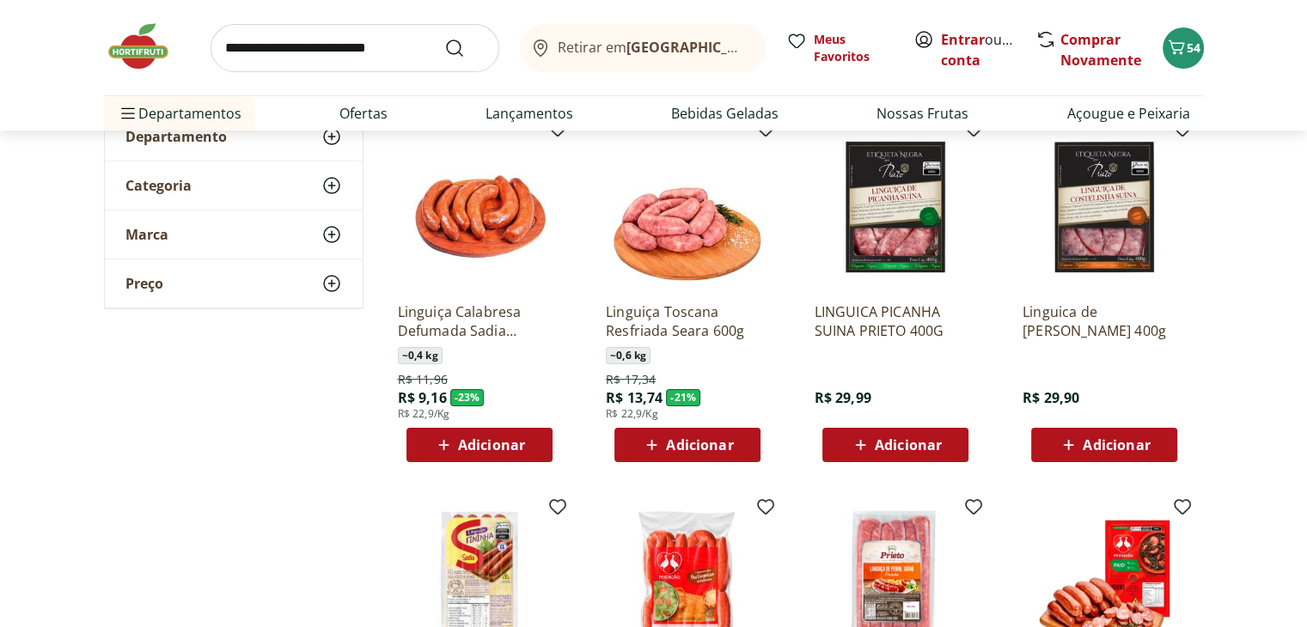
scroll to position [241, 0]
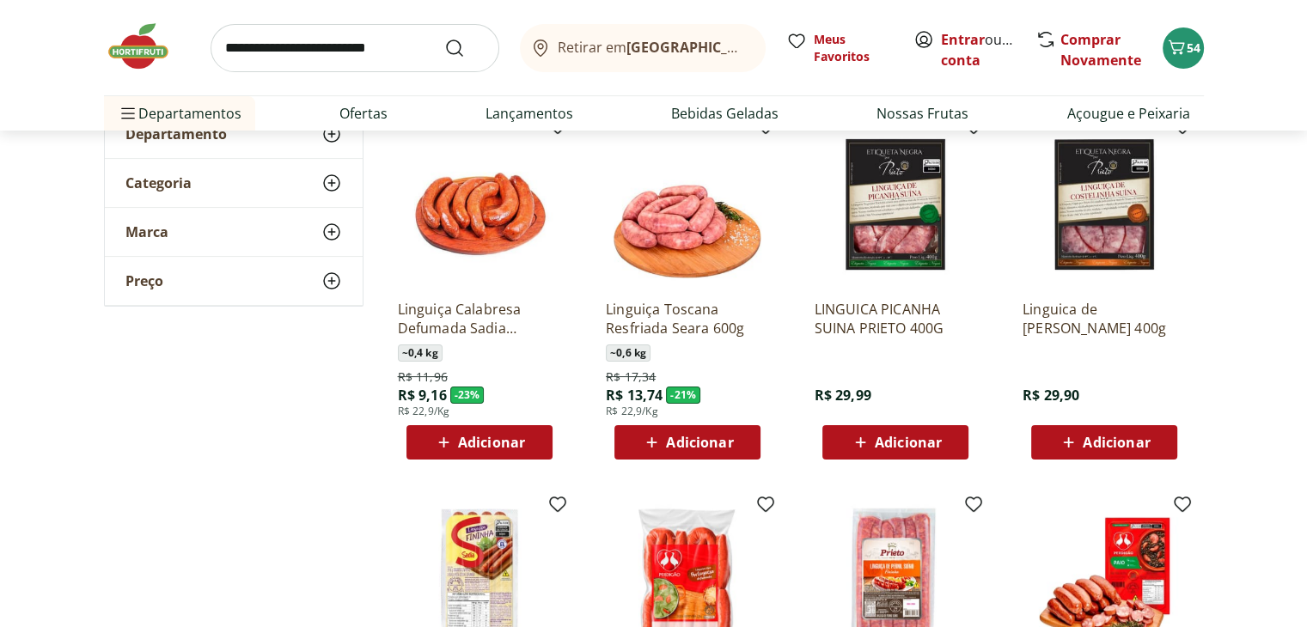
click at [534, 438] on div "Adicionar" at bounding box center [479, 442] width 119 height 31
click at [534, 438] on icon at bounding box center [526, 441] width 21 height 21
type input "*"
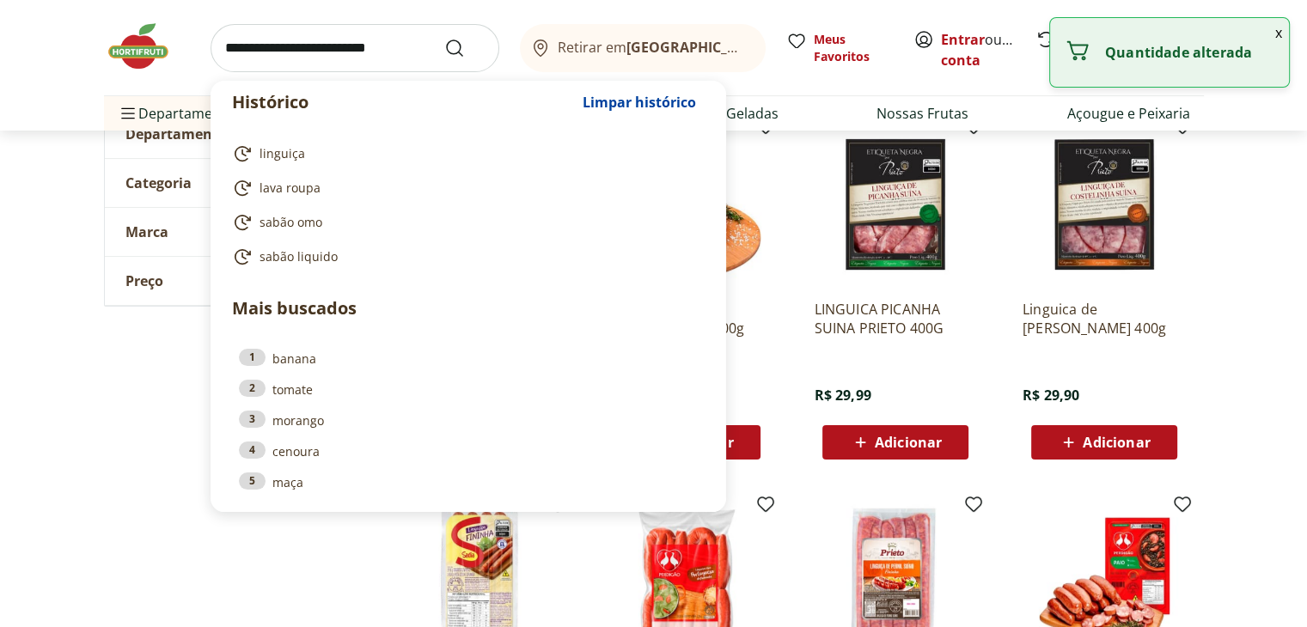
click at [395, 47] on input "search" at bounding box center [355, 48] width 289 height 48
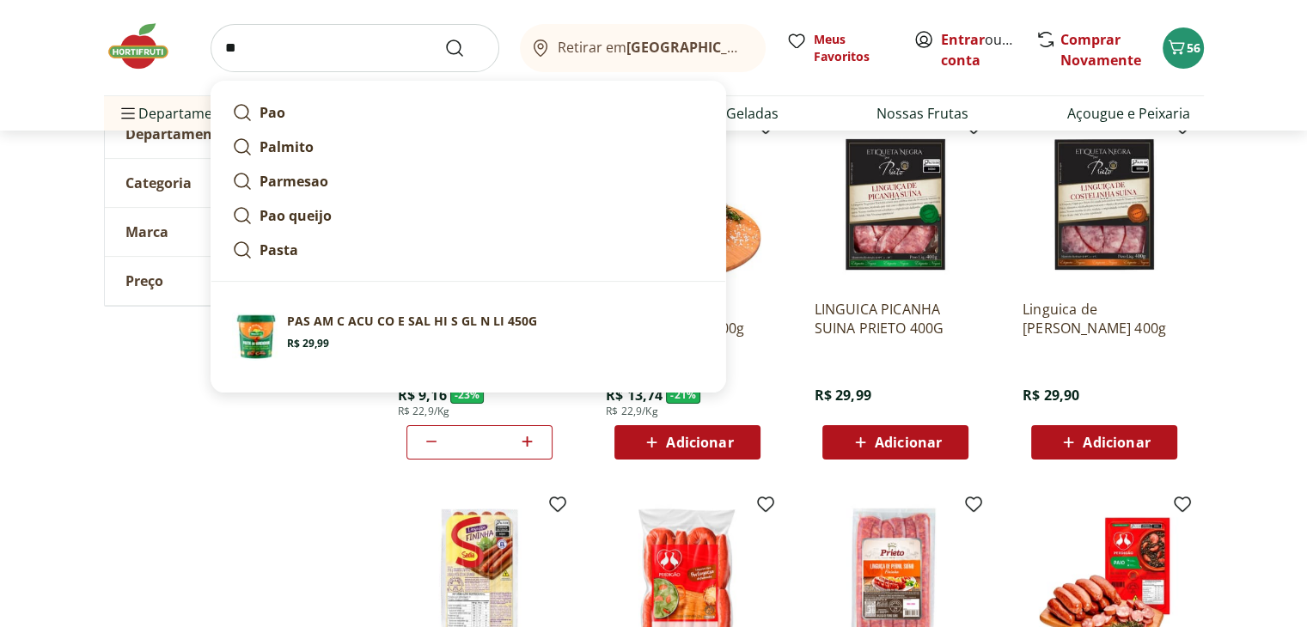
type input "*"
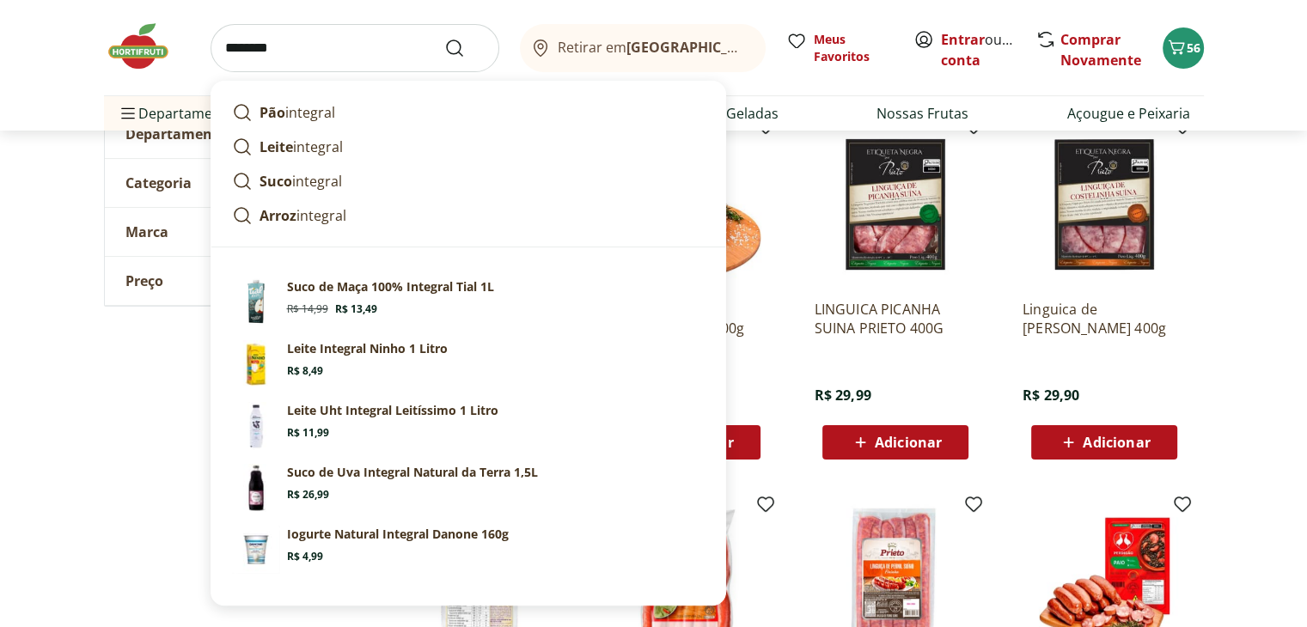
type input "********"
click at [444, 38] on button "Submit Search" at bounding box center [464, 48] width 41 height 21
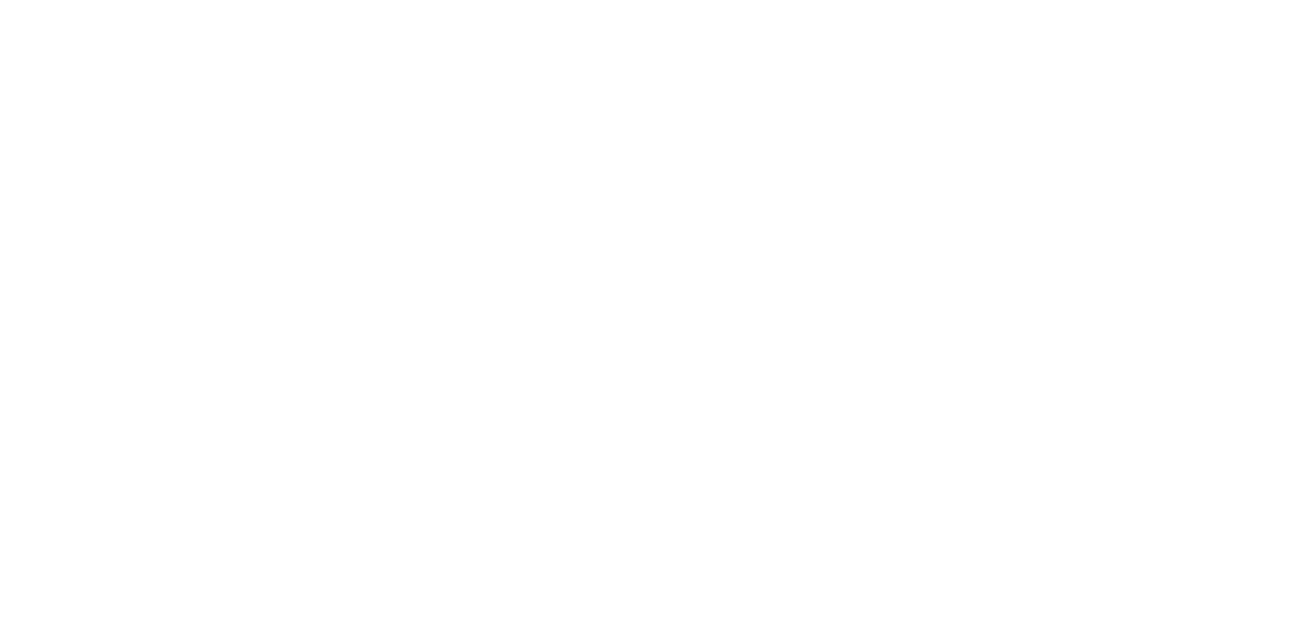
select select "**********"
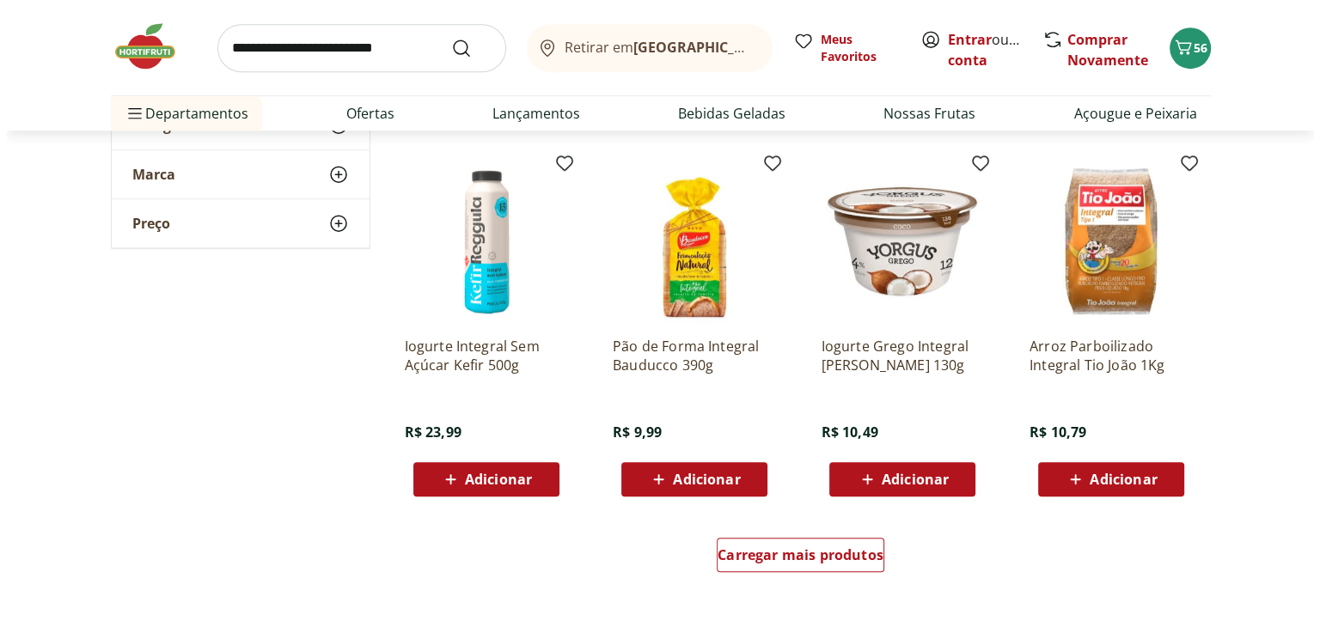
scroll to position [962, 0]
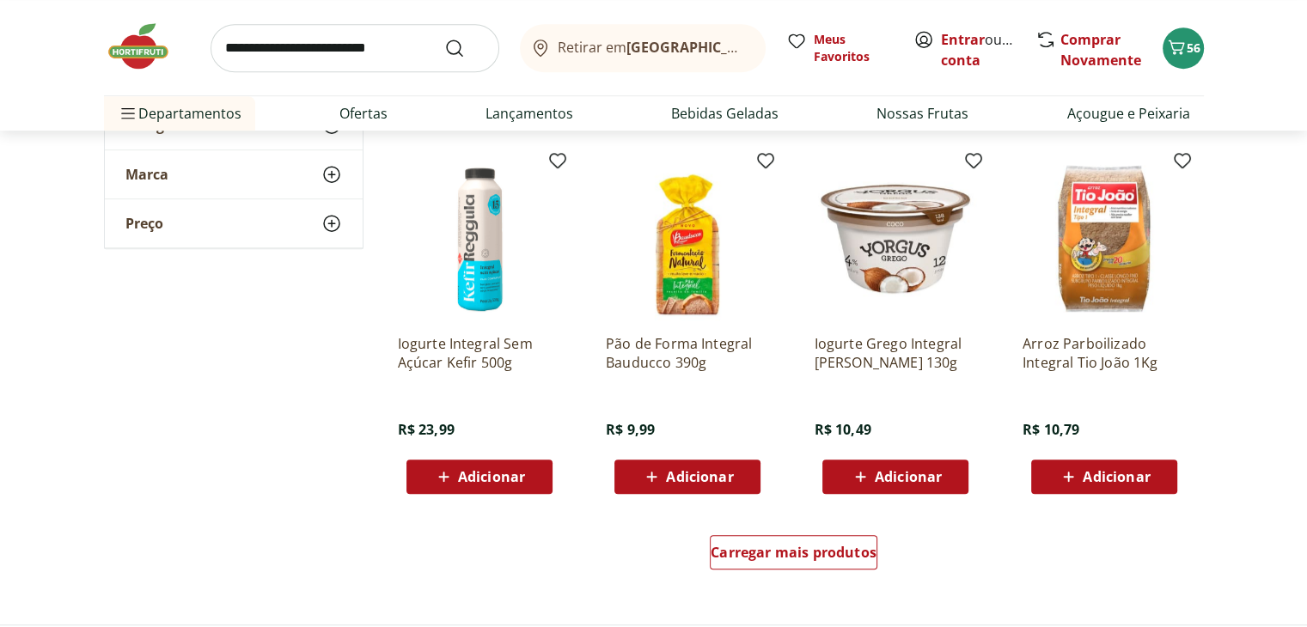
click at [733, 473] on div "Adicionar" at bounding box center [687, 476] width 119 height 31
click at [1187, 49] on span "57" at bounding box center [1194, 48] width 14 height 16
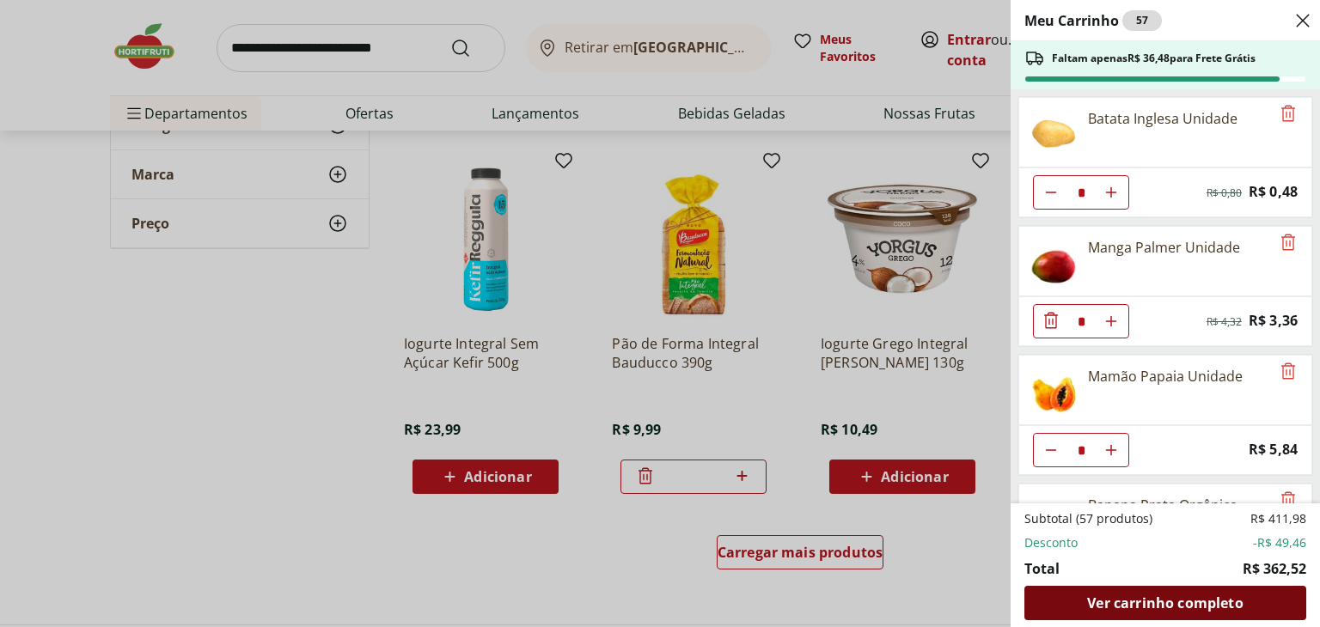
click at [1203, 599] on span "Ver carrinho completo" at bounding box center [1165, 603] width 156 height 14
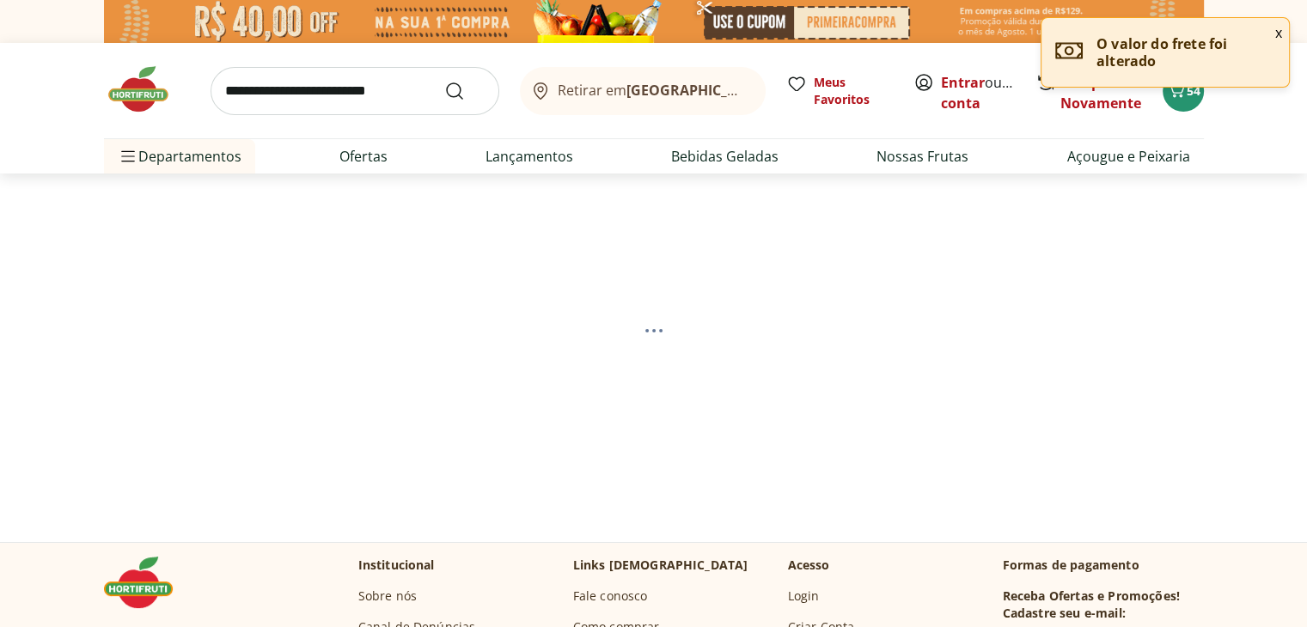
select select "**********"
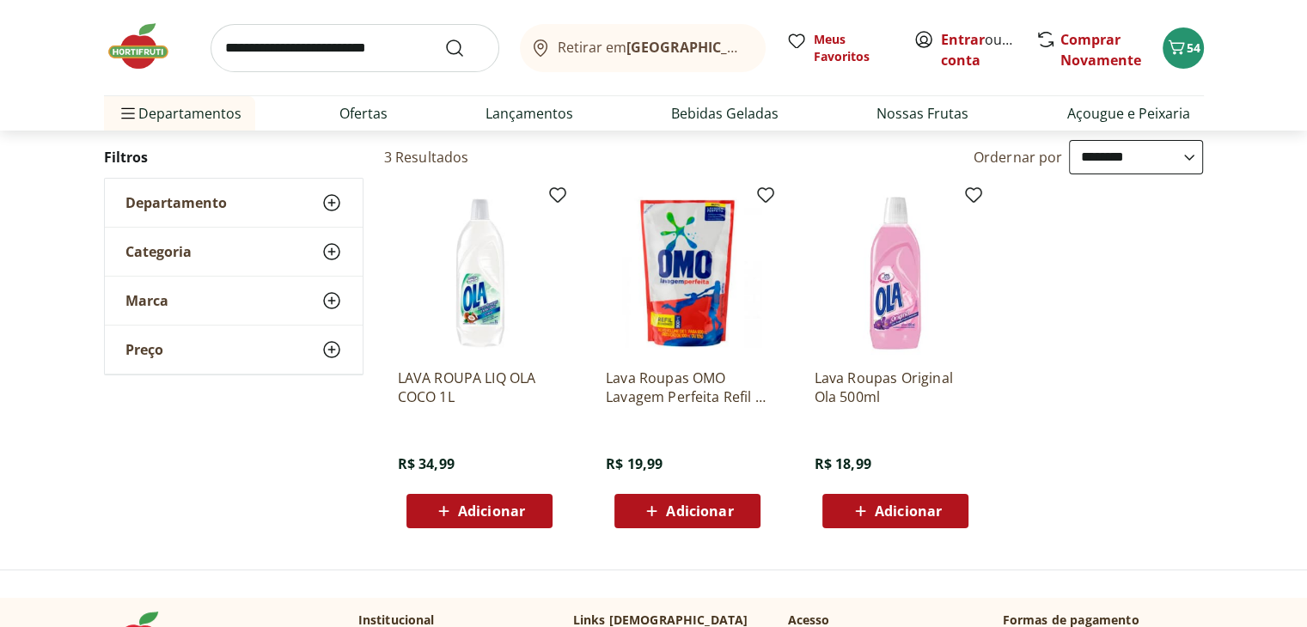
scroll to position [206, 0]
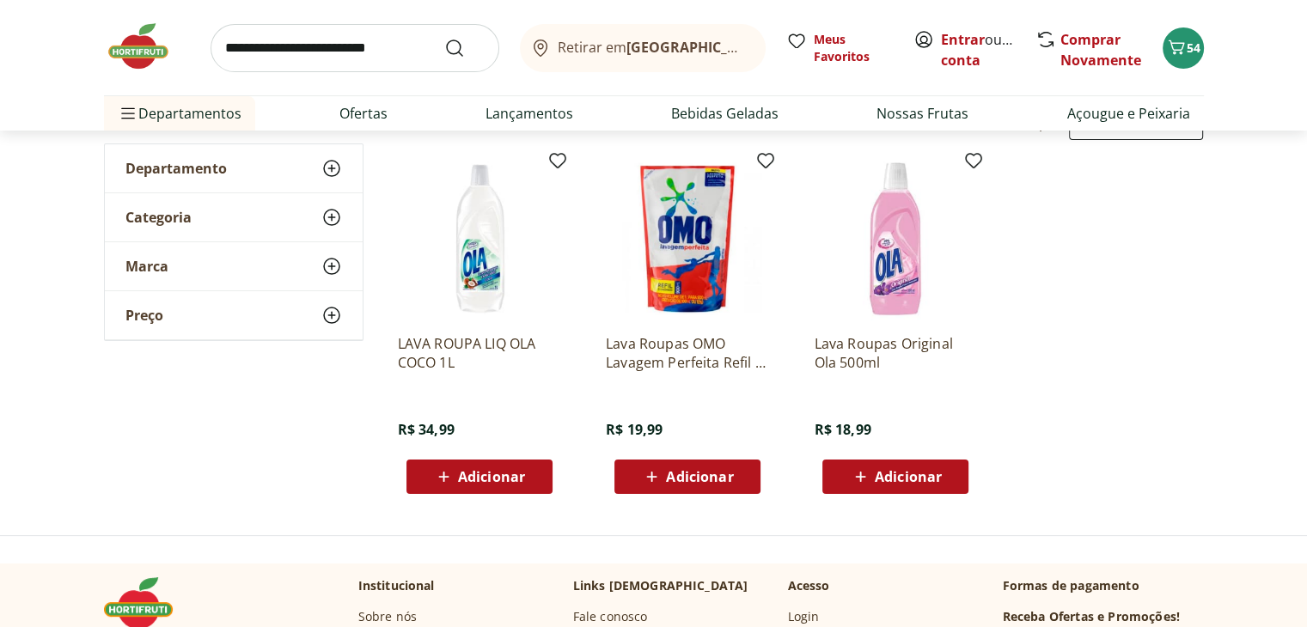
click at [697, 233] on img at bounding box center [687, 238] width 163 height 163
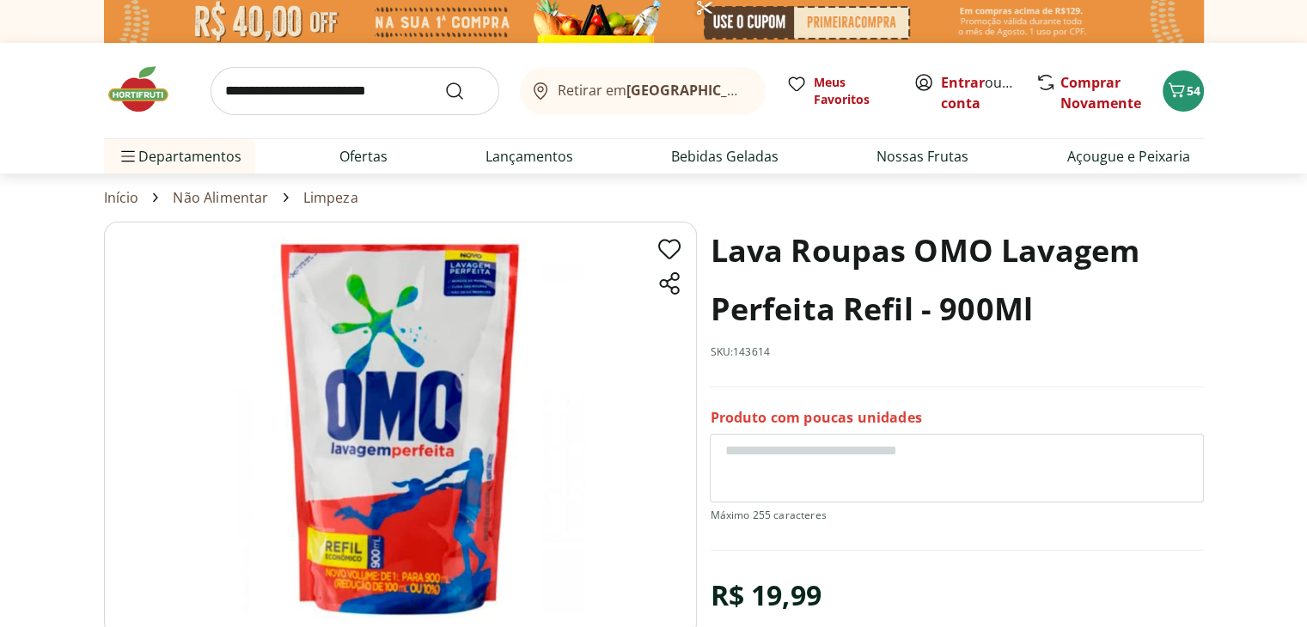
scroll to position [206, 0]
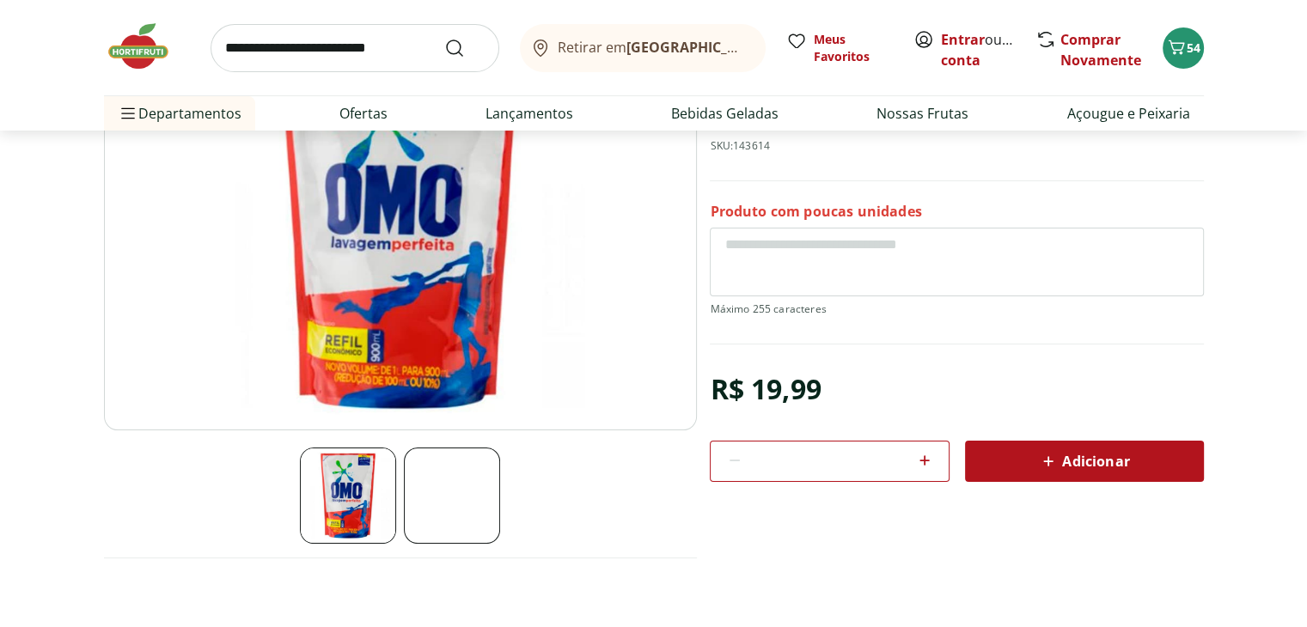
select select "**********"
